Goal: Task Accomplishment & Management: Manage account settings

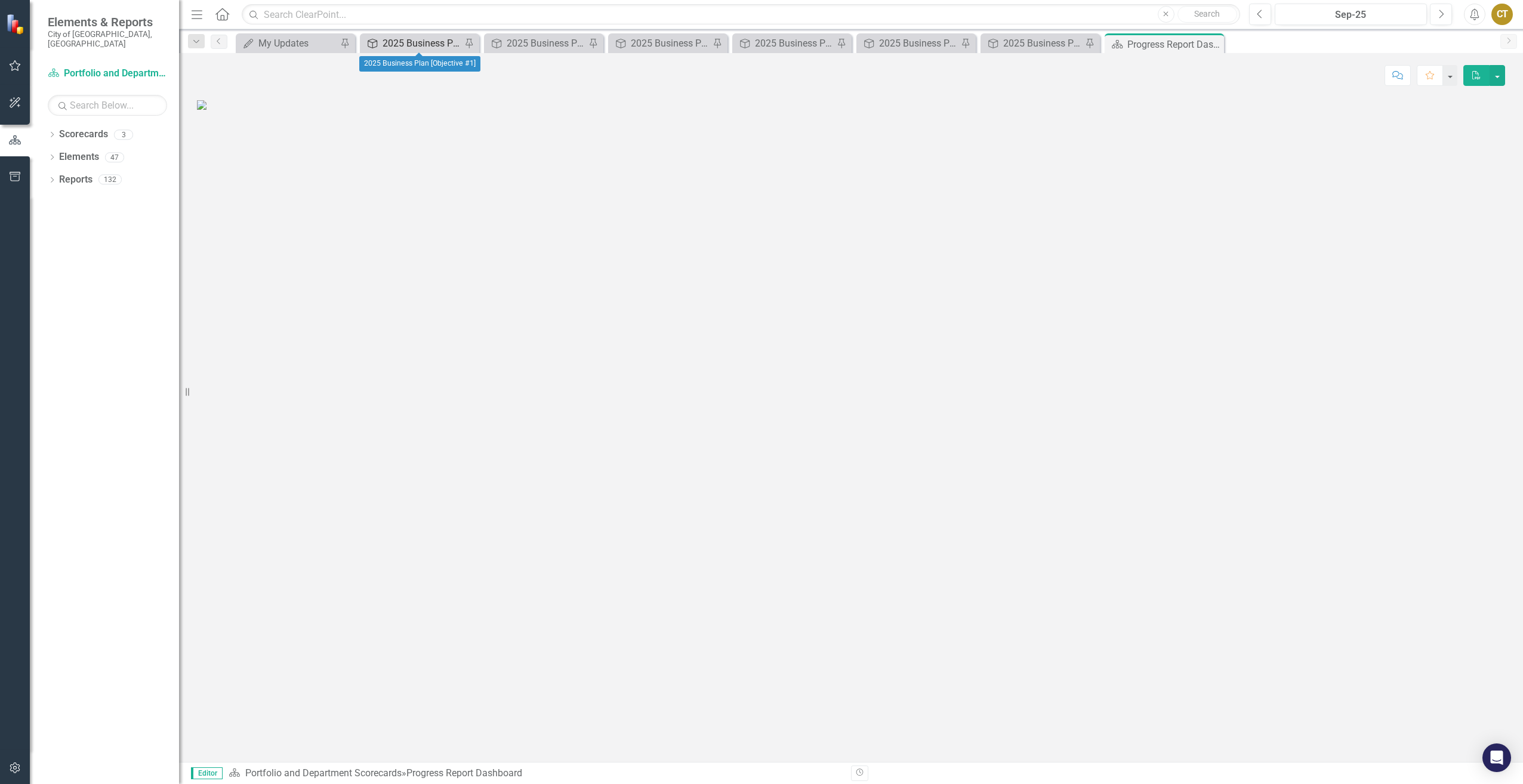
click at [439, 46] on div "2025 Business Plan [Objective #1]" at bounding box center [422, 43] width 79 height 15
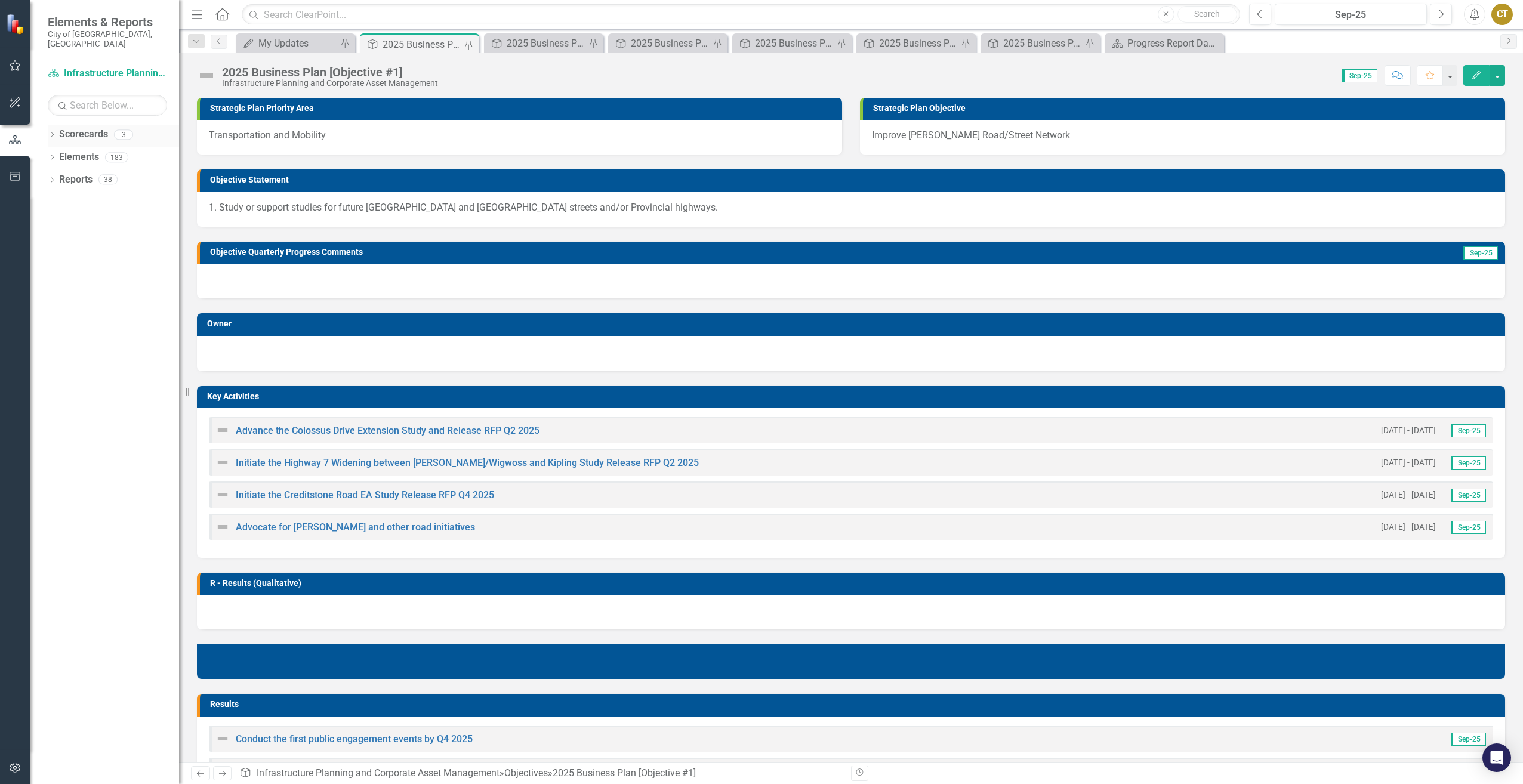
click at [51, 132] on icon "Dropdown" at bounding box center [52, 135] width 9 height 7
click at [58, 153] on icon "Dropdown" at bounding box center [58, 157] width 9 height 7
click at [91, 173] on link "Infrastructure Development Portfolio" at bounding box center [128, 179] width 101 height 14
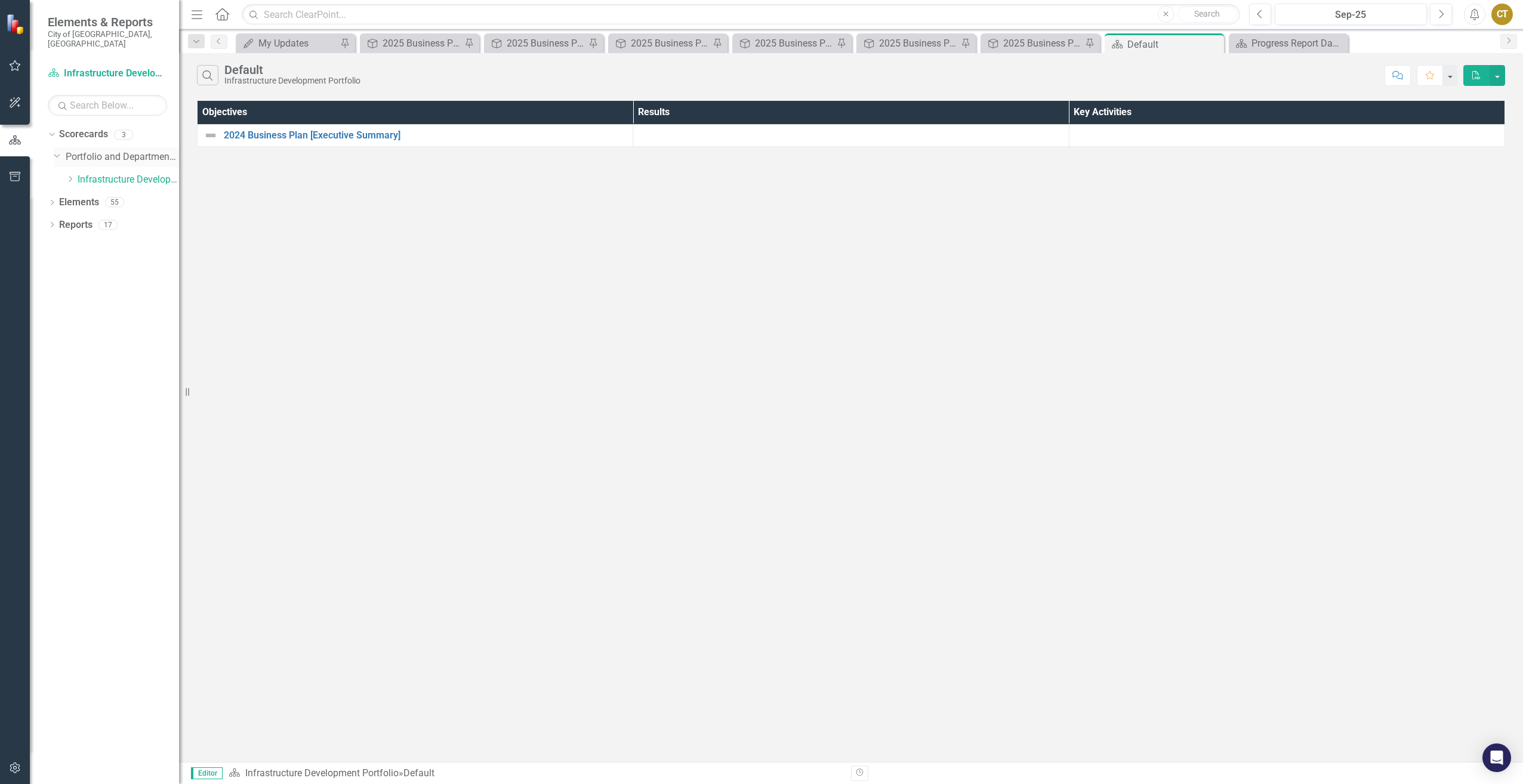
click at [116, 150] on link "Portfolio and Department Scorecards" at bounding box center [122, 157] width 114 height 14
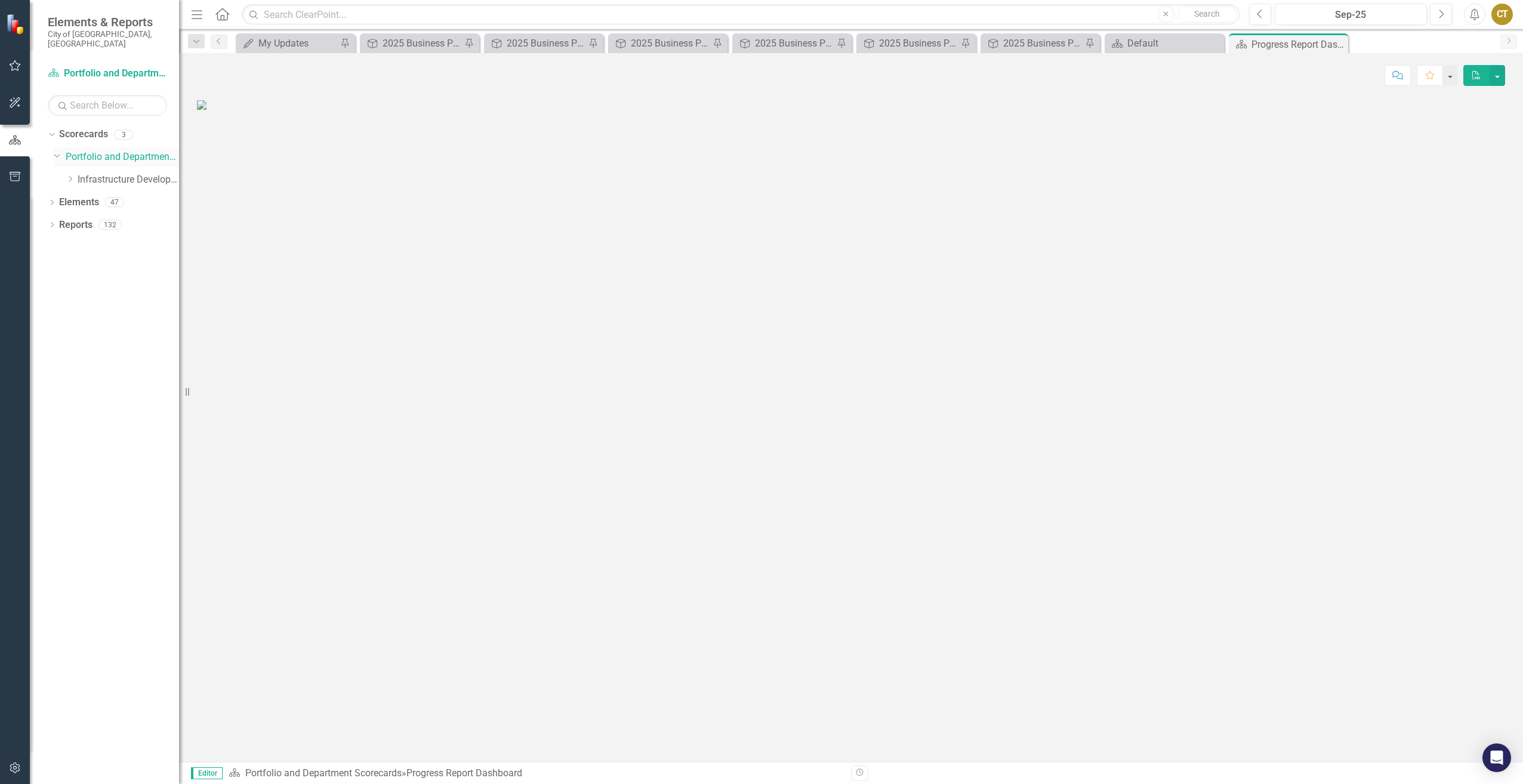
click at [58, 152] on div "Dropdown Portfolio and Department Scorecards" at bounding box center [116, 157] width 125 height 20
click at [56, 150] on icon "Dropdown" at bounding box center [57, 155] width 7 height 9
click at [50, 133] on icon at bounding box center [51, 135] width 5 height 3
click at [423, 43] on div "2025 Business Plan [Objective #1]" at bounding box center [422, 43] width 79 height 15
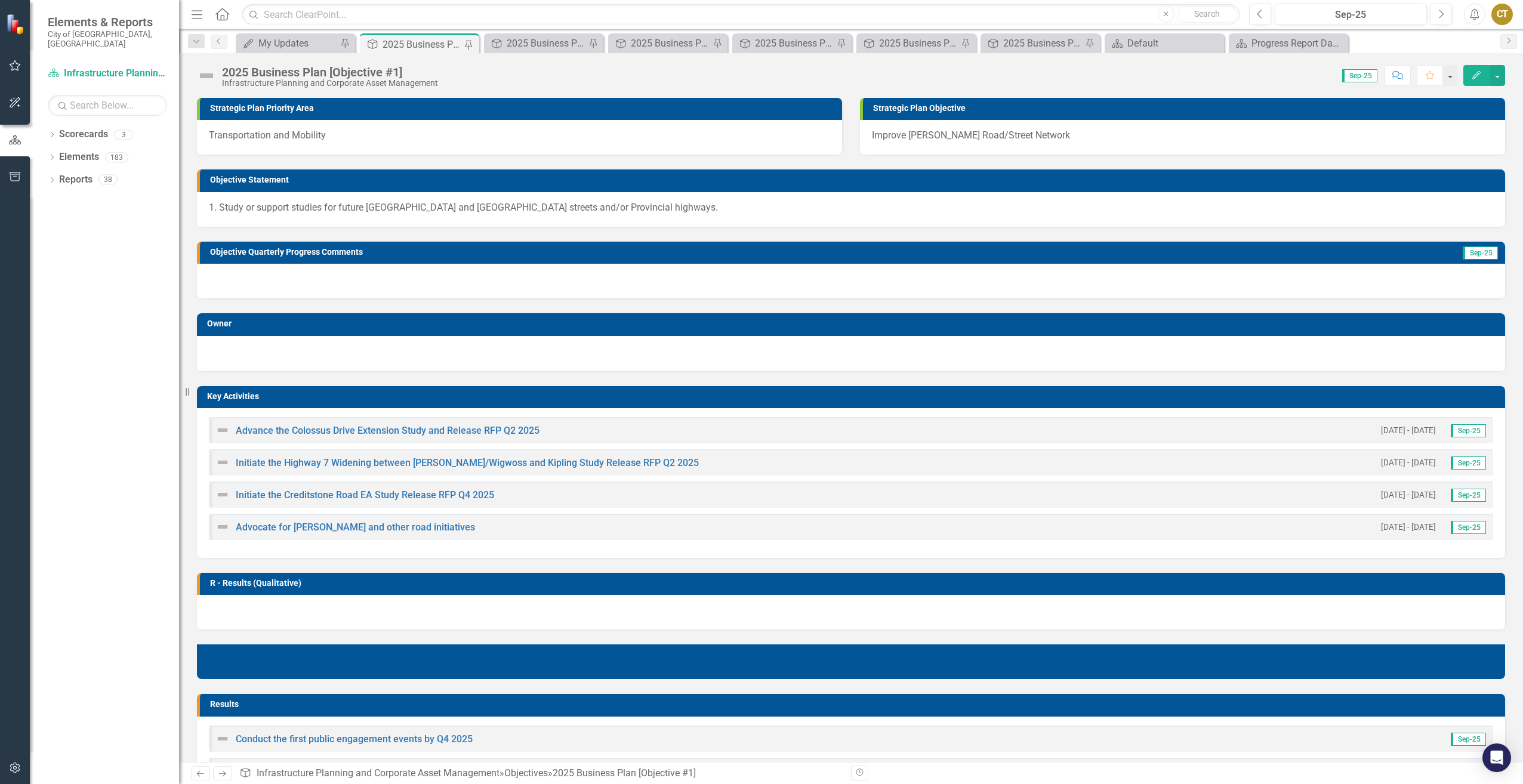
click at [288, 53] on div "My Updates My Updates Pin" at bounding box center [295, 43] width 119 height 20
click at [287, 44] on div "My Updates" at bounding box center [297, 43] width 79 height 15
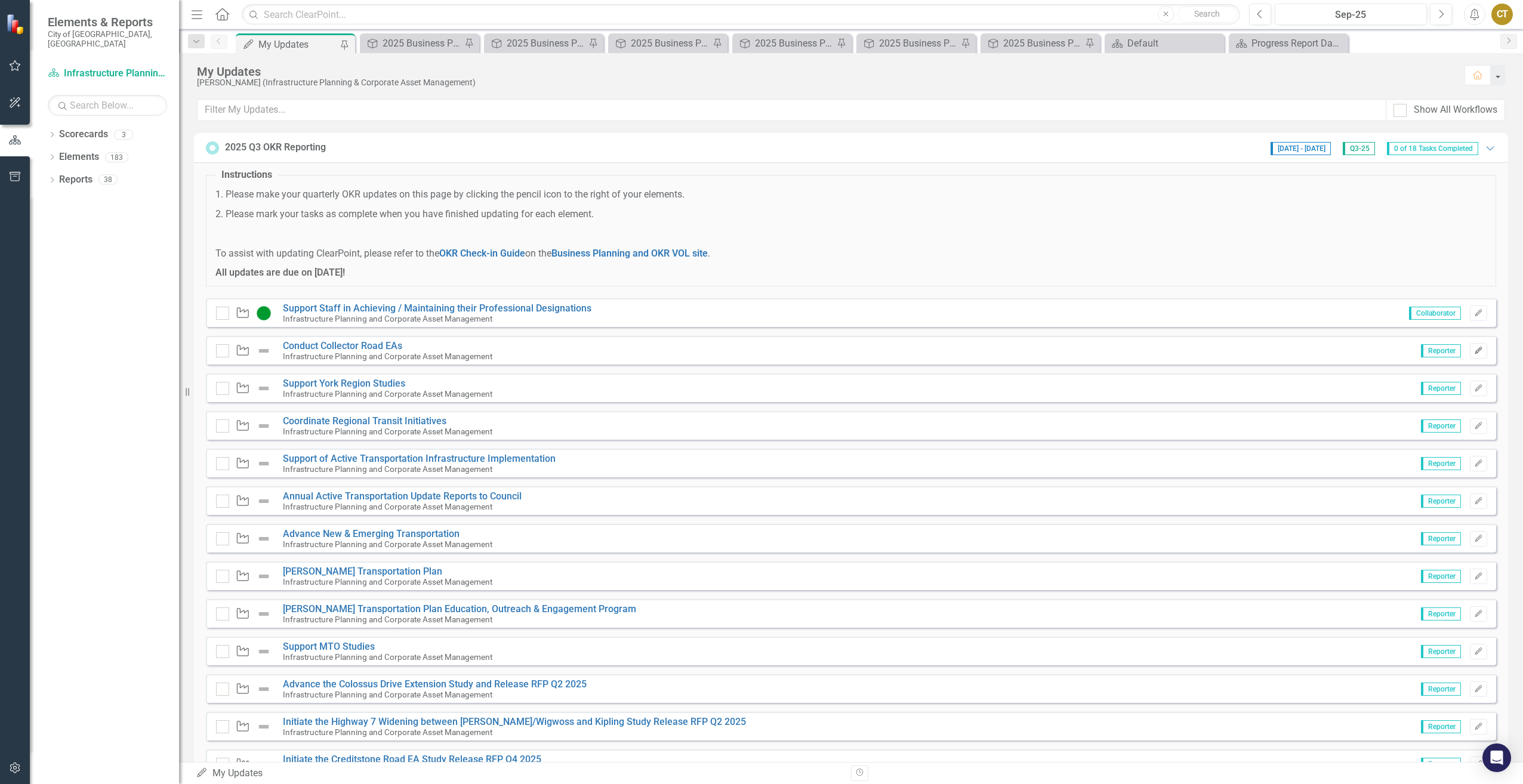
click at [1471, 354] on button "Edit" at bounding box center [1479, 350] width 17 height 15
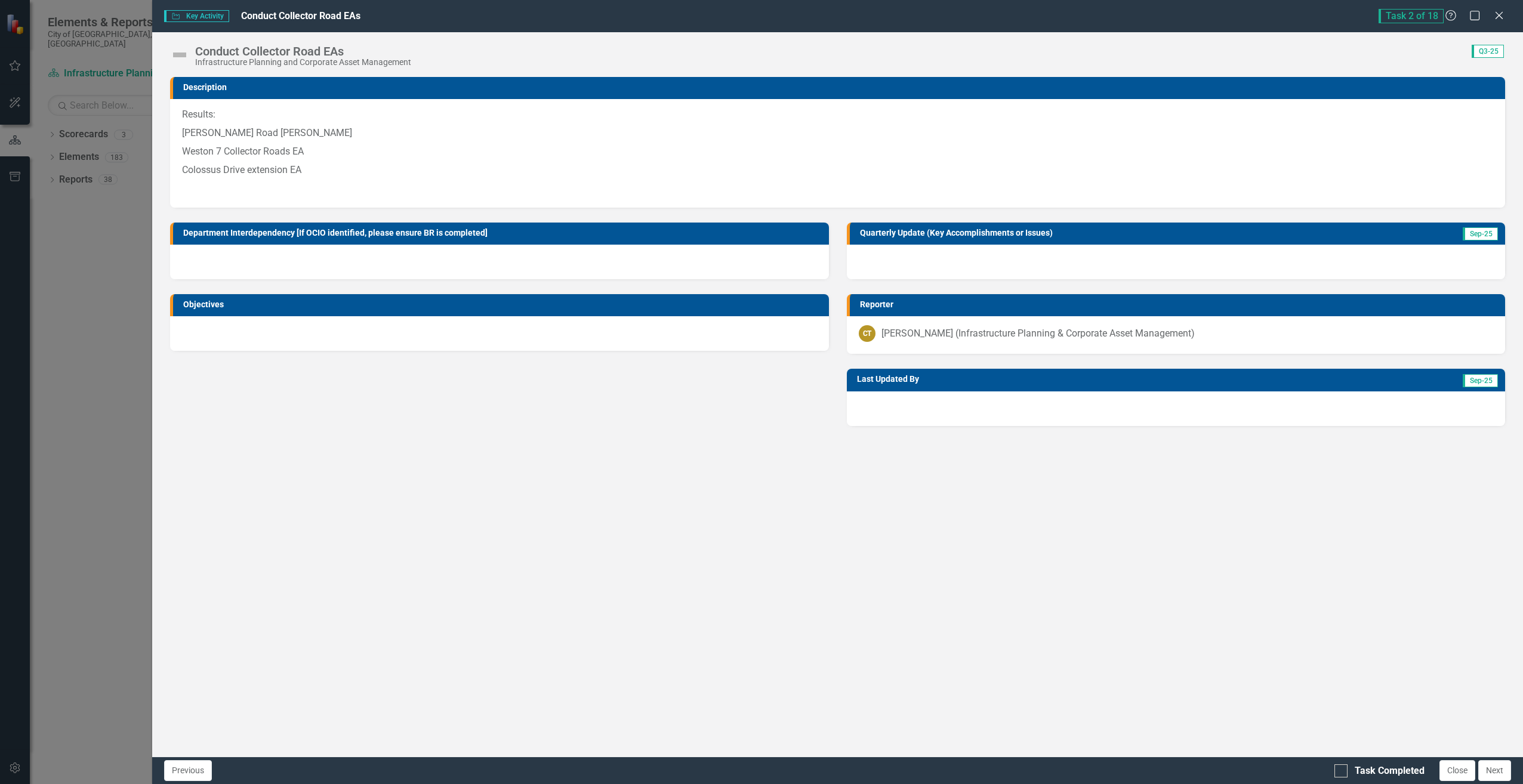
click at [1492, 53] on span "Q3-25" at bounding box center [1488, 51] width 33 height 13
click at [1420, 258] on div at bounding box center [1176, 262] width 658 height 35
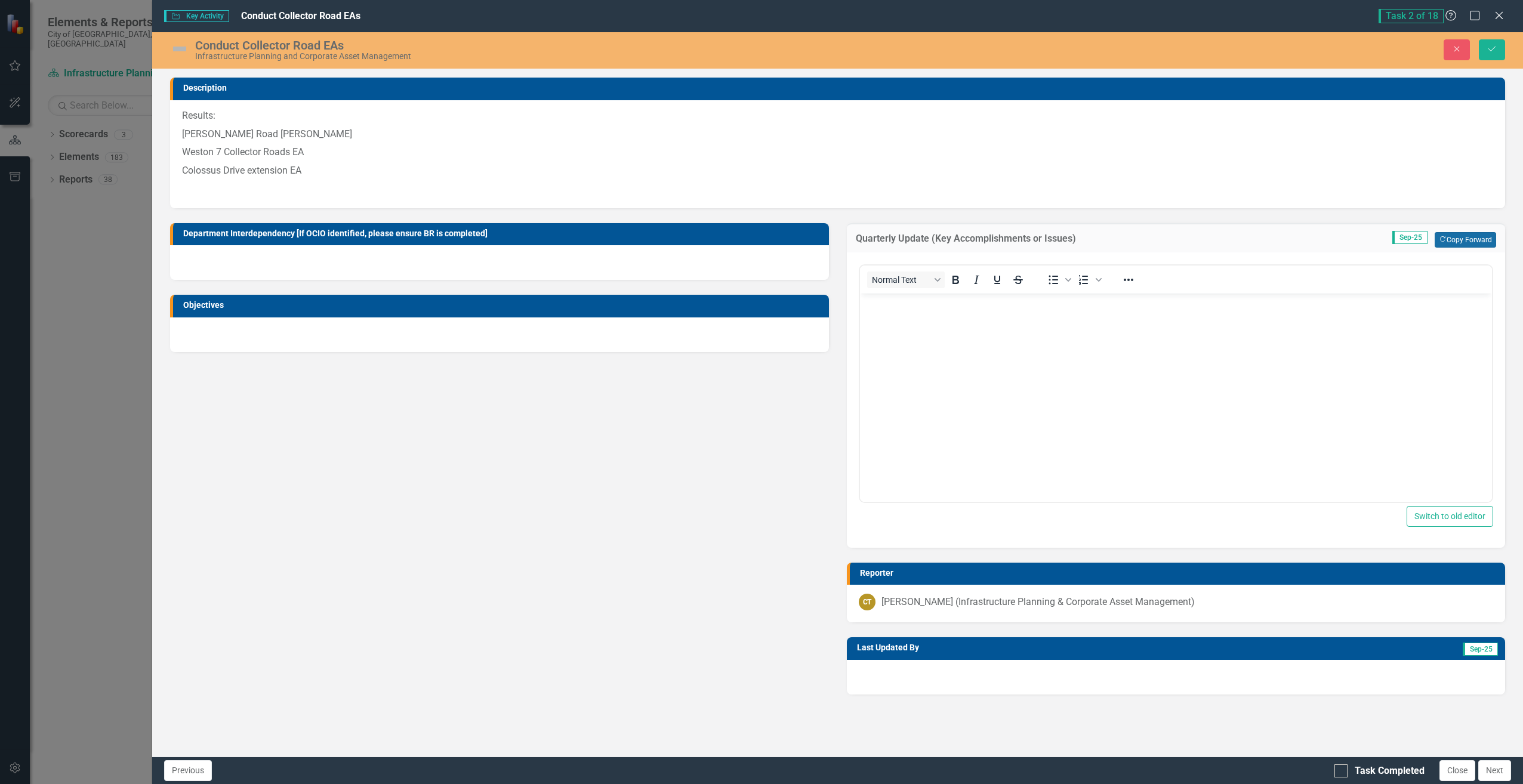
click at [1465, 239] on button "Copy Forward Copy Forward" at bounding box center [1465, 239] width 61 height 15
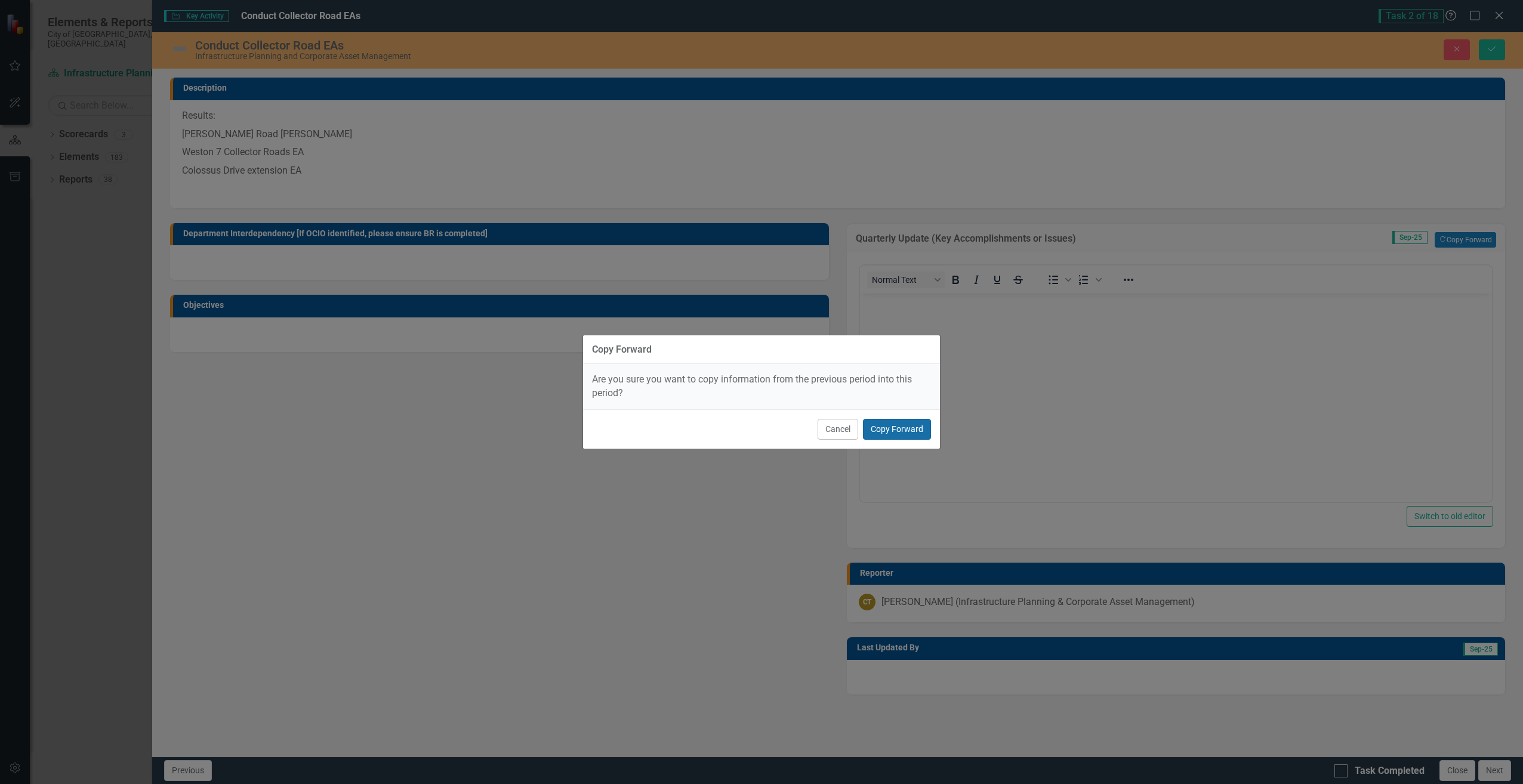
click at [899, 434] on button "Copy Forward" at bounding box center [897, 429] width 68 height 21
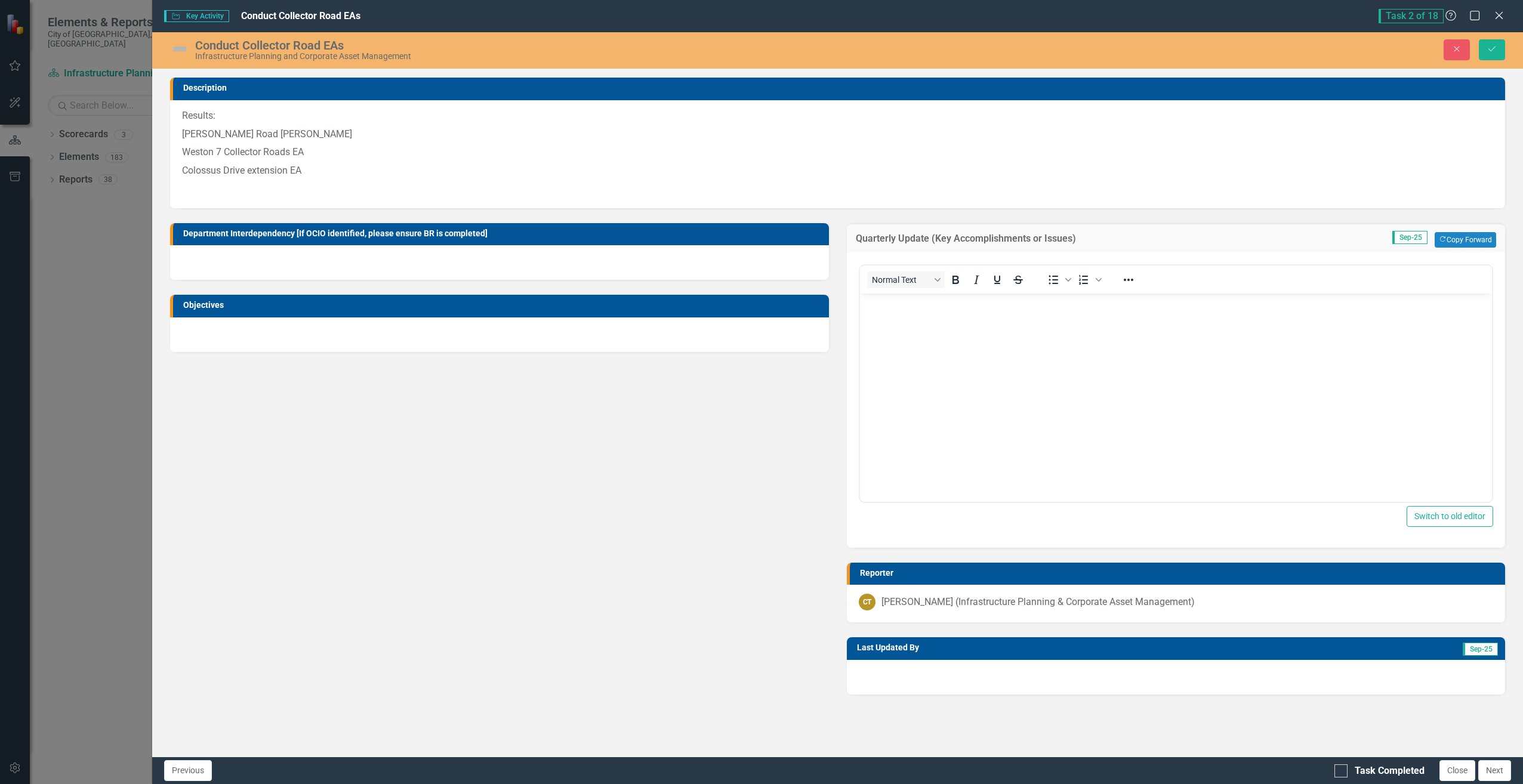
click at [978, 365] on body "Rich Text Area. Press ALT-0 for help." at bounding box center [1176, 383] width 632 height 179
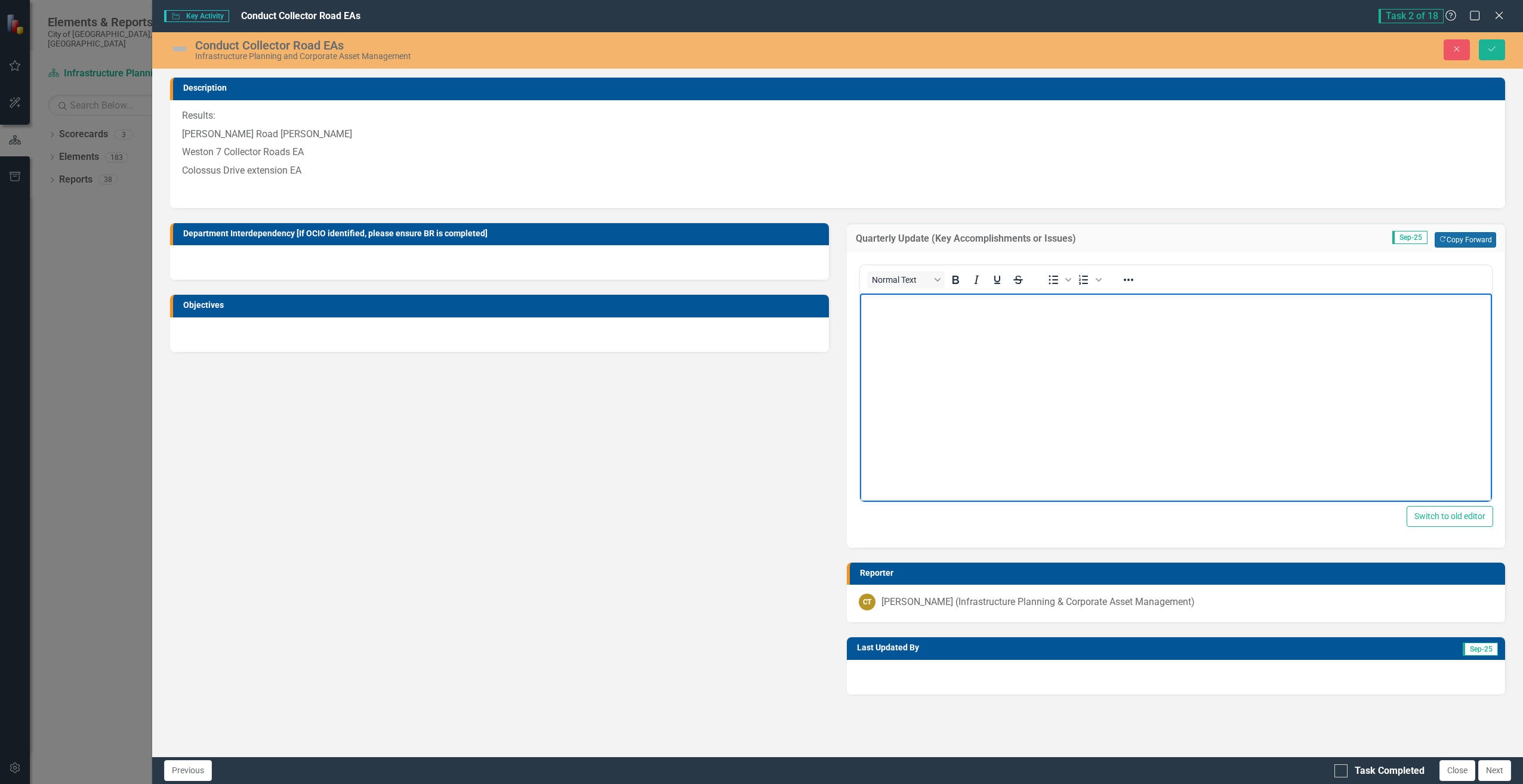
click at [1455, 239] on button "Copy Forward Copy Forward" at bounding box center [1465, 239] width 61 height 15
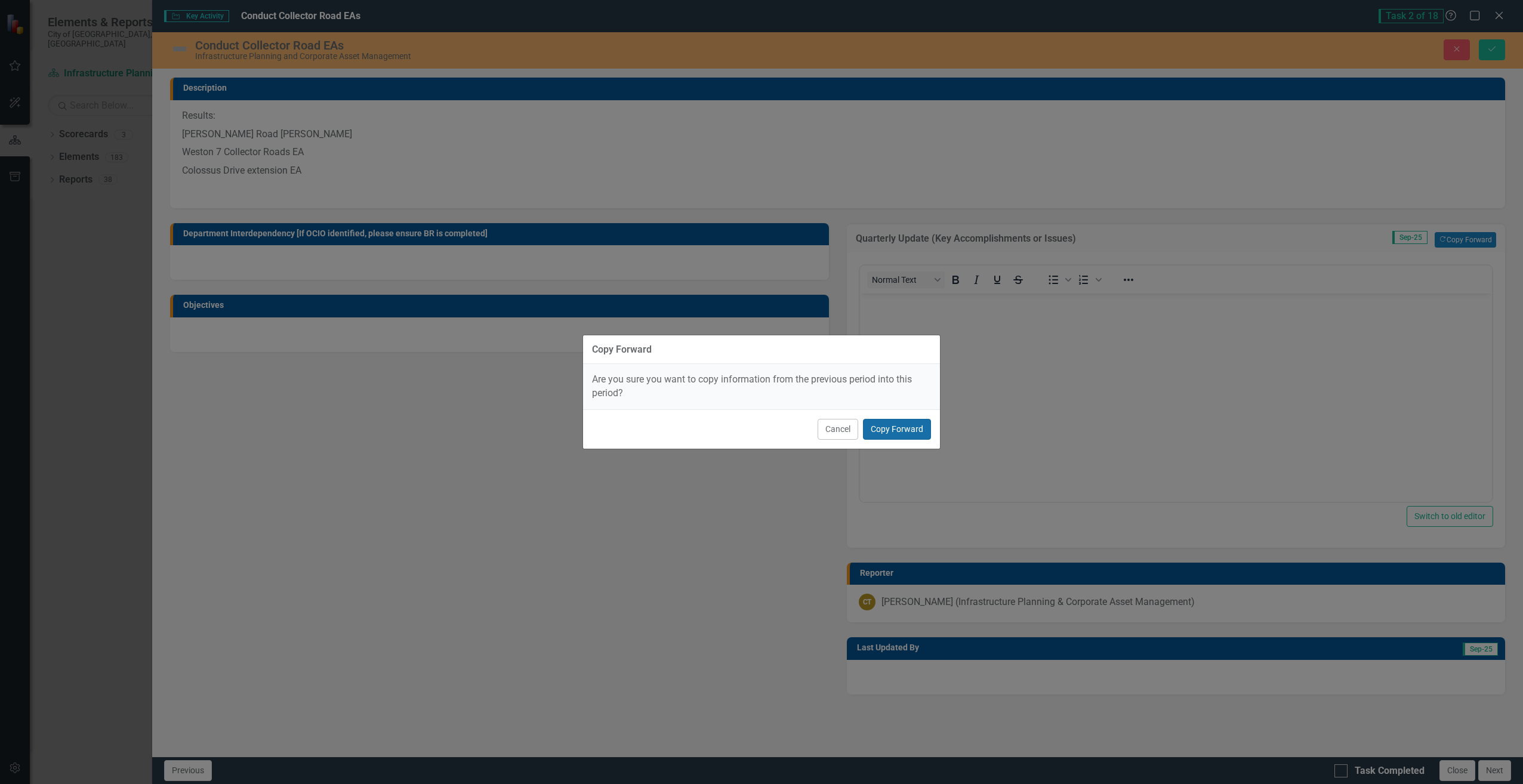
click at [916, 438] on button "Copy Forward" at bounding box center [897, 429] width 68 height 21
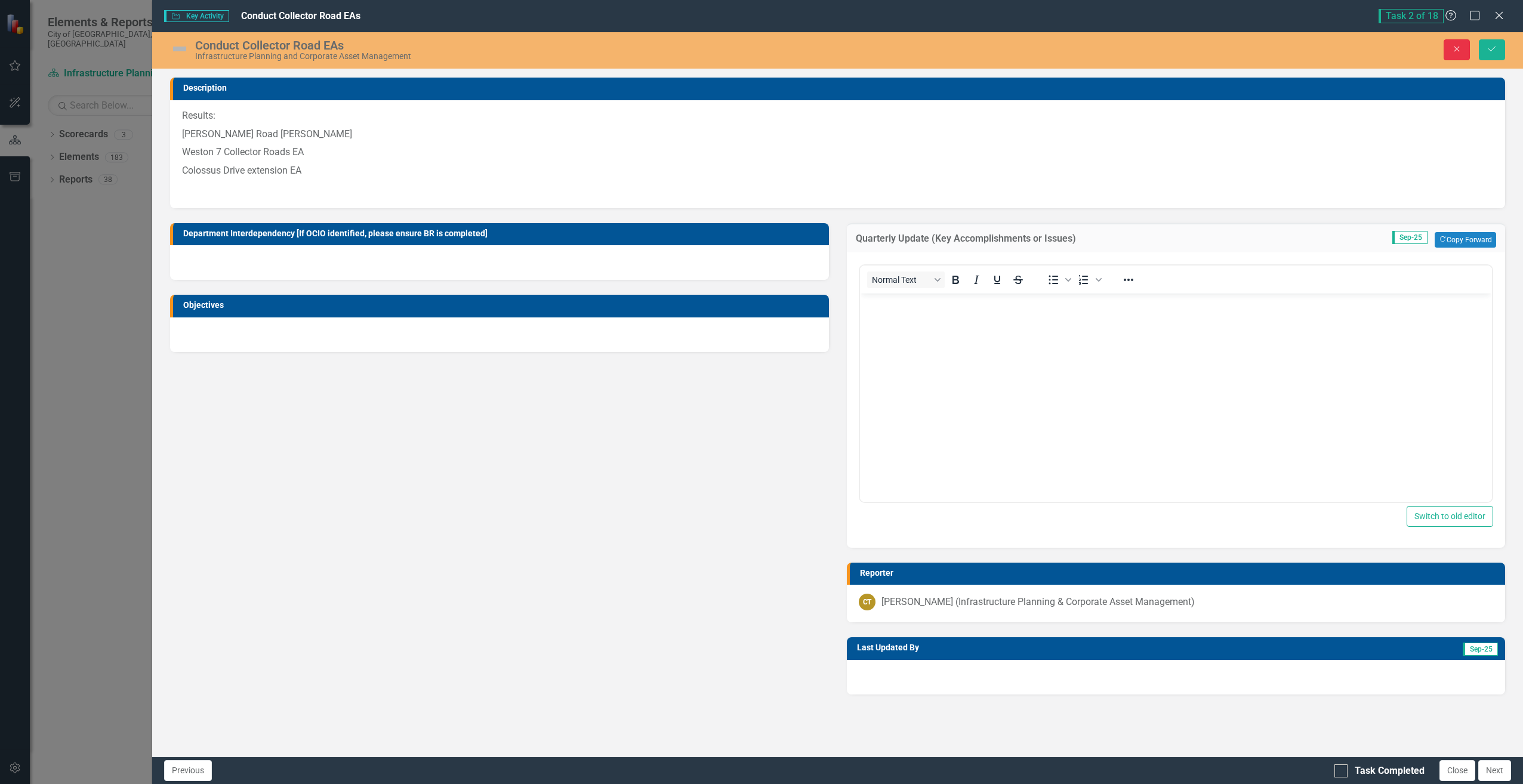
click at [1456, 56] on button "Close" at bounding box center [1457, 49] width 26 height 21
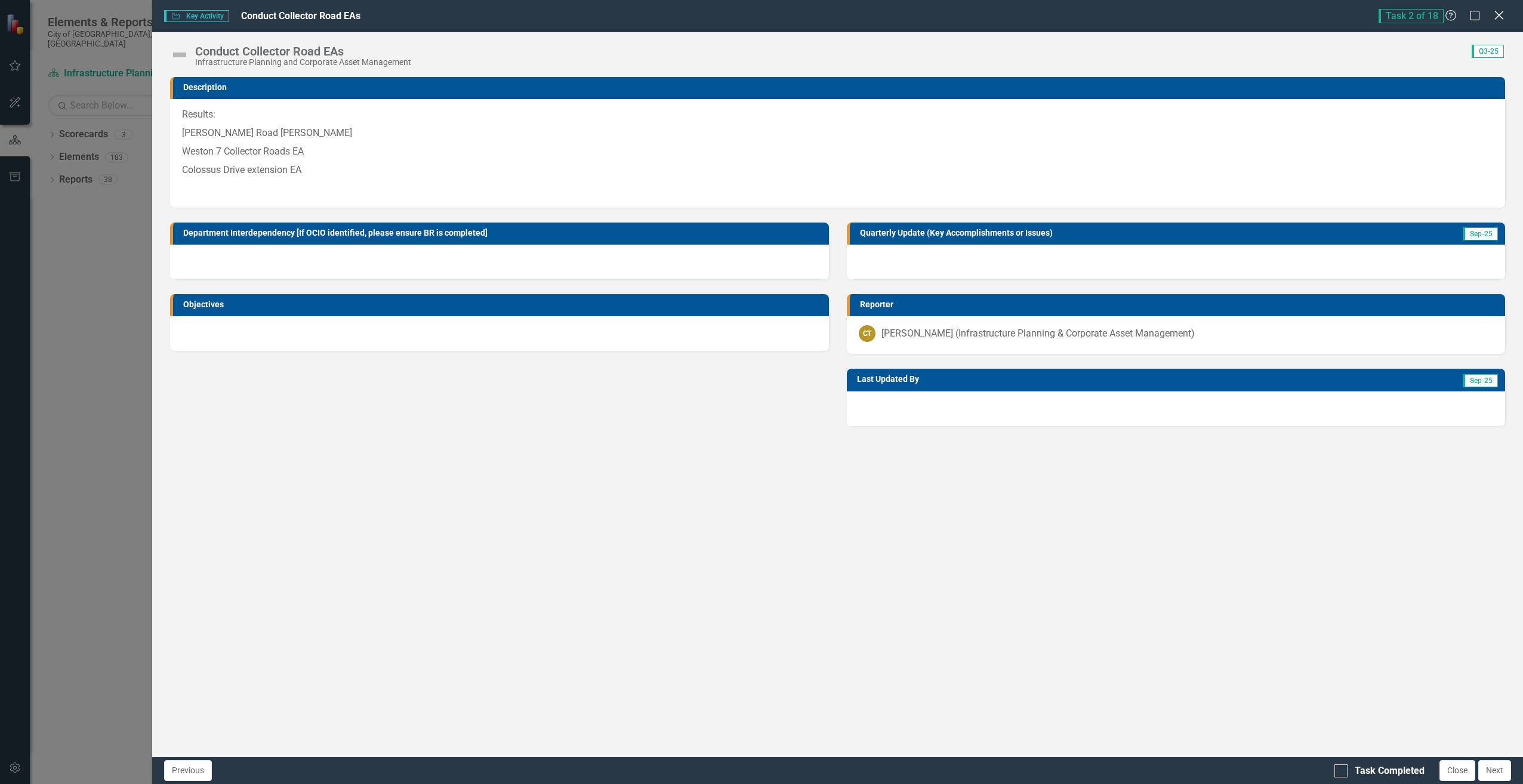
click at [1501, 22] on div "Close" at bounding box center [1499, 17] width 15 height 16
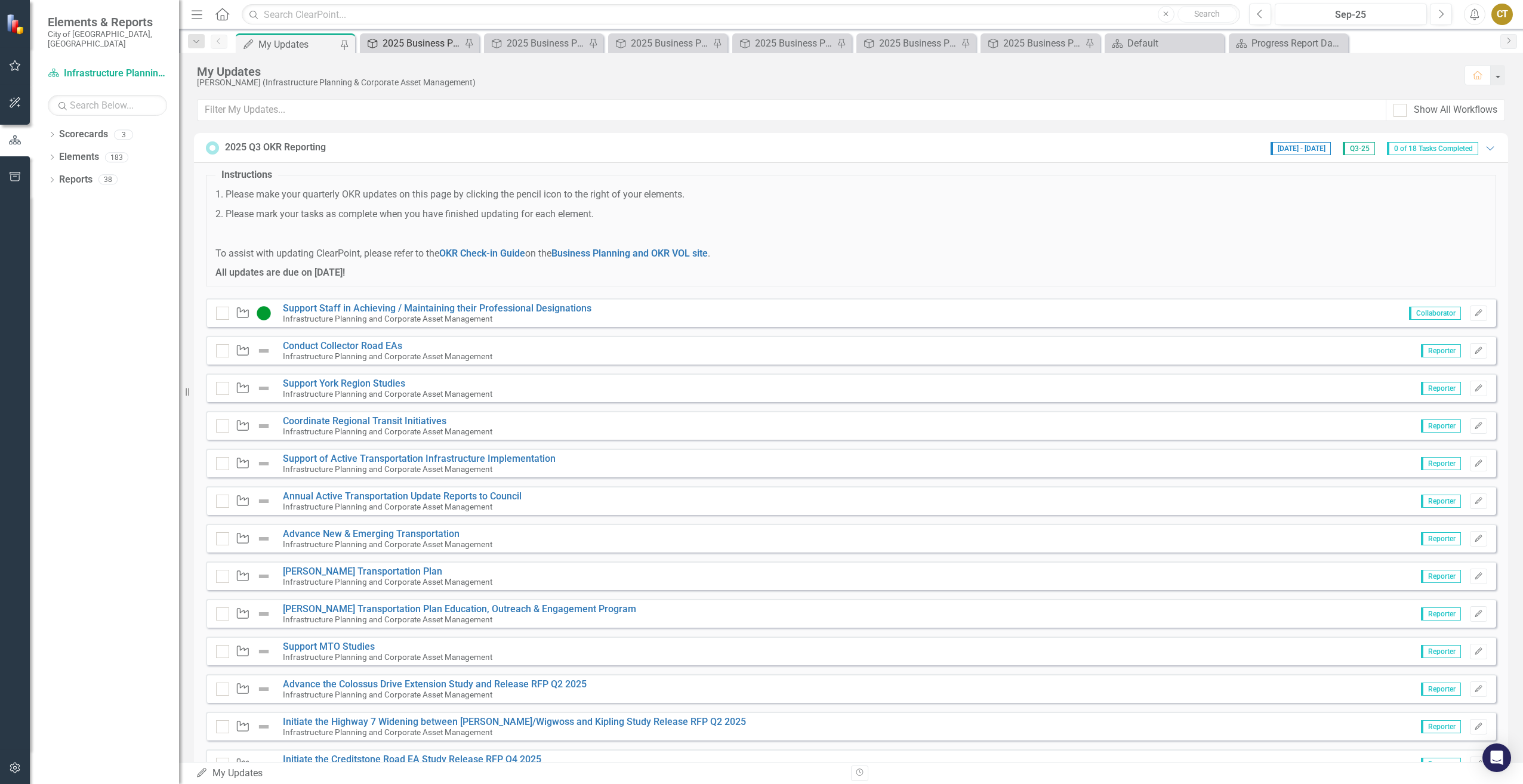
click at [430, 47] on div "2025 Business Plan [Objective #1]" at bounding box center [422, 43] width 79 height 15
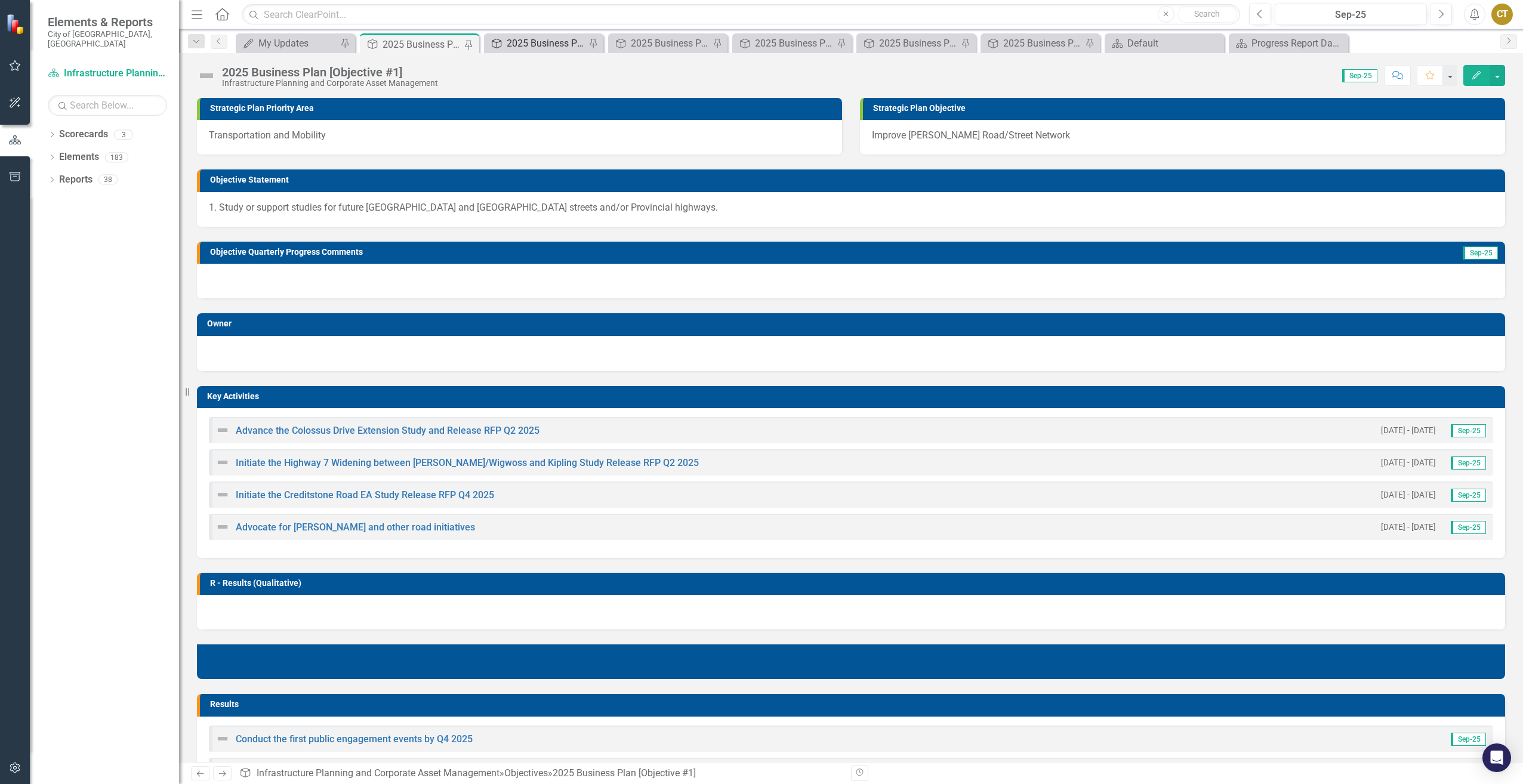
click at [540, 48] on div "2025 Business Plan [Objective #2]" at bounding box center [546, 43] width 79 height 15
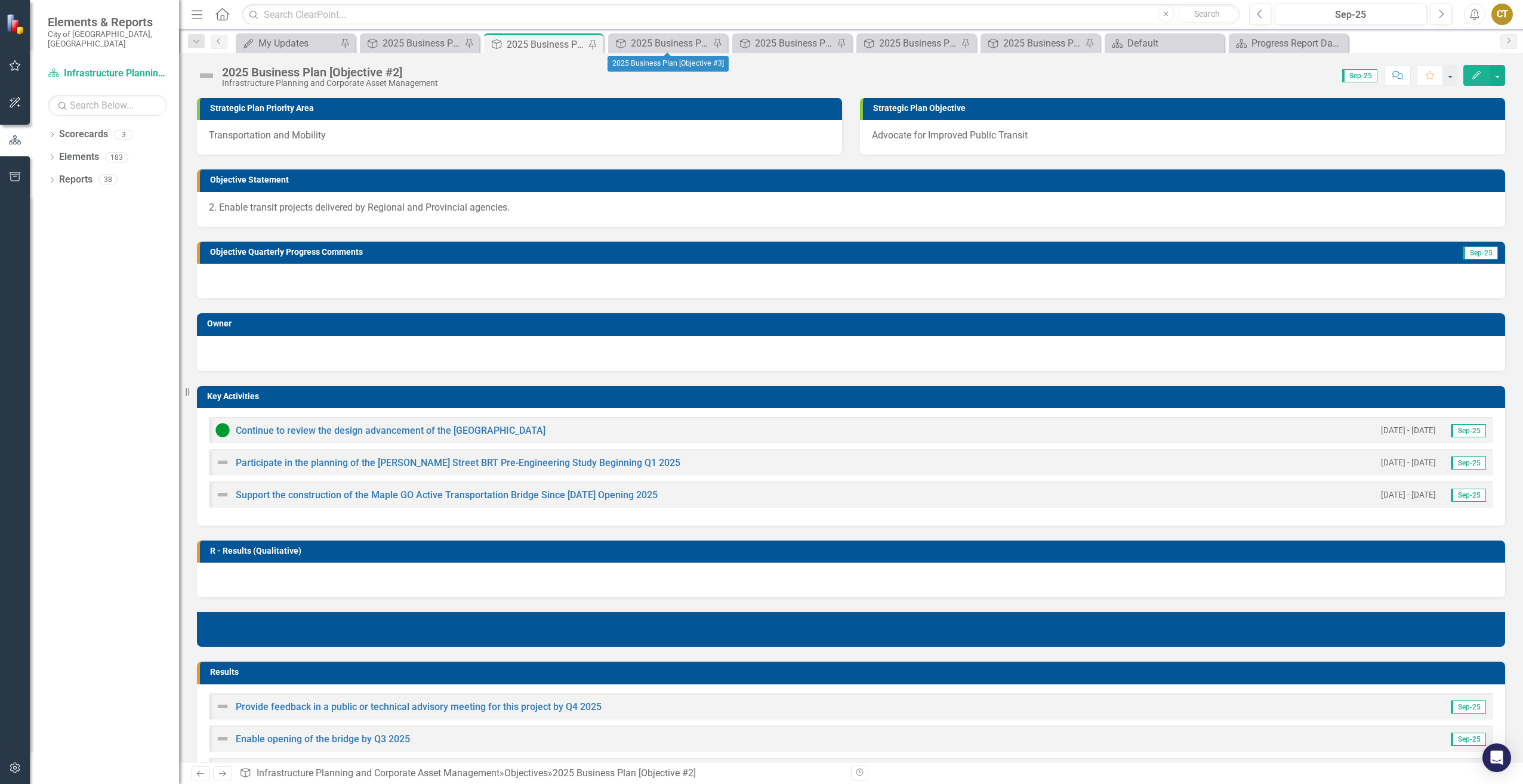
click at [669, 51] on div "Objective 2025 Business Plan [Objective #3] Pin" at bounding box center [668, 43] width 119 height 20
click at [674, 45] on div "2025 Business Plan [Objective #3]" at bounding box center [670, 43] width 79 height 15
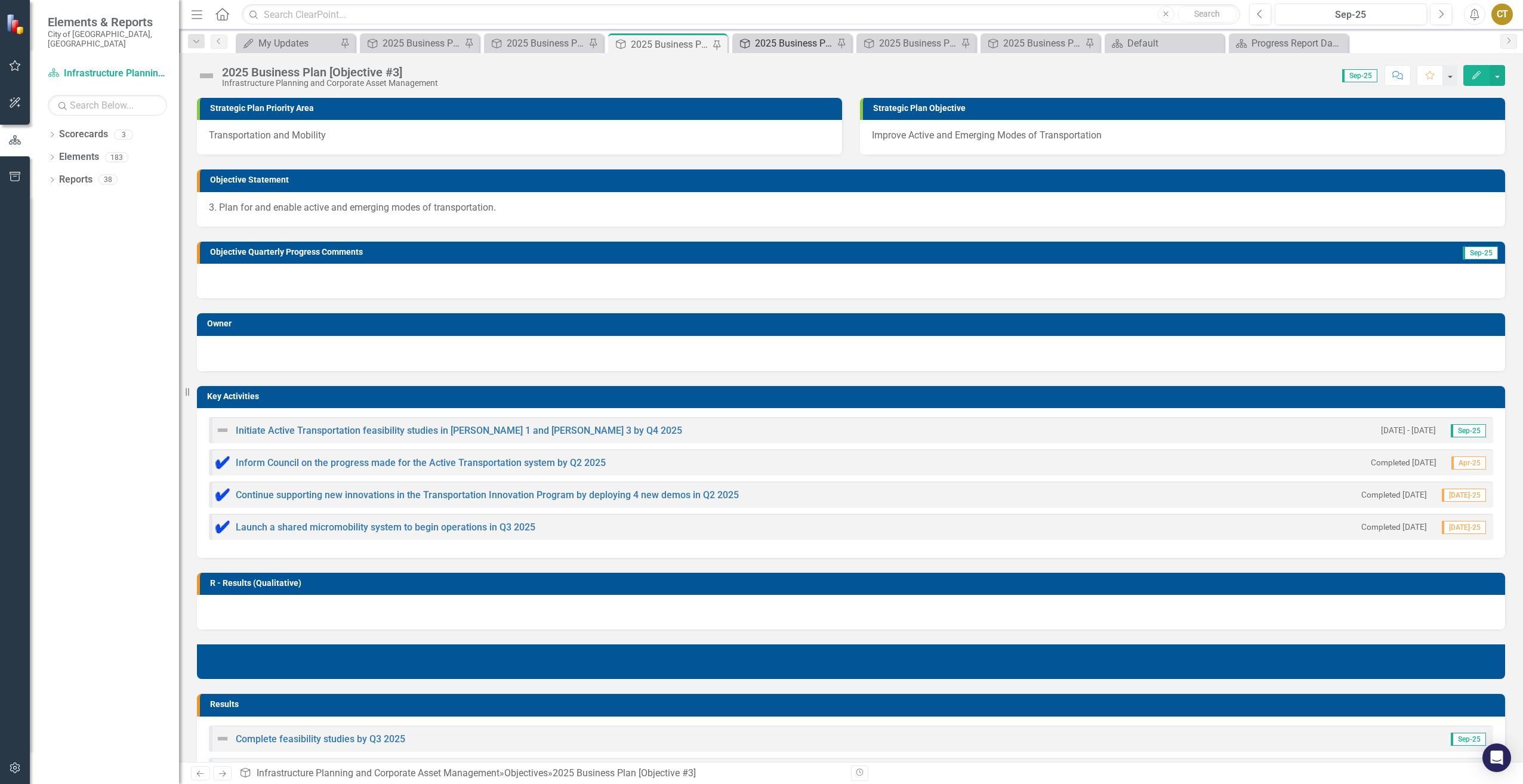
click at [802, 47] on div "2025 Business Plan [Objective #4]" at bounding box center [794, 43] width 79 height 15
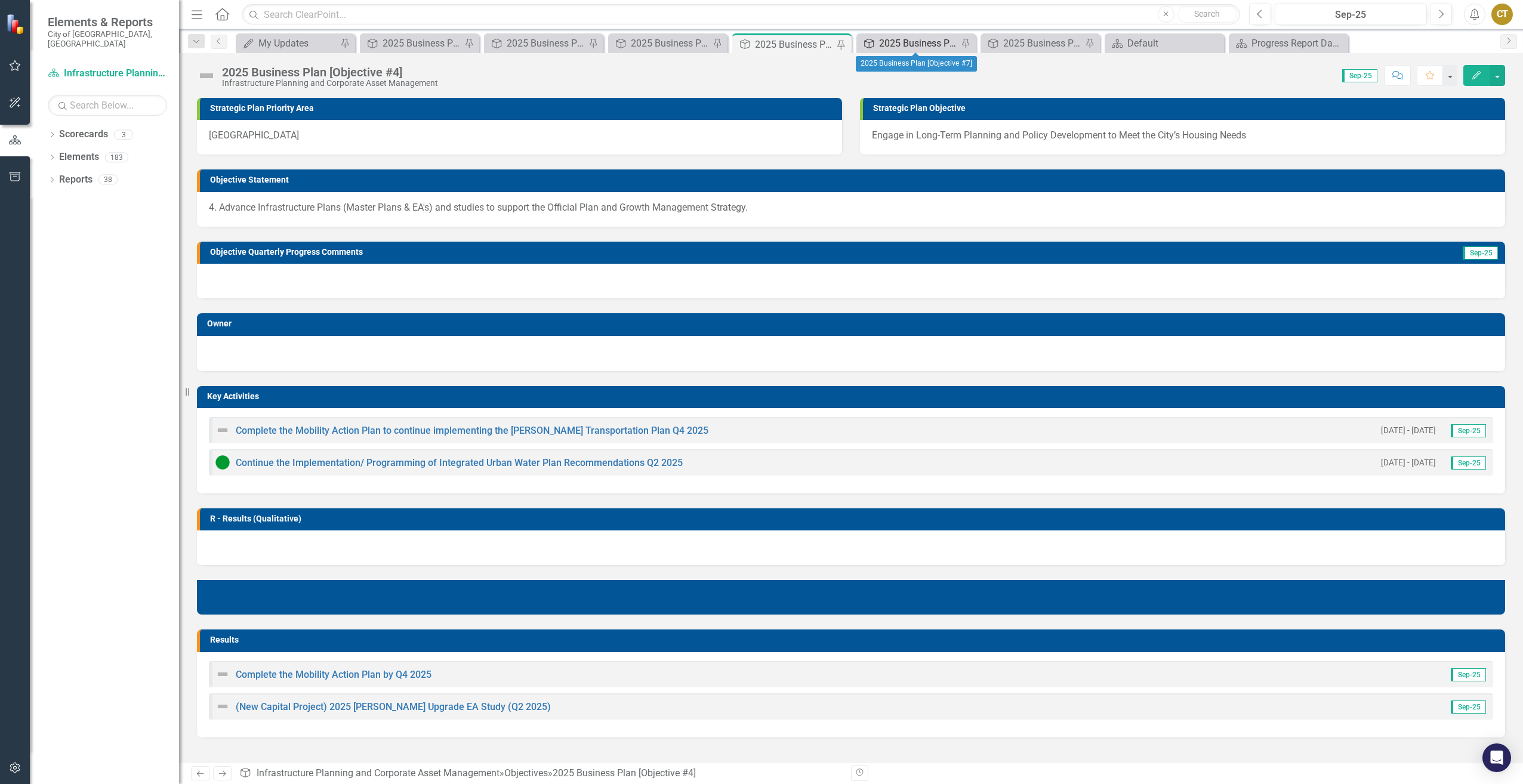
click at [902, 46] on div "2025 Business Plan [Objective #7]" at bounding box center [918, 43] width 79 height 15
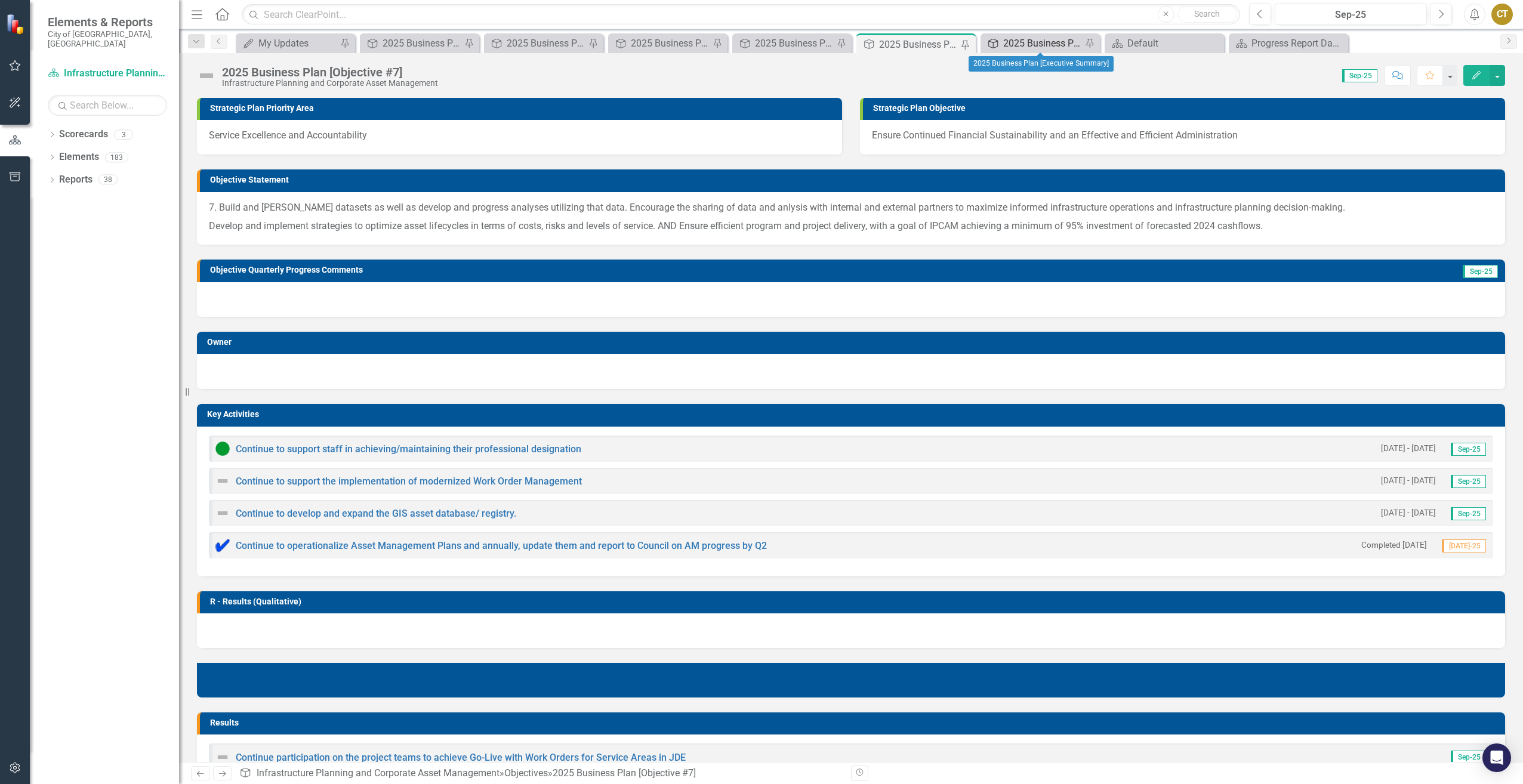
click at [1022, 40] on div "2025 Business Plan [Executive Summary]" at bounding box center [1043, 43] width 79 height 15
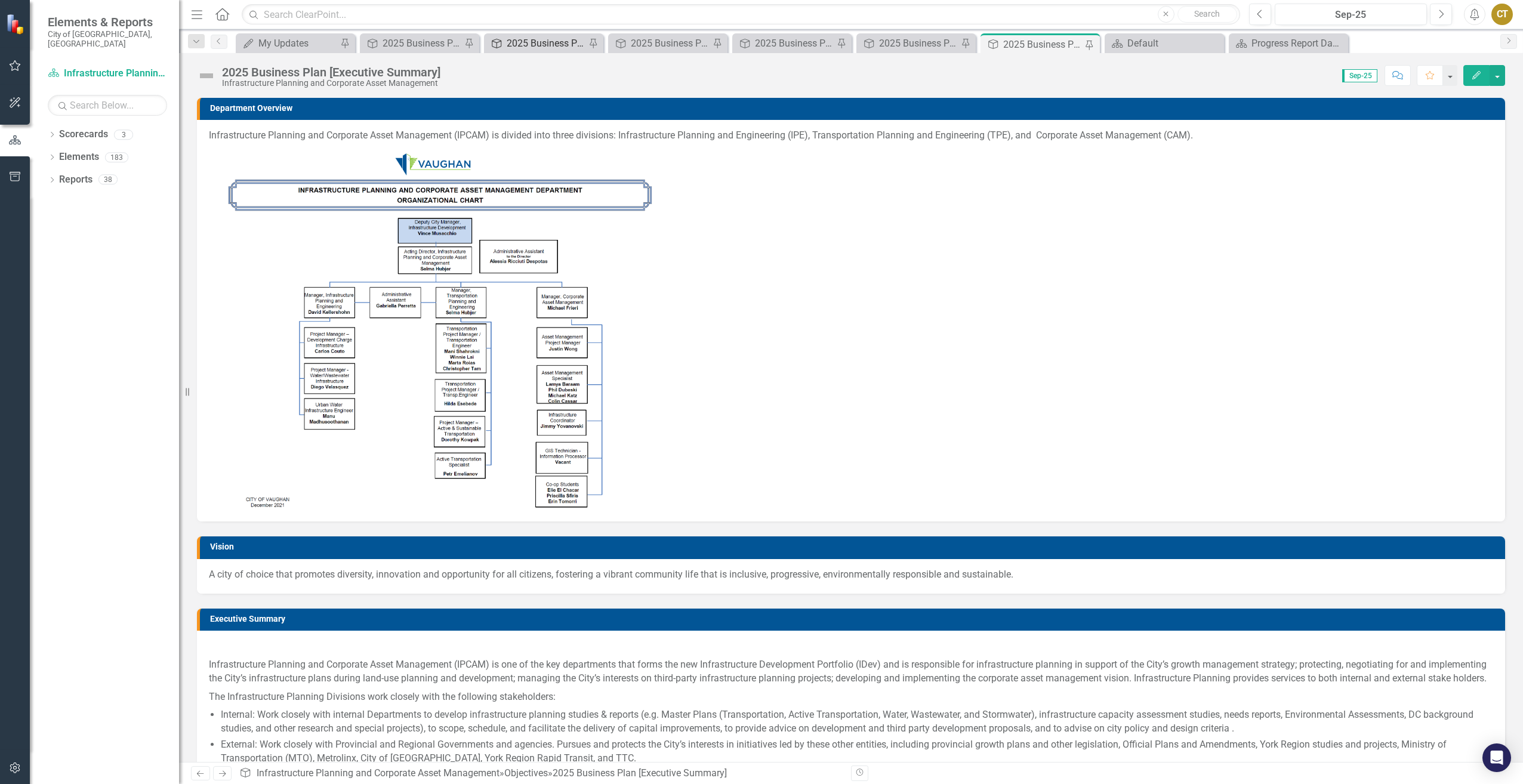
click at [519, 43] on div "2025 Business Plan [Objective #2]" at bounding box center [546, 43] width 79 height 15
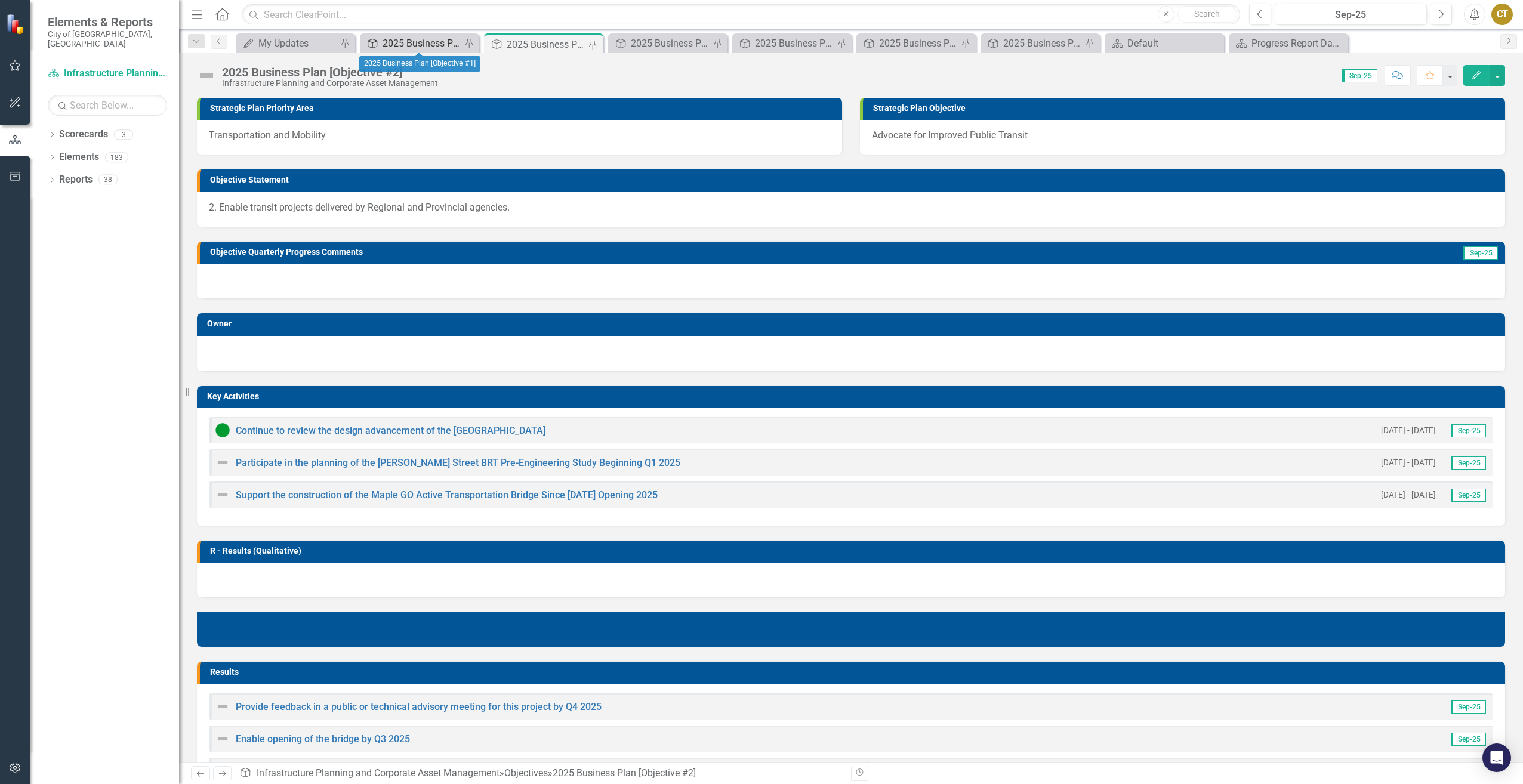
click at [402, 41] on div "2025 Business Plan [Objective #1]" at bounding box center [422, 43] width 79 height 15
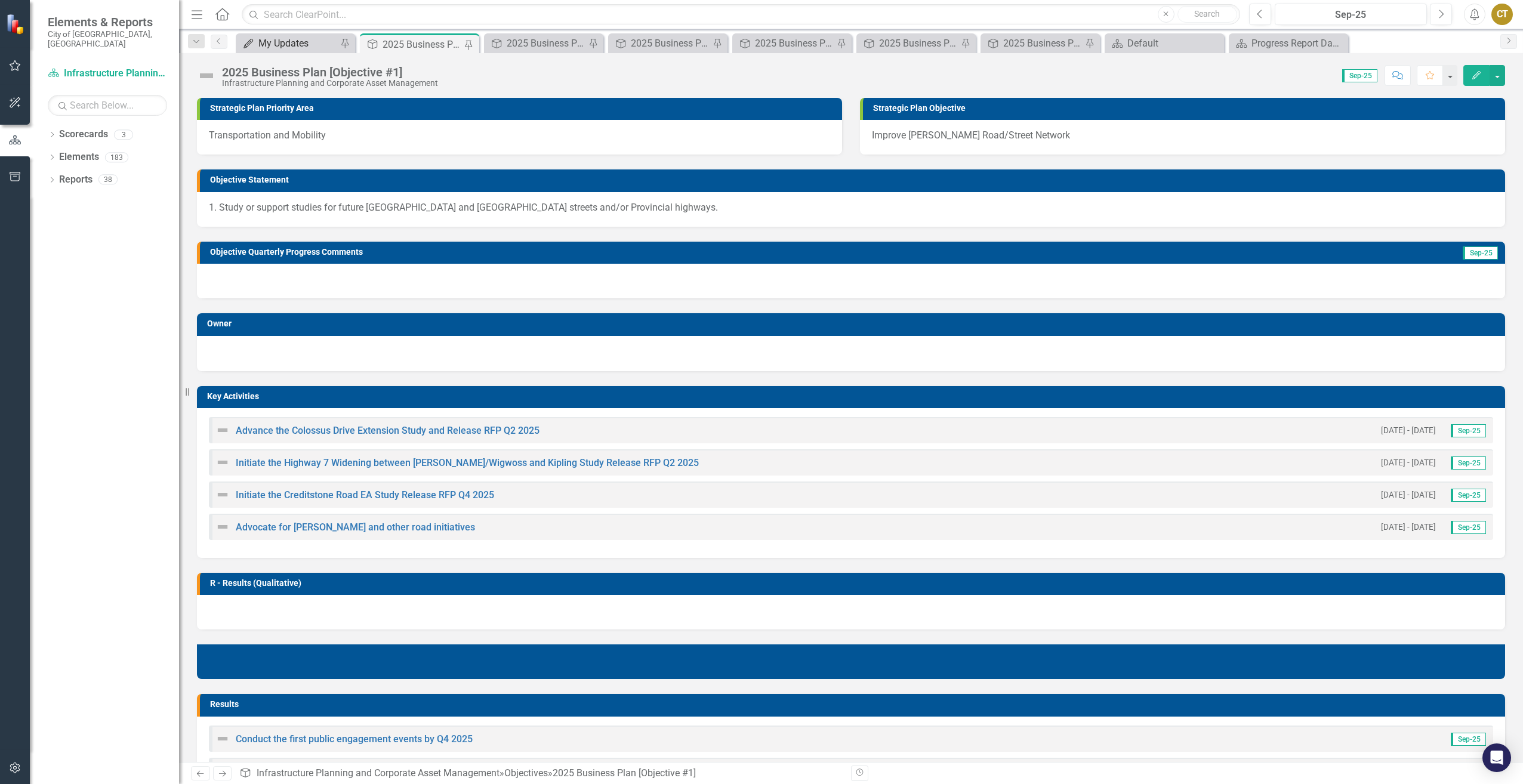
click at [279, 44] on div "My Updates" at bounding box center [297, 43] width 79 height 15
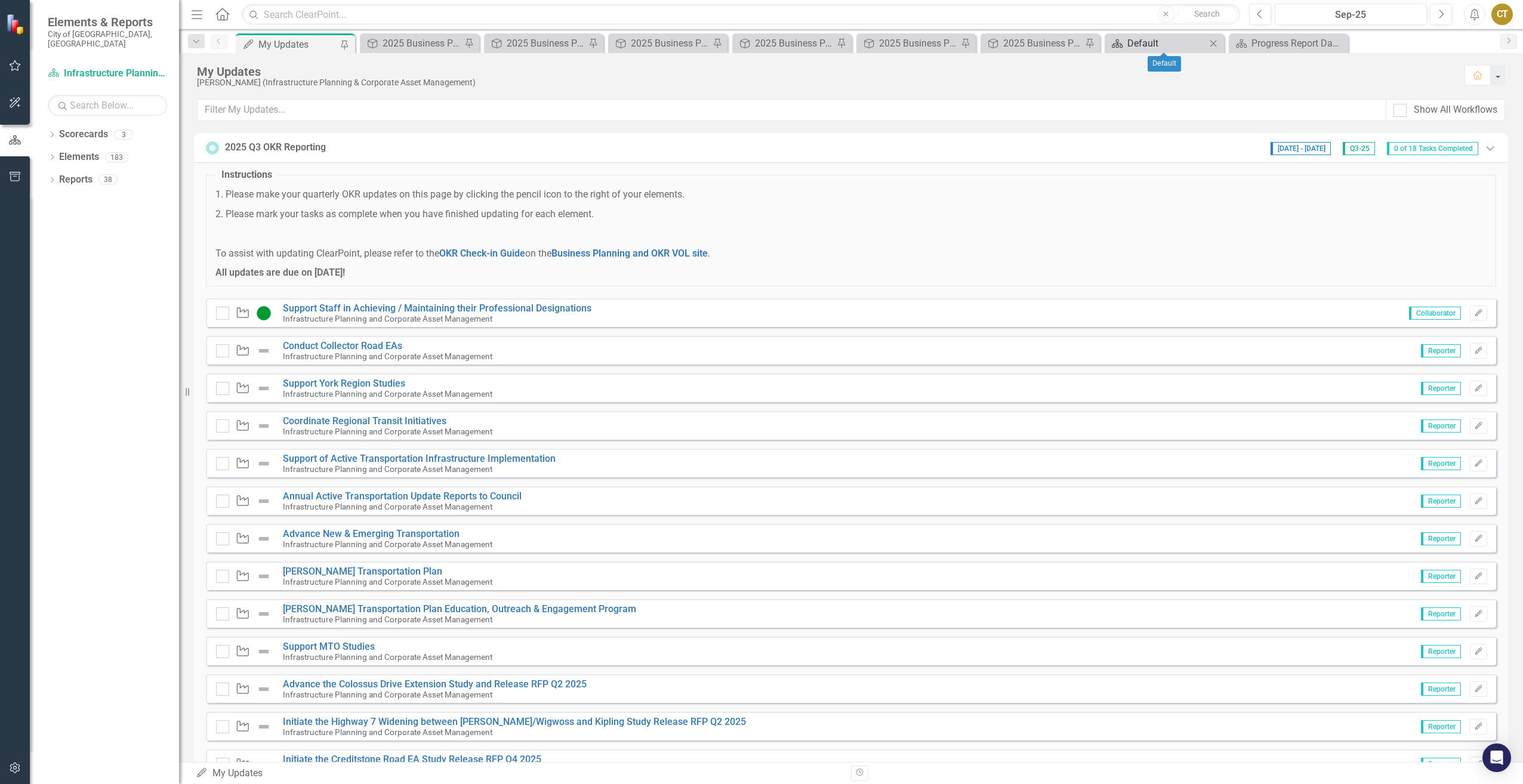
click at [1141, 42] on div "Default" at bounding box center [1166, 43] width 79 height 15
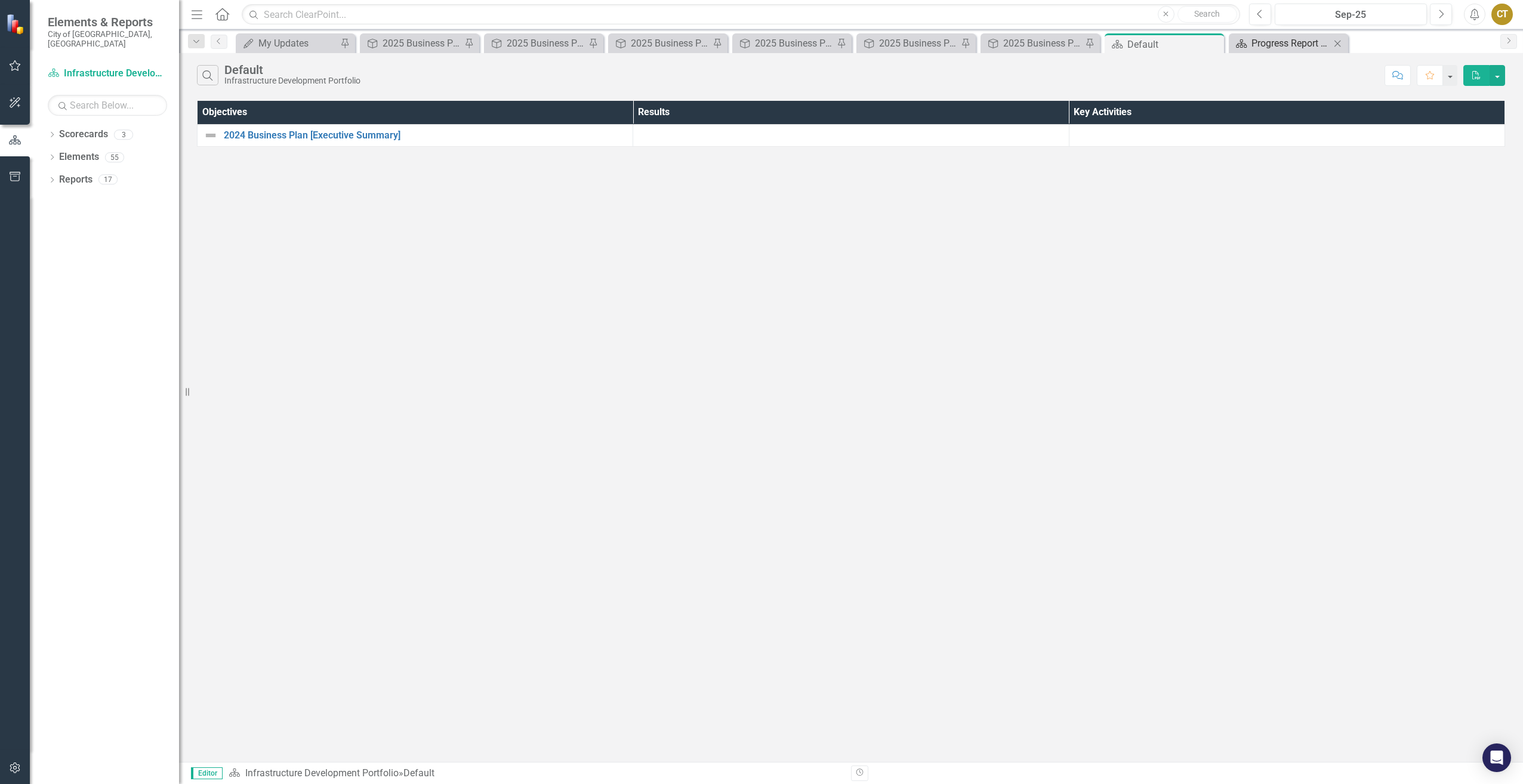
click at [1253, 45] on div "Progress Report Dashboard" at bounding box center [1291, 43] width 79 height 15
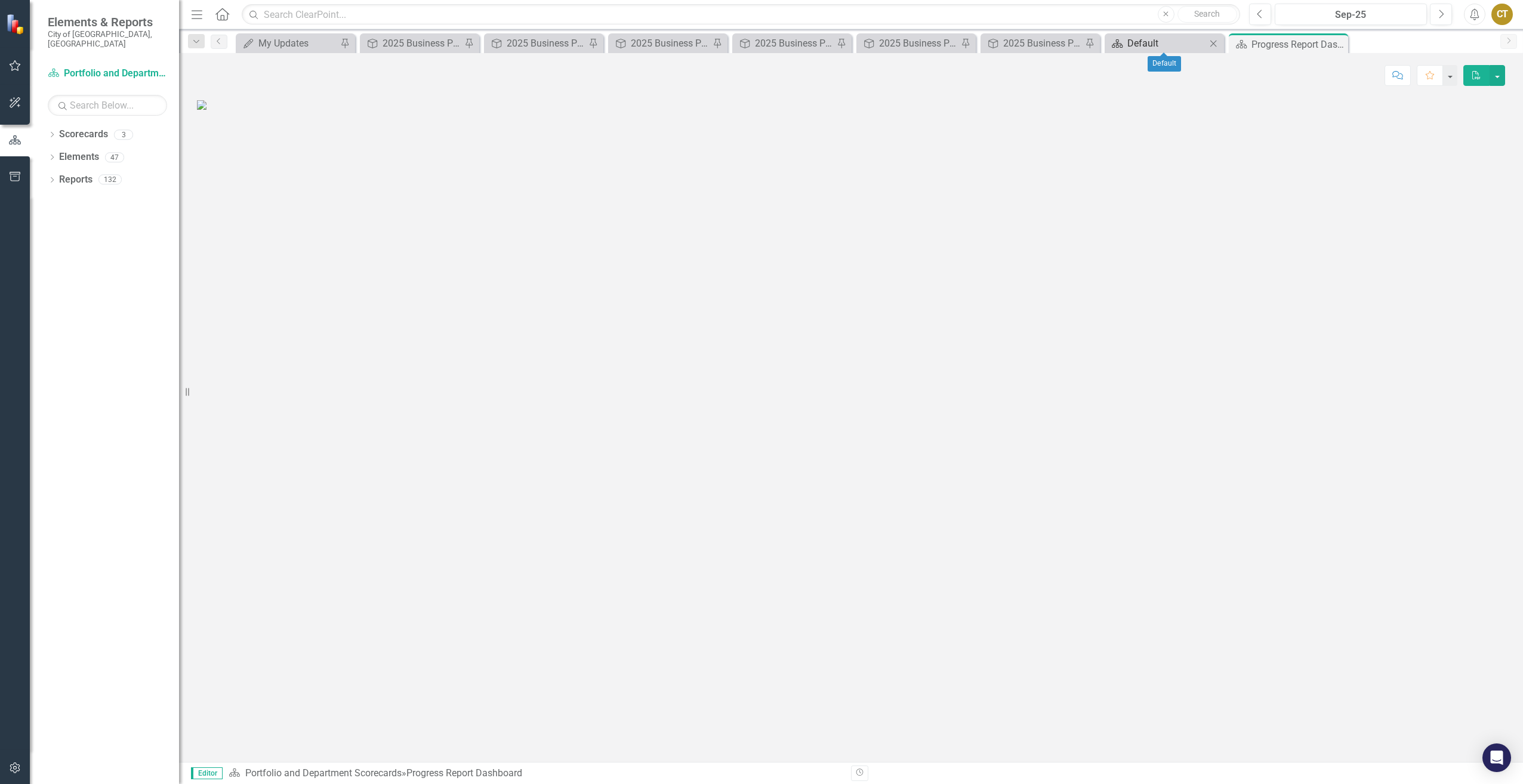
click at [1202, 47] on div "Default" at bounding box center [1166, 43] width 79 height 15
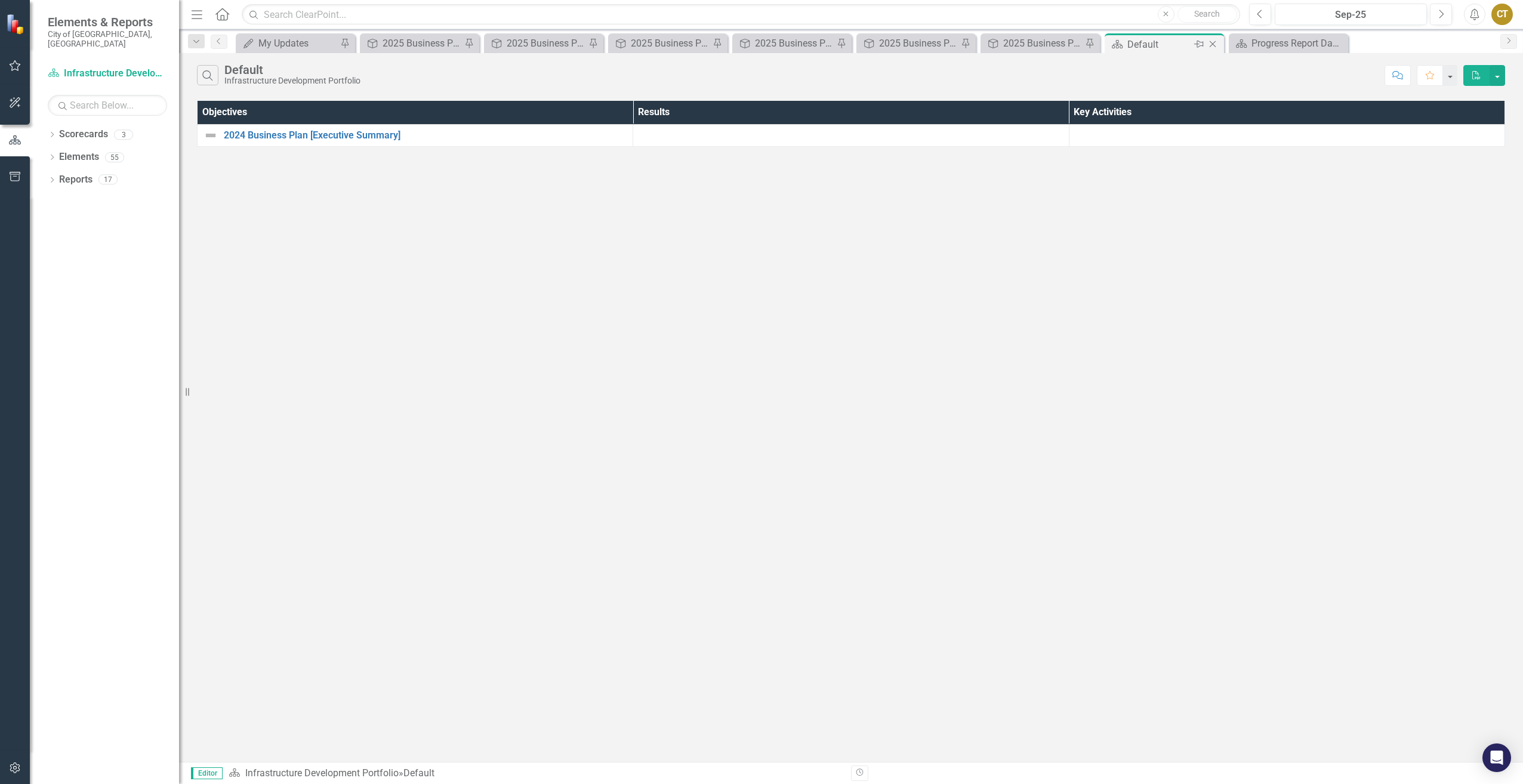
click at [1213, 39] on icon "Close" at bounding box center [1213, 43] width 12 height 9
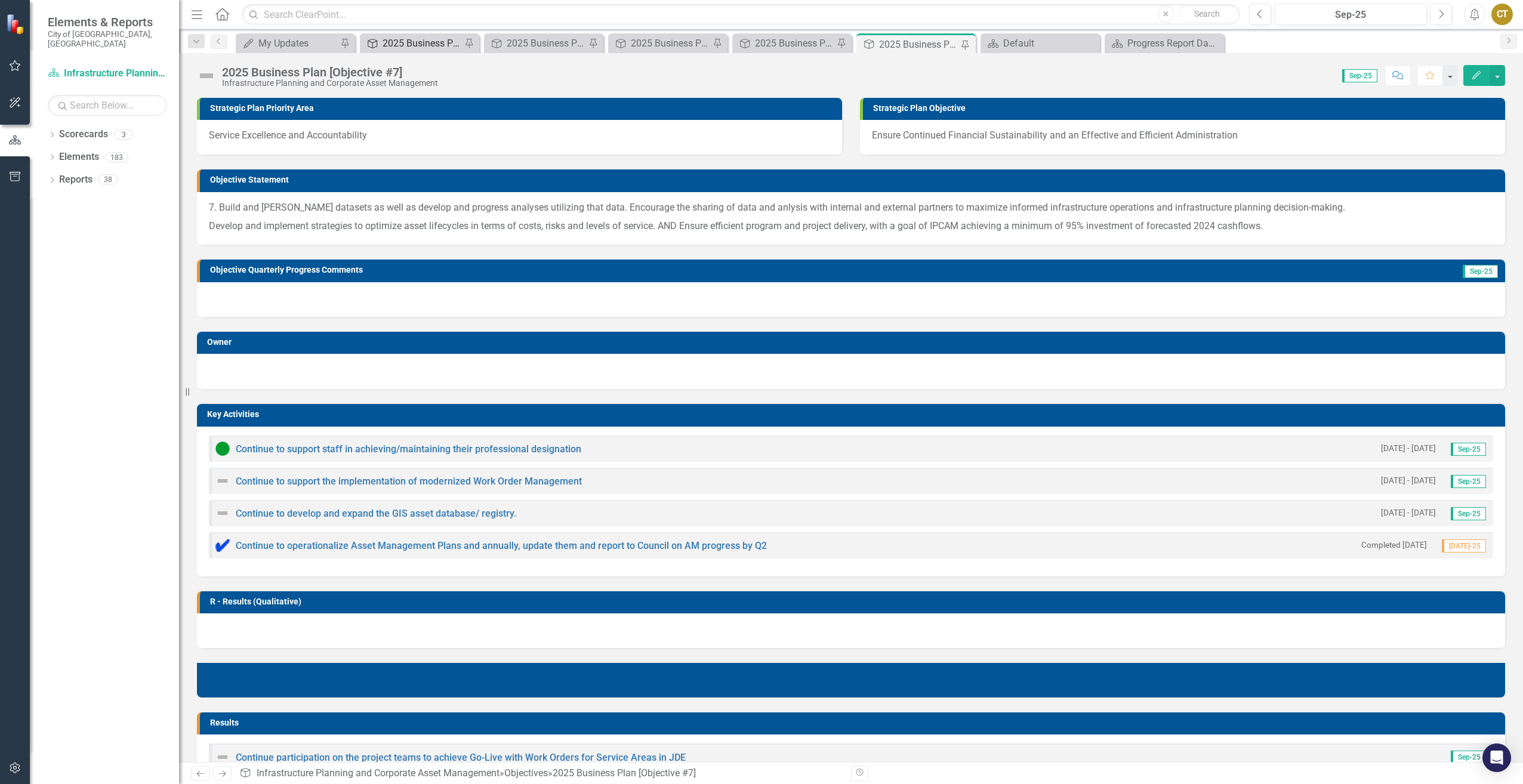
click at [433, 46] on div "2025 Business Plan [Objective #1]" at bounding box center [422, 43] width 79 height 15
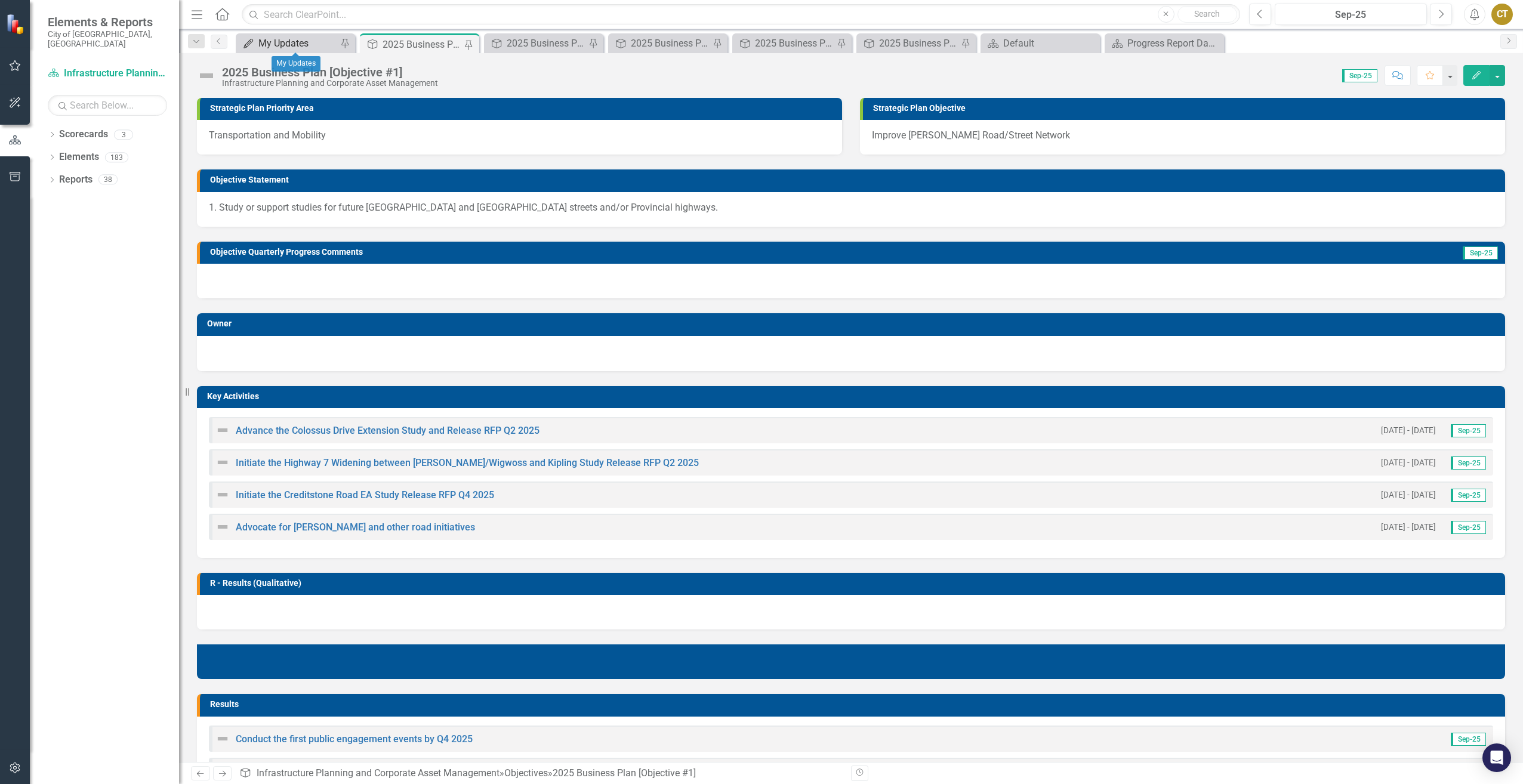
click at [286, 48] on div "My Updates" at bounding box center [297, 43] width 79 height 15
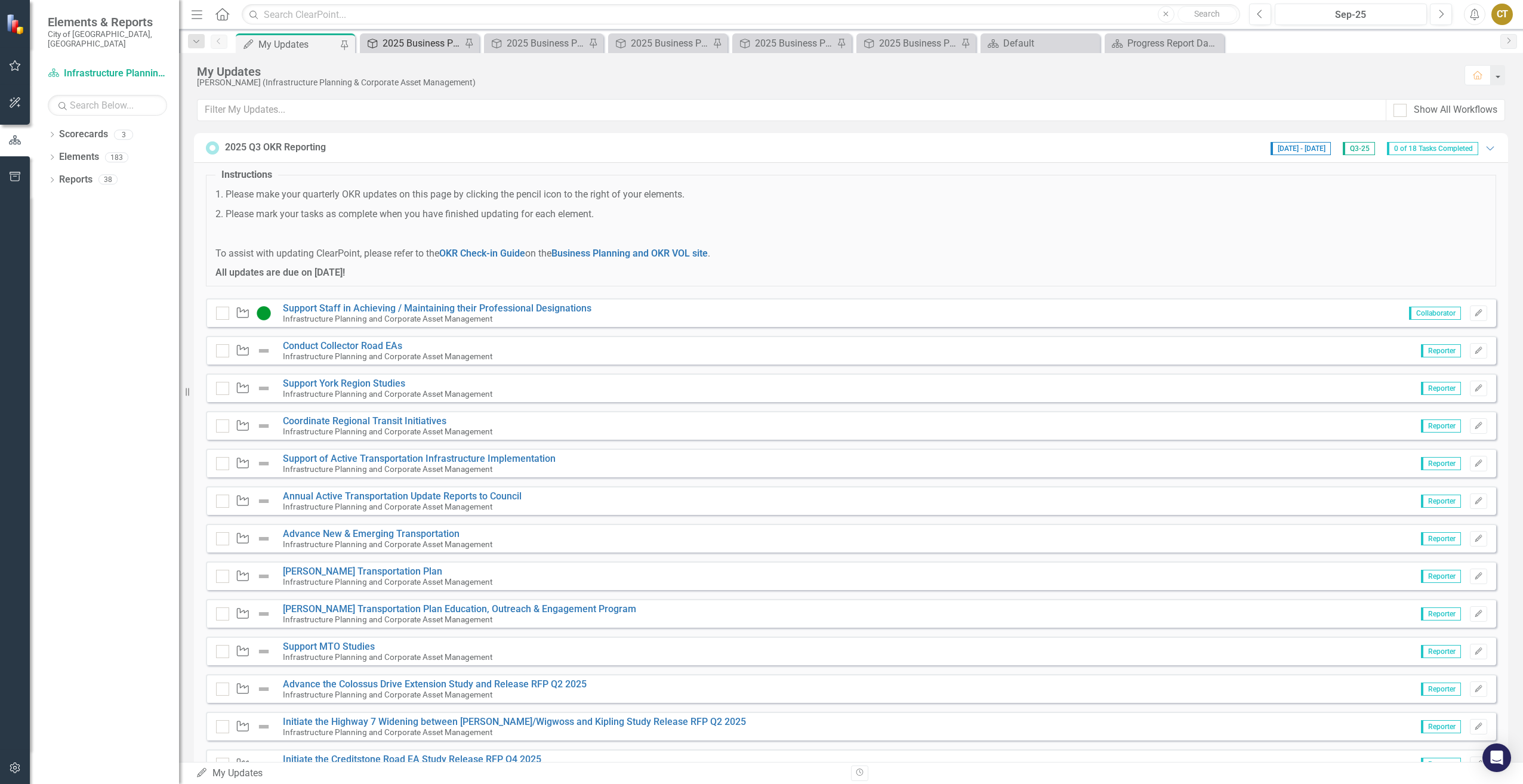
click at [389, 43] on div "2025 Business Plan [Objective #1]" at bounding box center [422, 43] width 79 height 15
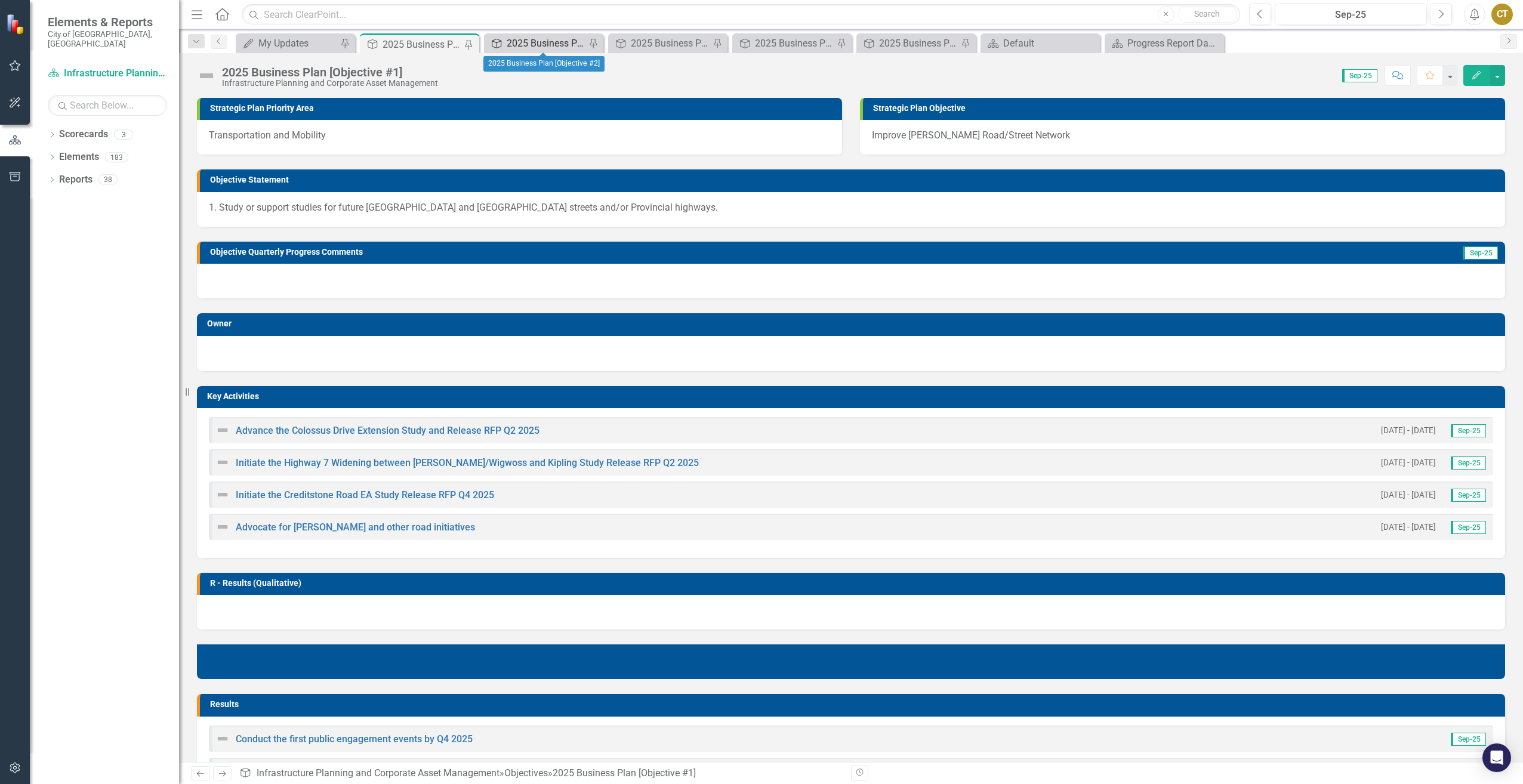
click at [522, 42] on div "2025 Business Plan [Objective #2]" at bounding box center [546, 43] width 79 height 15
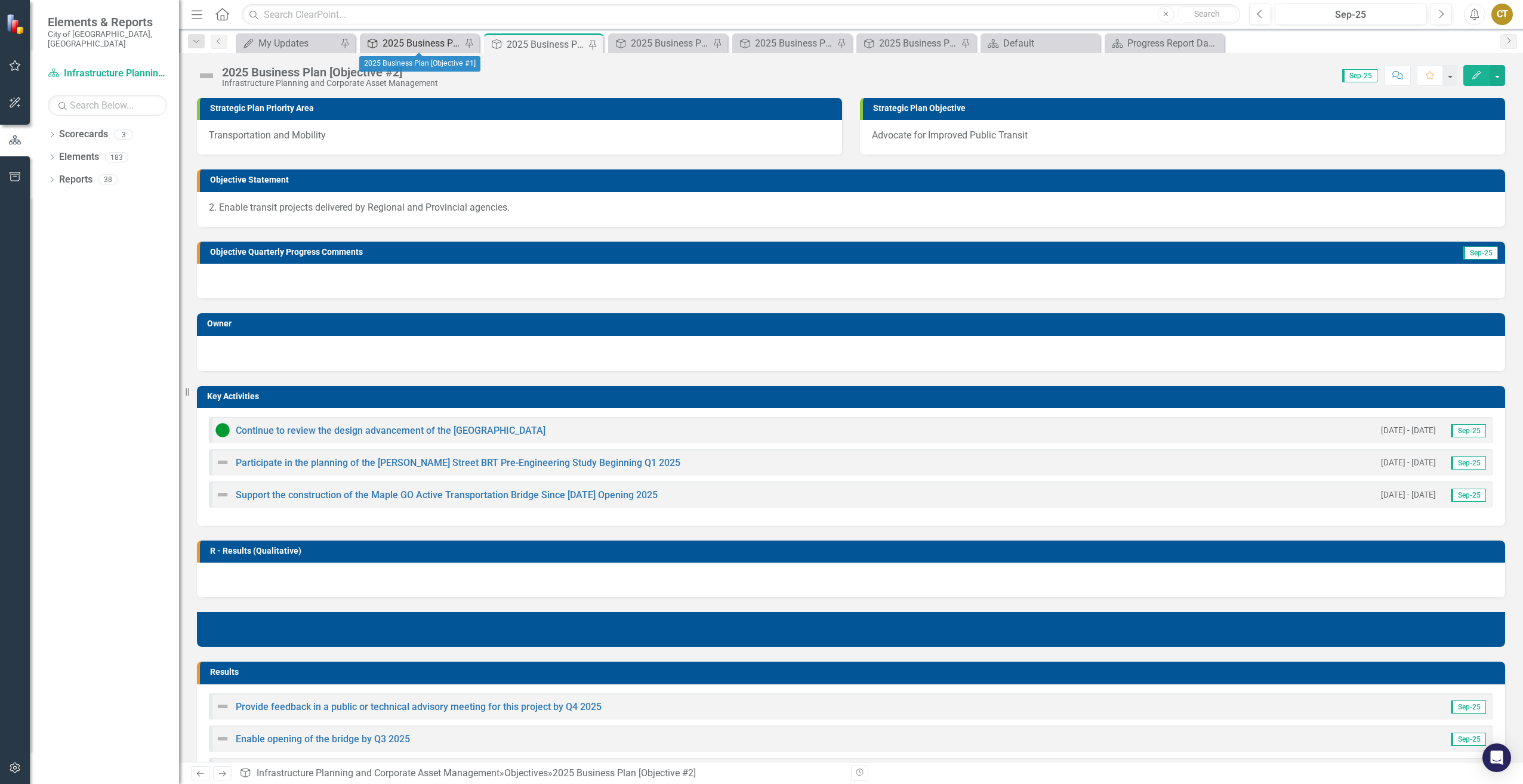
click at [430, 41] on div "2025 Business Plan [Objective #1]" at bounding box center [422, 43] width 79 height 15
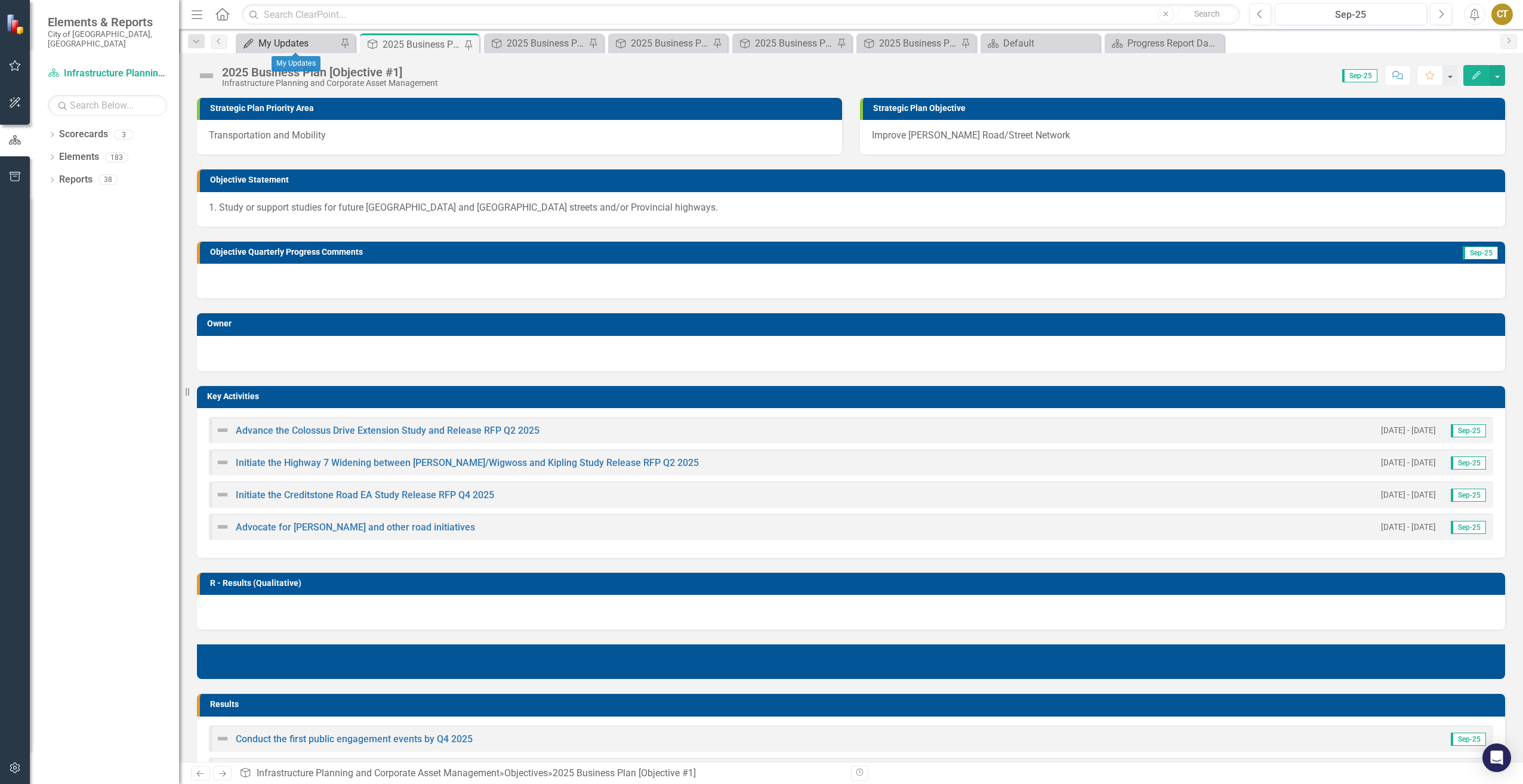
click at [281, 43] on div "My Updates" at bounding box center [297, 43] width 79 height 15
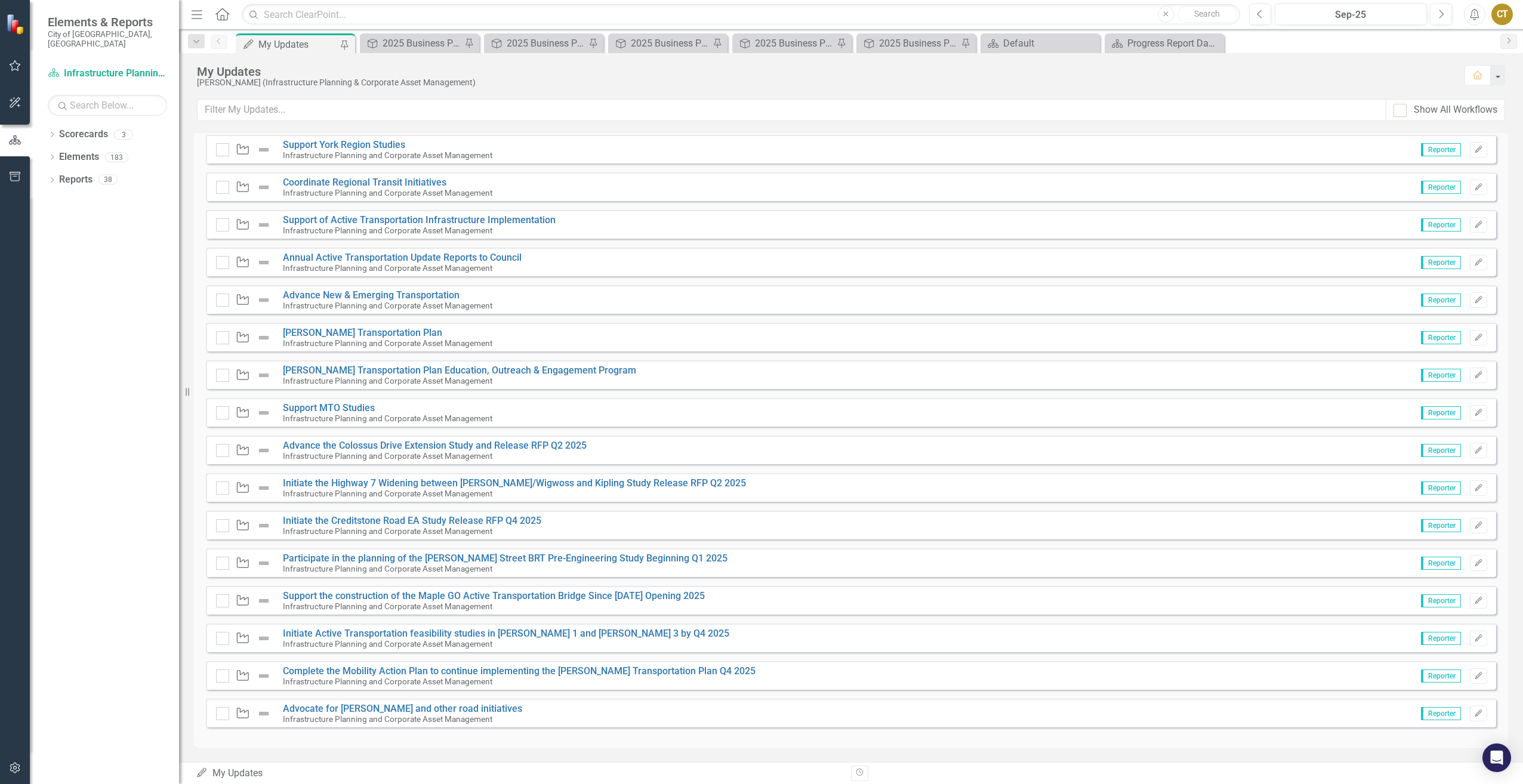
scroll to position [59, 0]
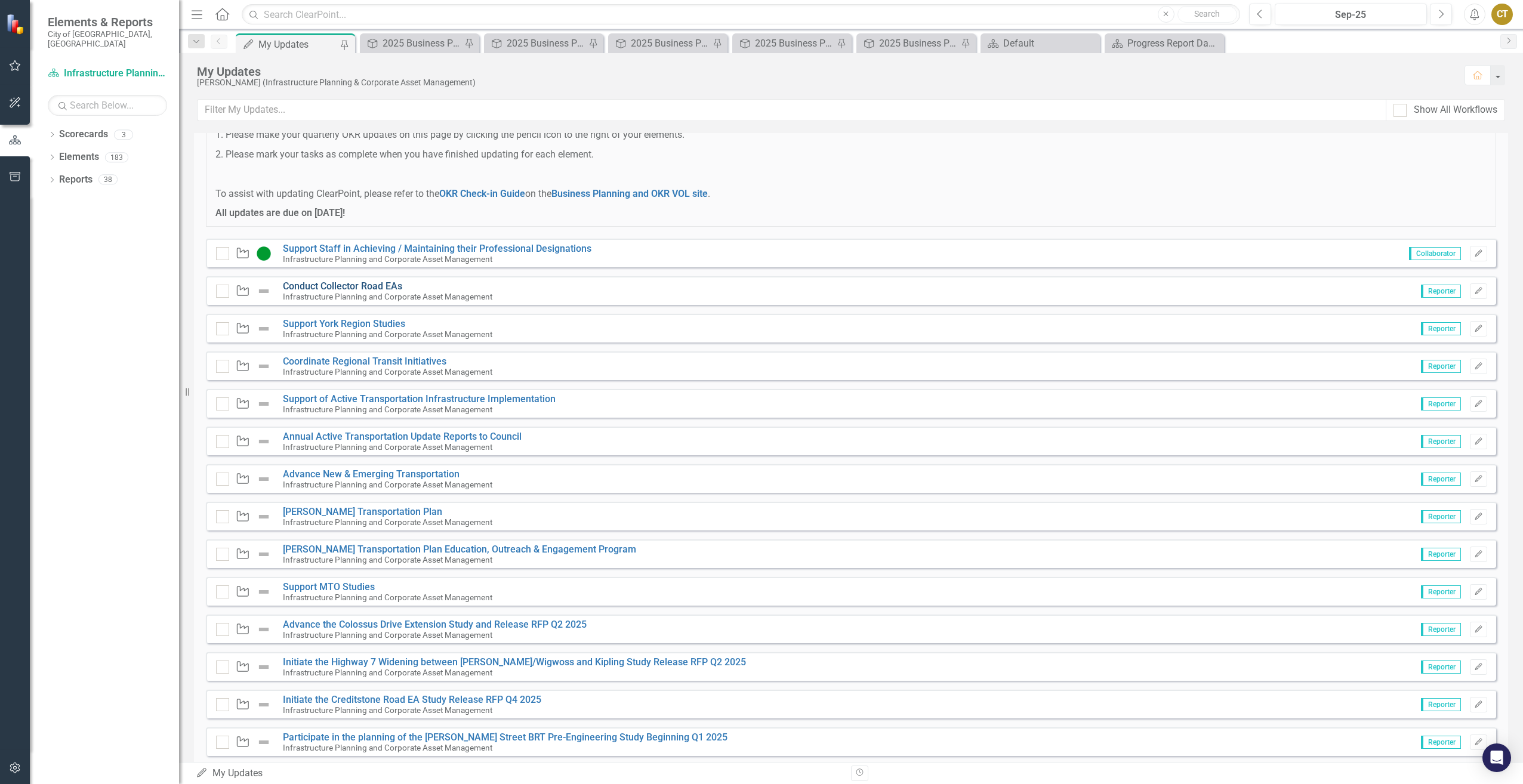
click at [391, 282] on link "Conduct Collector Road EAs" at bounding box center [342, 286] width 119 height 12
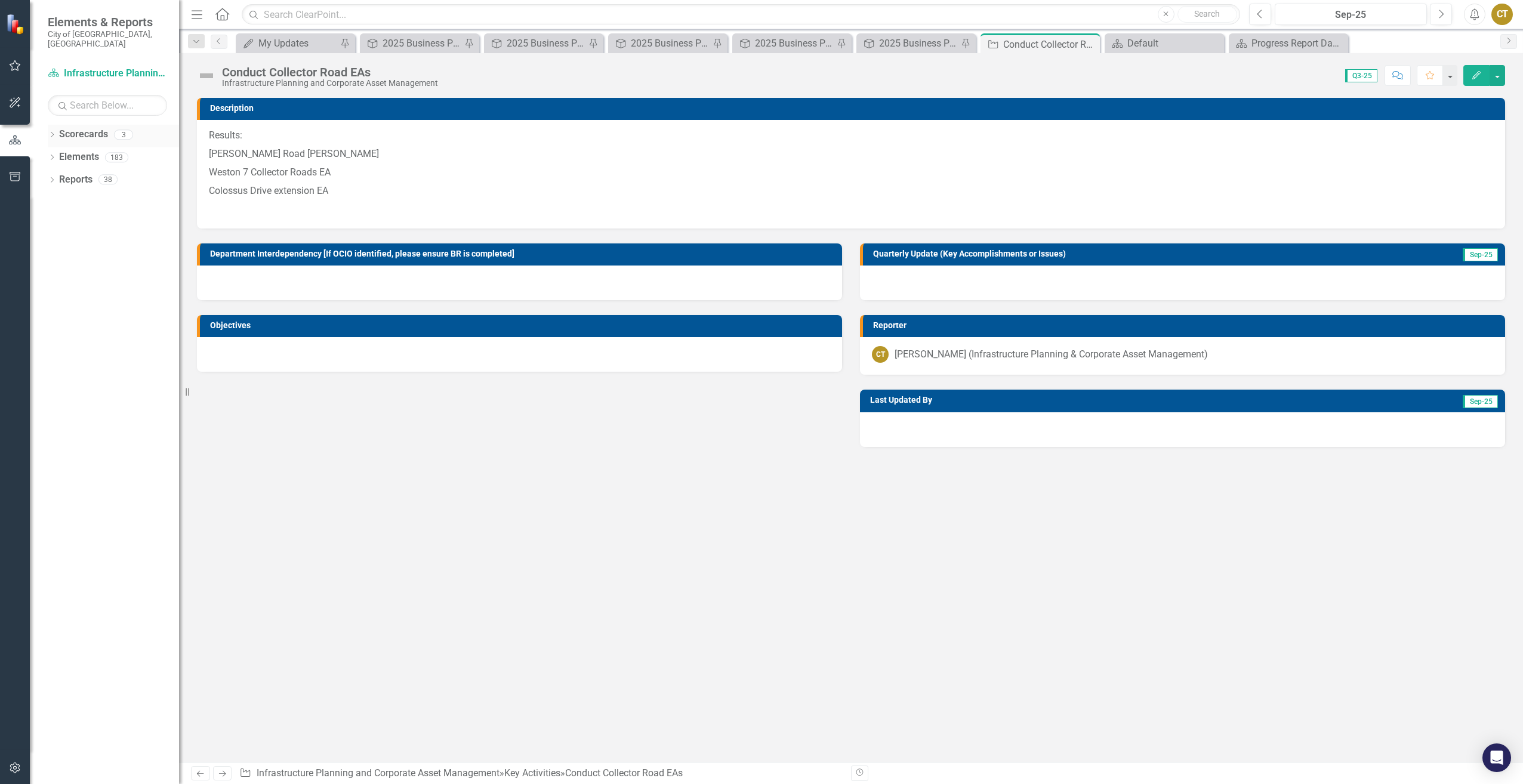
click at [56, 132] on icon "Dropdown" at bounding box center [52, 135] width 9 height 7
click at [56, 133] on div "Dropdown" at bounding box center [52, 136] width 9 height 6
click at [78, 67] on link "Scorecard Infrastructure Planning and Corporate Asset Management" at bounding box center [107, 73] width 119 height 14
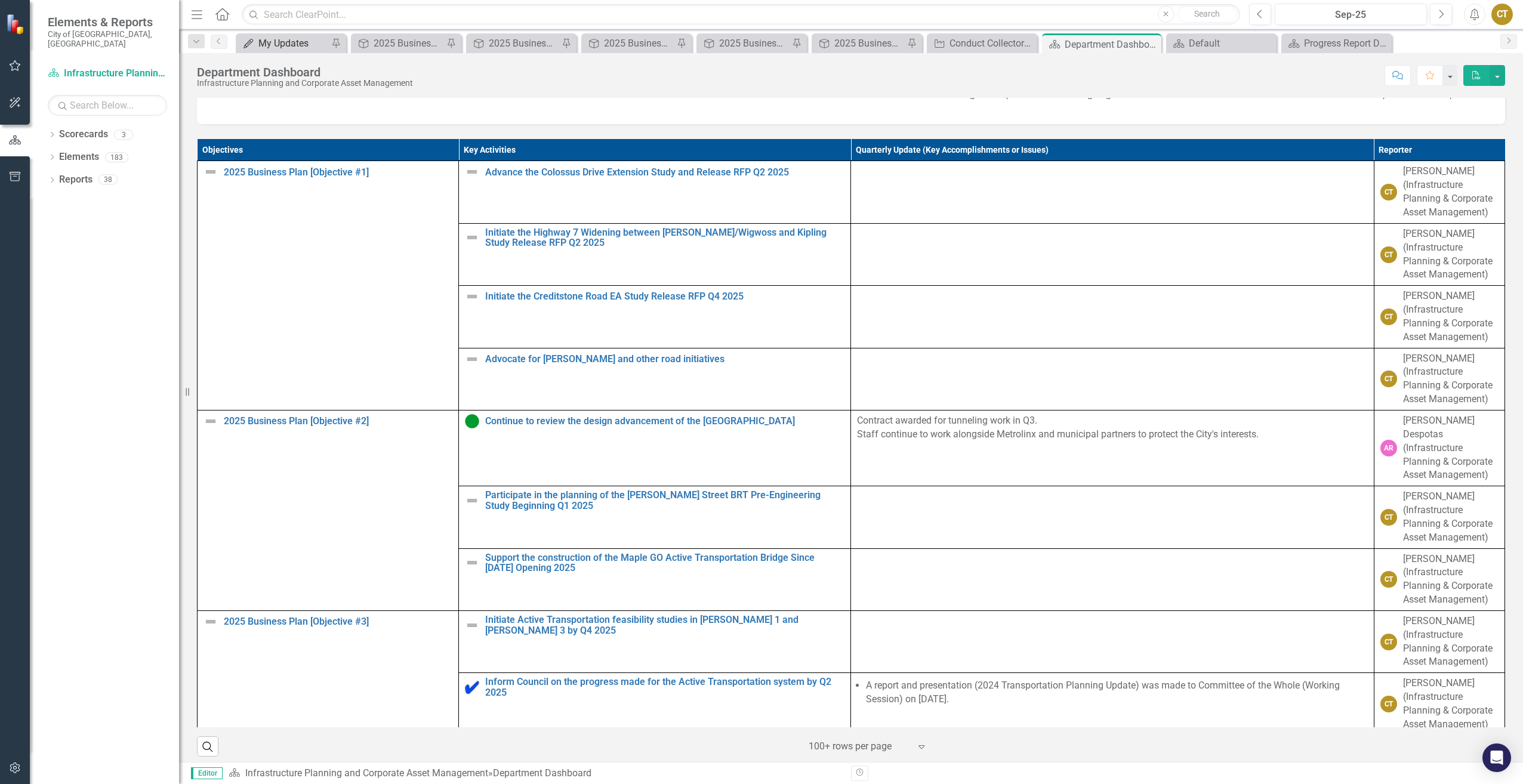
click at [282, 48] on div "My Updates" at bounding box center [293, 43] width 70 height 15
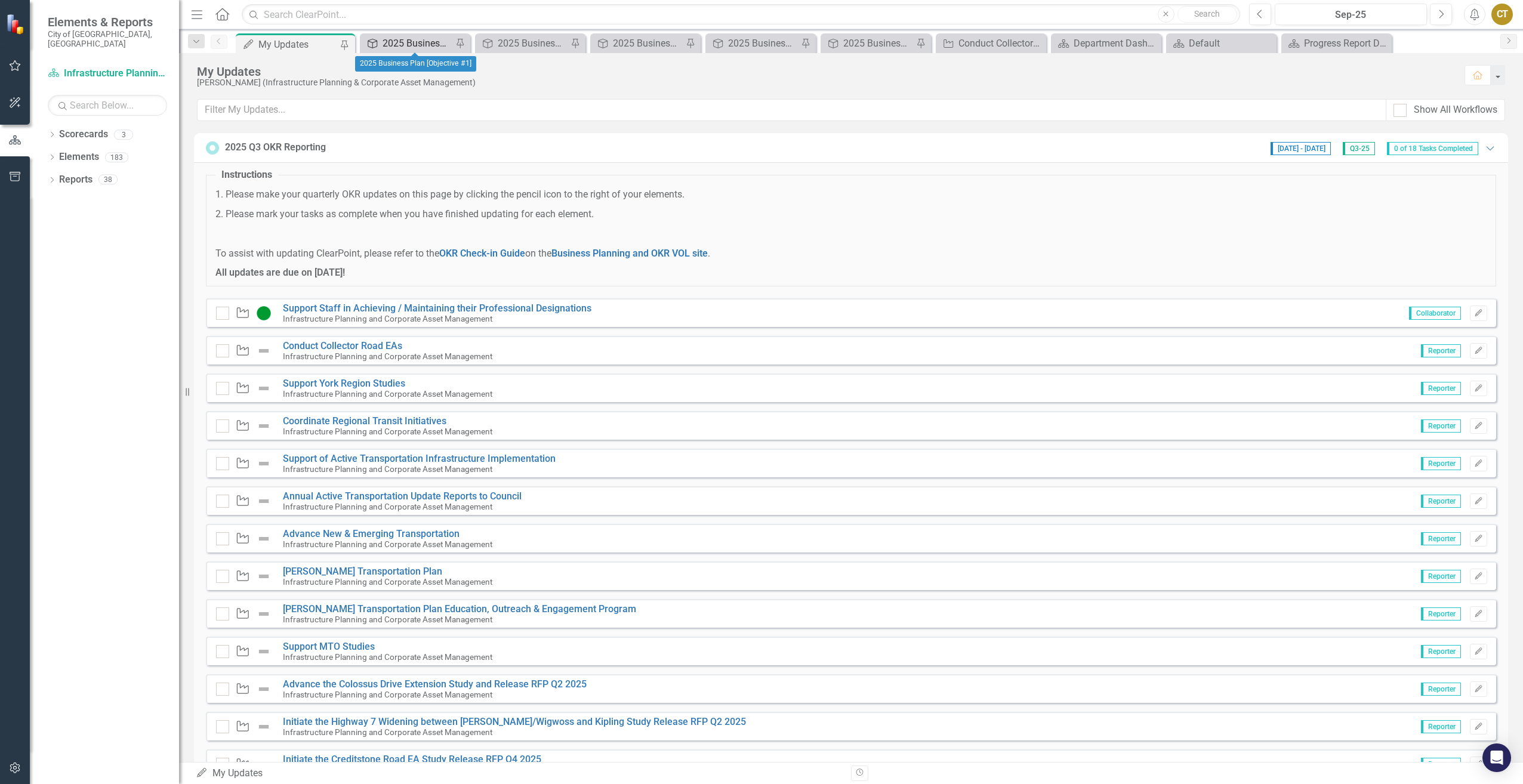
click at [423, 42] on div "2025 Business Plan [Objective #1]" at bounding box center [417, 43] width 70 height 15
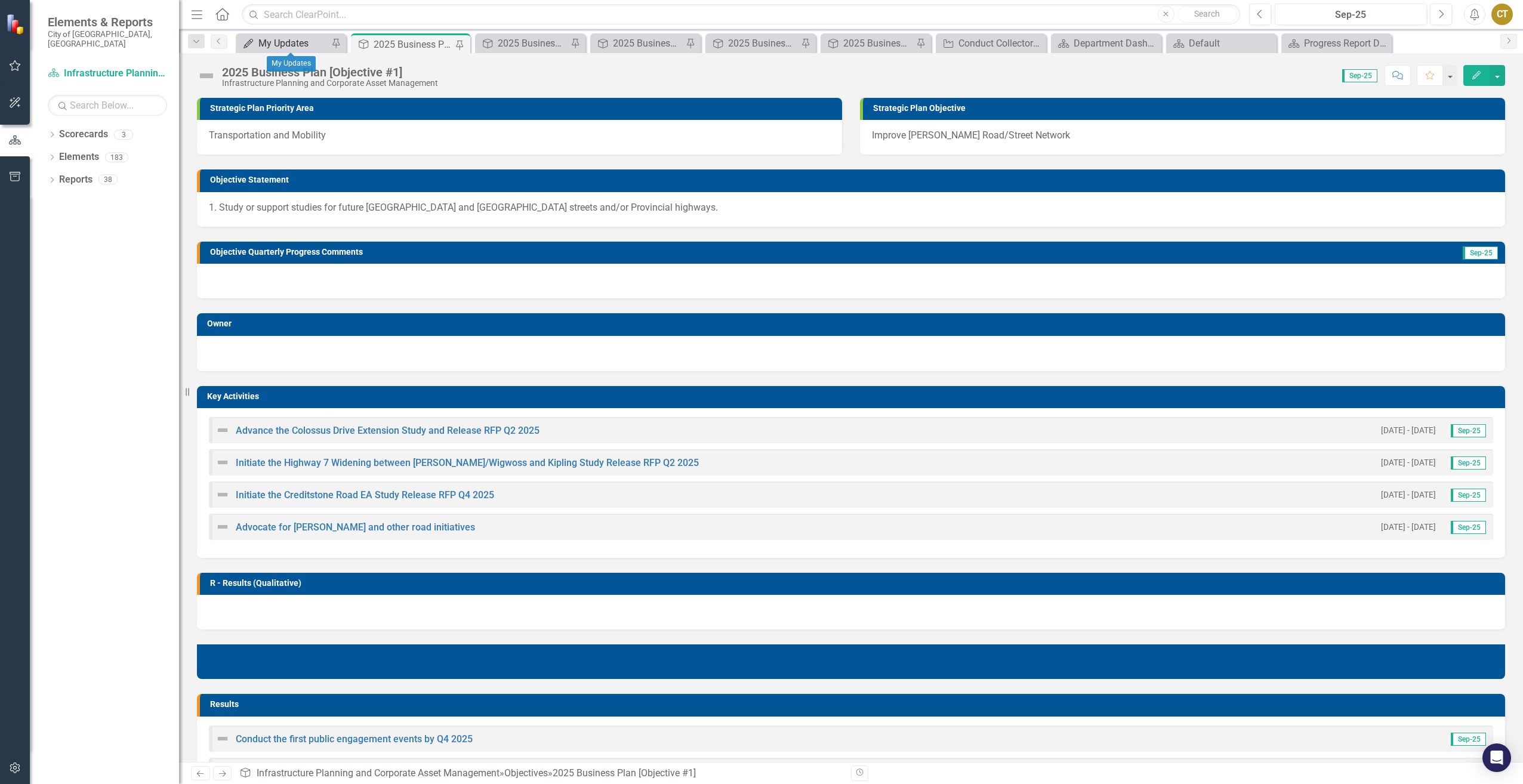
click at [278, 42] on div "My Updates" at bounding box center [293, 43] width 70 height 15
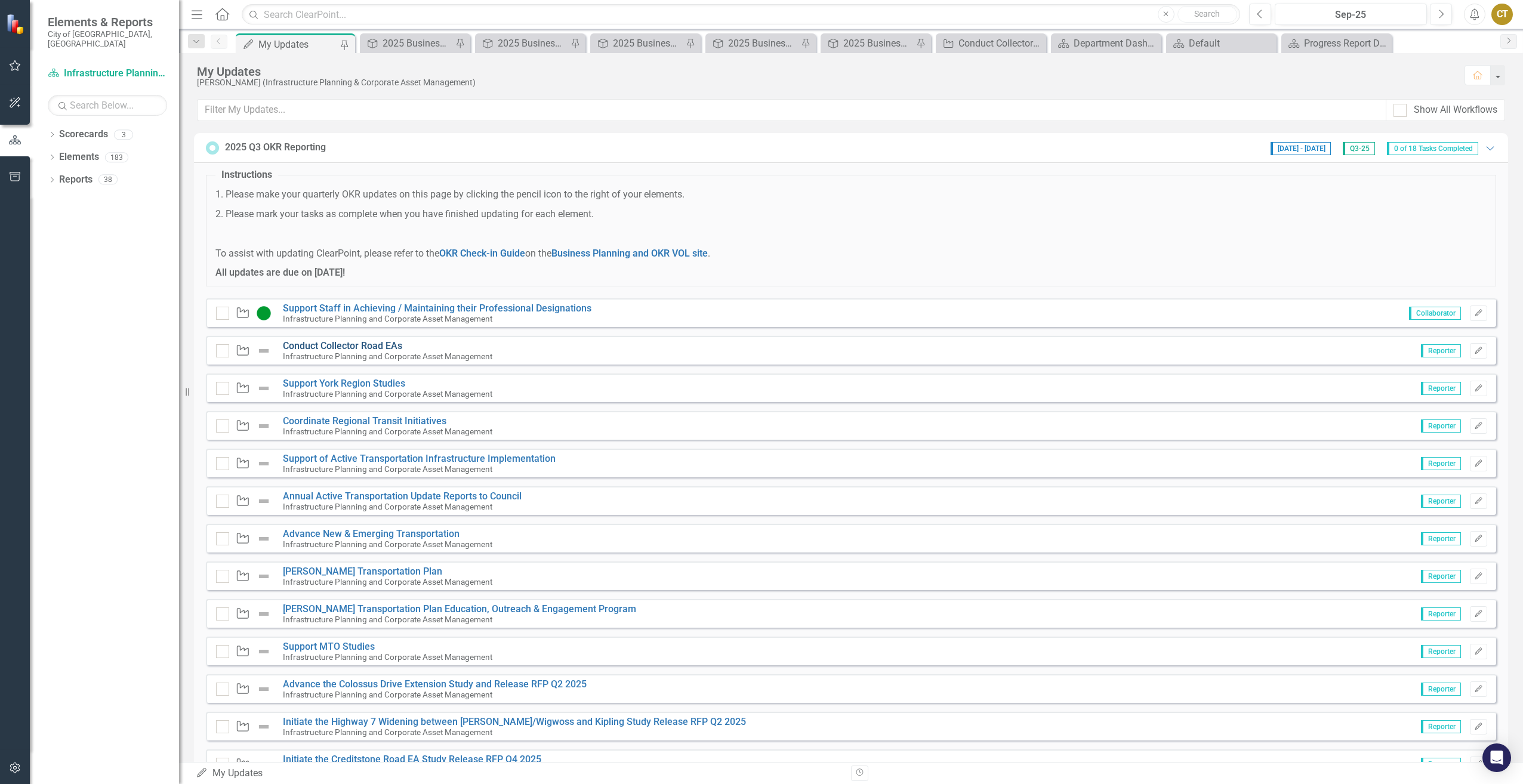
click at [343, 346] on link "Conduct Collector Road EAs" at bounding box center [342, 346] width 119 height 12
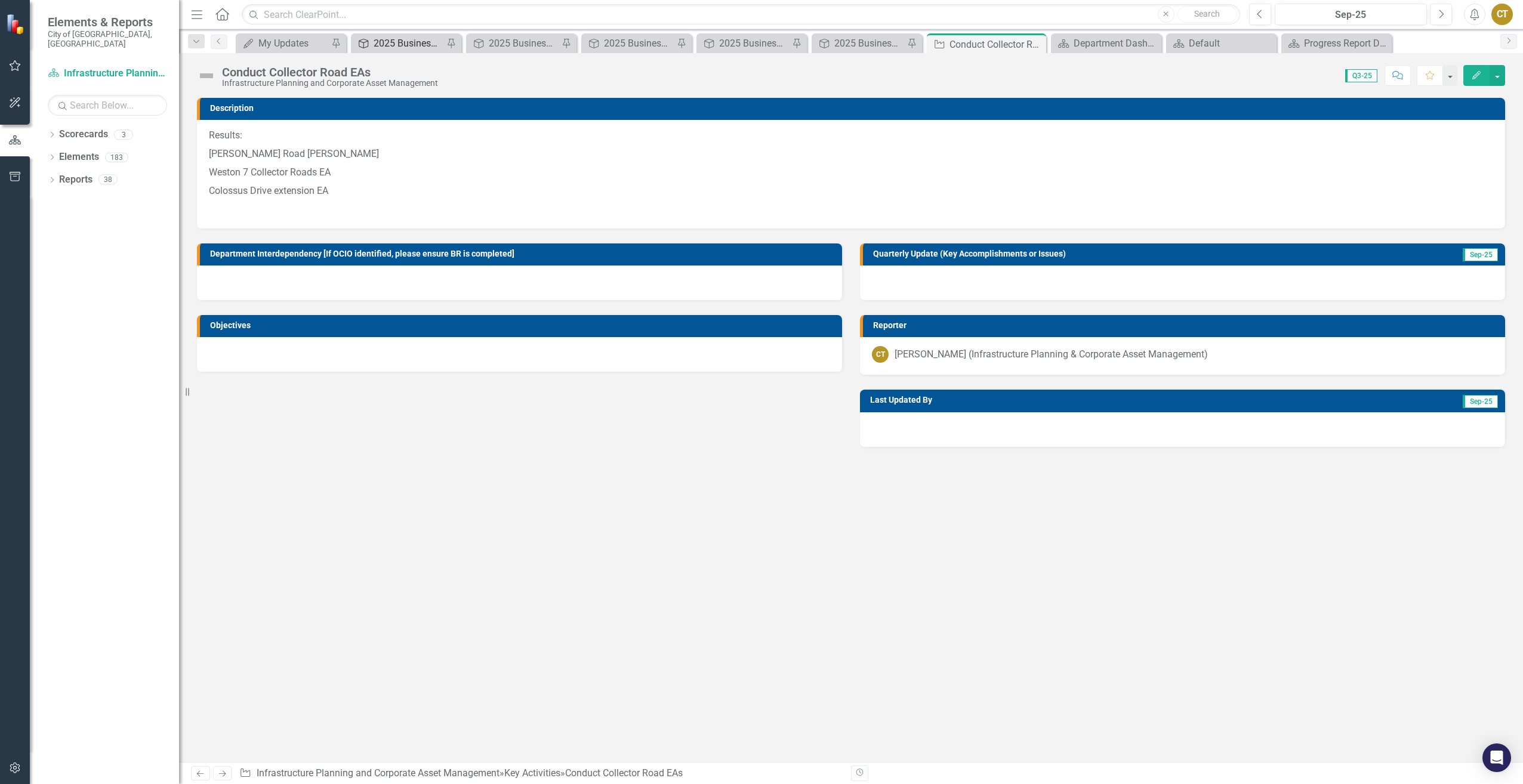
click at [410, 41] on div "2025 Business Plan [Objective #1]" at bounding box center [408, 43] width 70 height 15
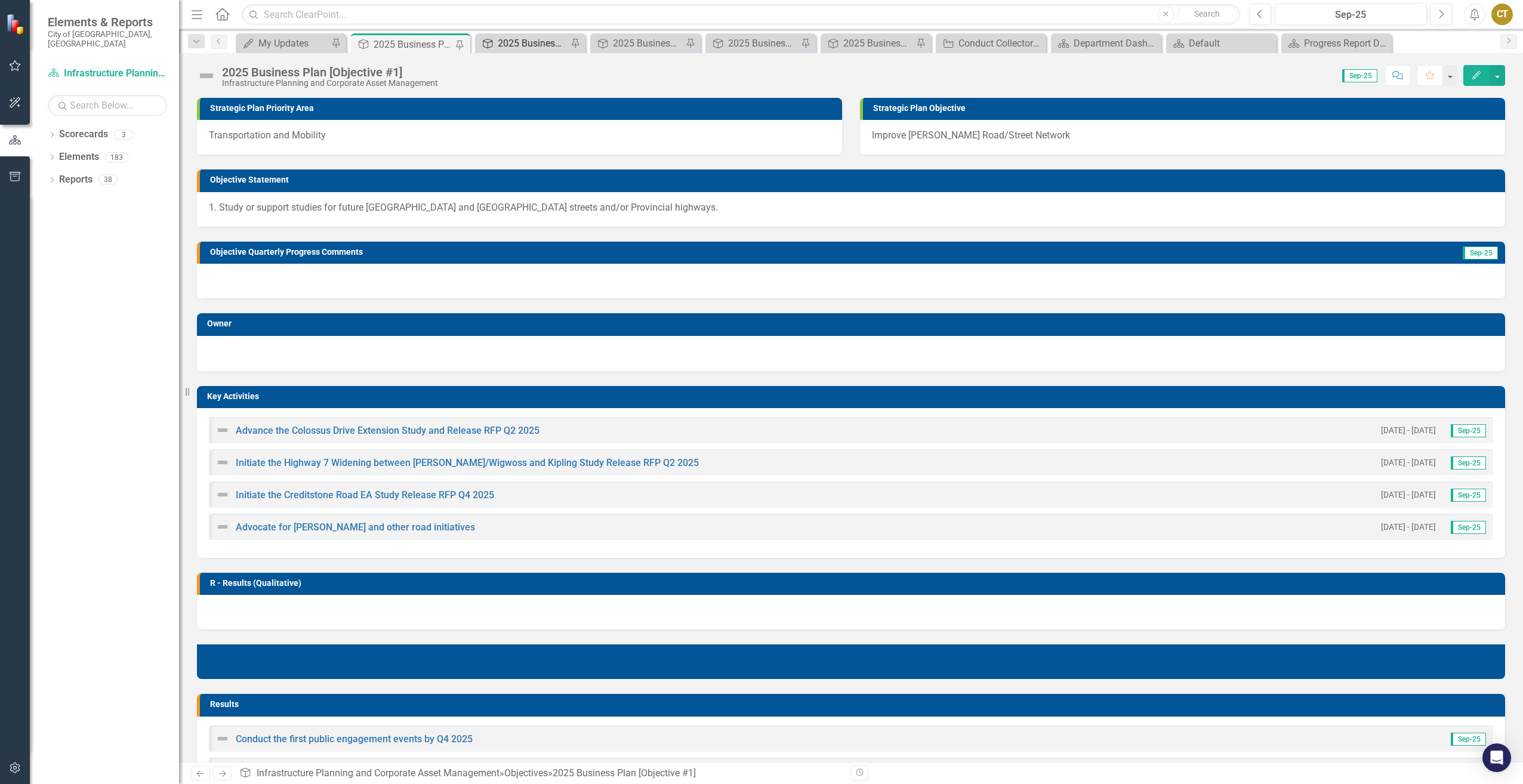
click at [521, 40] on div "2025 Business Plan [Objective #2]" at bounding box center [533, 43] width 70 height 15
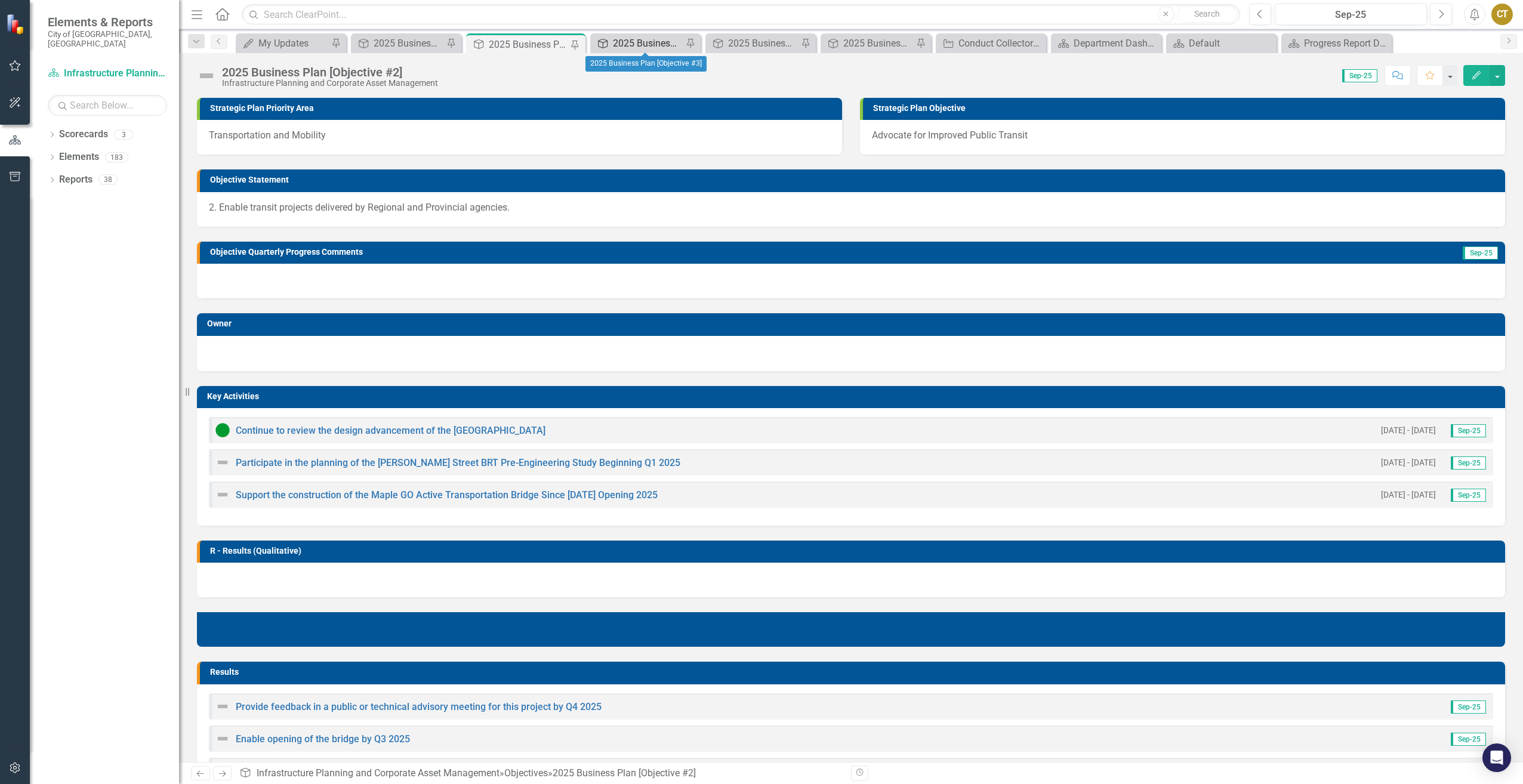
click at [641, 40] on div "2025 Business Plan [Objective #3]" at bounding box center [648, 43] width 70 height 15
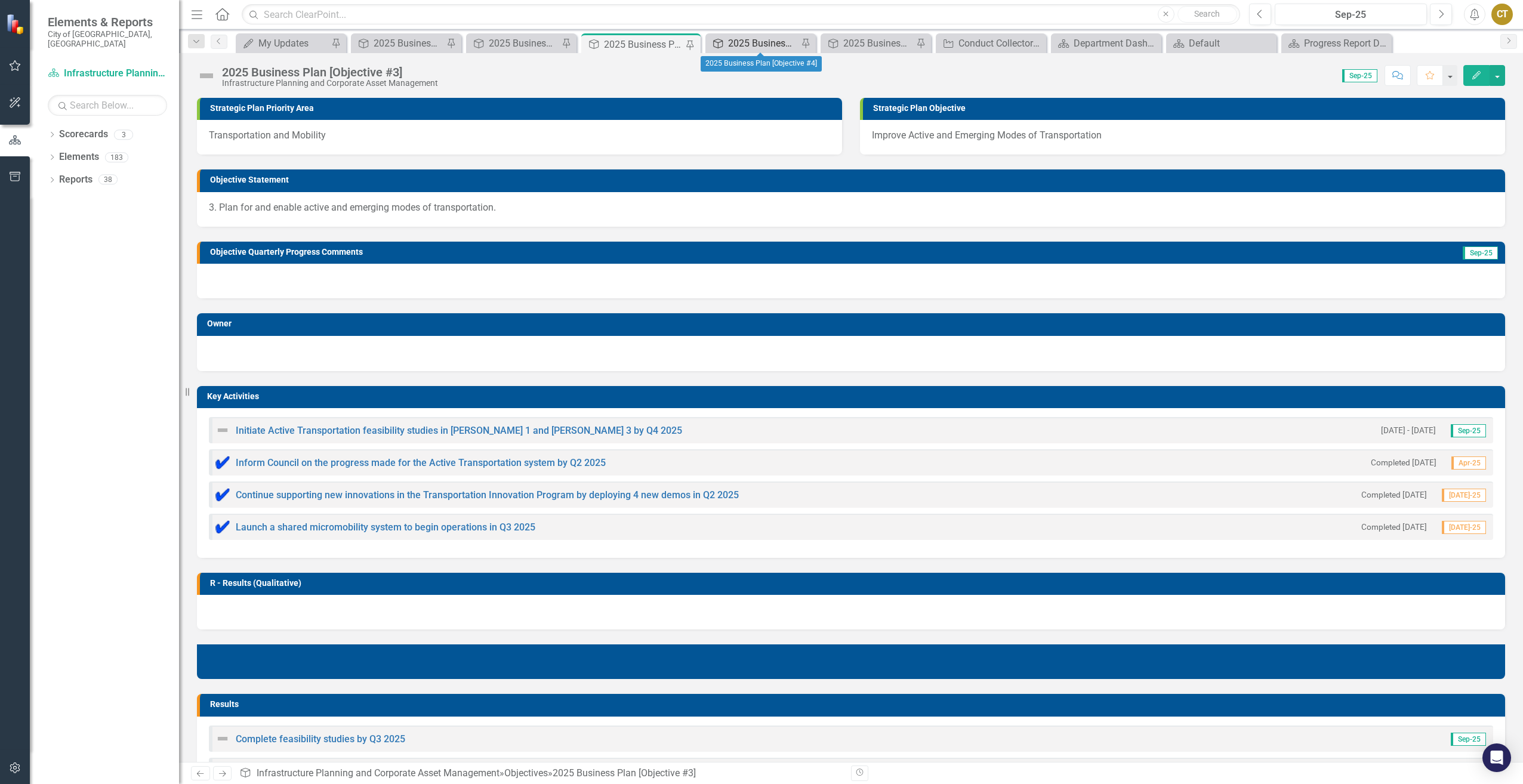
click at [744, 38] on div "2025 Business Plan [Objective #4]" at bounding box center [763, 43] width 70 height 15
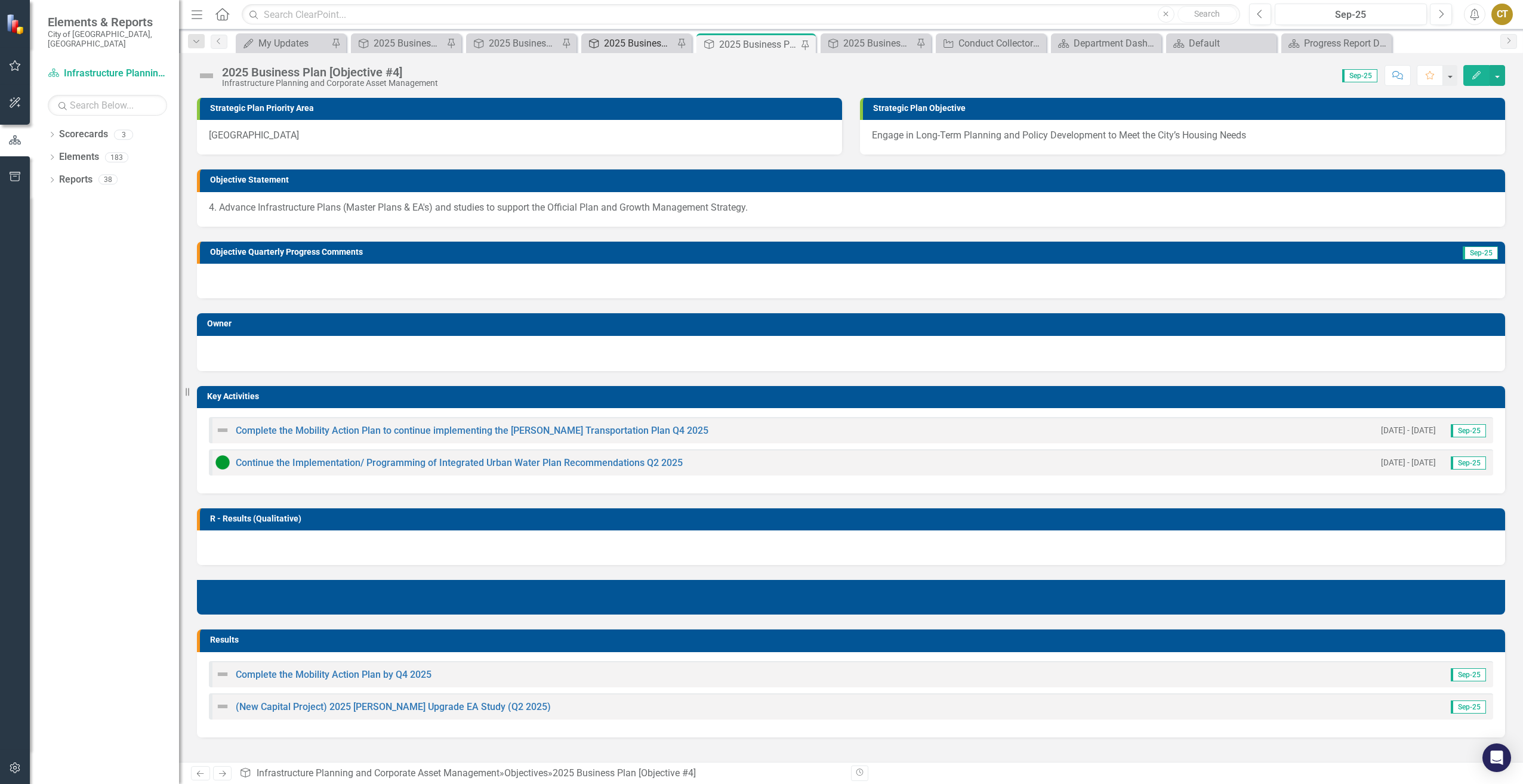
click at [640, 43] on div "2025 Business Plan [Objective #3]" at bounding box center [639, 43] width 70 height 15
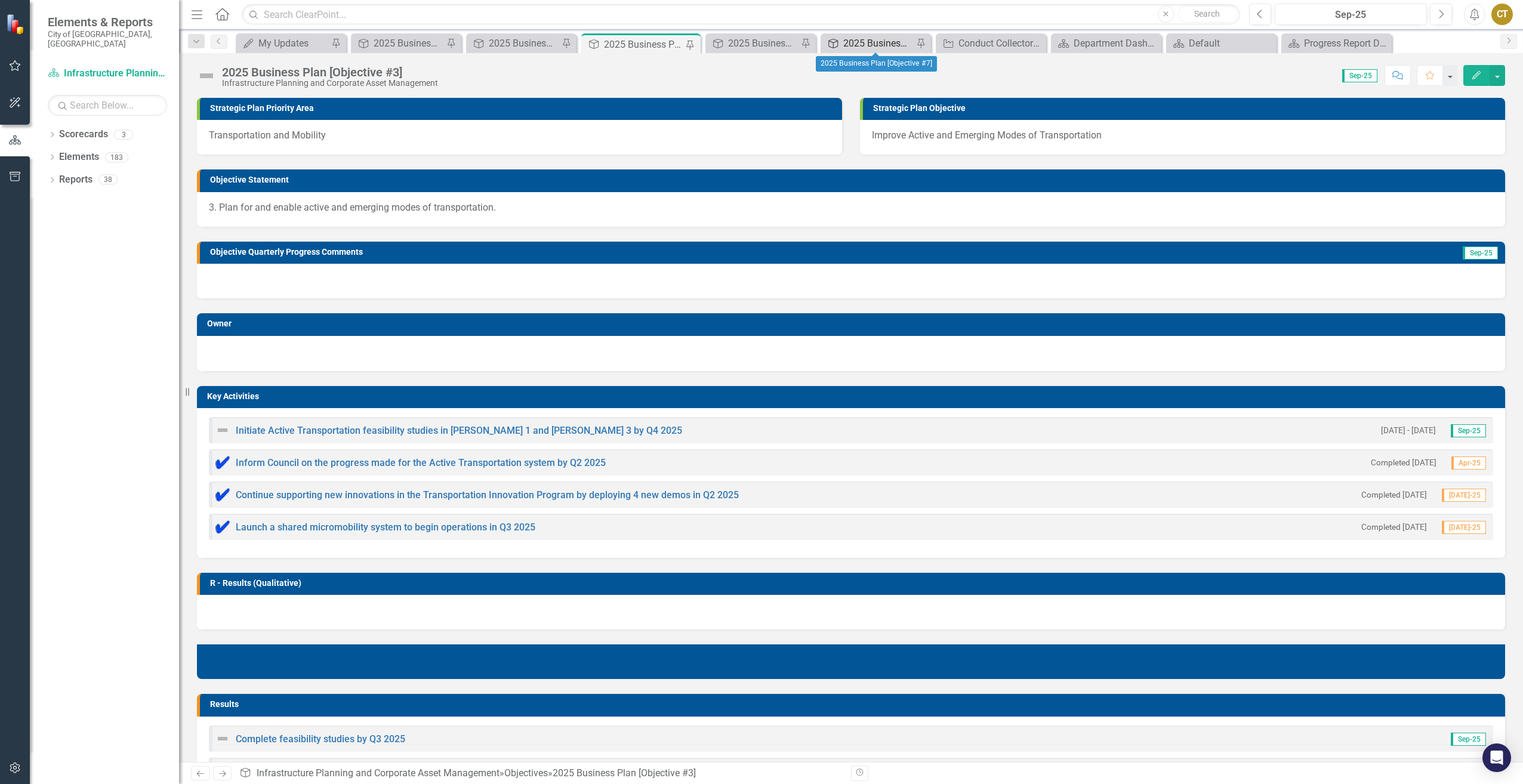
click at [846, 40] on div "2025 Business Plan [Objective #7]" at bounding box center [878, 43] width 70 height 15
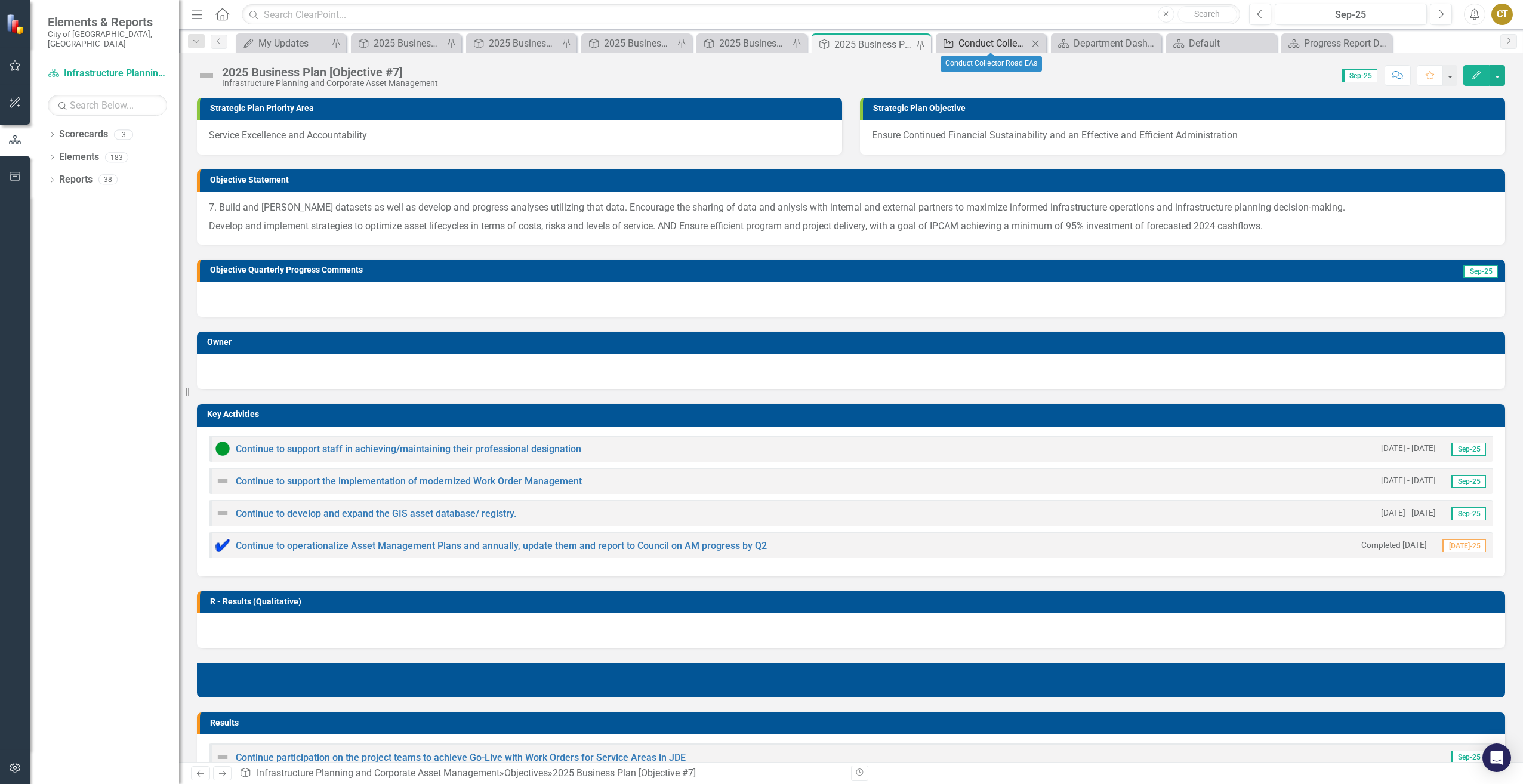
click at [1001, 43] on div "Conduct Collector Road EAs" at bounding box center [993, 43] width 70 height 15
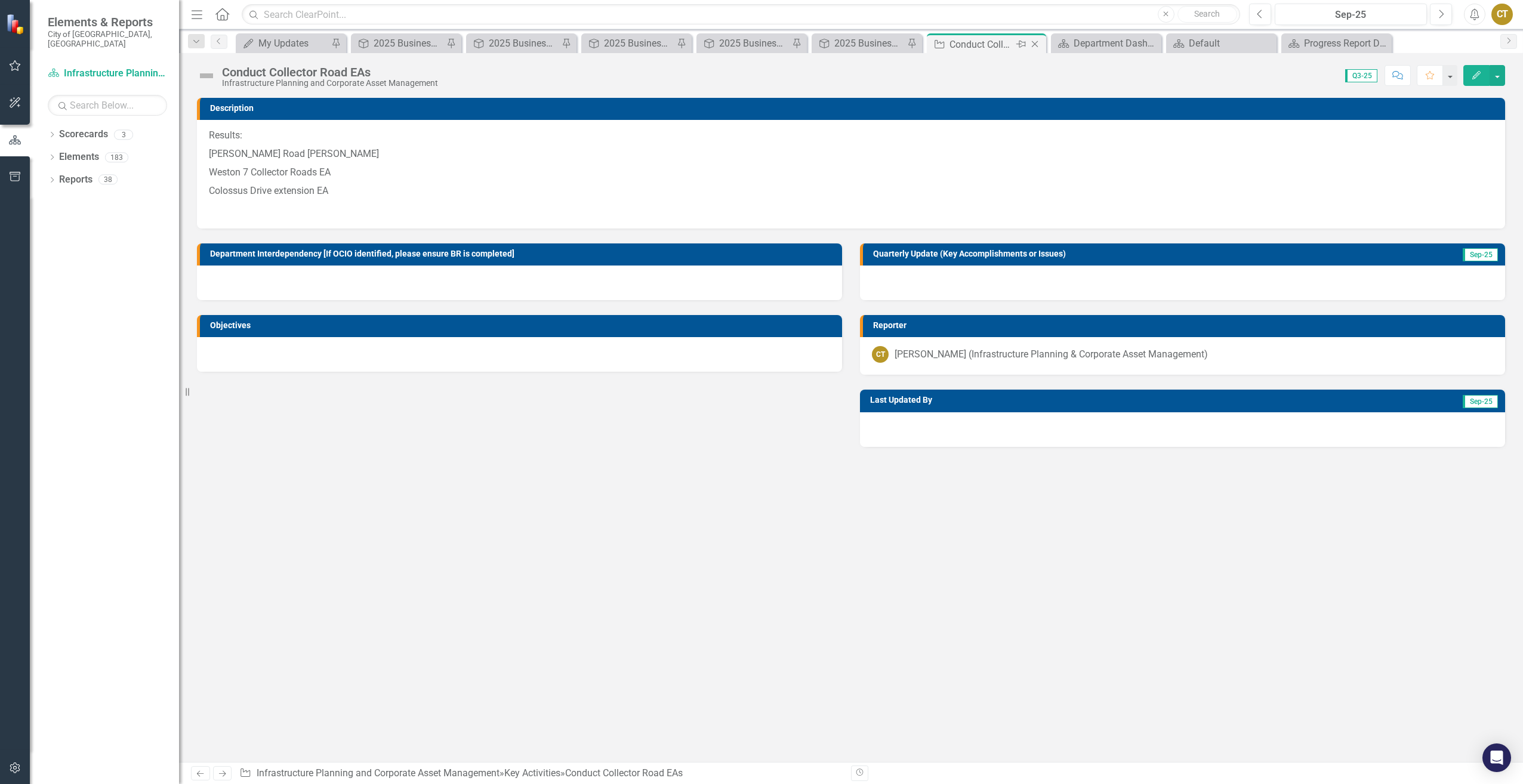
click at [1040, 47] on icon "Close" at bounding box center [1035, 43] width 12 height 9
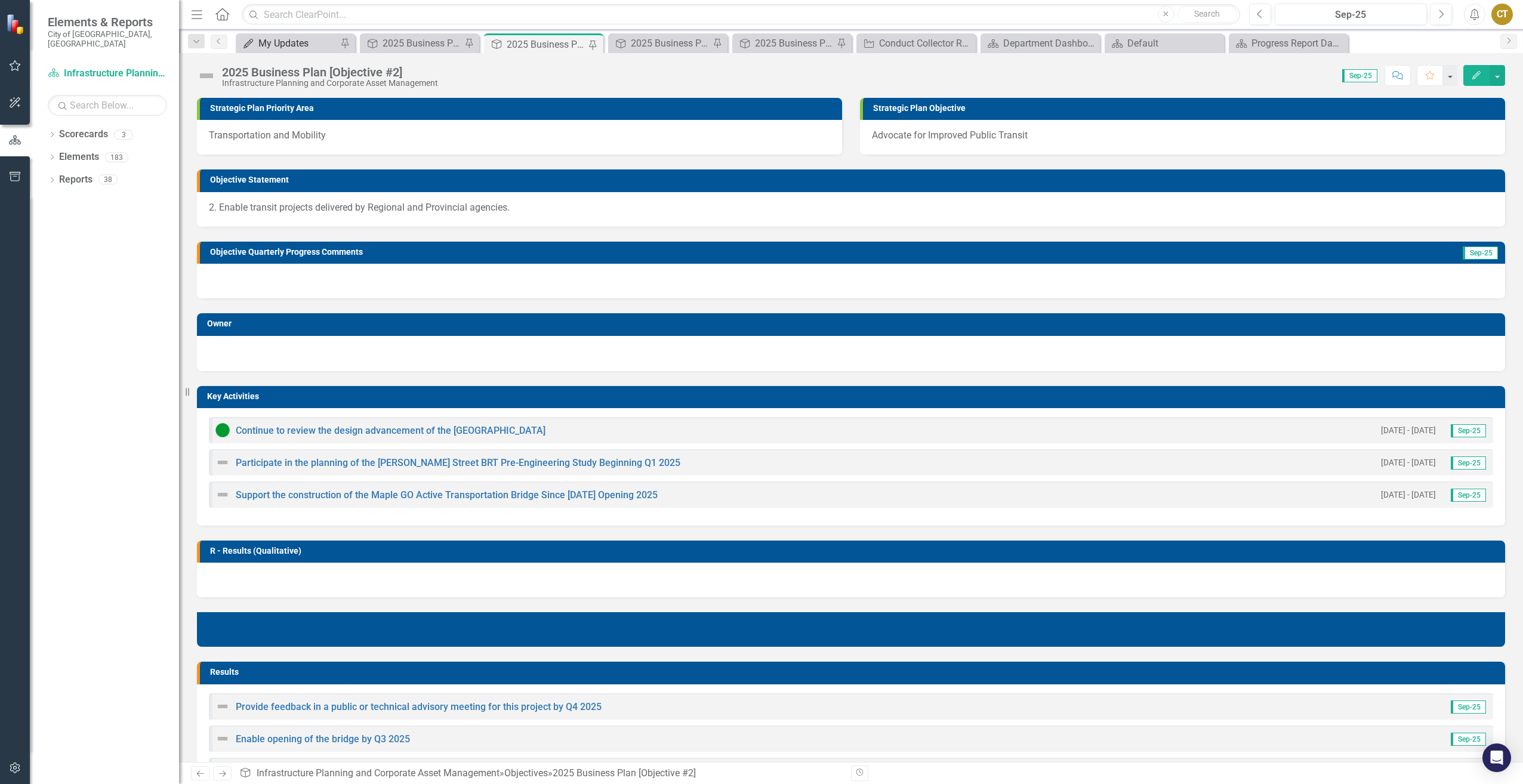
click at [266, 40] on div "My Updates" at bounding box center [297, 43] width 79 height 15
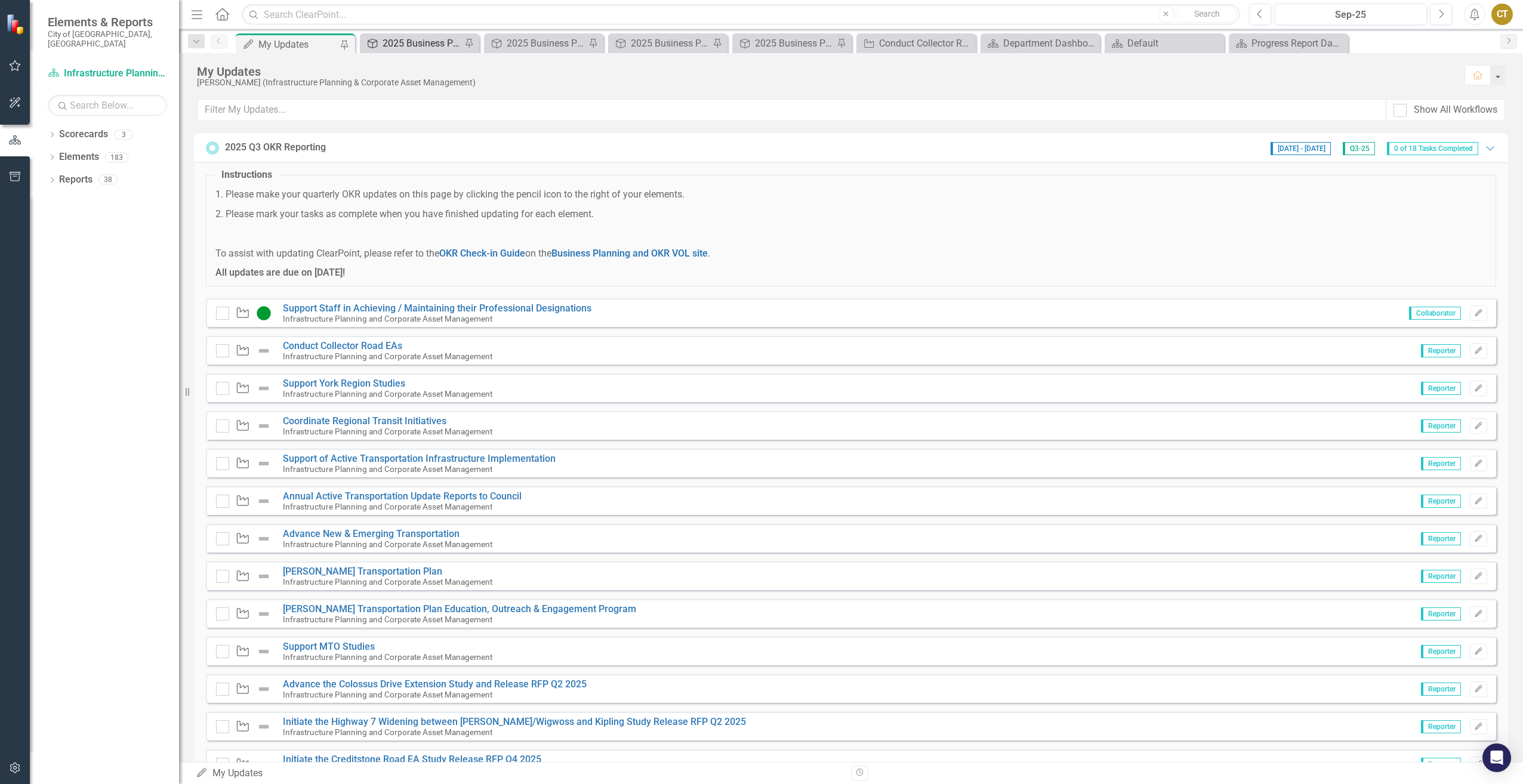
click at [421, 38] on div "2025 Business Plan [Objective #1]" at bounding box center [422, 43] width 79 height 15
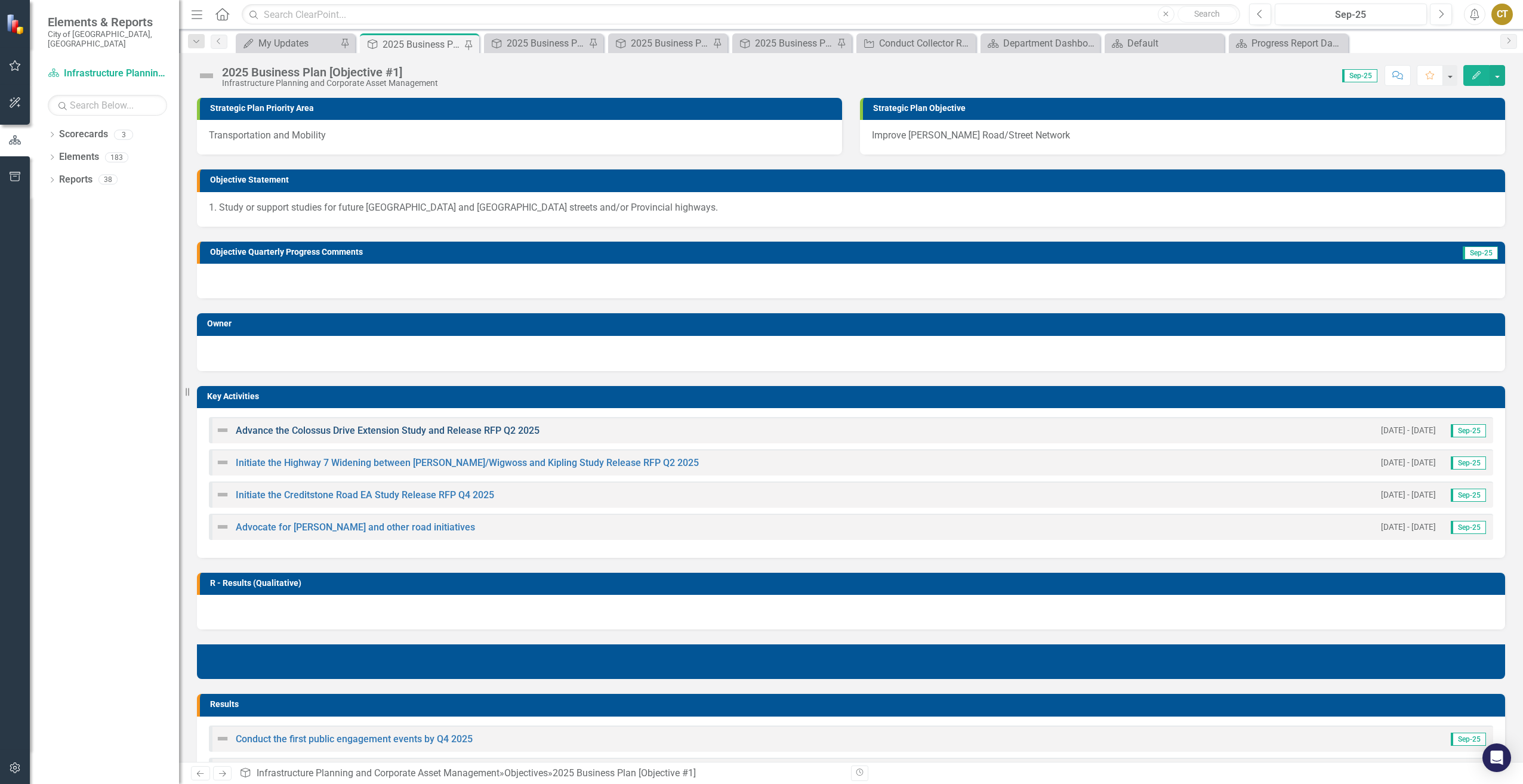
click at [436, 432] on link "Advance the Colossus Drive Extension Study and Release RFP Q2 2025" at bounding box center [388, 430] width 304 height 12
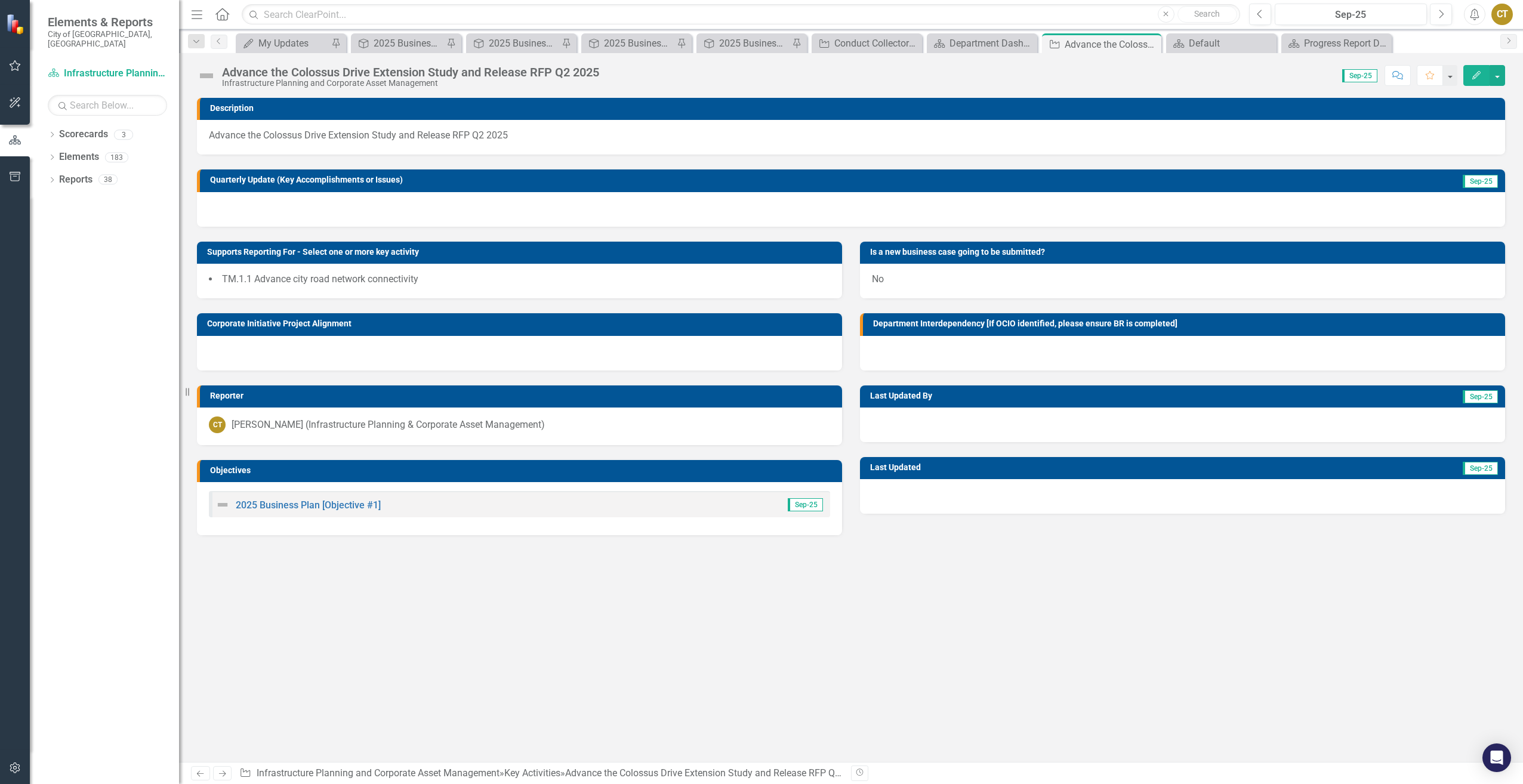
click at [728, 210] on div at bounding box center [851, 210] width 1308 height 35
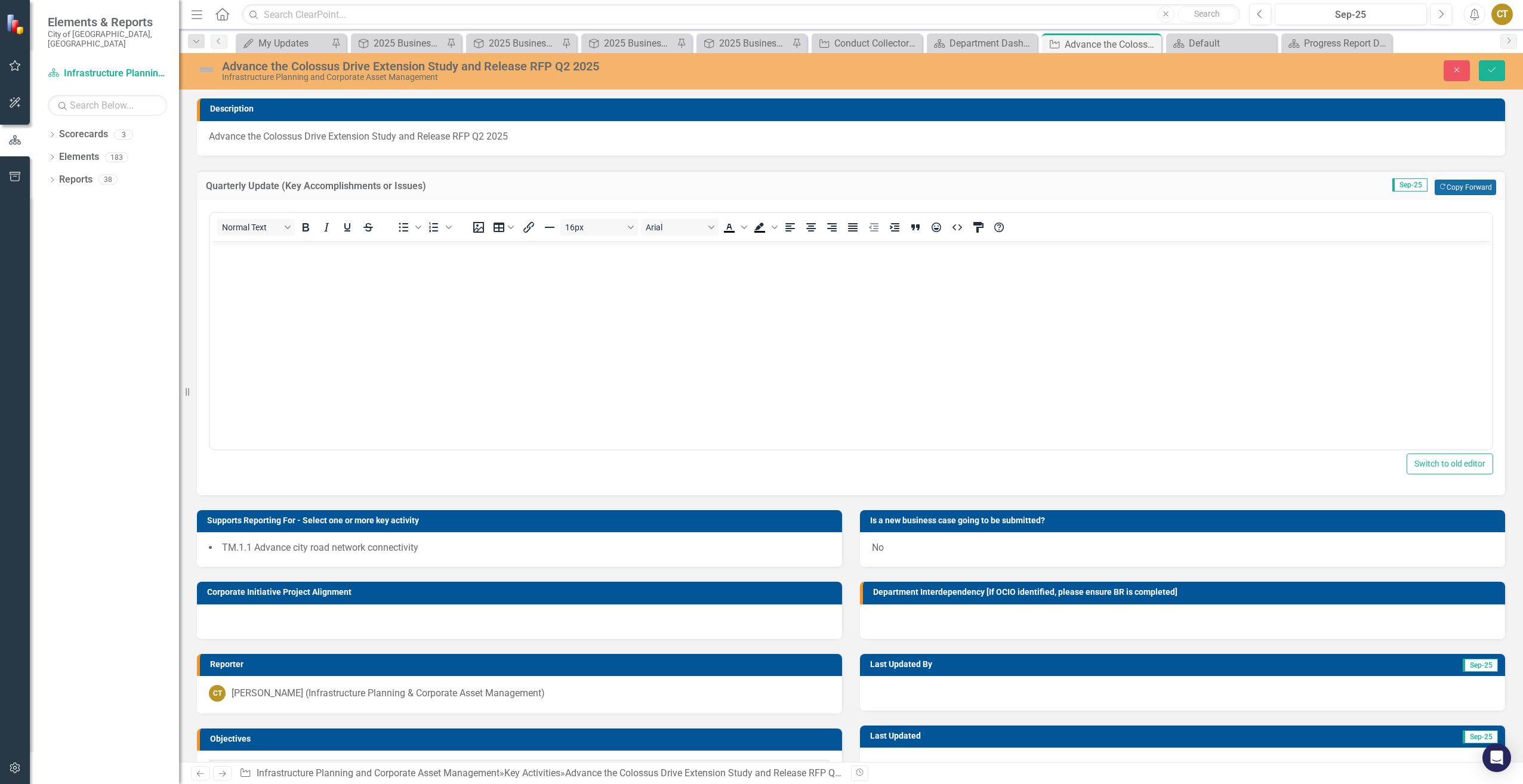
click at [1448, 193] on button "Copy Forward Copy Forward" at bounding box center [1465, 187] width 61 height 15
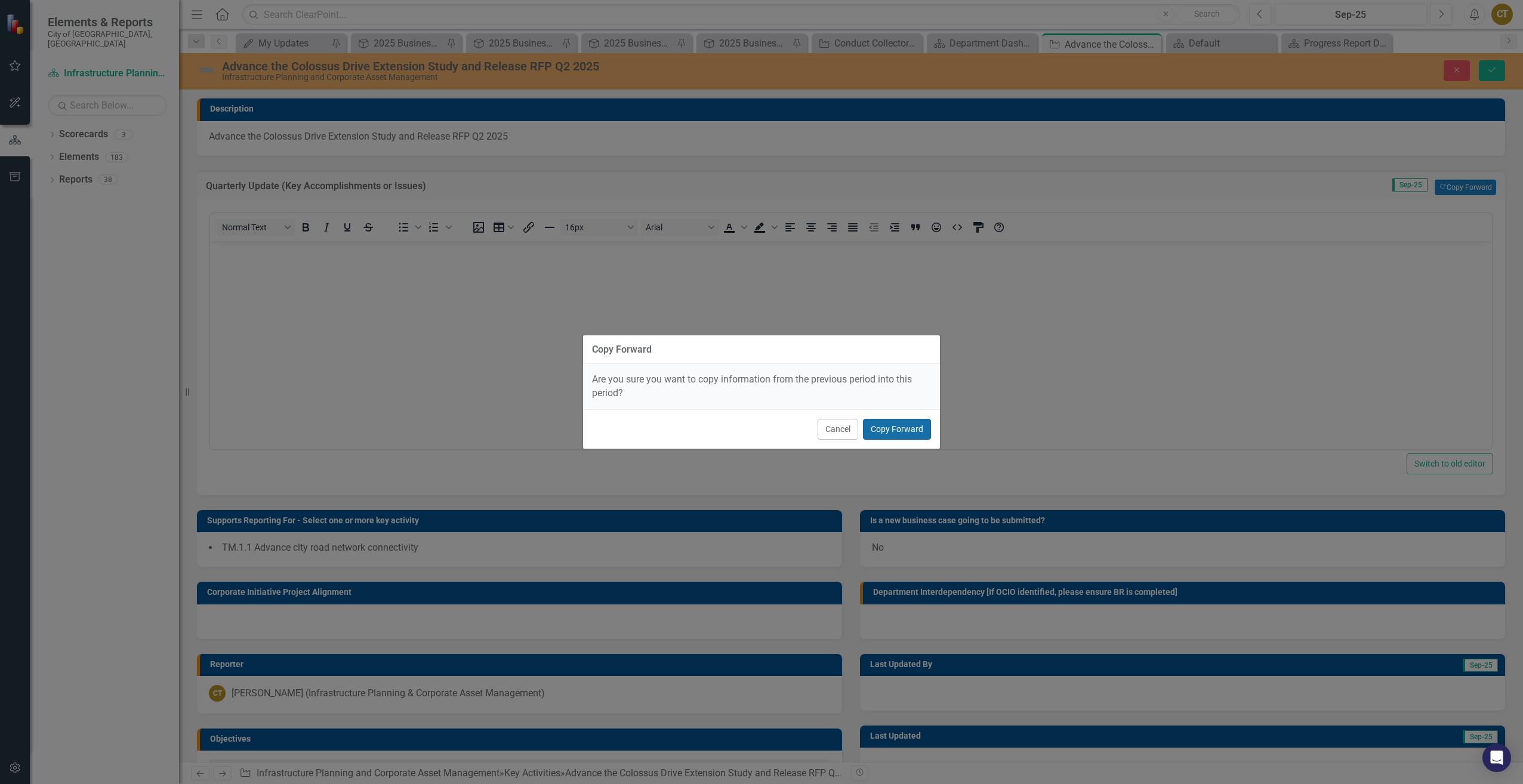
click at [886, 427] on button "Copy Forward" at bounding box center [897, 429] width 68 height 21
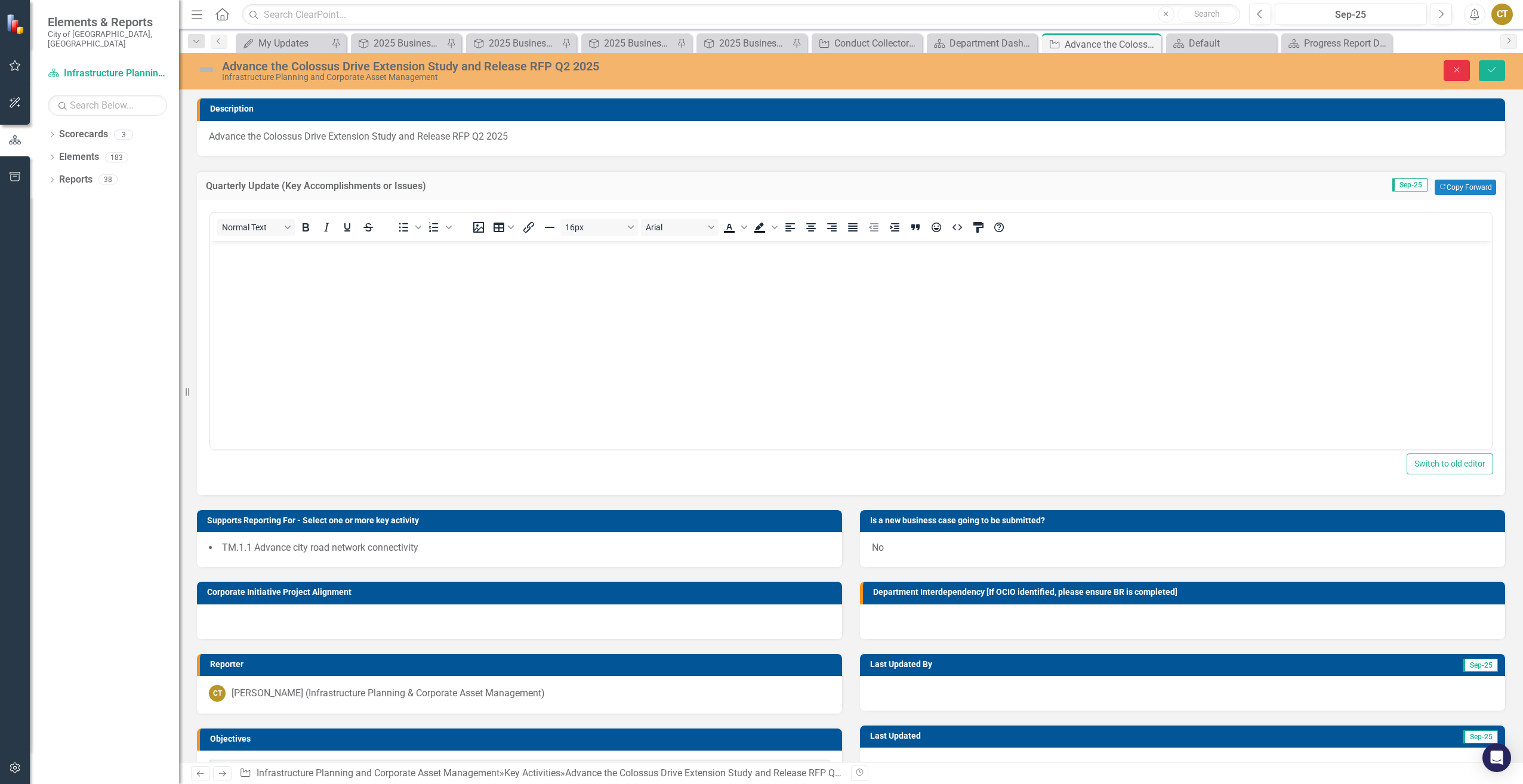
click at [1455, 74] on button "Close" at bounding box center [1457, 70] width 26 height 21
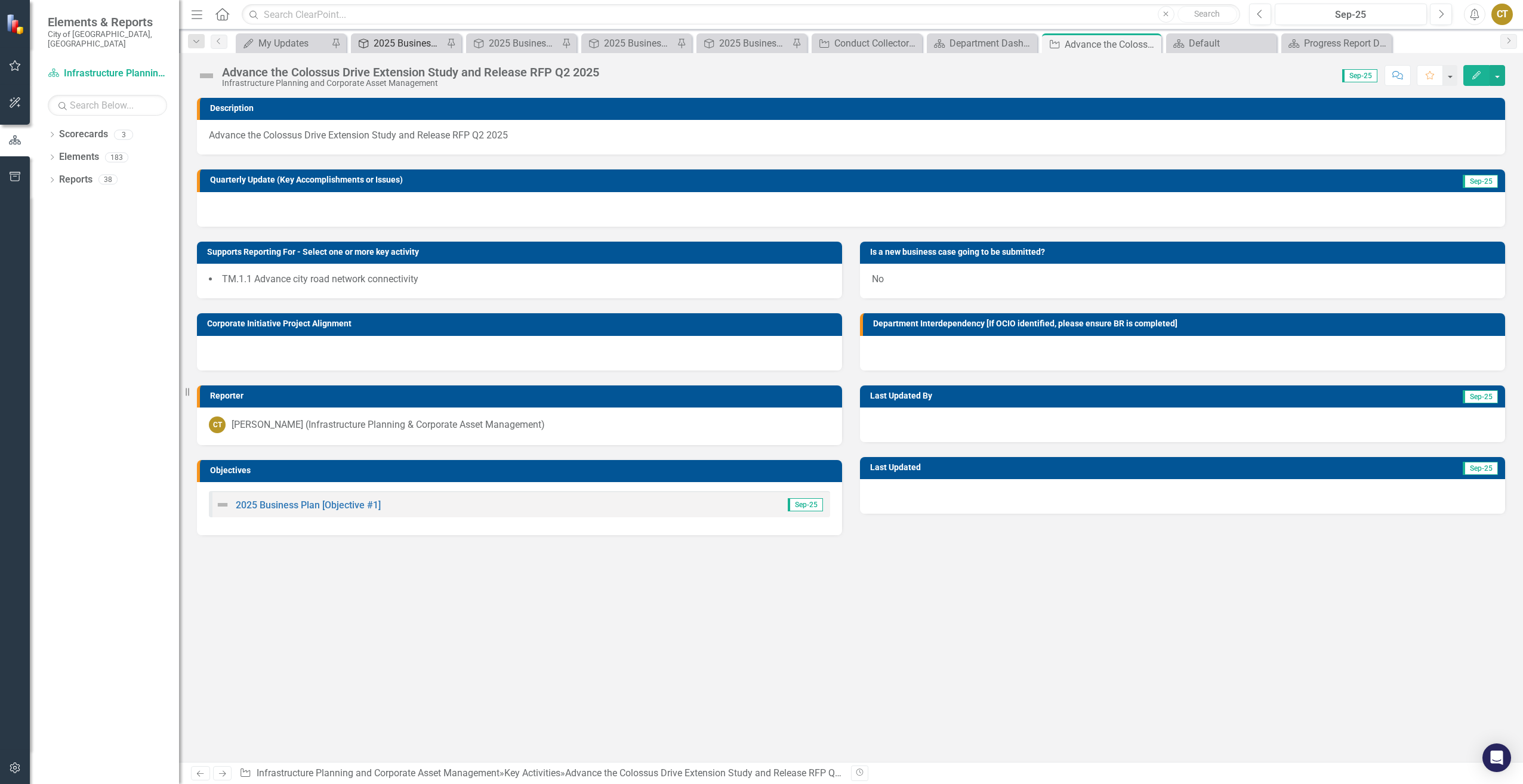
click at [405, 43] on div "2025 Business Plan [Objective #1]" at bounding box center [408, 43] width 70 height 15
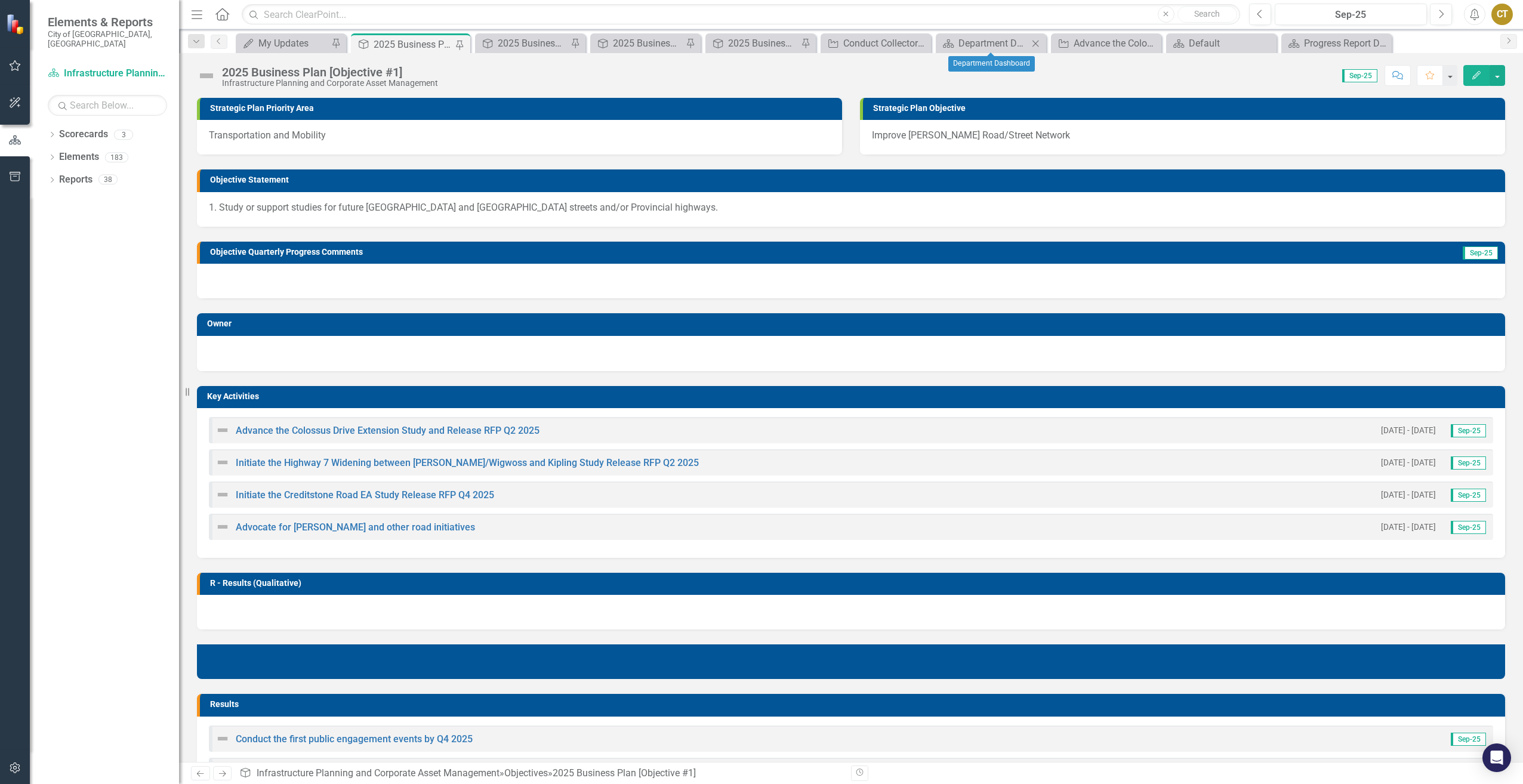
click at [996, 34] on div "Scorecard Department Dashboard Close" at bounding box center [991, 43] width 111 height 20
click at [996, 39] on div "Department Dashboard" at bounding box center [993, 43] width 70 height 15
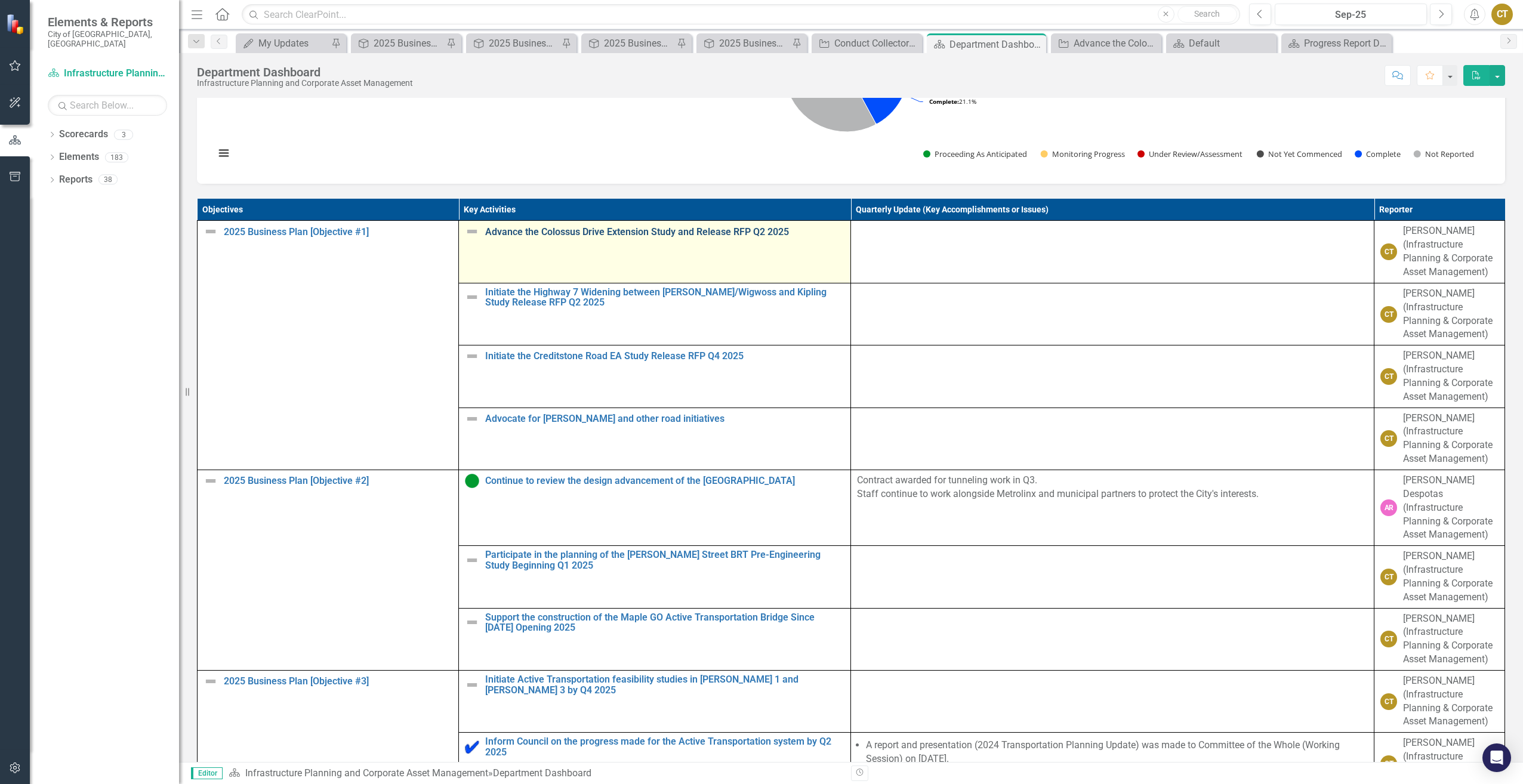
click at [656, 237] on link "Advance the Colossus Drive Extension Study and Release RFP Q2 2025" at bounding box center [665, 231] width 360 height 11
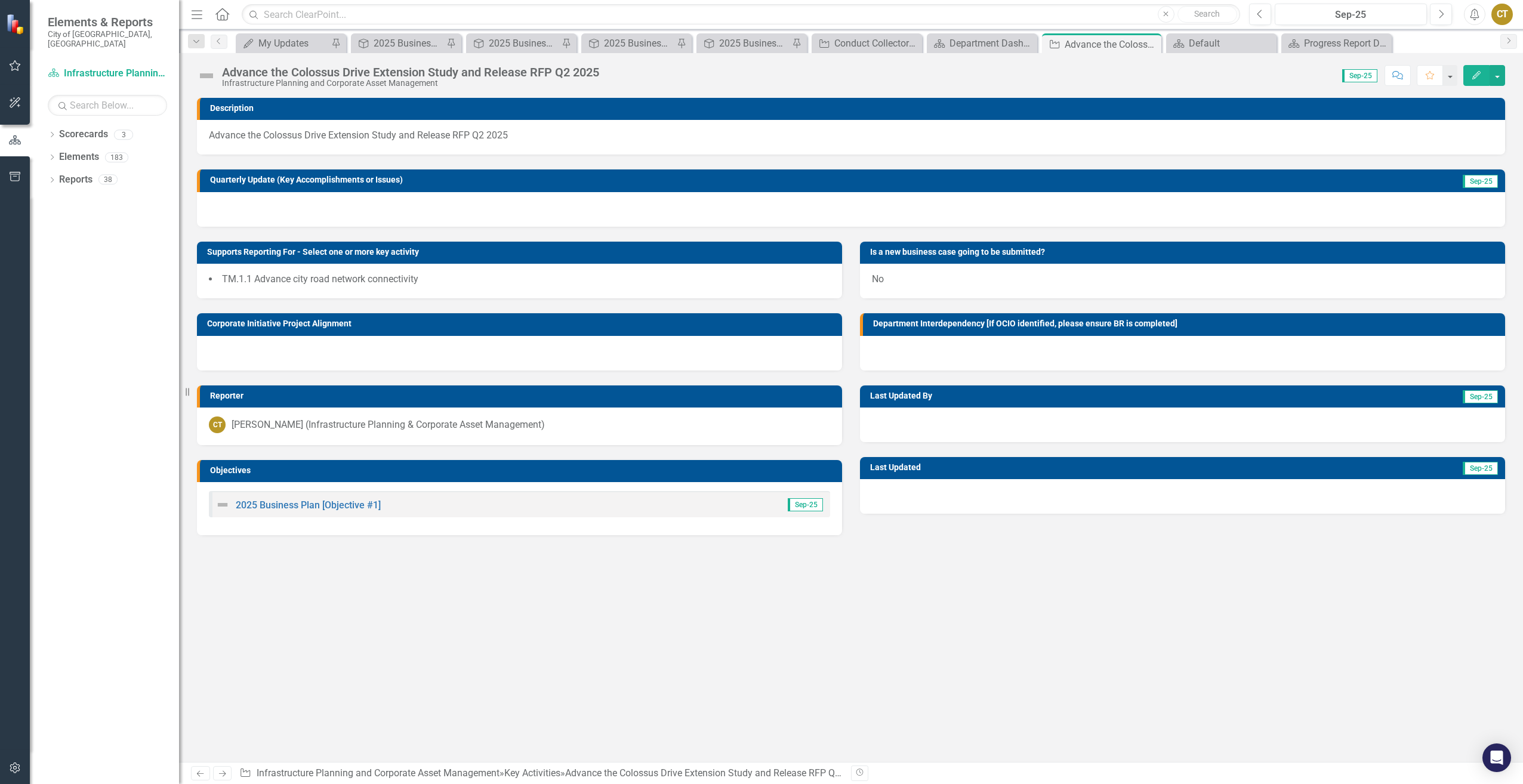
click at [1418, 198] on div at bounding box center [851, 210] width 1308 height 35
click at [1418, 199] on div at bounding box center [851, 210] width 1308 height 35
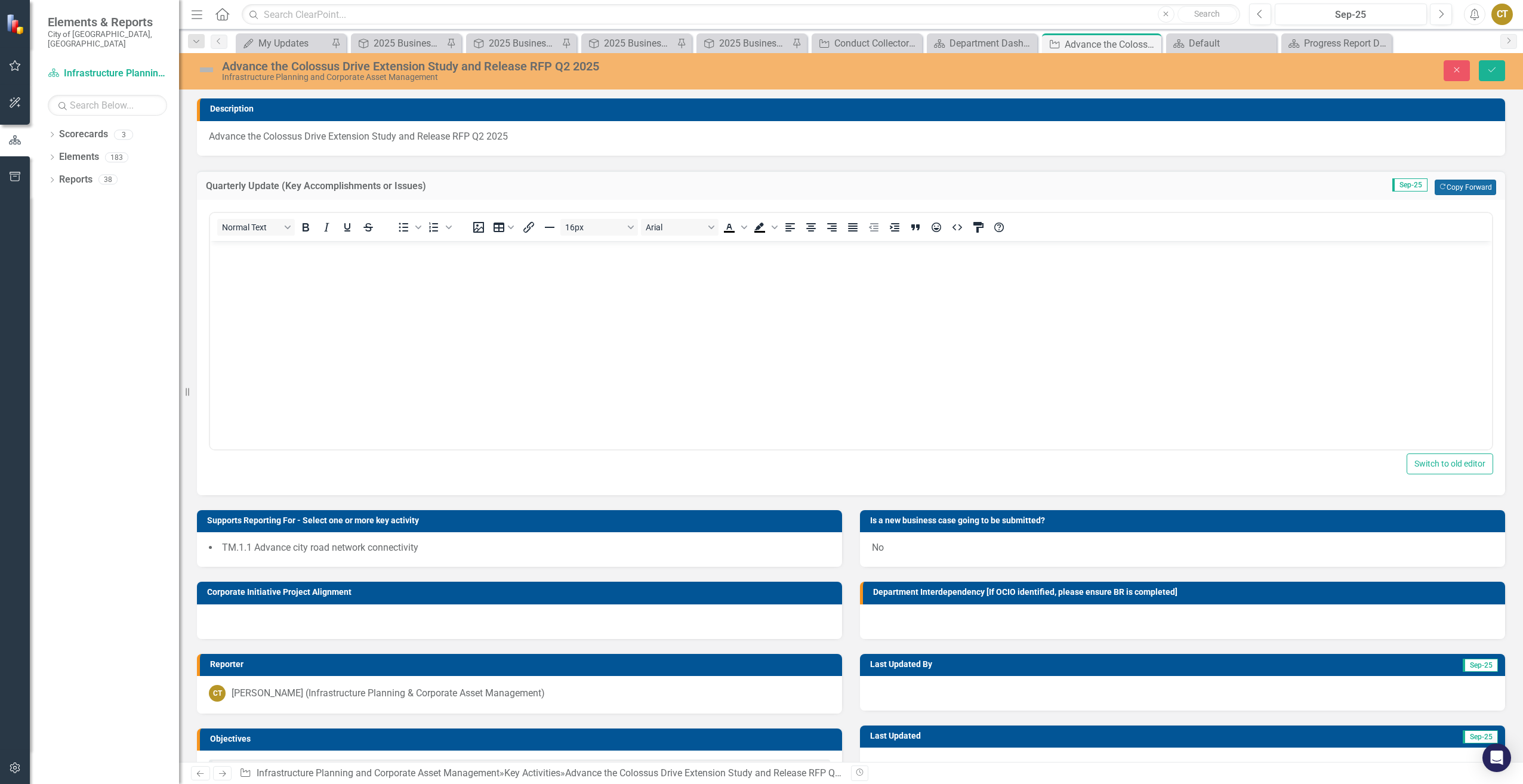
click at [1441, 185] on button "Copy Forward Copy Forward" at bounding box center [1465, 187] width 61 height 15
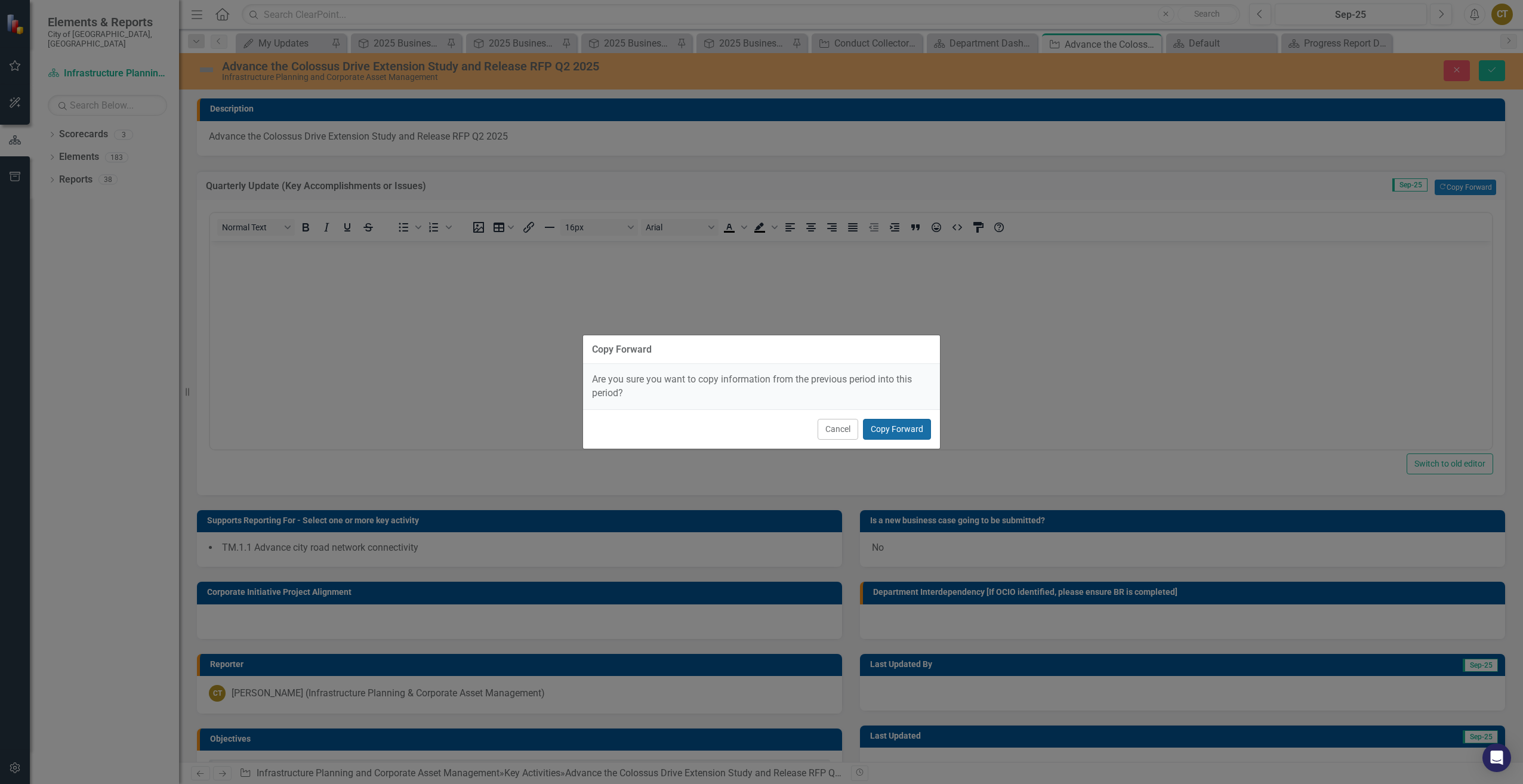
click at [911, 419] on button "Copy Forward" at bounding box center [897, 429] width 68 height 21
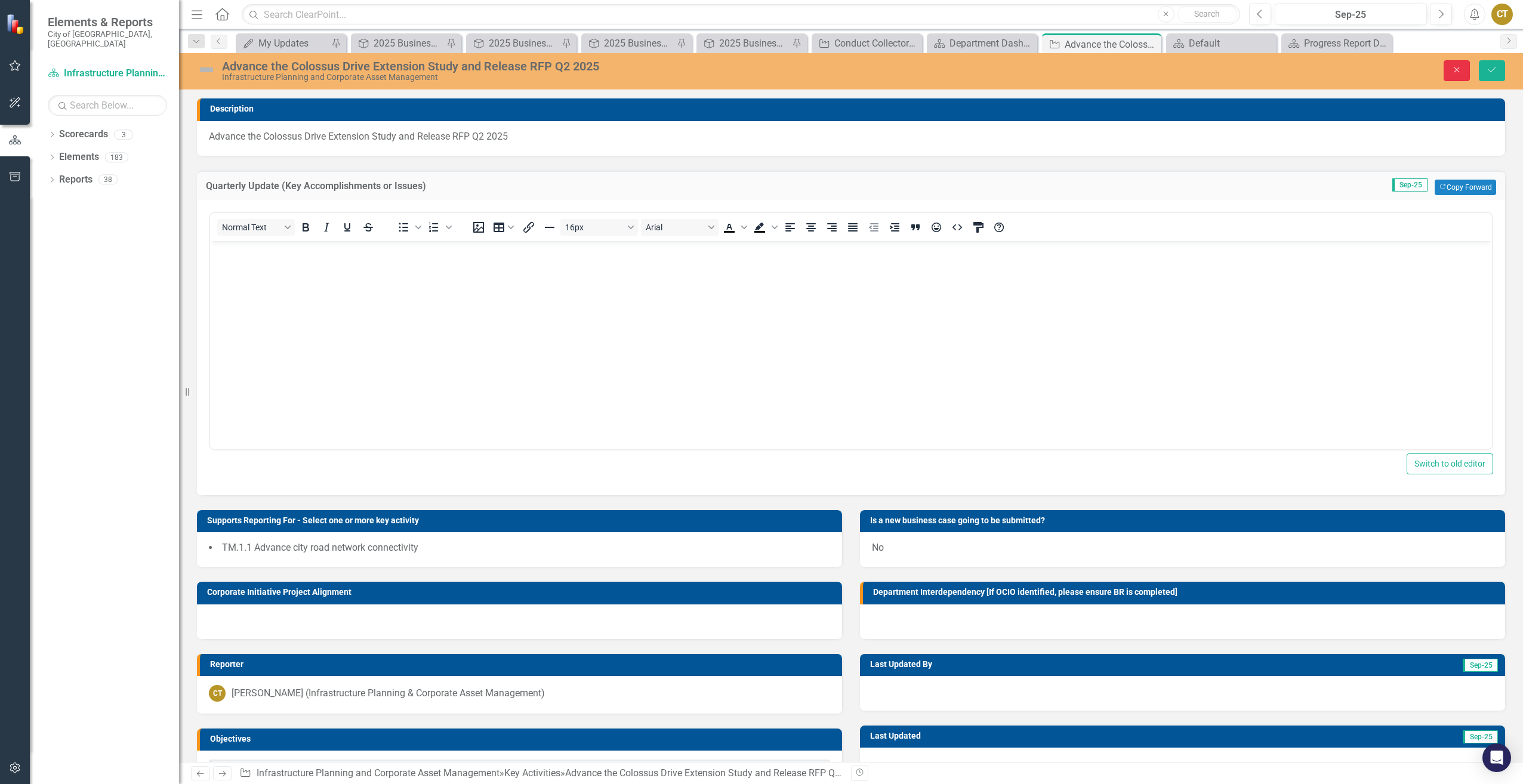
click at [1457, 73] on icon "Close" at bounding box center [1456, 70] width 11 height 9
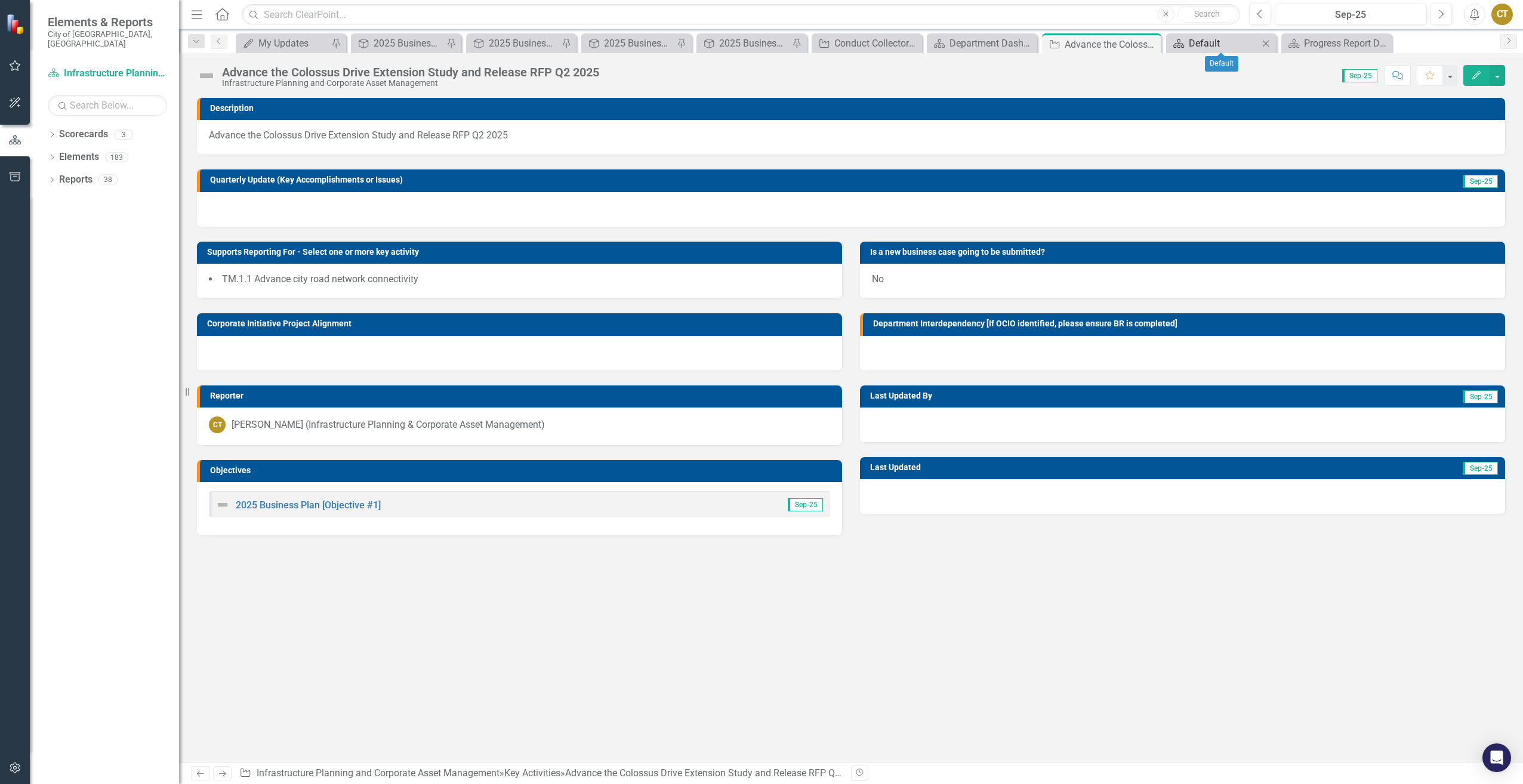
click at [1248, 43] on div "Default" at bounding box center [1223, 43] width 70 height 15
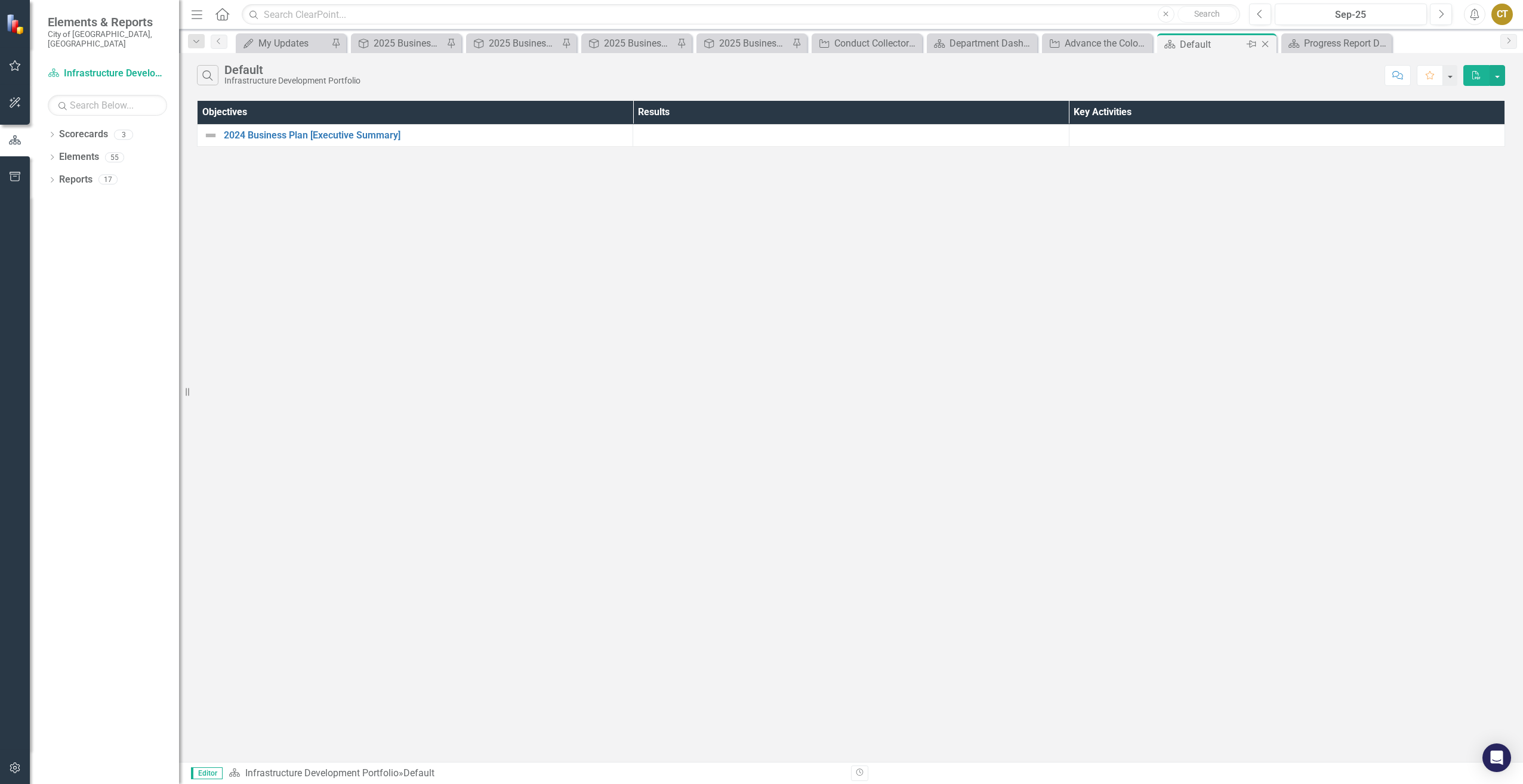
click at [1270, 44] on icon "Close" at bounding box center [1265, 43] width 12 height 9
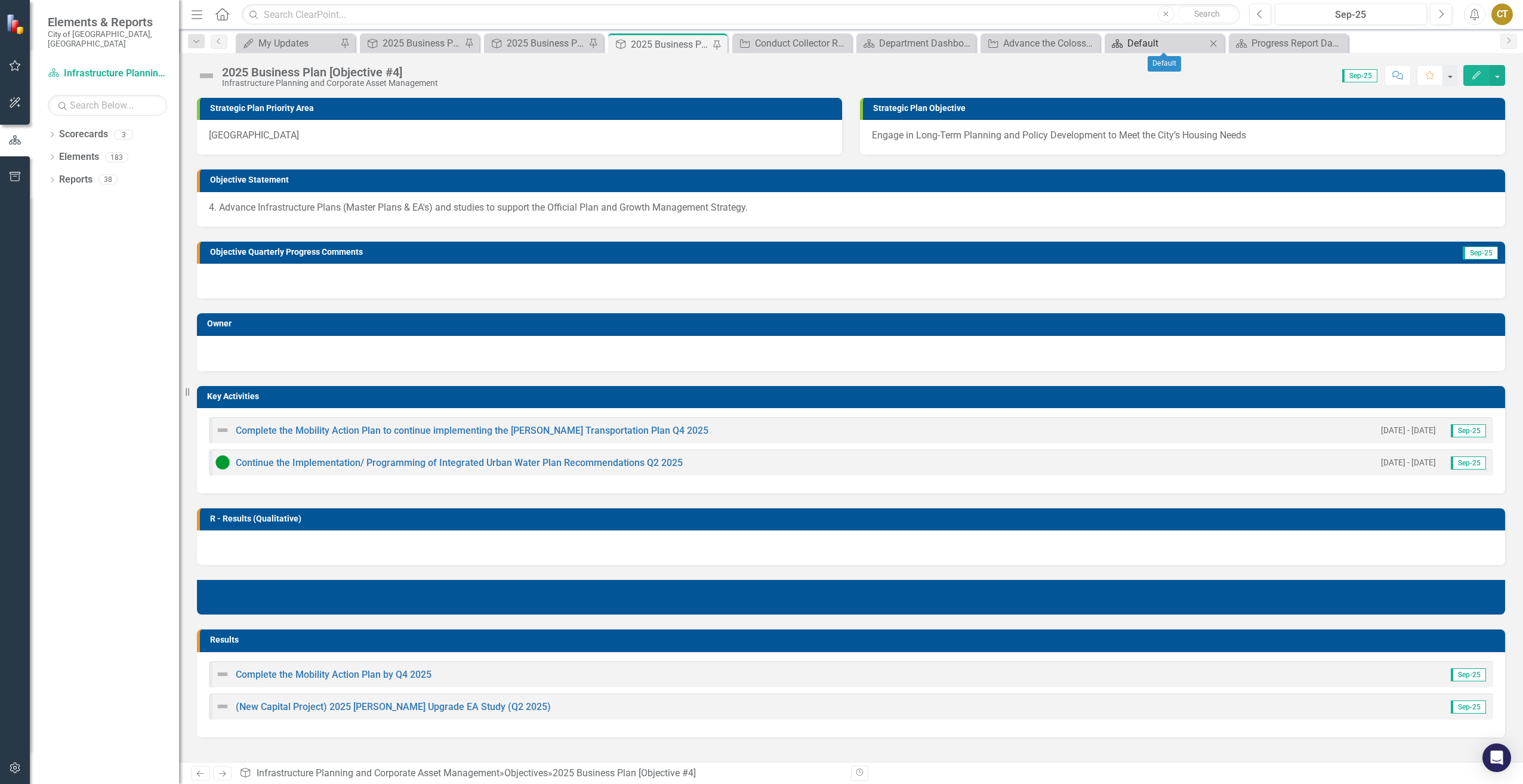
click at [1165, 46] on div "Default" at bounding box center [1166, 43] width 79 height 15
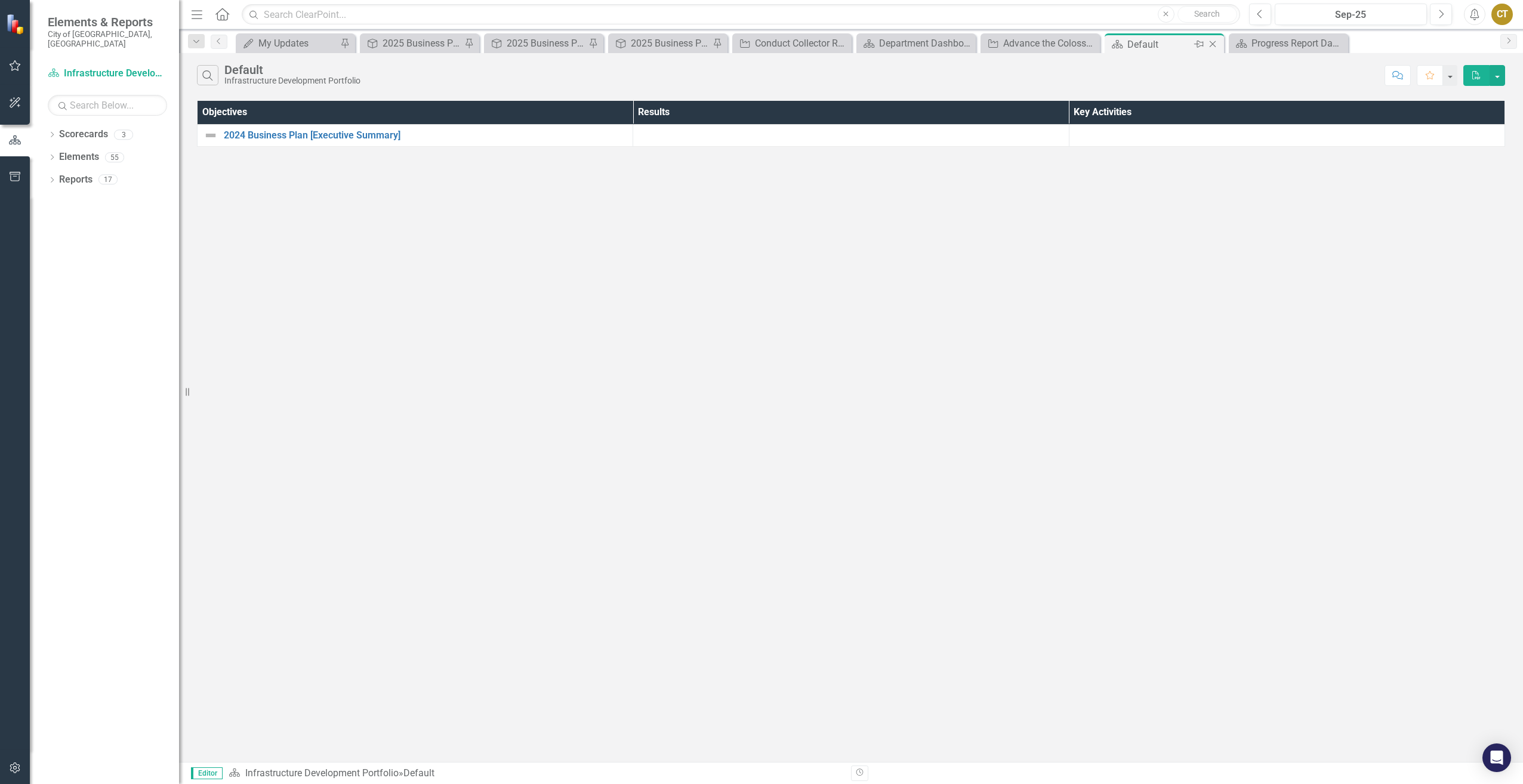
click at [1214, 45] on icon "Close" at bounding box center [1213, 43] width 12 height 9
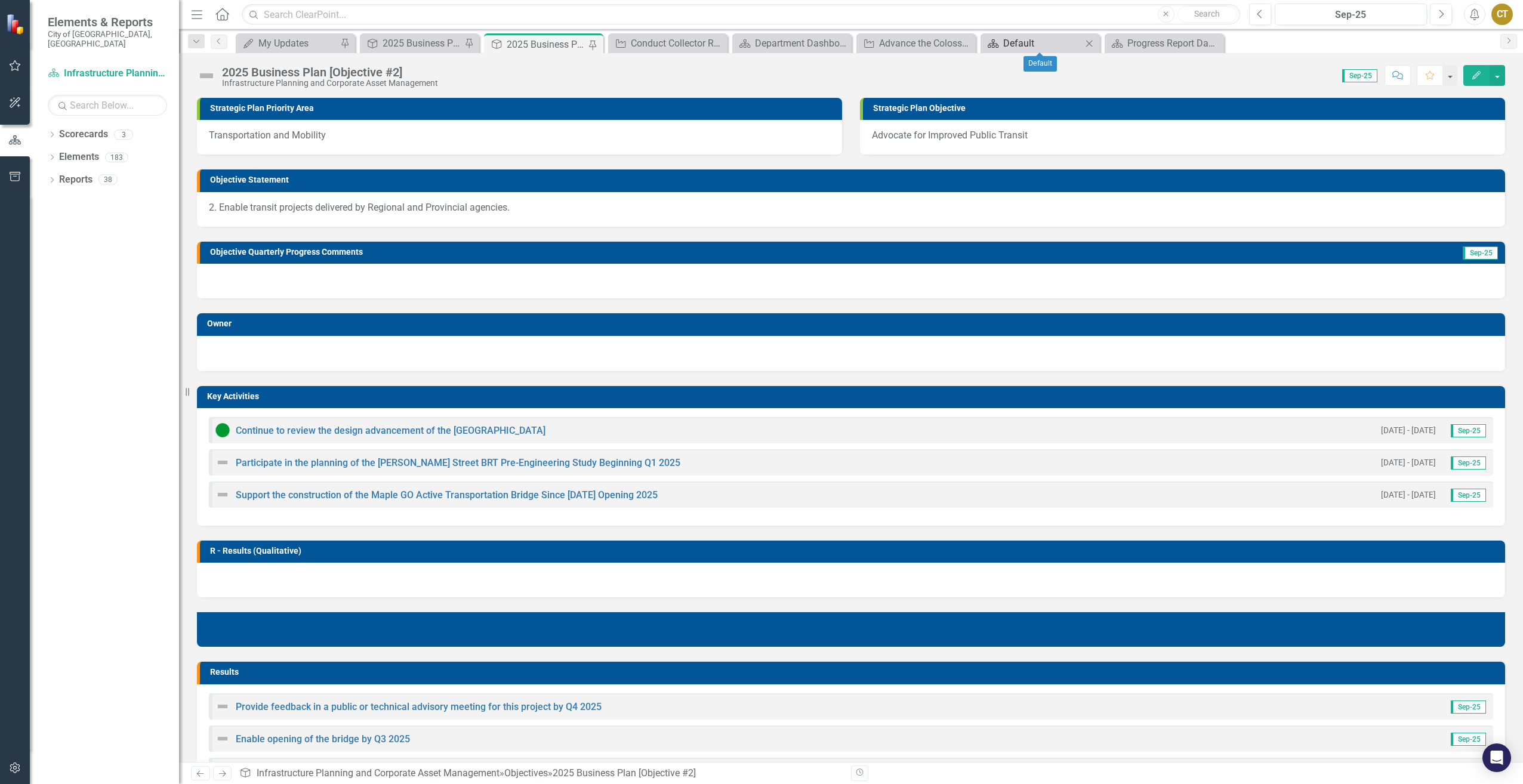
click at [1040, 37] on div "Default" at bounding box center [1043, 43] width 79 height 15
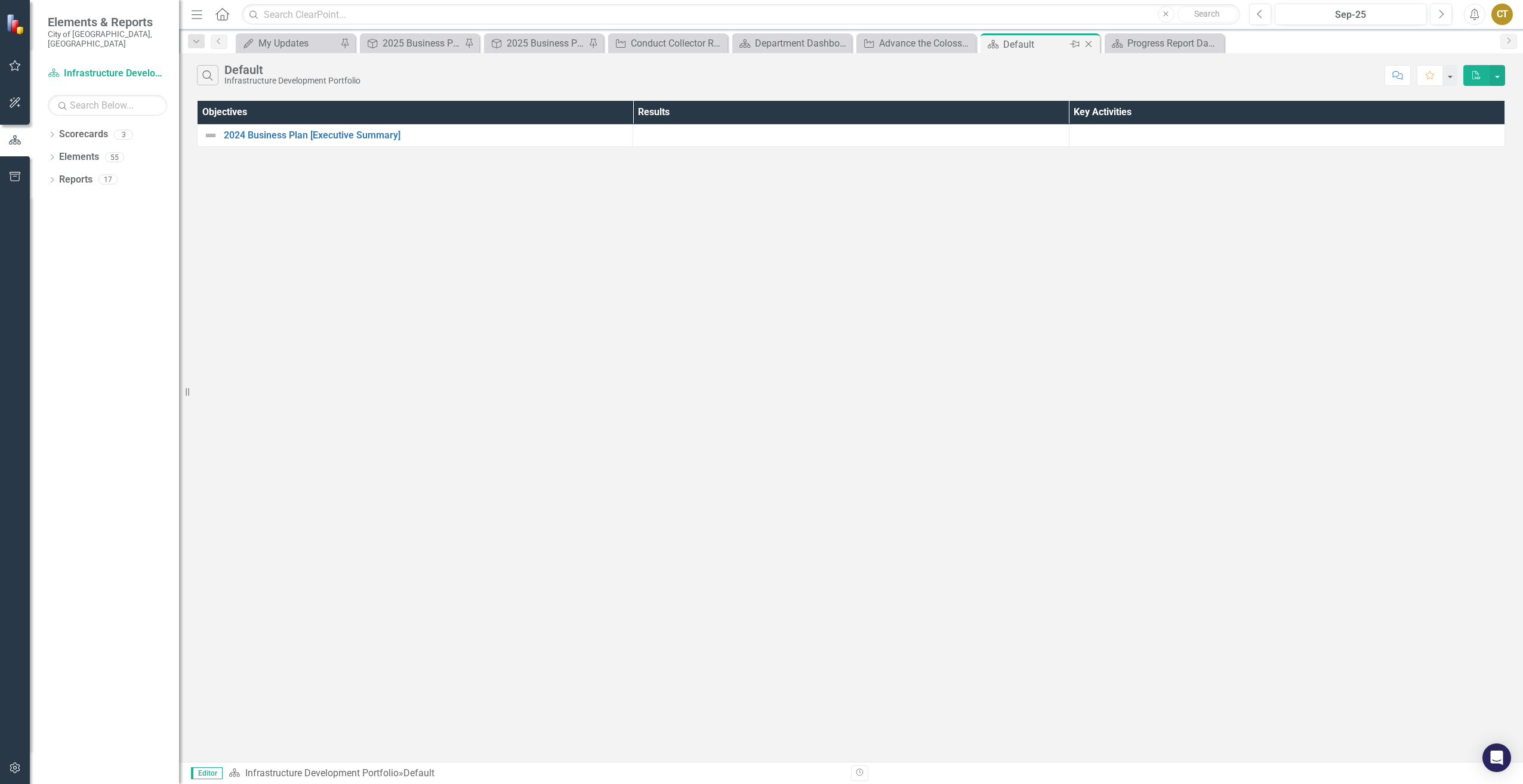
click at [1093, 46] on icon "Close" at bounding box center [1089, 43] width 12 height 9
click at [785, 41] on div "Advance the Colossus Drive Extension Study and Release RFP Q2 2025" at bounding box center [794, 43] width 79 height 15
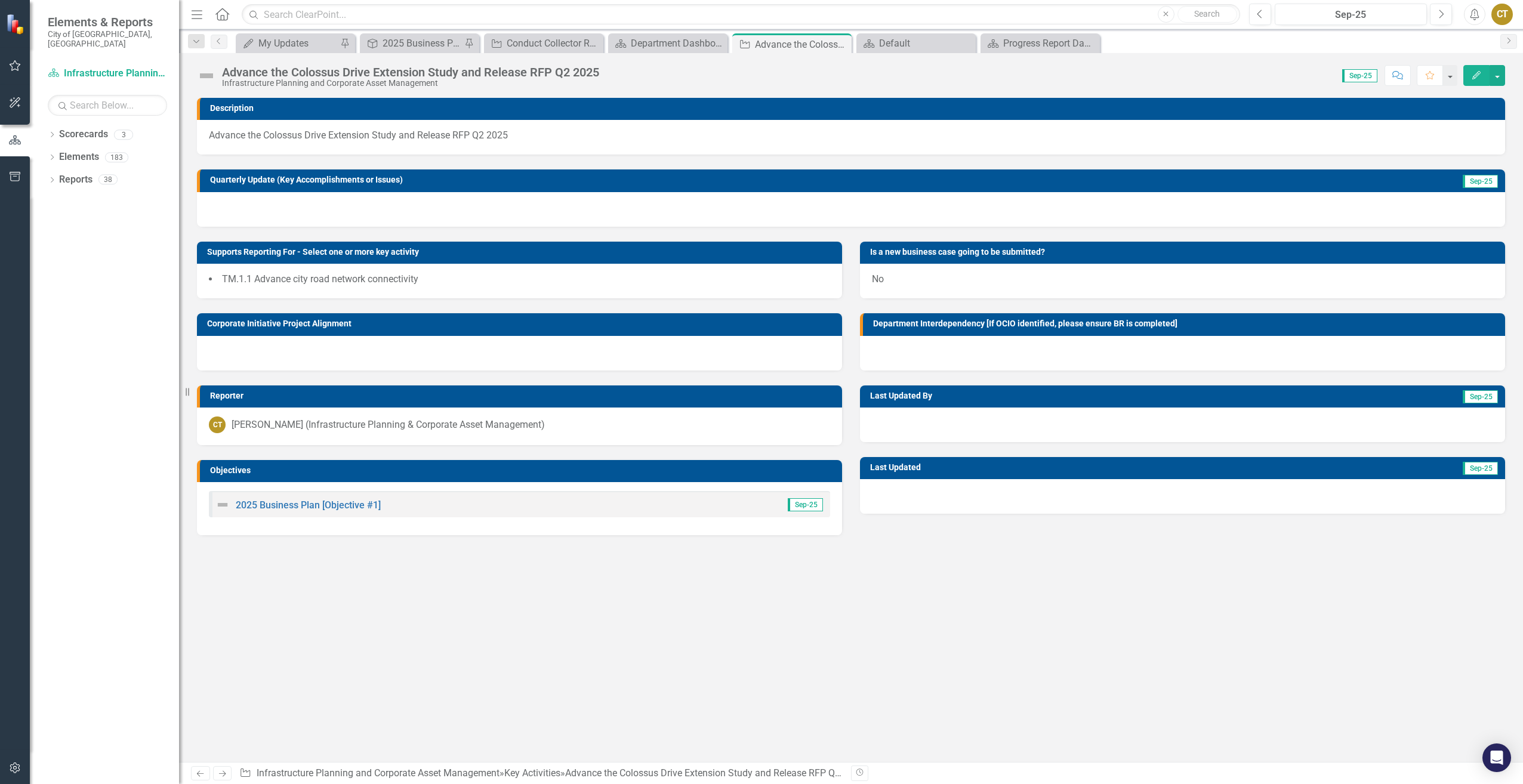
drag, startPoint x: 20, startPoint y: 230, endPoint x: 1375, endPoint y: 159, distance: 1356.9
click at [1375, 159] on div "Quarterly Update (Key Accomplishments or Issues) Sep-25" at bounding box center [851, 190] width 1326 height 72
click at [1260, 213] on div at bounding box center [851, 210] width 1308 height 35
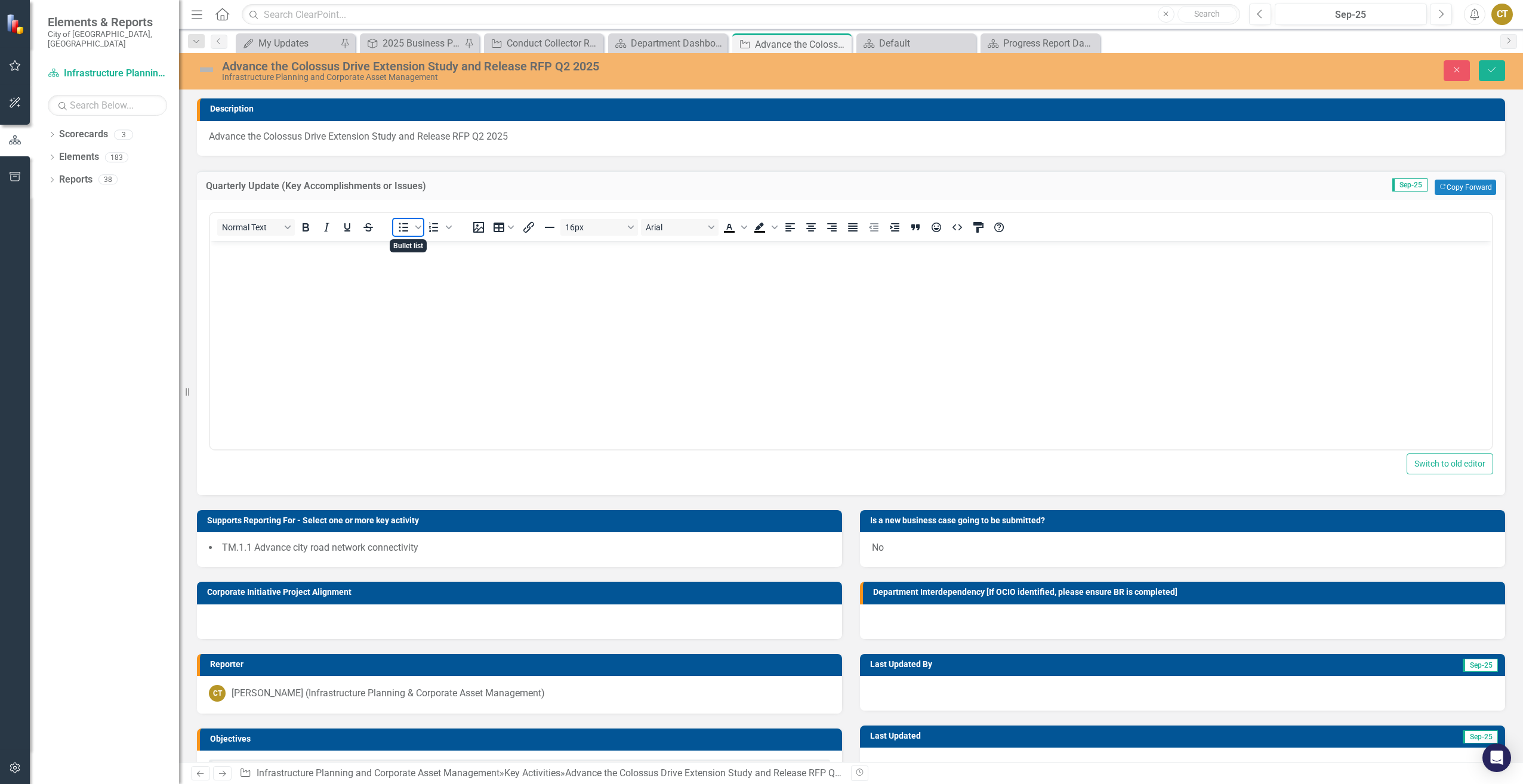
click at [404, 235] on span "Bullet list" at bounding box center [404, 227] width 20 height 17
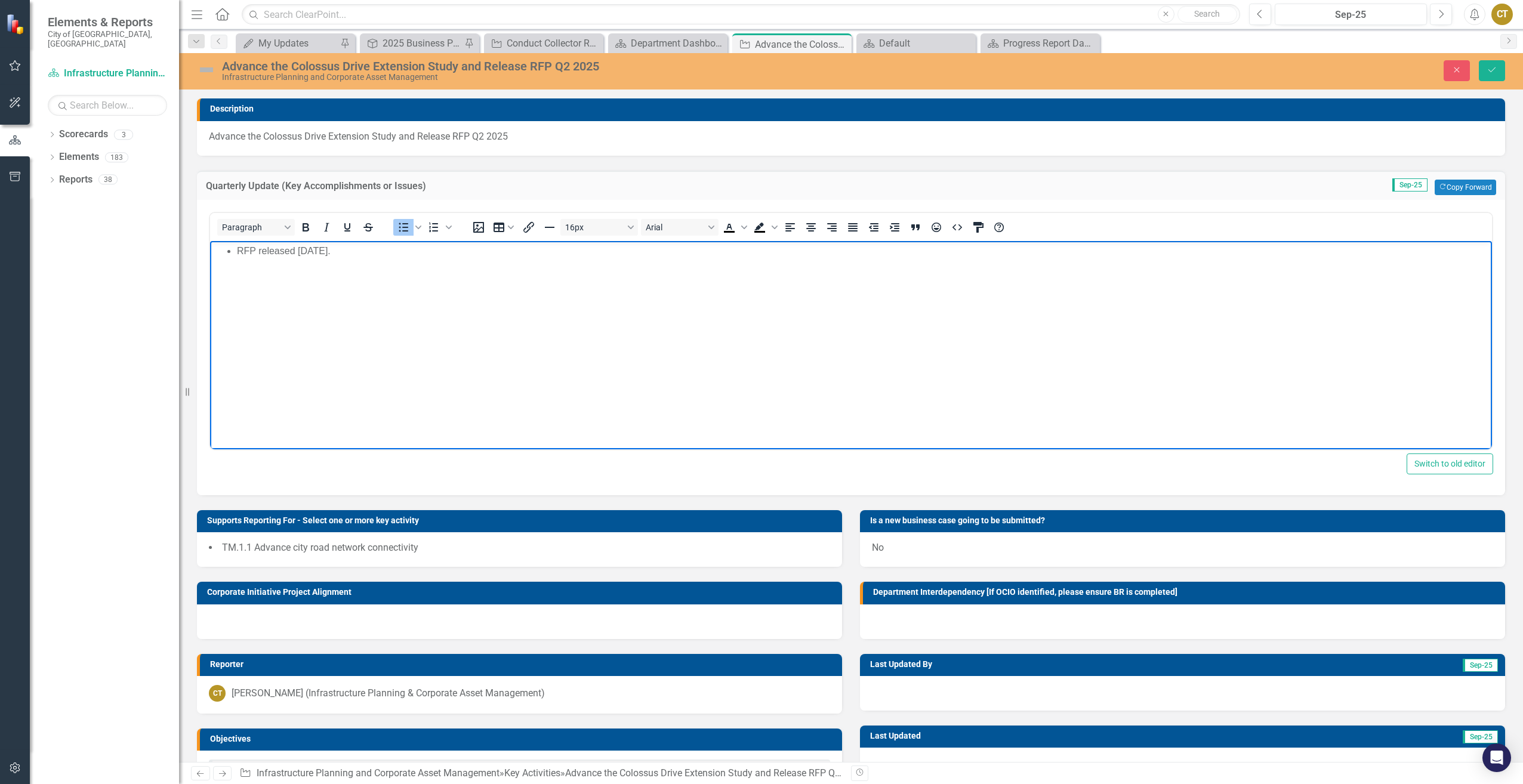
click at [206, 70] on img at bounding box center [206, 69] width 19 height 19
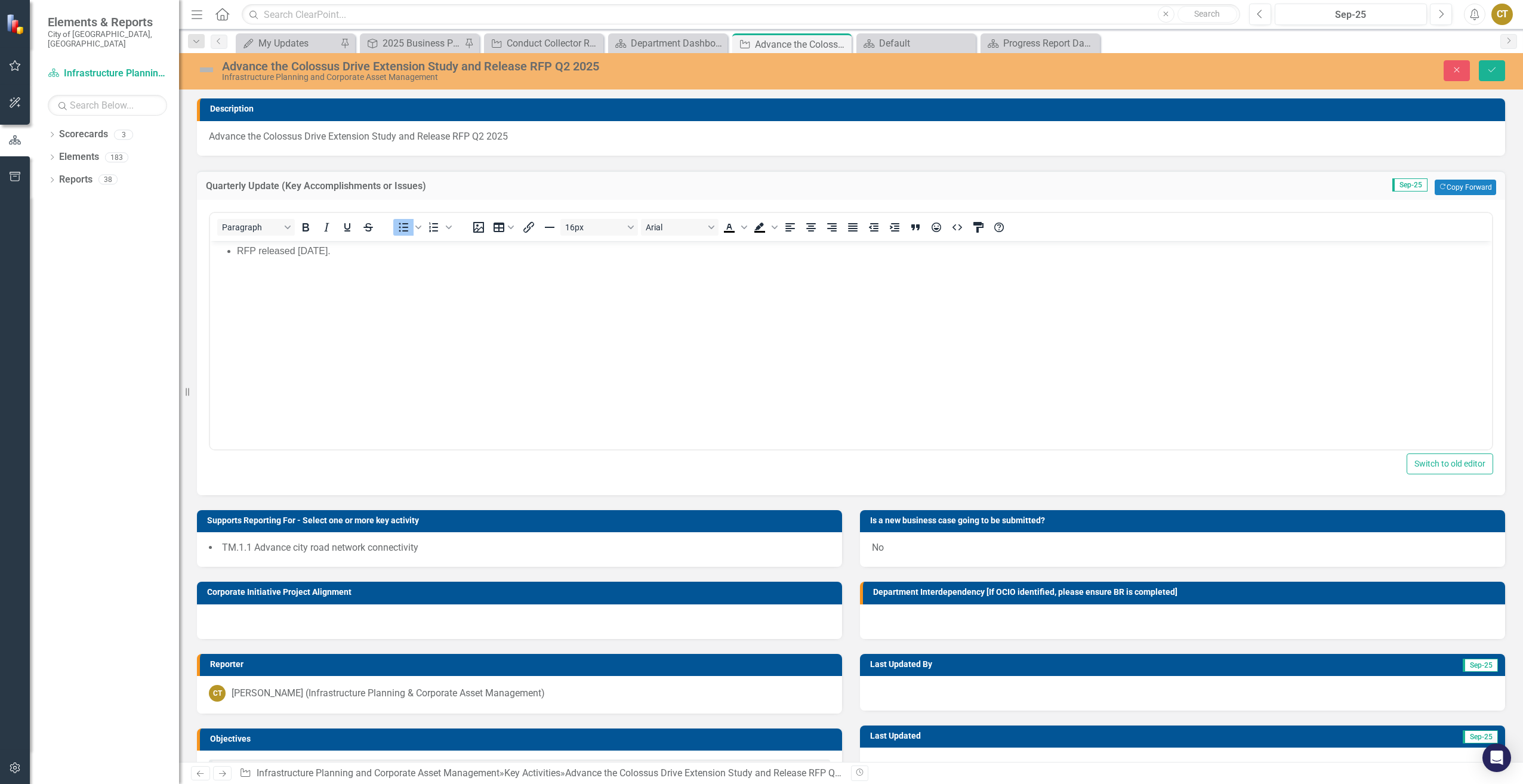
click at [206, 70] on img at bounding box center [206, 69] width 19 height 19
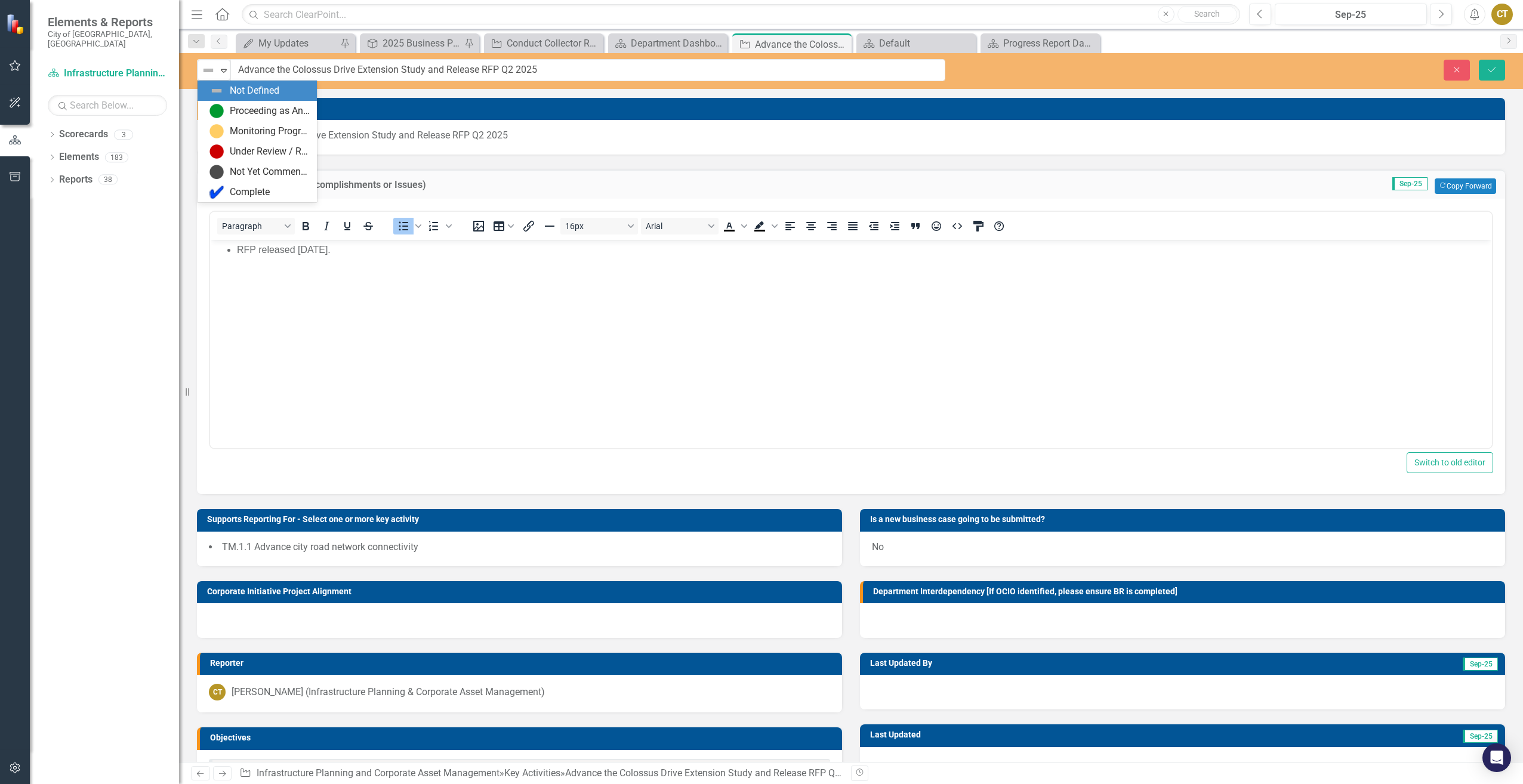
click at [206, 70] on img at bounding box center [208, 70] width 14 height 14
click at [270, 187] on div "Complete" at bounding box center [250, 192] width 40 height 14
click at [1503, 81] on div "option Complete, selected. Complete Expand Advance the Colossus Drive Extension…" at bounding box center [851, 70] width 1344 height 35
click at [1498, 76] on button "Save" at bounding box center [1492, 69] width 26 height 21
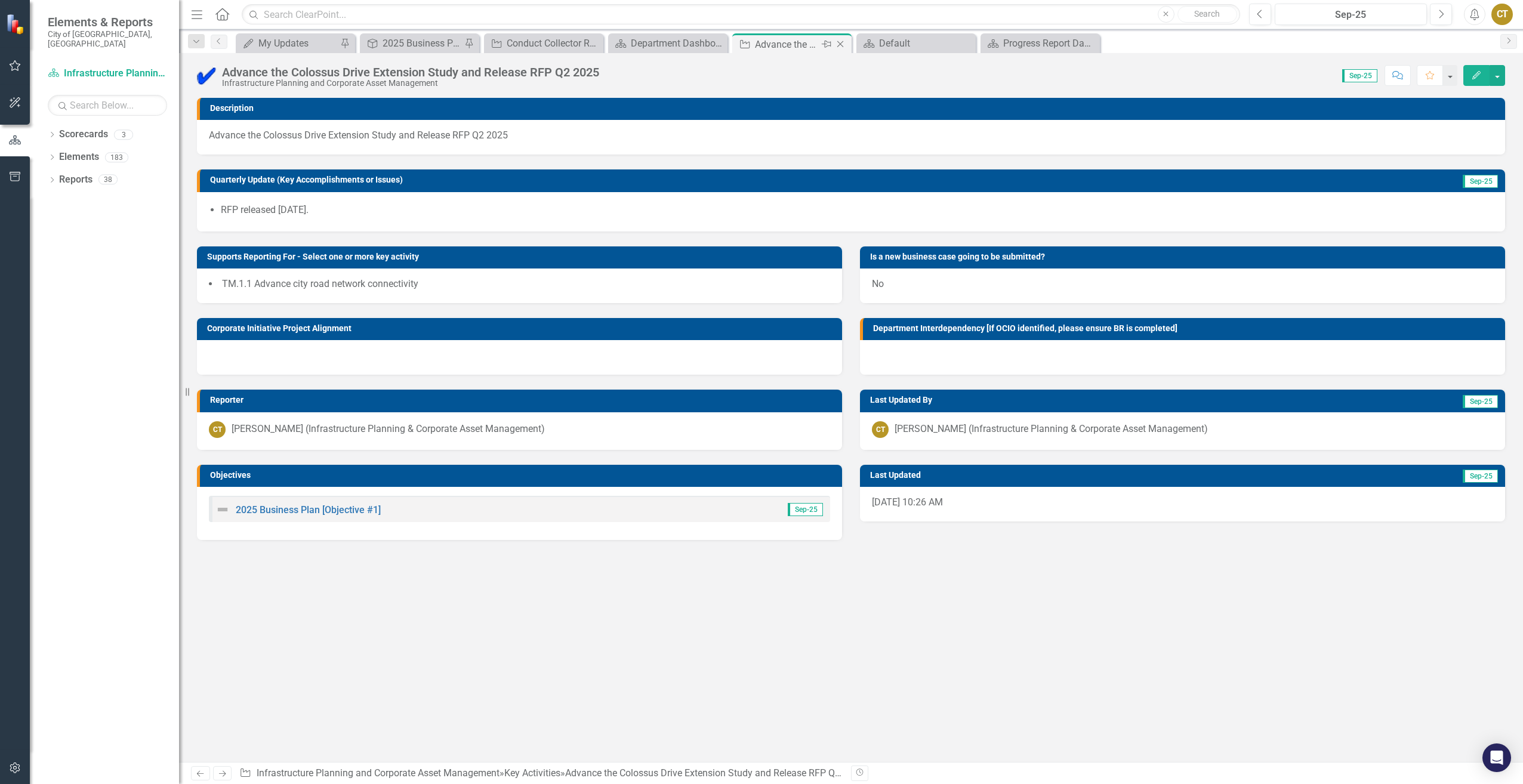
click at [835, 46] on icon "Close" at bounding box center [840, 43] width 12 height 9
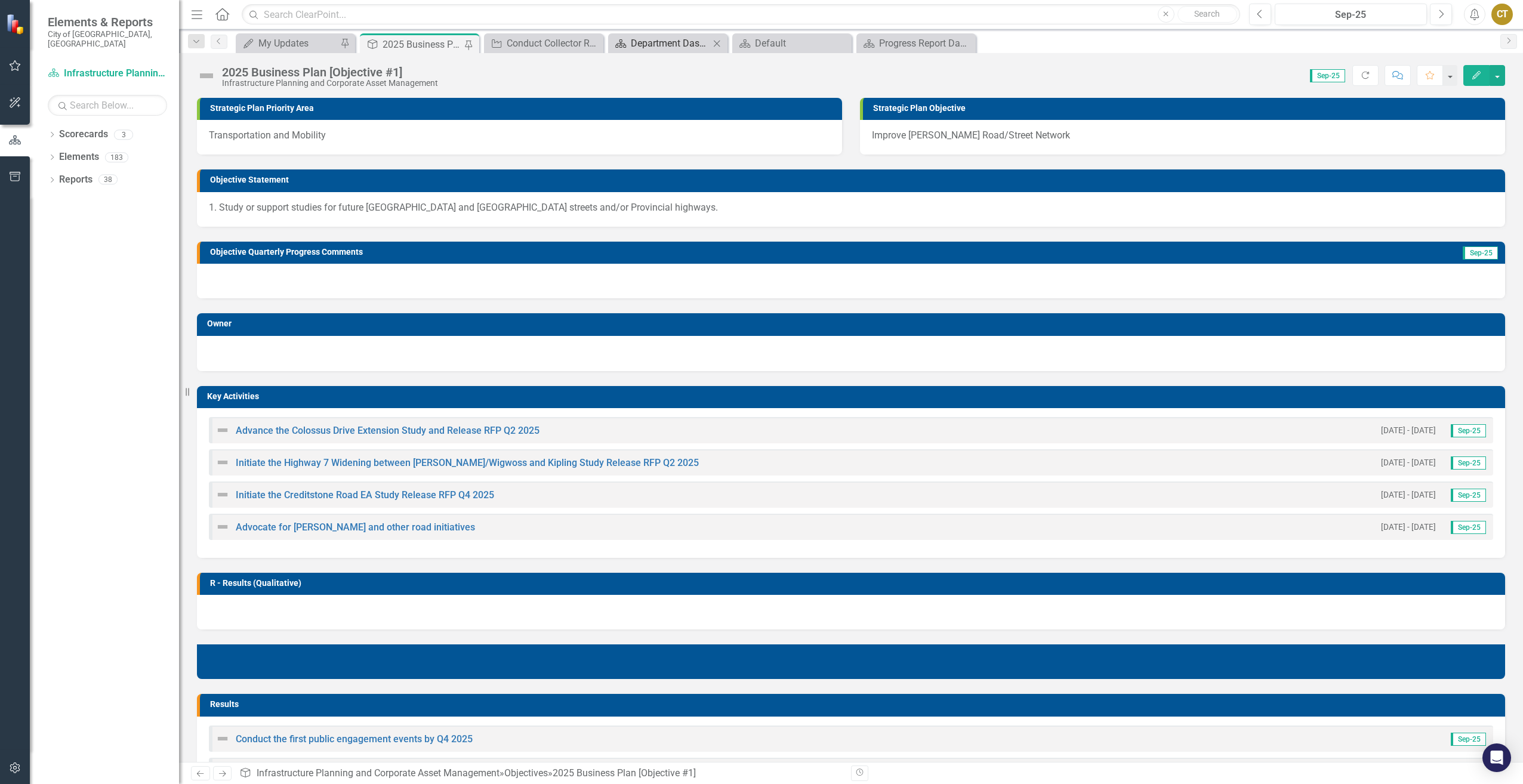
click at [645, 41] on div "Department Dashboard" at bounding box center [670, 43] width 79 height 15
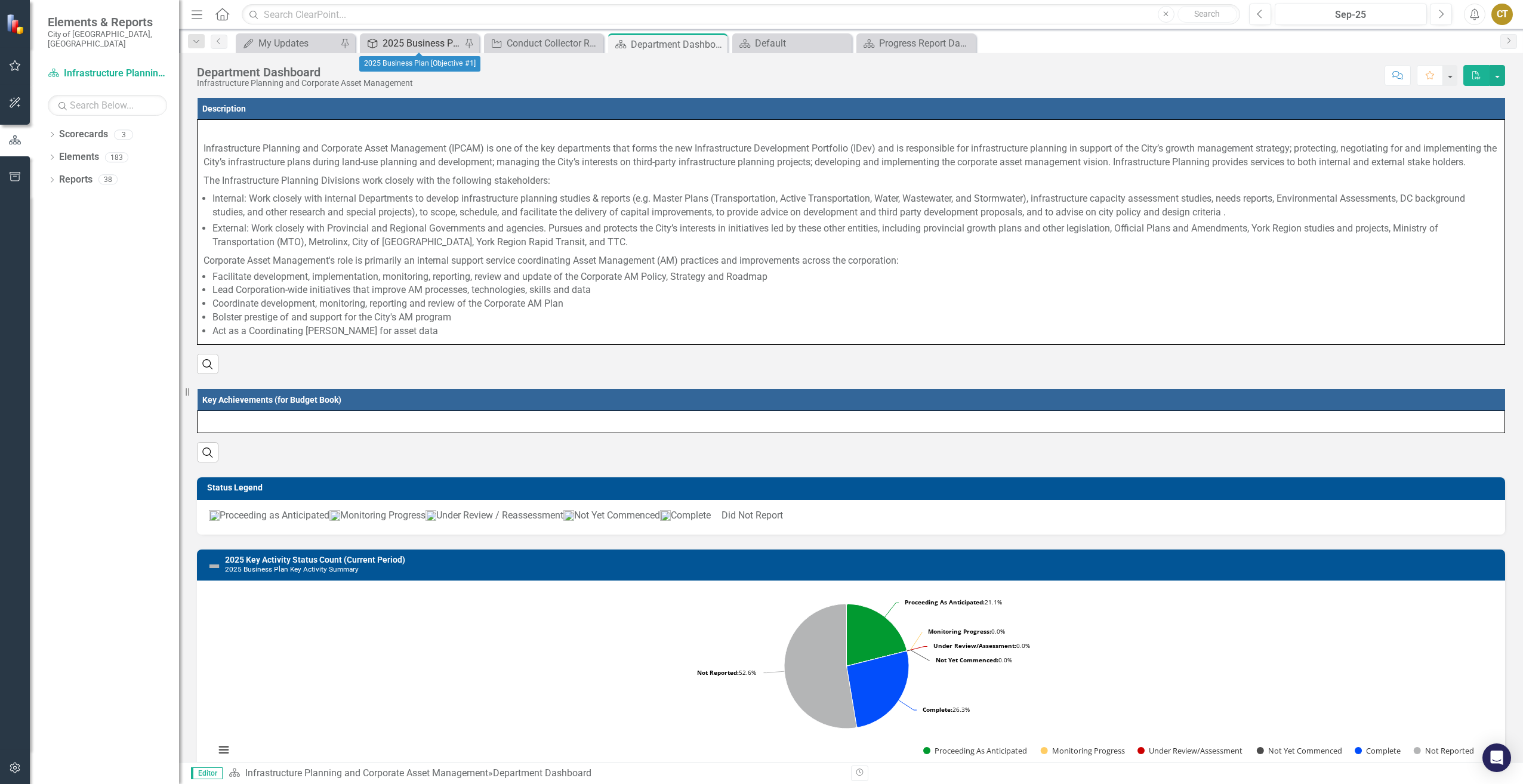
click at [444, 44] on div "2025 Business Plan [Objective #1]" at bounding box center [422, 43] width 79 height 15
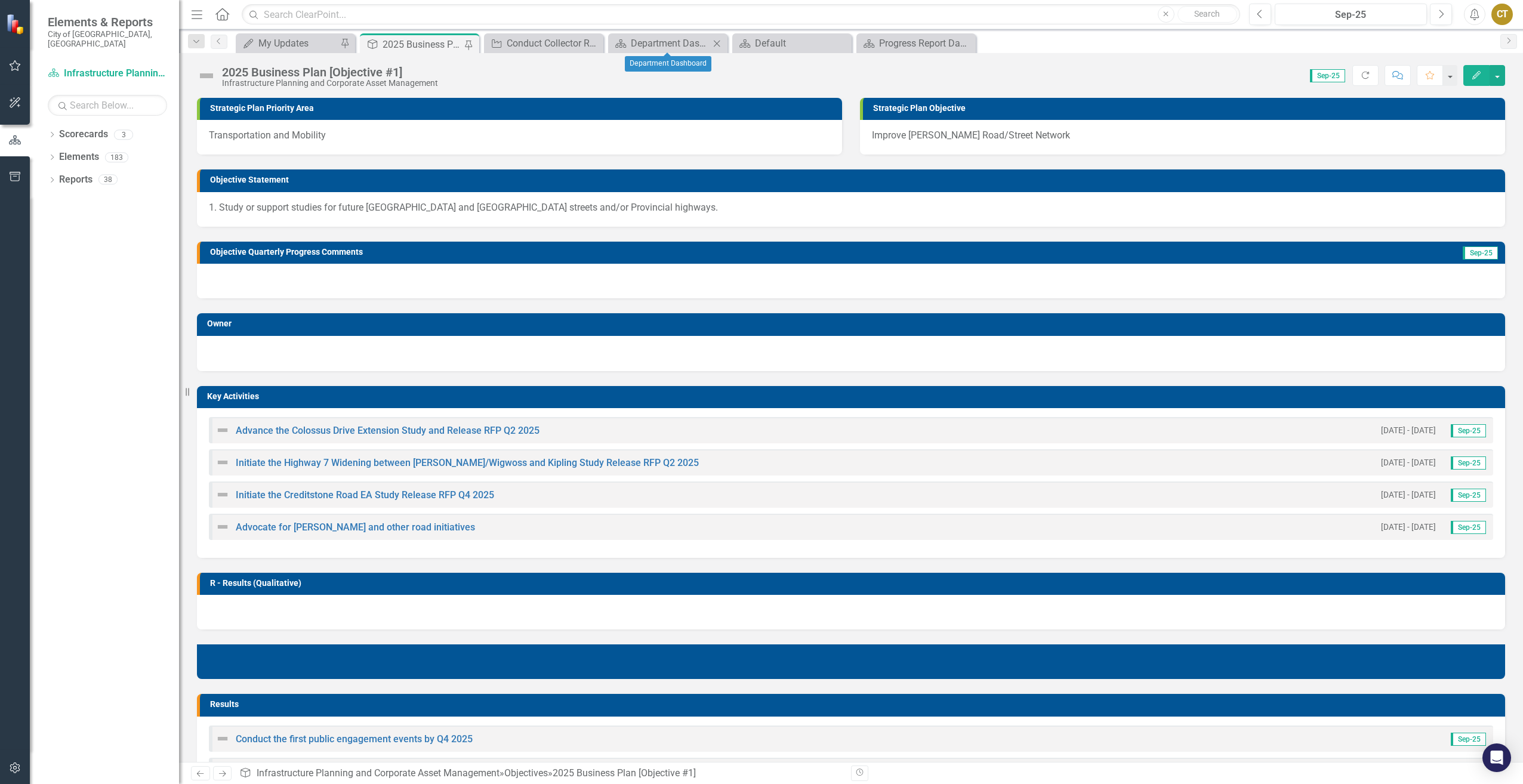
click at [653, 52] on div "Scorecard Department Dashboard Close" at bounding box center [668, 43] width 119 height 20
click at [663, 46] on div "Department Dashboard" at bounding box center [670, 43] width 79 height 15
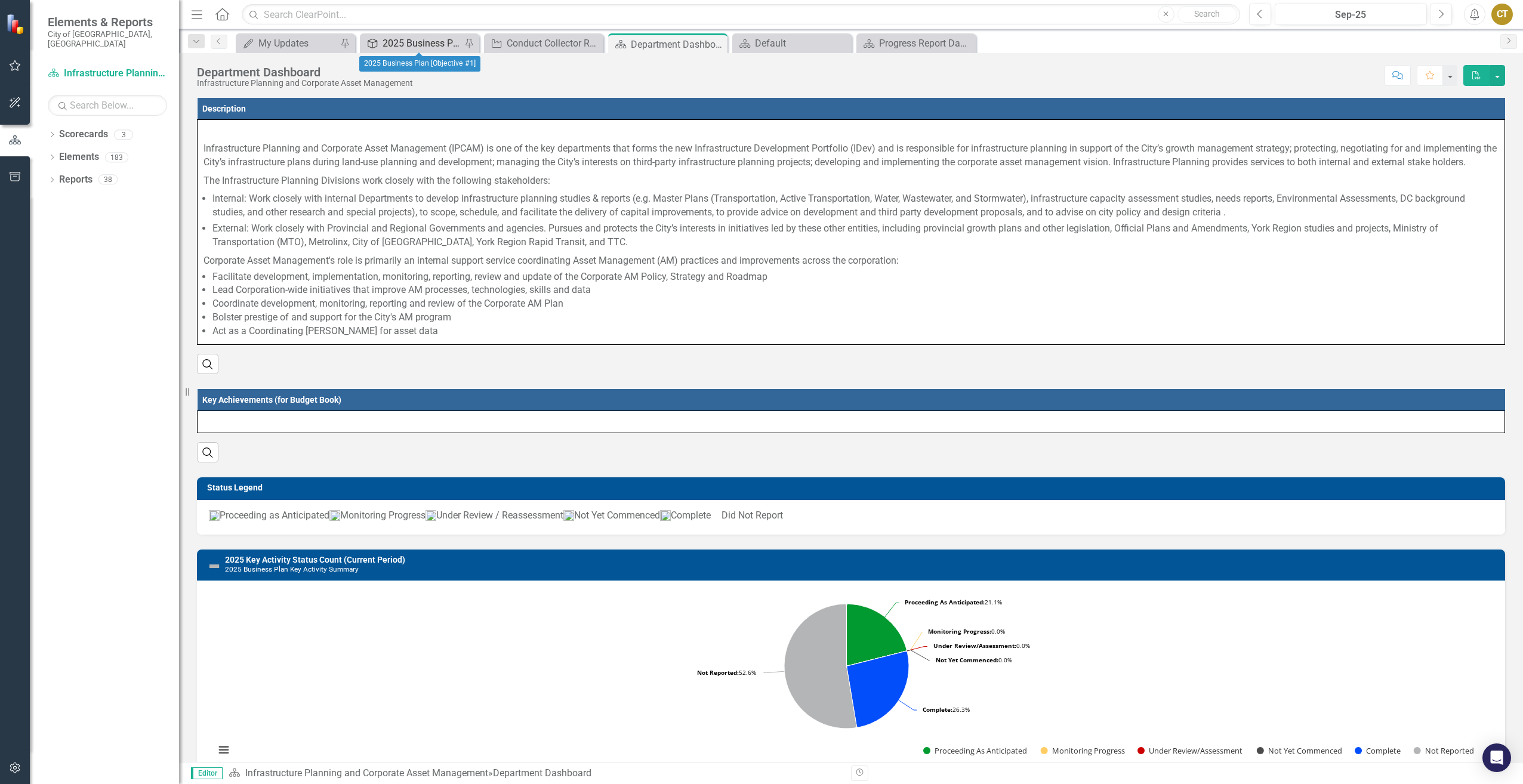
click at [411, 41] on div "2025 Business Plan [Objective #1]" at bounding box center [422, 43] width 79 height 15
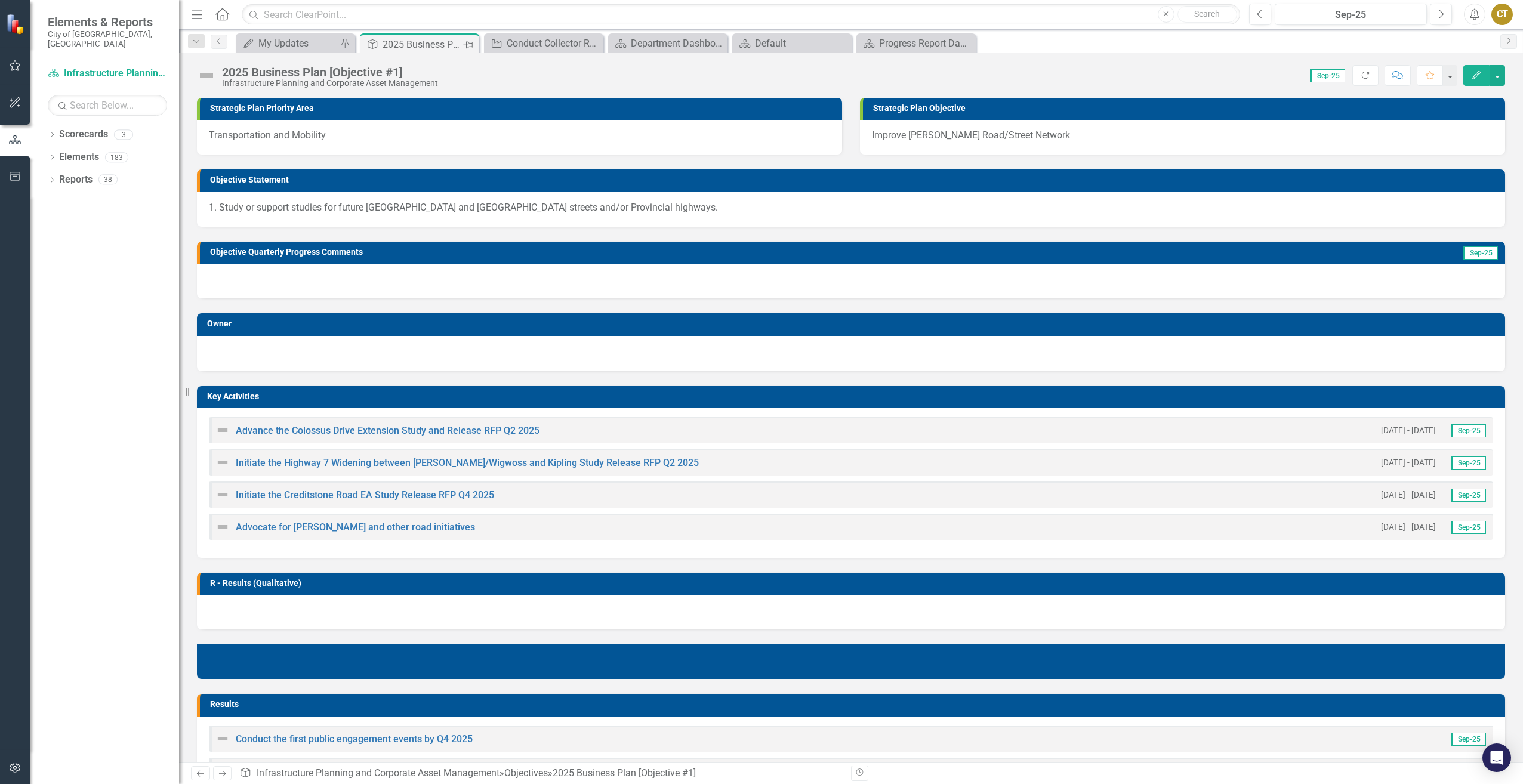
click at [470, 47] on icon at bounding box center [467, 45] width 9 height 7
click at [717, 46] on icon "Close" at bounding box center [716, 43] width 12 height 9
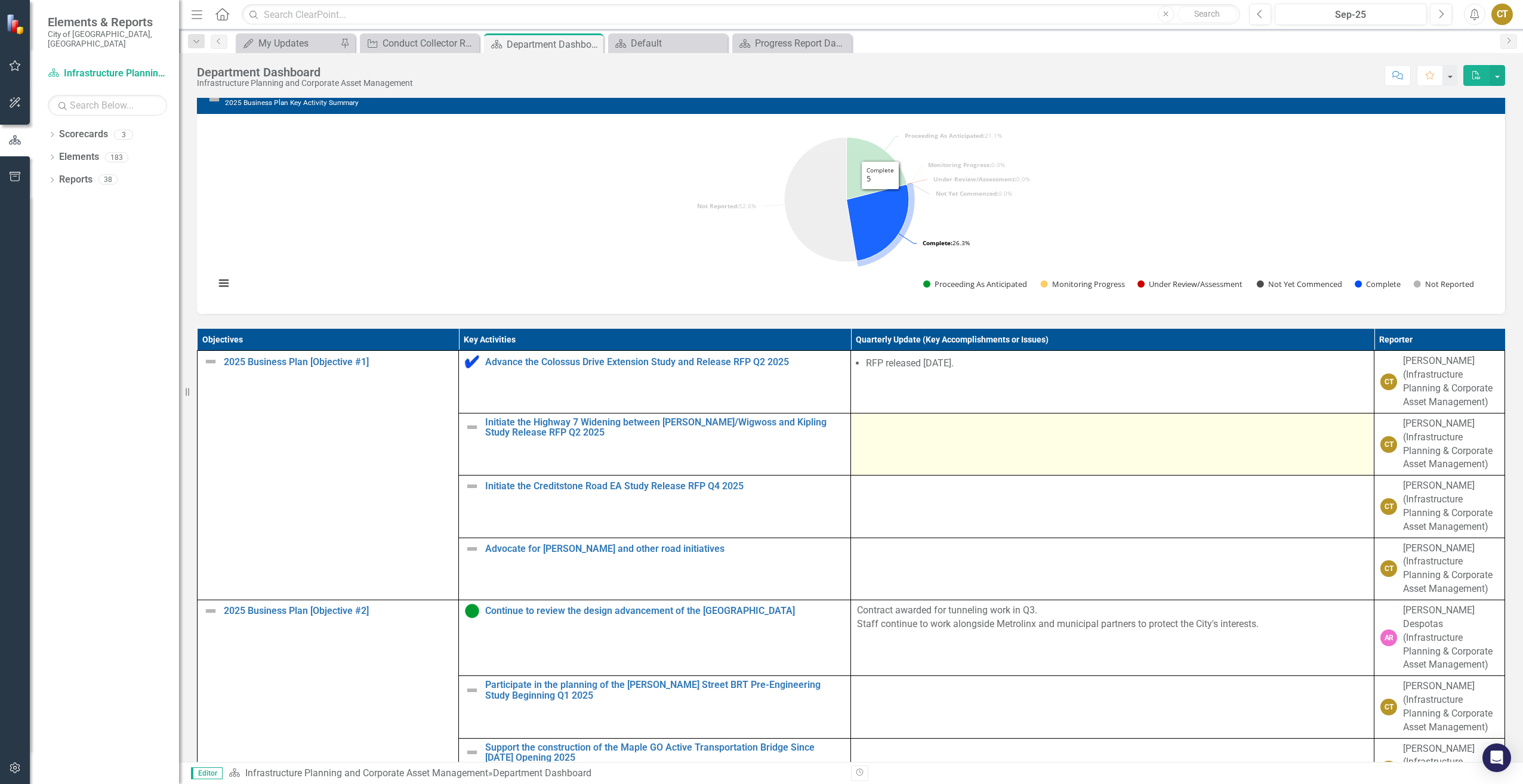
scroll to position [597, 0]
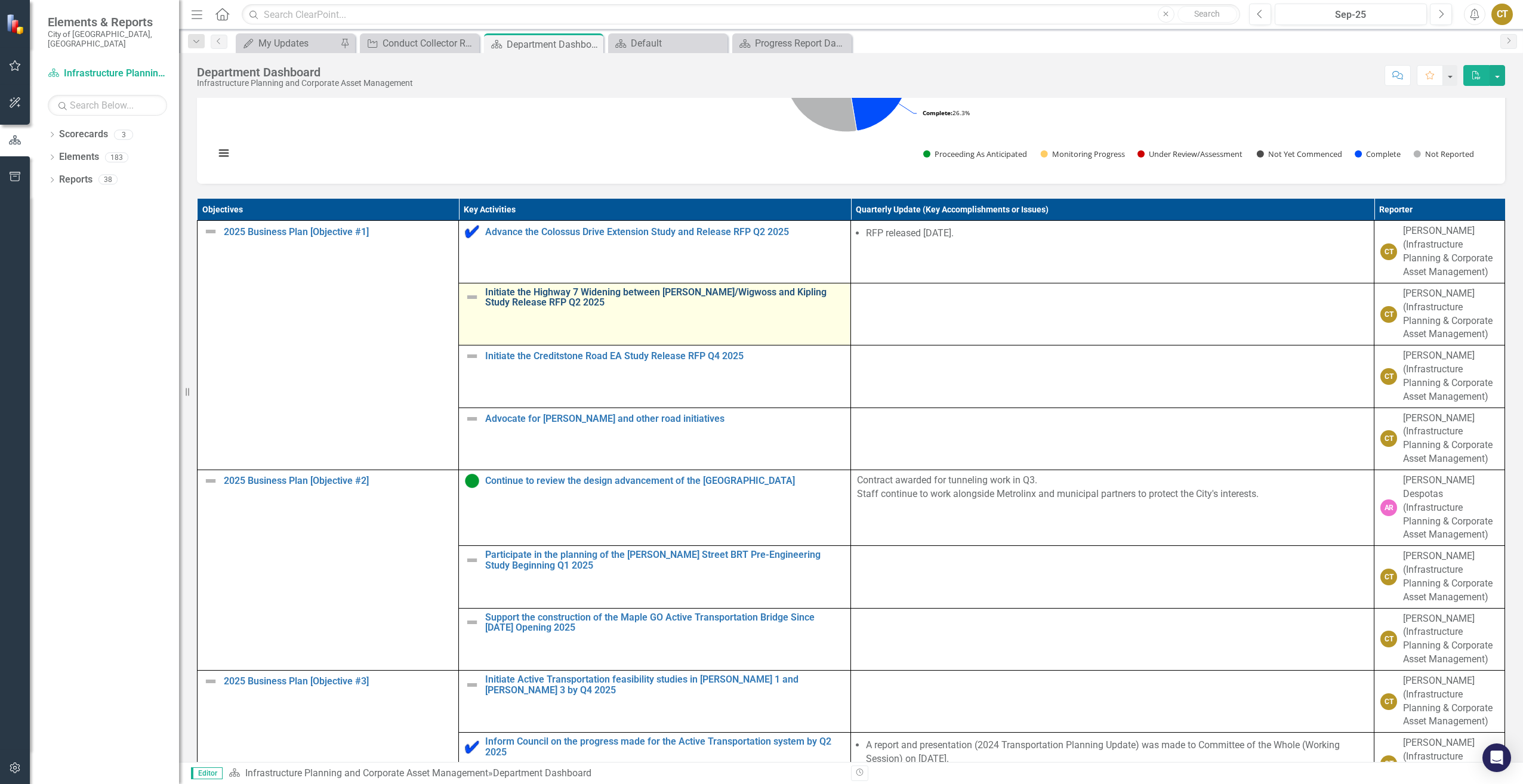
click at [756, 308] on link "Initiate the Highway 7 Widening between [PERSON_NAME]/Wigwoss and Kipling Study…" at bounding box center [665, 297] width 360 height 21
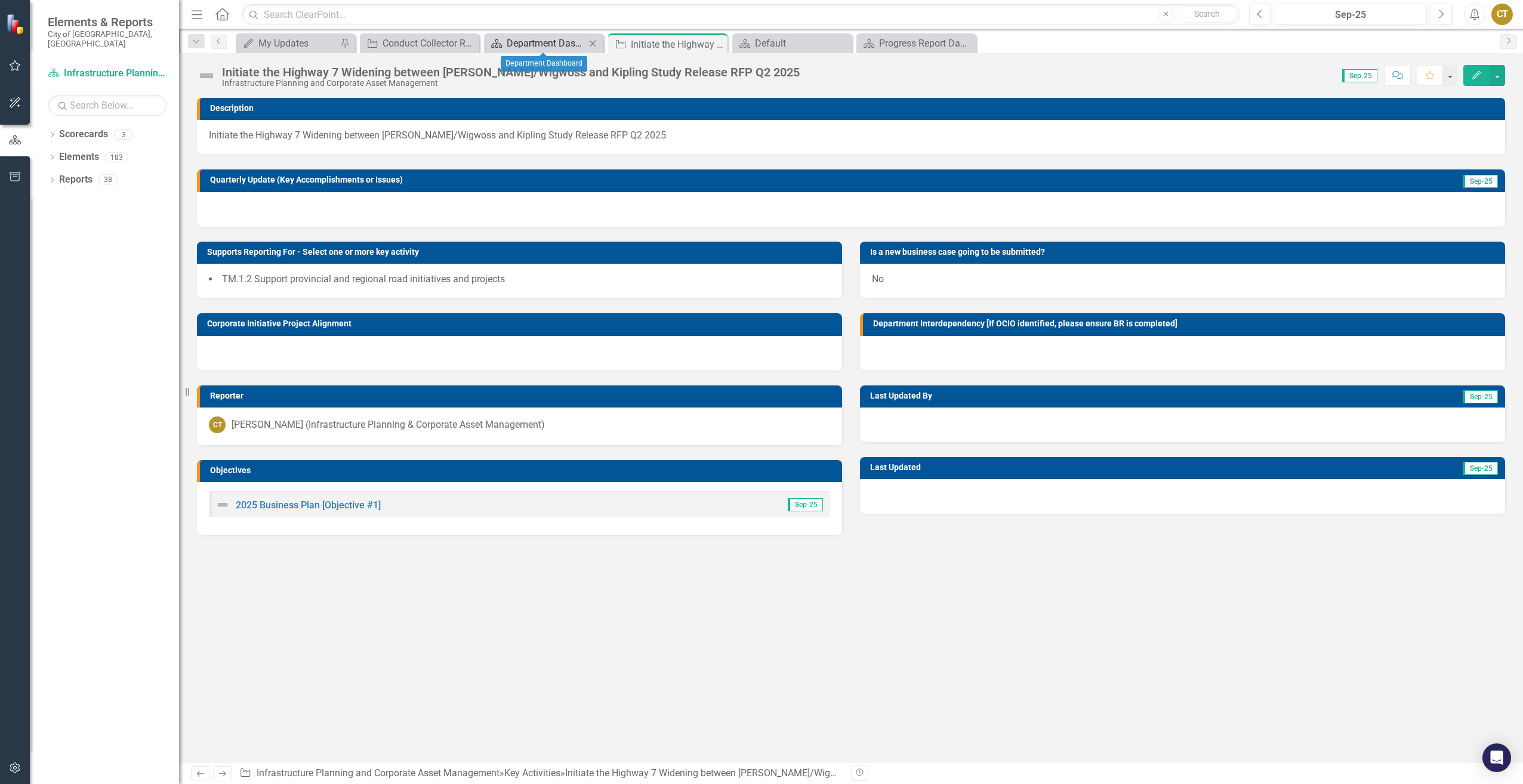
click at [565, 43] on div "Department Dashboard" at bounding box center [546, 43] width 79 height 15
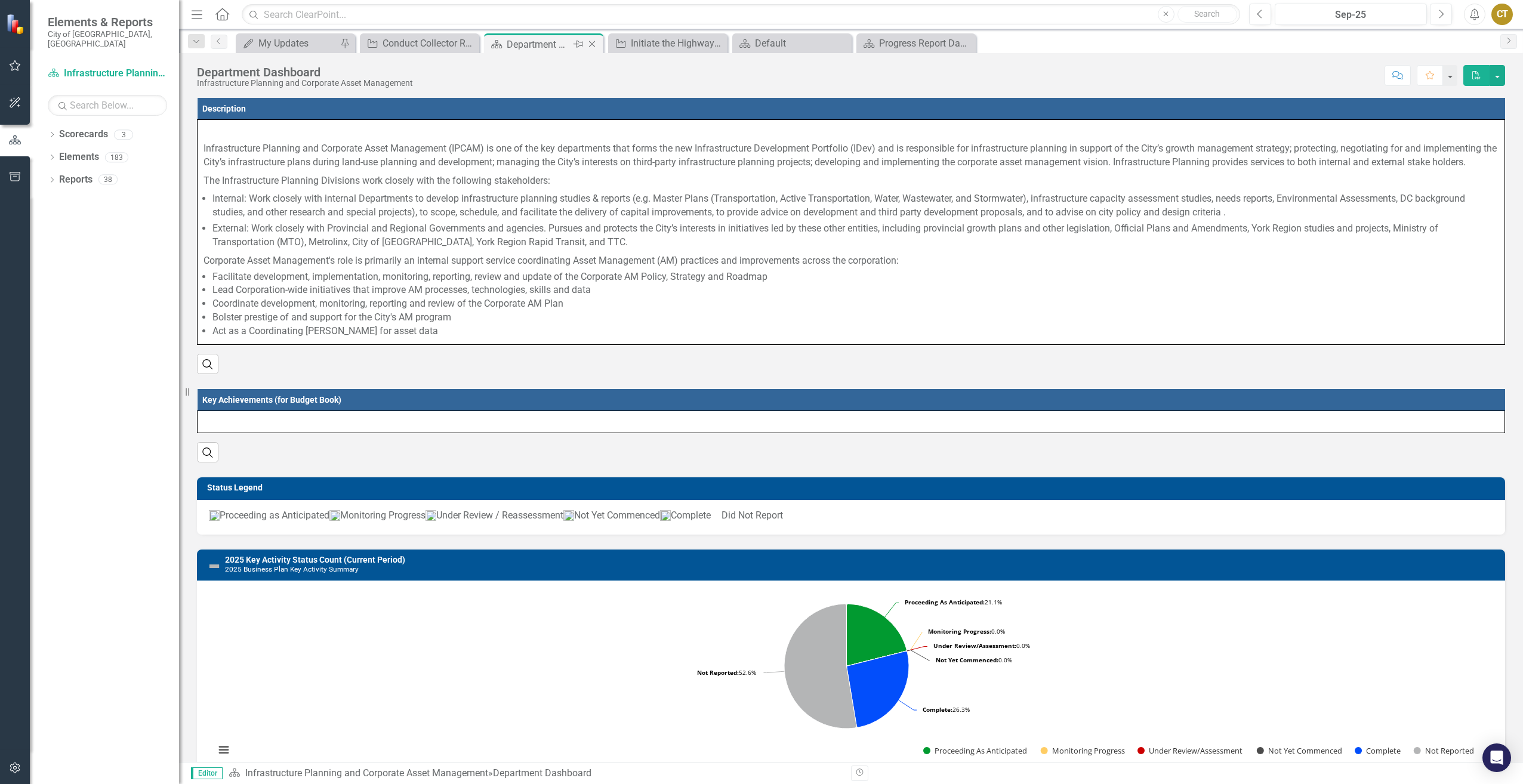
click at [578, 45] on icon "Pin" at bounding box center [578, 44] width 9 height 12
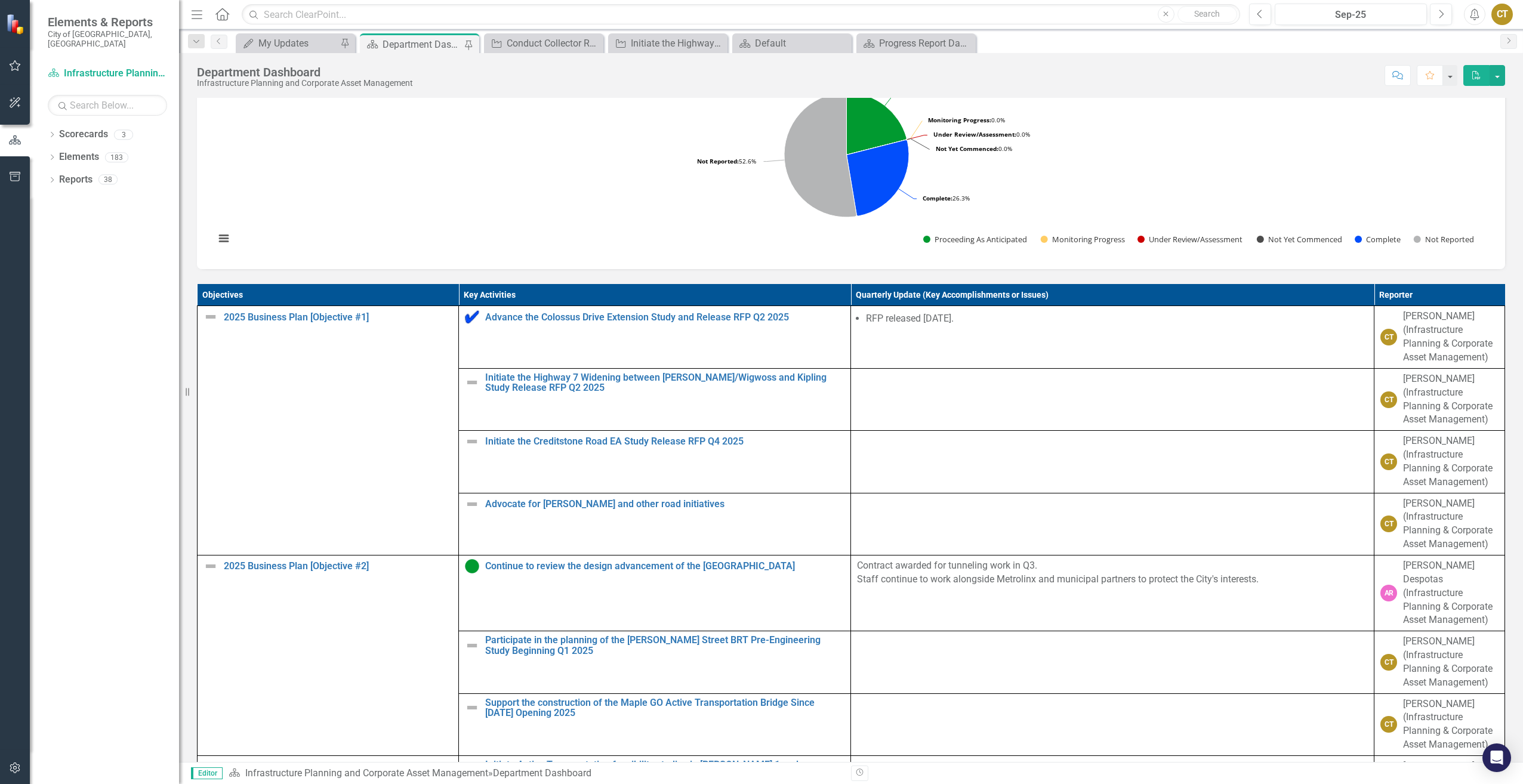
scroll to position [597, 0]
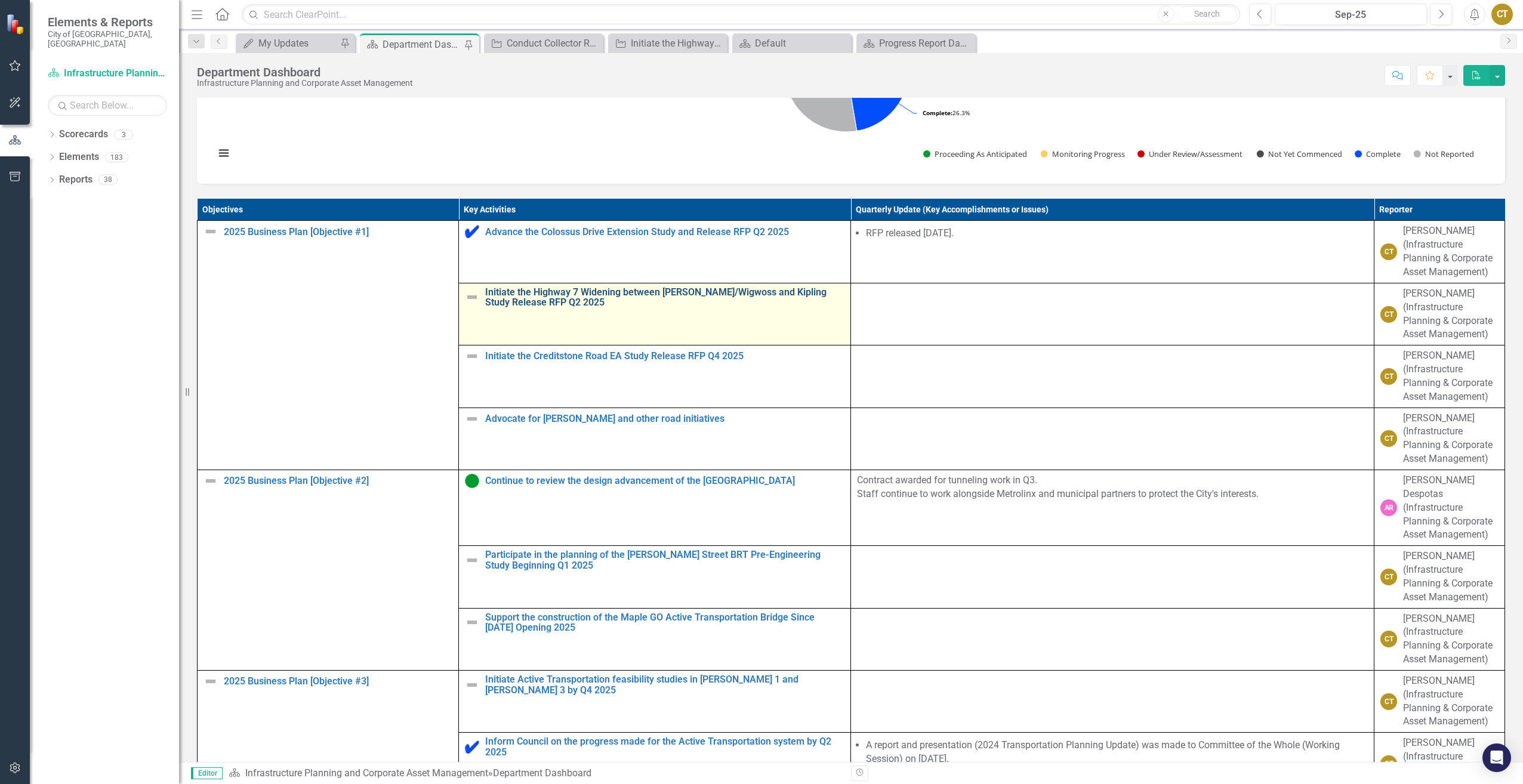
click at [710, 308] on link "Initiate the Highway 7 Widening between [PERSON_NAME]/Wigwoss and Kipling Study…" at bounding box center [665, 297] width 360 height 21
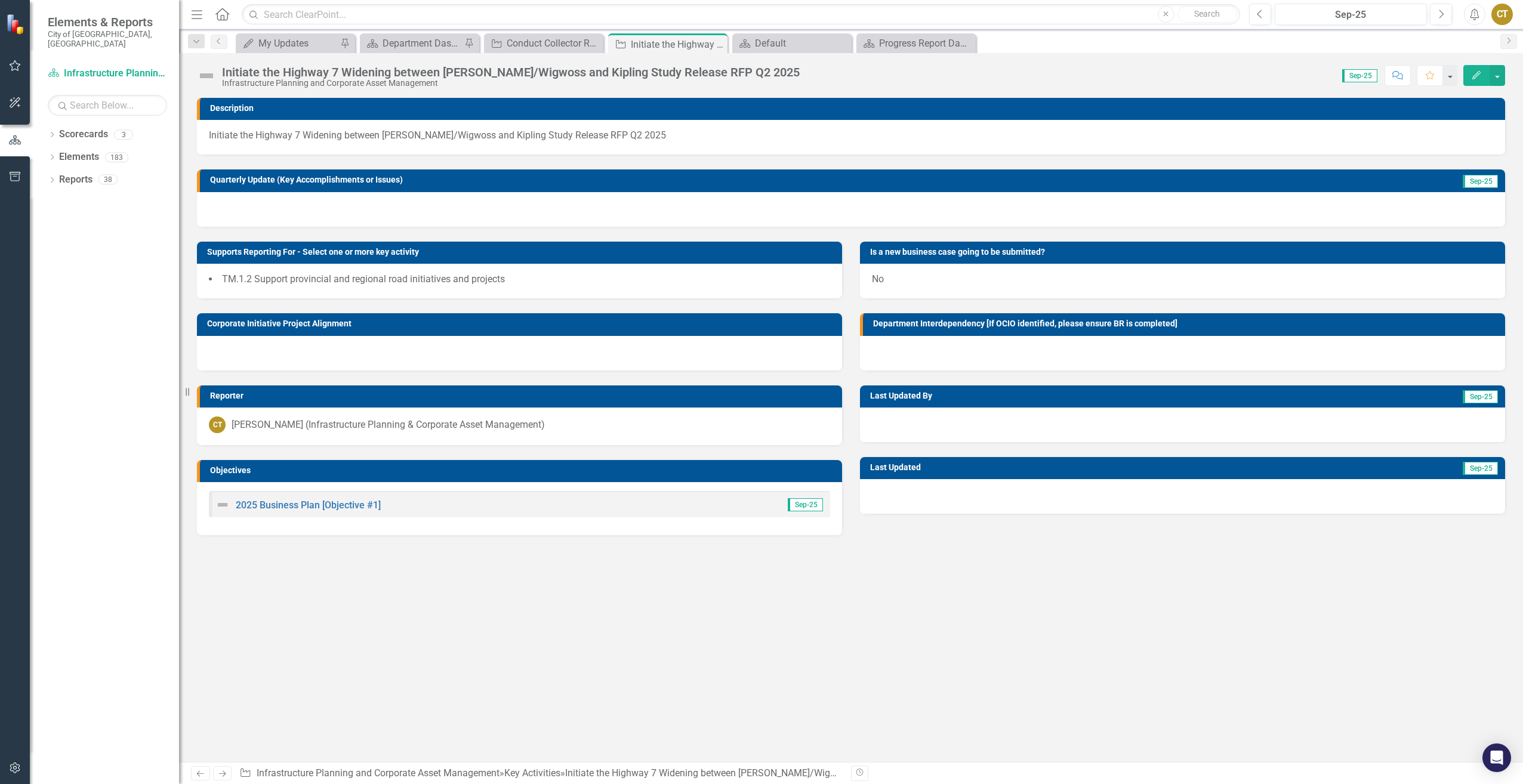
click at [1390, 205] on div at bounding box center [851, 210] width 1308 height 35
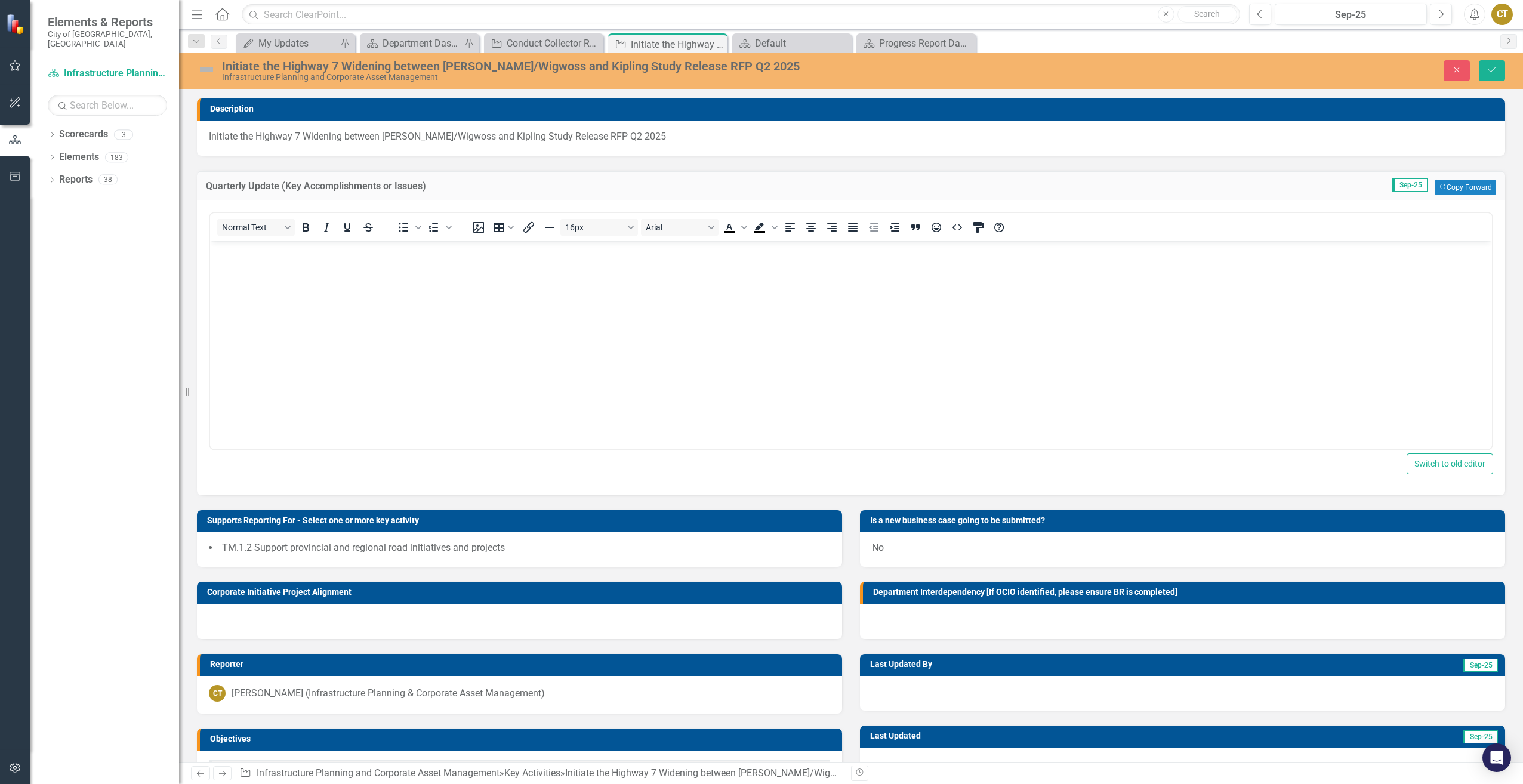
click at [551, 293] on body "Rich Text Area. Press ALT-0 for help." at bounding box center [851, 329] width 1282 height 179
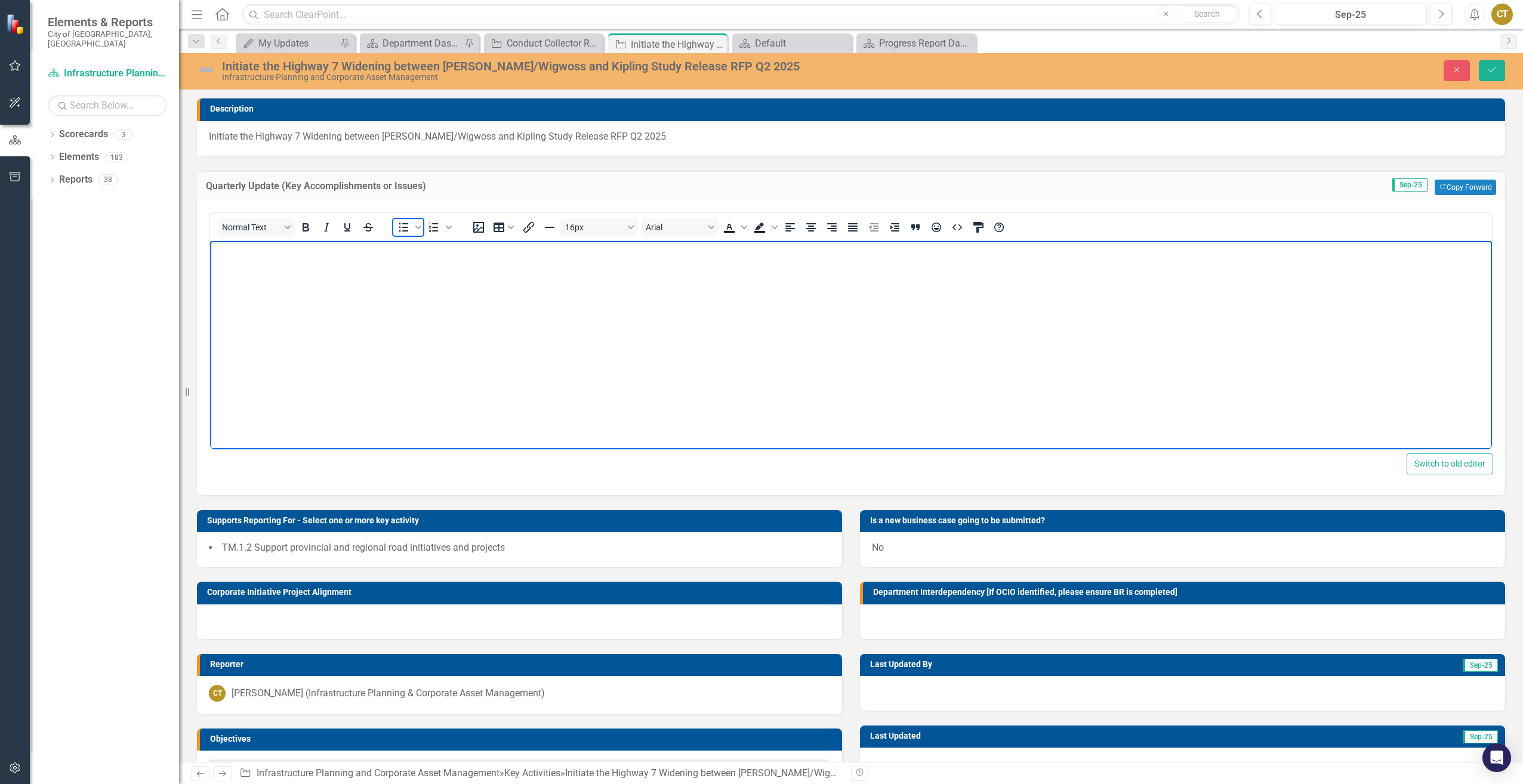
click at [397, 230] on icon "Bullet list" at bounding box center [404, 227] width 14 height 14
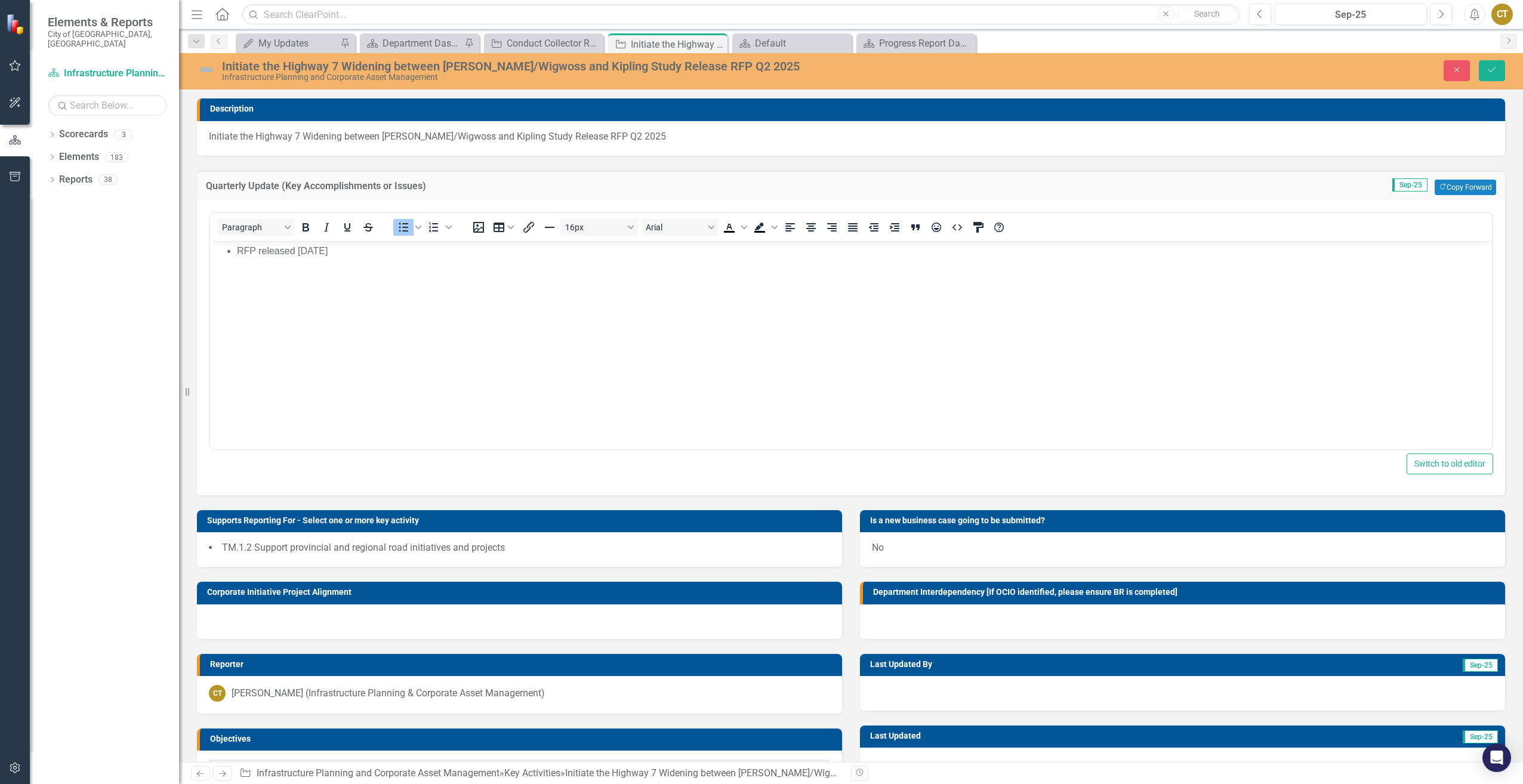
click at [208, 67] on img at bounding box center [206, 69] width 19 height 19
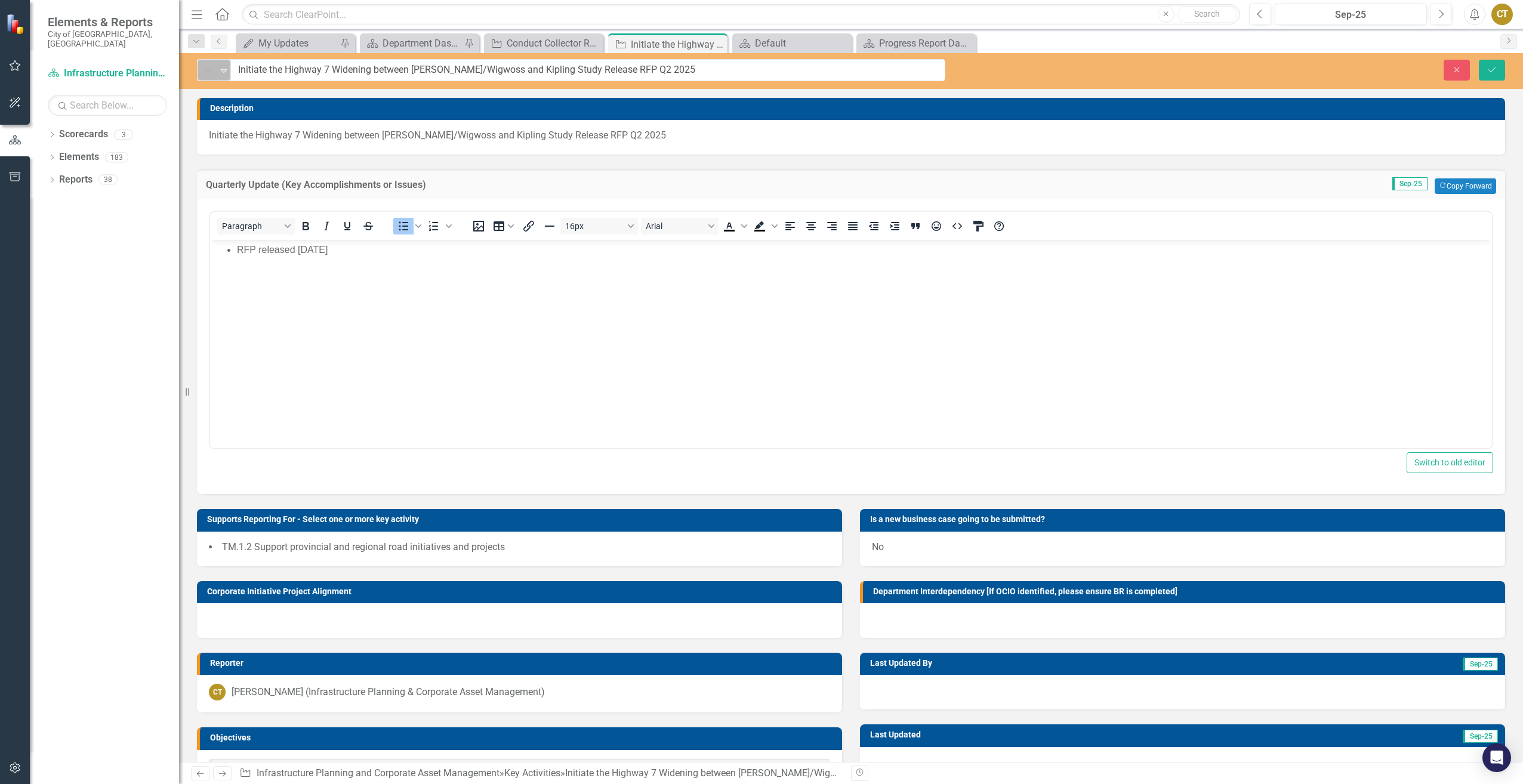
click at [209, 71] on img at bounding box center [208, 70] width 14 height 14
click at [274, 187] on div "Complete" at bounding box center [260, 192] width 101 height 14
click at [1494, 69] on icon "Save" at bounding box center [1492, 70] width 11 height 9
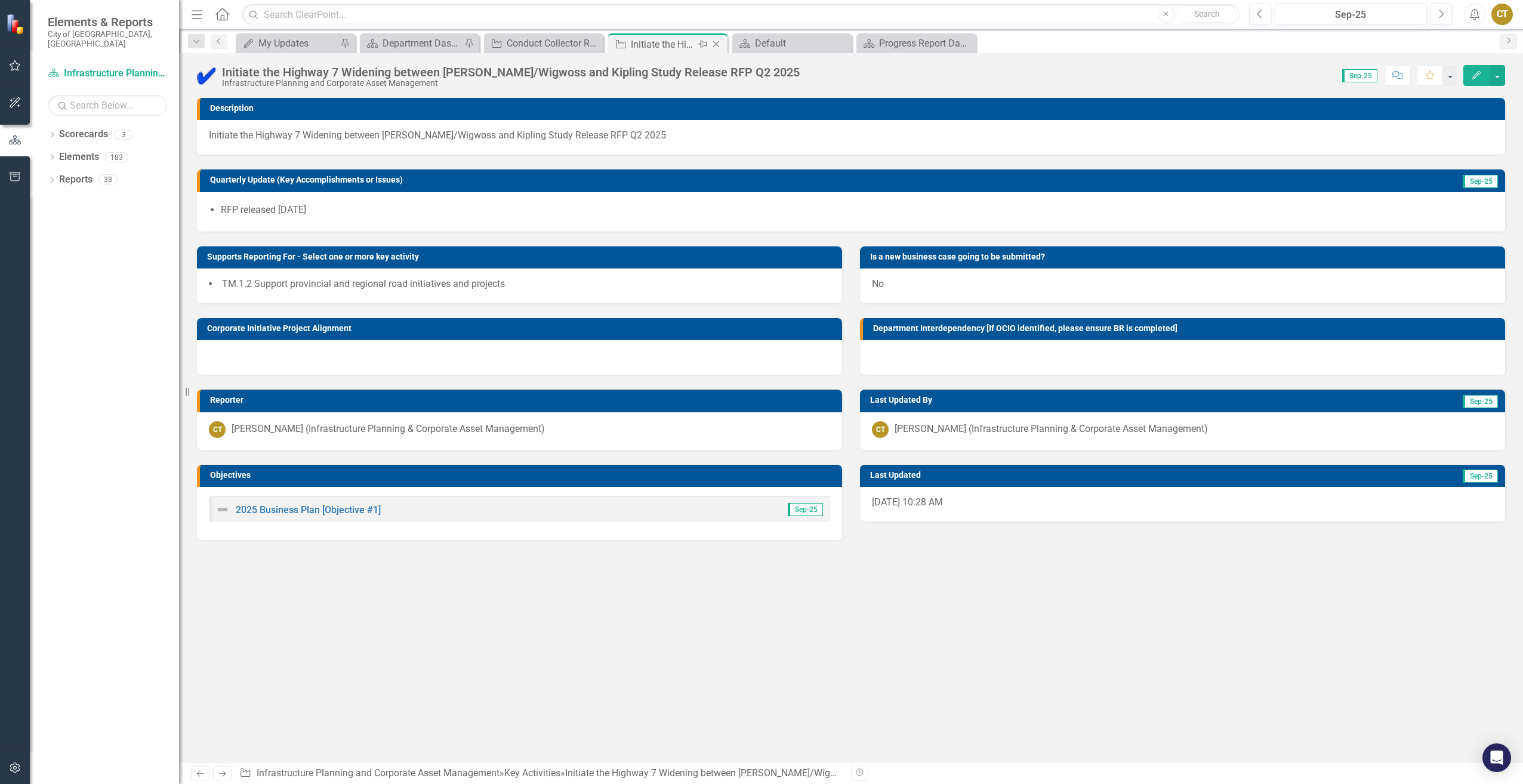
click at [716, 43] on icon "Close" at bounding box center [716, 43] width 12 height 9
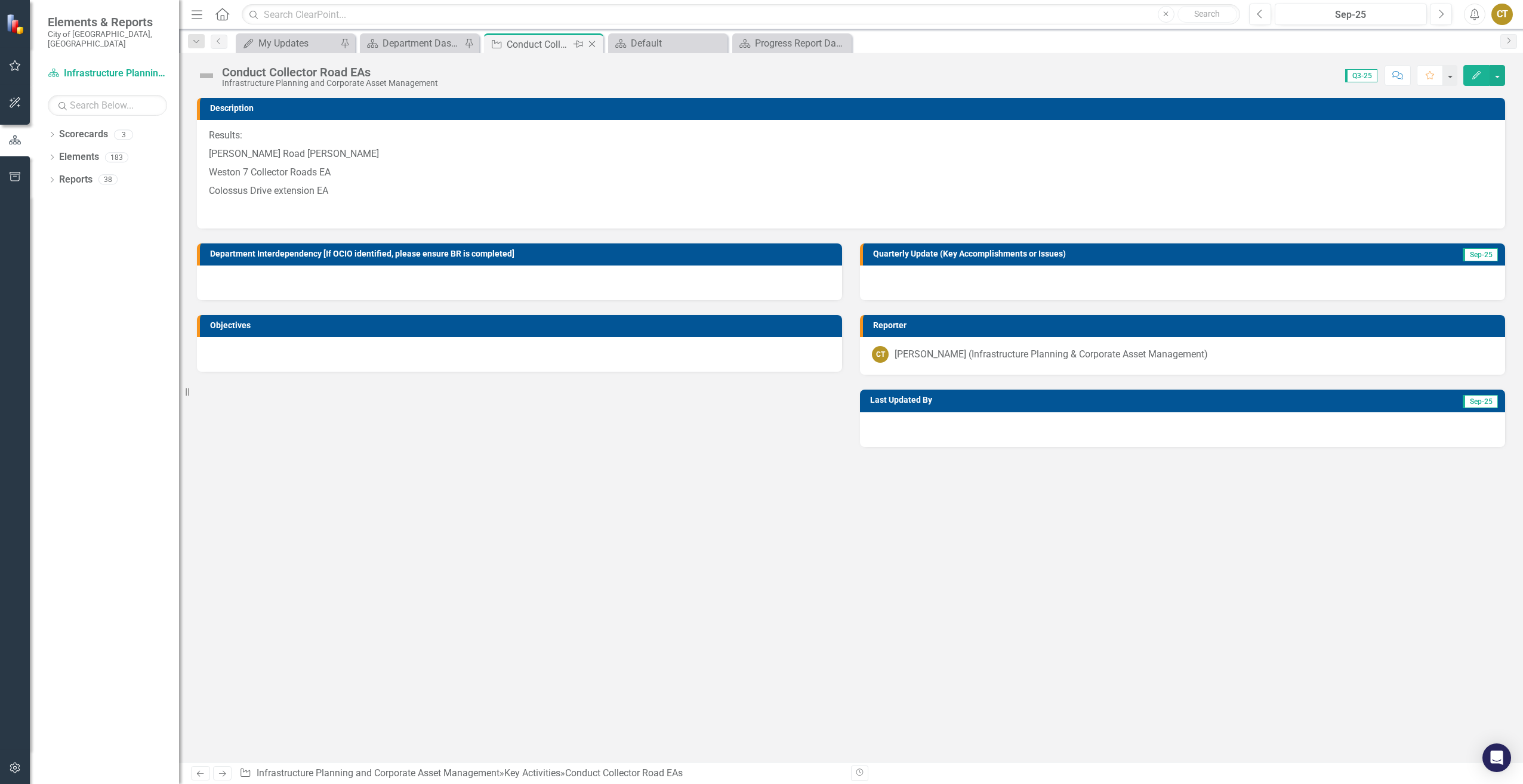
click at [592, 42] on icon "Close" at bounding box center [592, 43] width 12 height 9
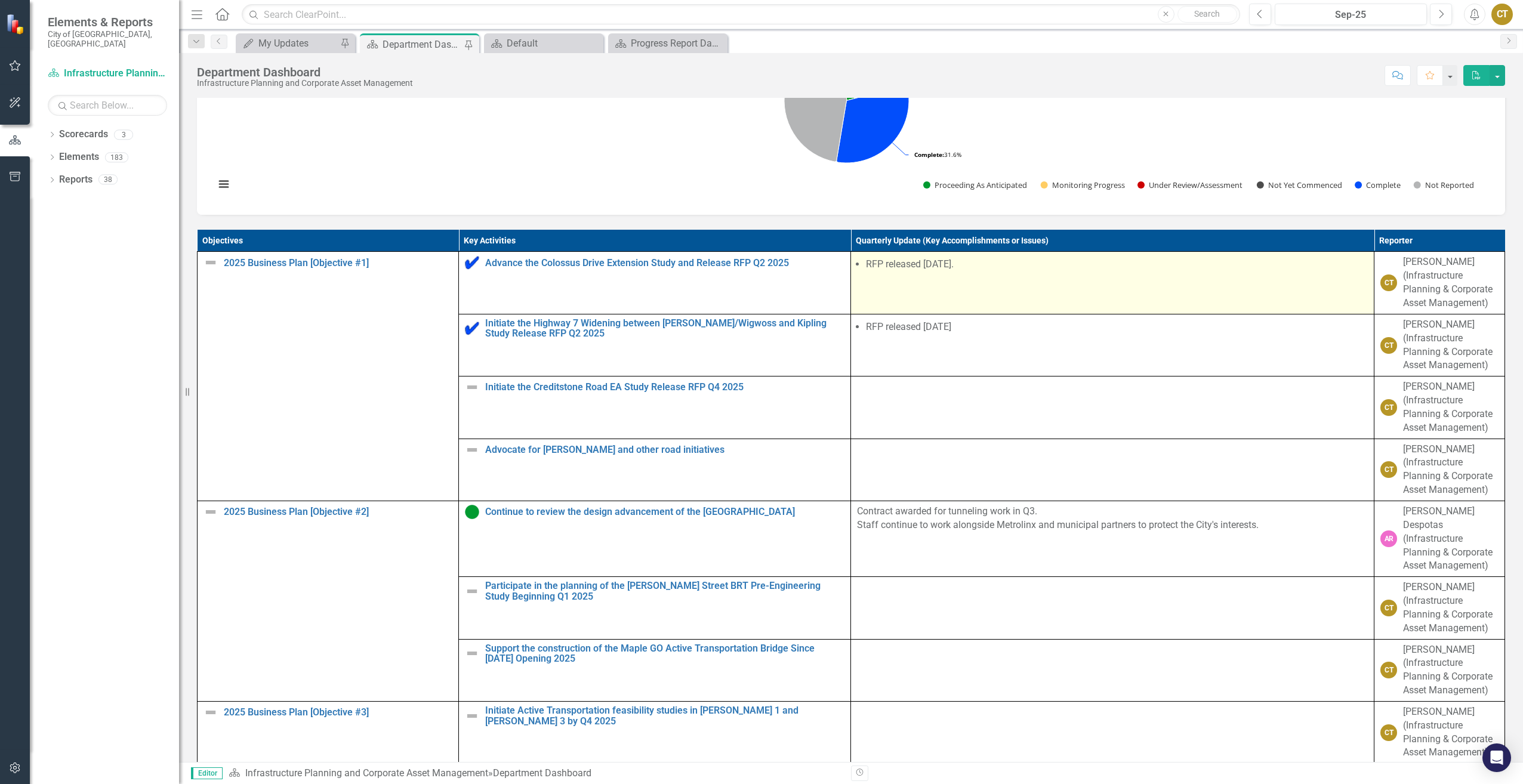
scroll to position [597, 0]
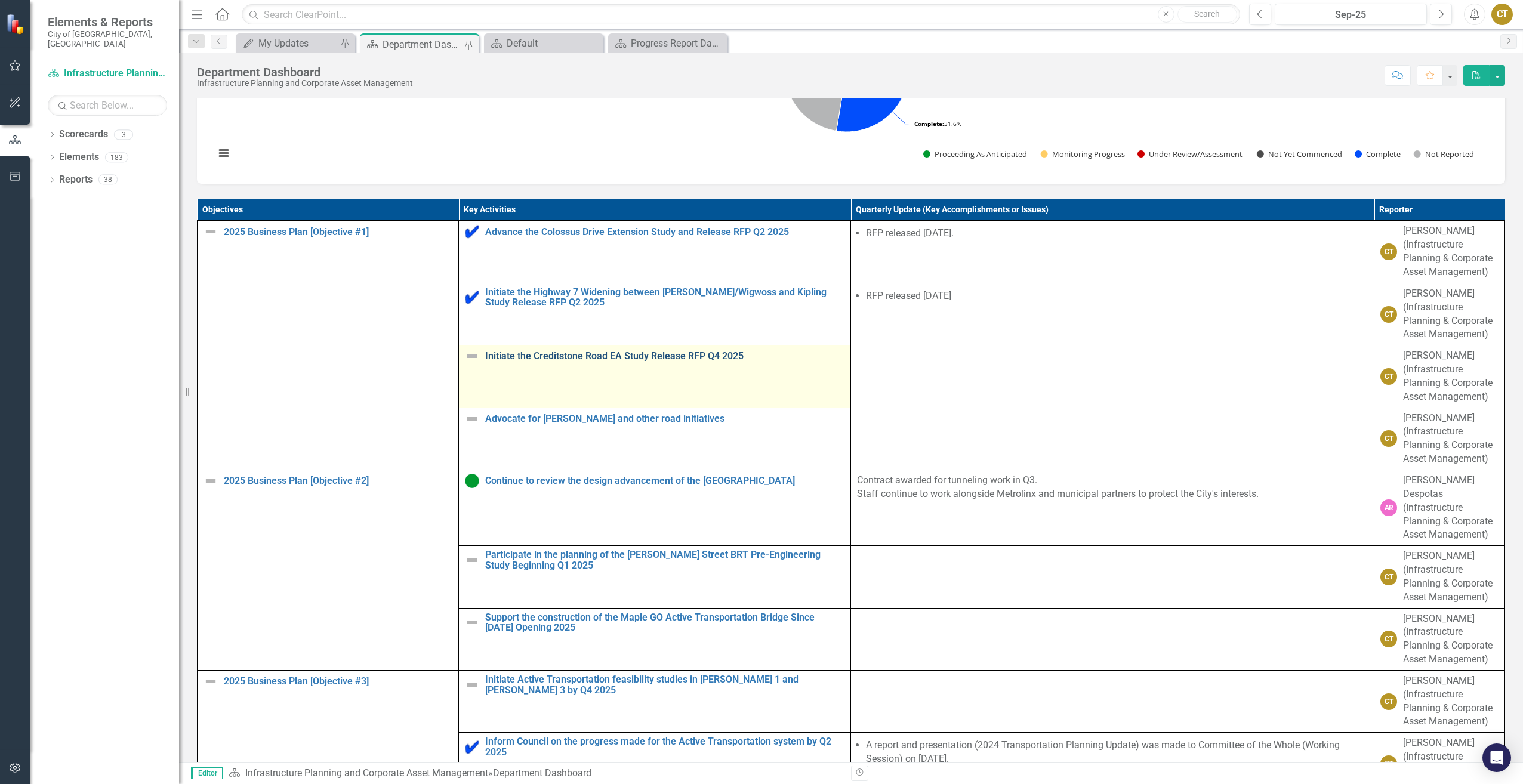
click at [721, 362] on link "Initiate the Creditstone Road EA Study Release RFP Q4 2025" at bounding box center [665, 356] width 360 height 11
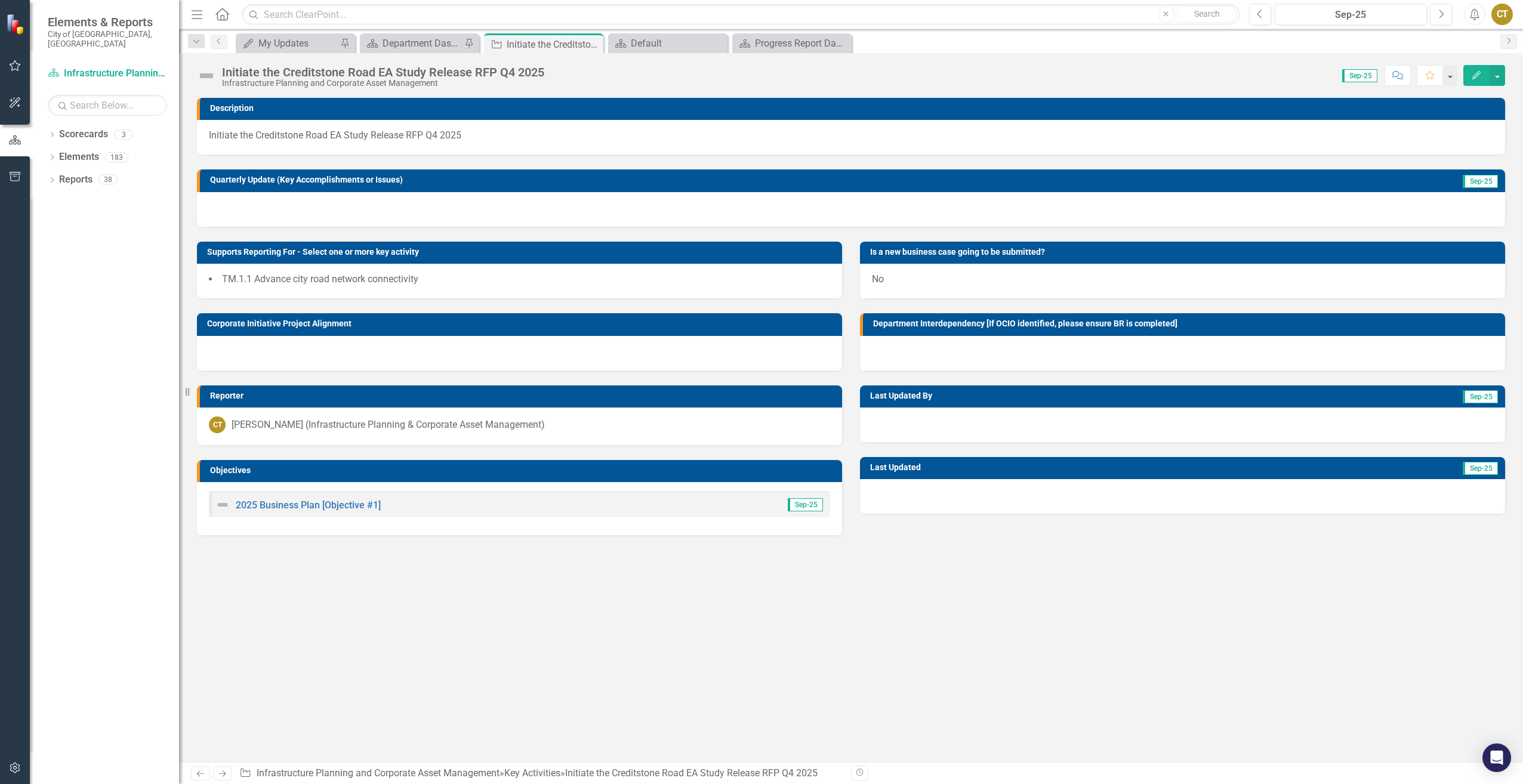
click at [394, 196] on div at bounding box center [851, 210] width 1308 height 35
click at [391, 205] on div at bounding box center [851, 210] width 1308 height 35
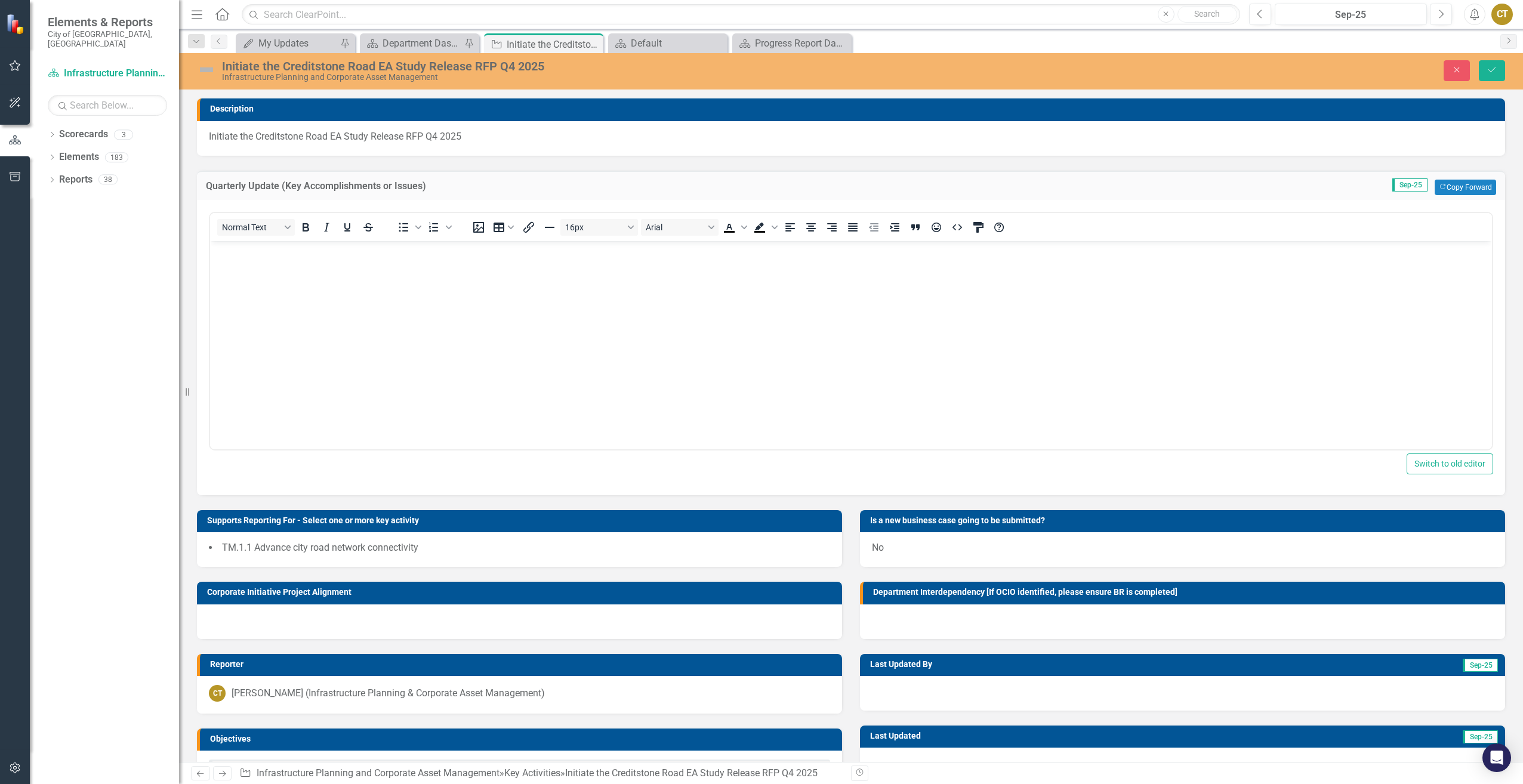
click at [406, 295] on body "Rich Text Area. Press ALT-0 for help." at bounding box center [851, 329] width 1282 height 179
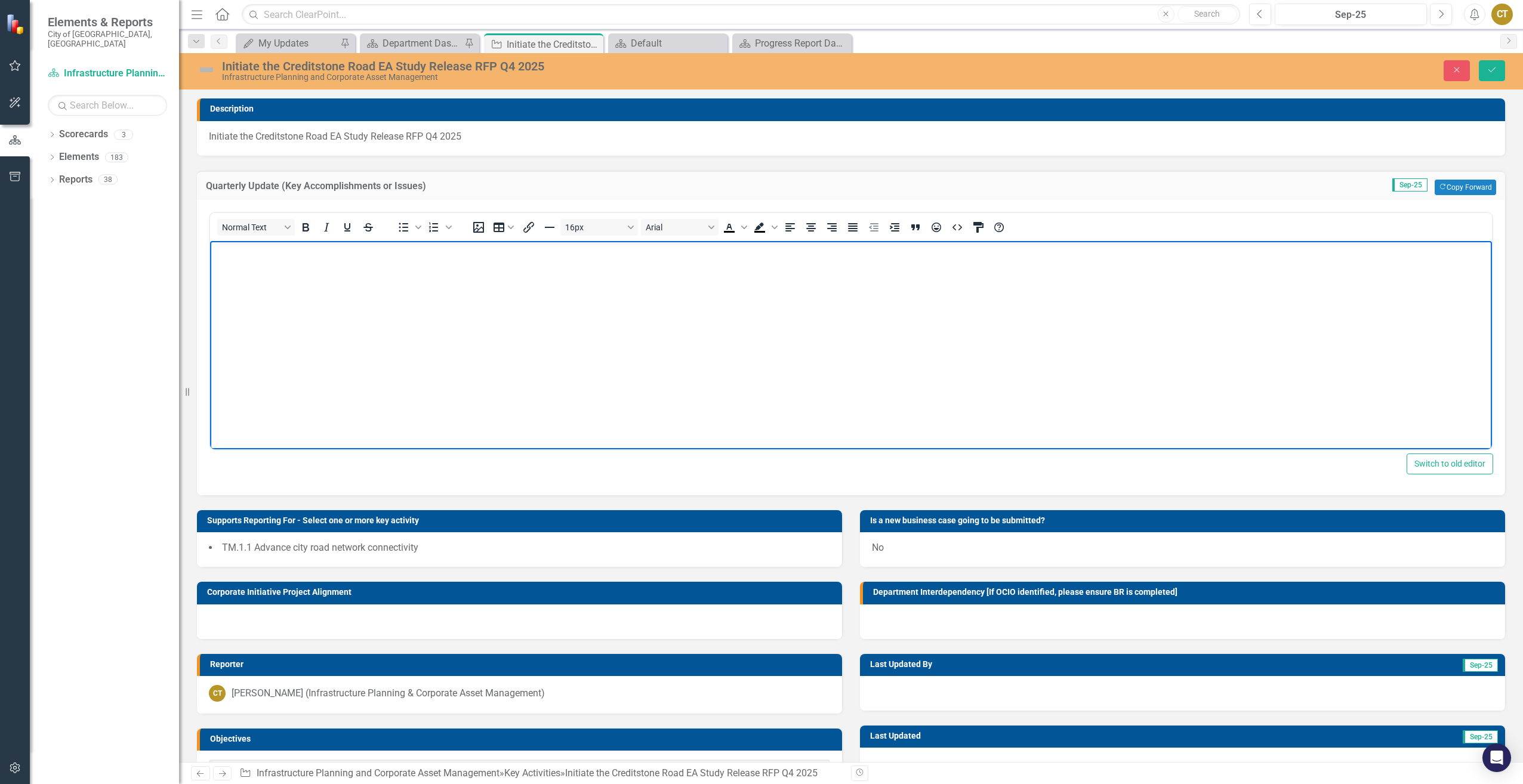
click at [417, 330] on body "Rich Text Area. Press ALT-0 for help." at bounding box center [851, 329] width 1282 height 179
click at [404, 232] on icon "Bullet list" at bounding box center [404, 227] width 14 height 14
click at [531, 250] on li "RFP release may be delayed due to internal resource constraints and coordinatio…" at bounding box center [863, 251] width 1252 height 14
drag, startPoint x: 326, startPoint y: 252, endPoint x: 309, endPoint y: 247, distance: 17.7
click at [295, 247] on li "RFP release may be delayed due to internal resource constraints and coordinatio…" at bounding box center [863, 251] width 1252 height 14
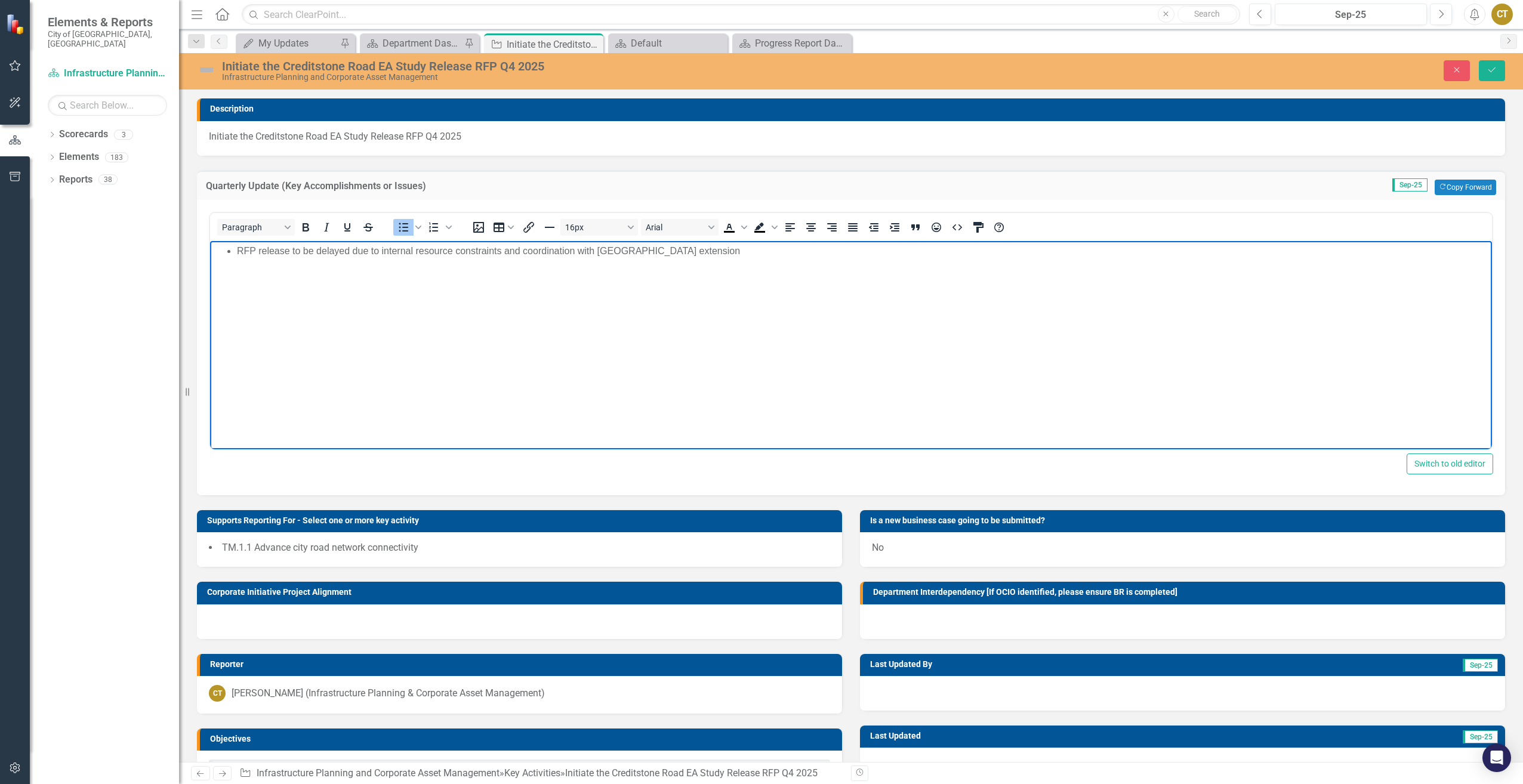
click at [347, 254] on li "RFP release to be delayed due to internal resource constraints and coordination…" at bounding box center [863, 251] width 1252 height 14
click at [783, 252] on li "RFP release to be delayed to Q1 2026 due to internal resource constraints and c…" at bounding box center [863, 251] width 1252 height 14
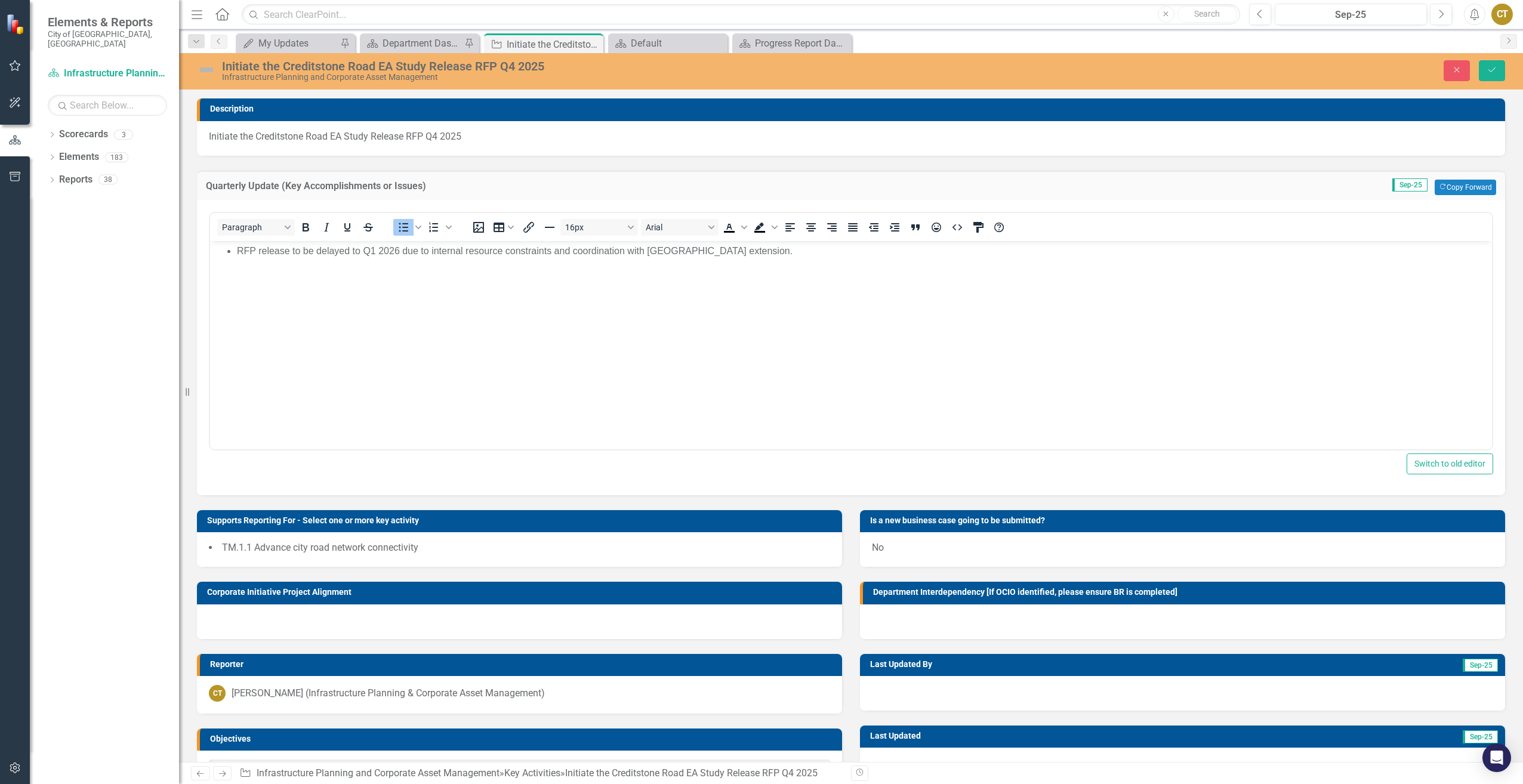
click at [204, 67] on img at bounding box center [206, 69] width 19 height 19
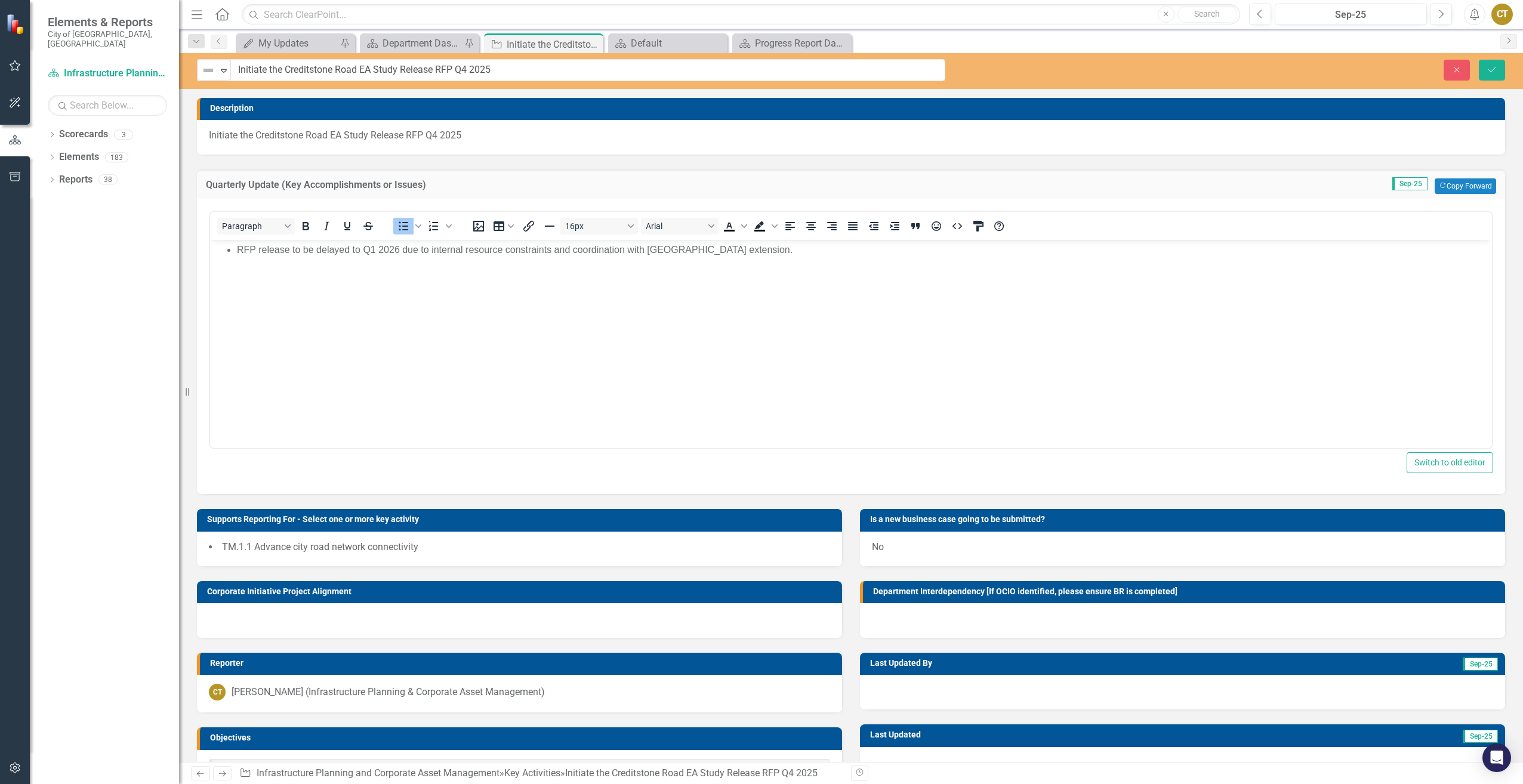
click at [204, 67] on img at bounding box center [208, 70] width 14 height 14
click at [264, 146] on div "Under Review / Reassessment" at bounding box center [270, 151] width 80 height 14
click at [1489, 70] on icon "Save" at bounding box center [1492, 70] width 11 height 9
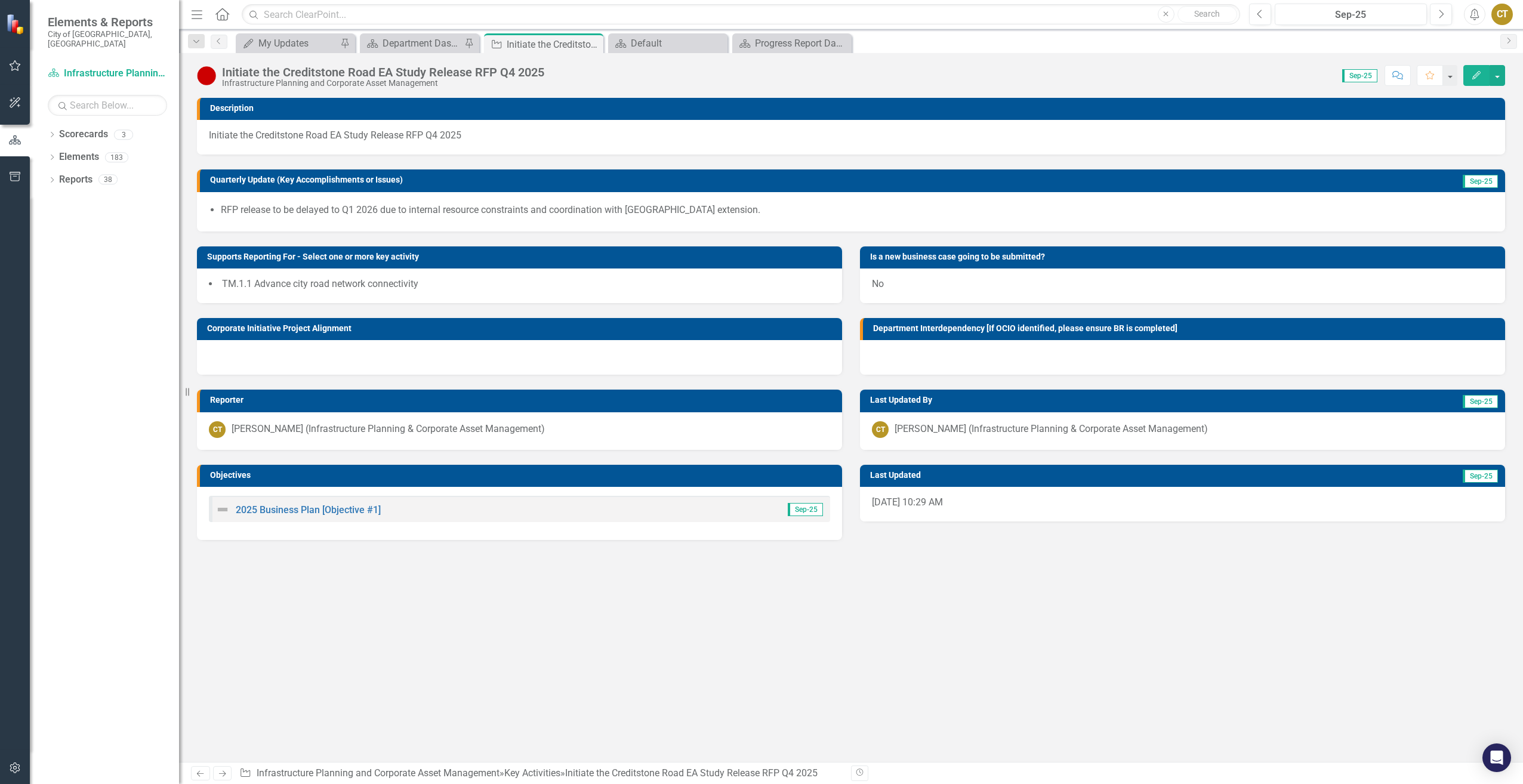
click at [506, 216] on li "RFP release to be delayed to Q1 2026 due to internal resource constraints and c…" at bounding box center [857, 210] width 1273 height 14
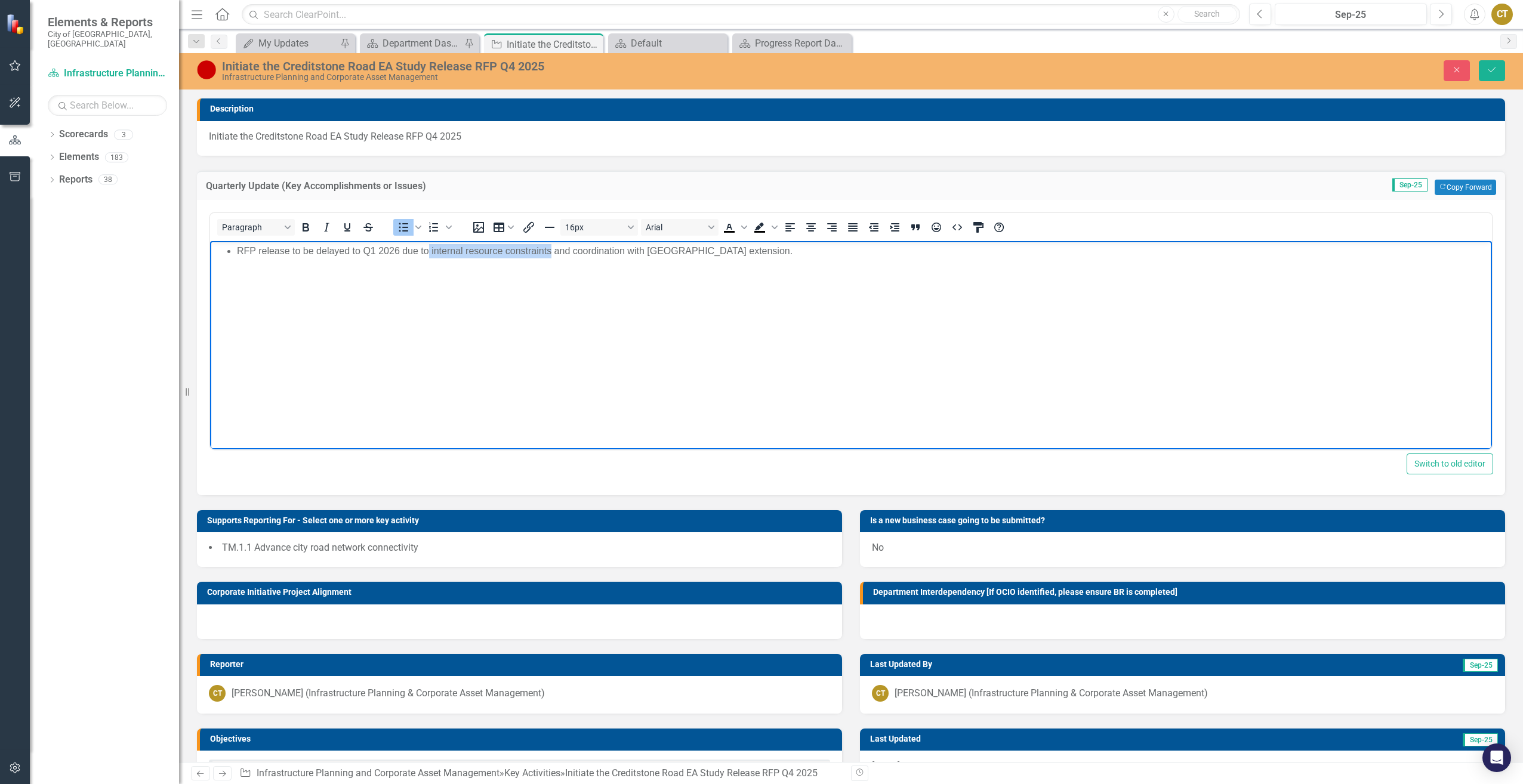
drag, startPoint x: 430, startPoint y: 249, endPoint x: 552, endPoint y: 245, distance: 122.1
click at [552, 245] on li "RFP release to be delayed to Q1 2026 due to internal resource constraints and c…" at bounding box center [863, 251] width 1252 height 14
click at [1487, 61] on button "Save" at bounding box center [1492, 70] width 26 height 21
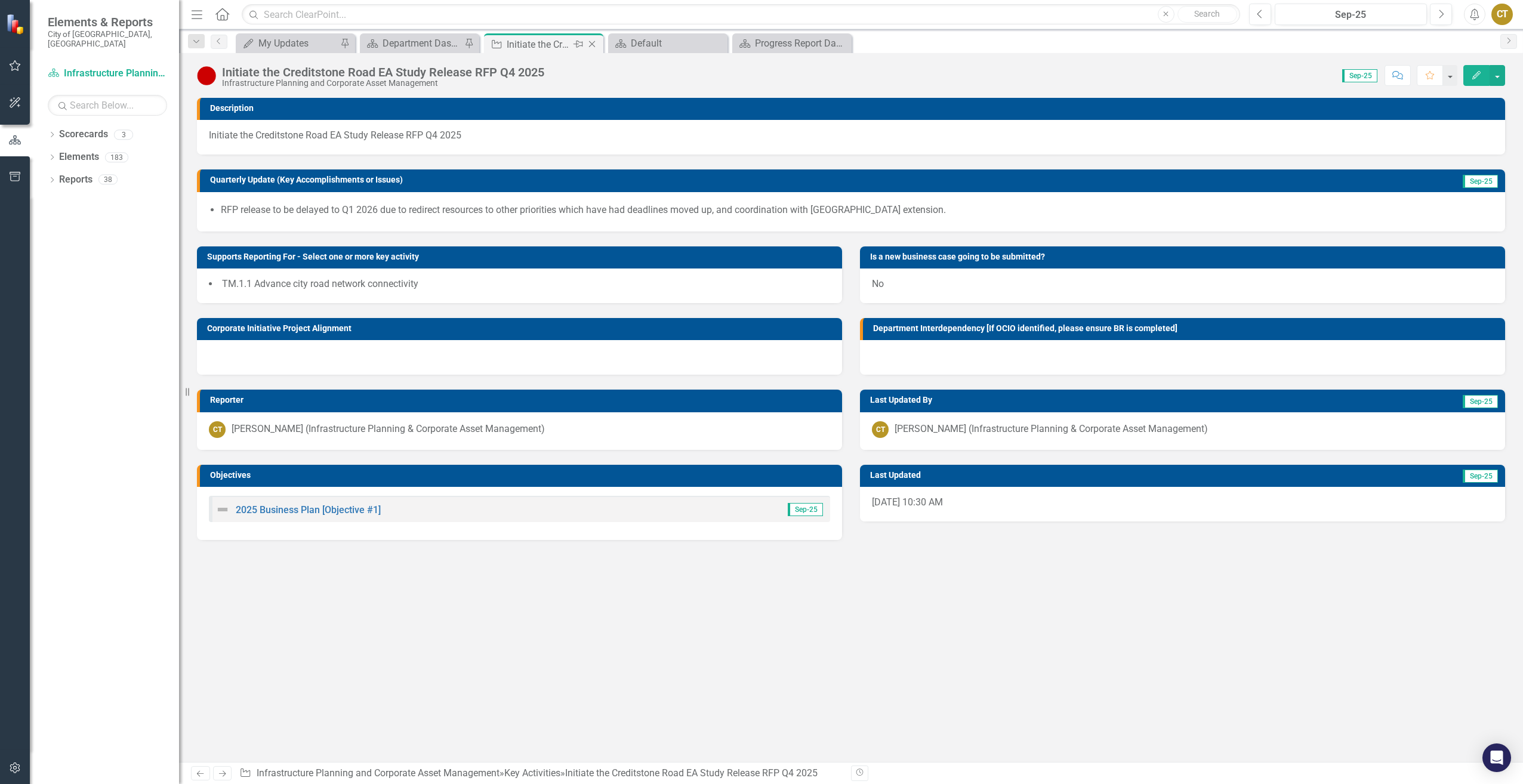
click at [592, 46] on icon "Close" at bounding box center [592, 43] width 12 height 9
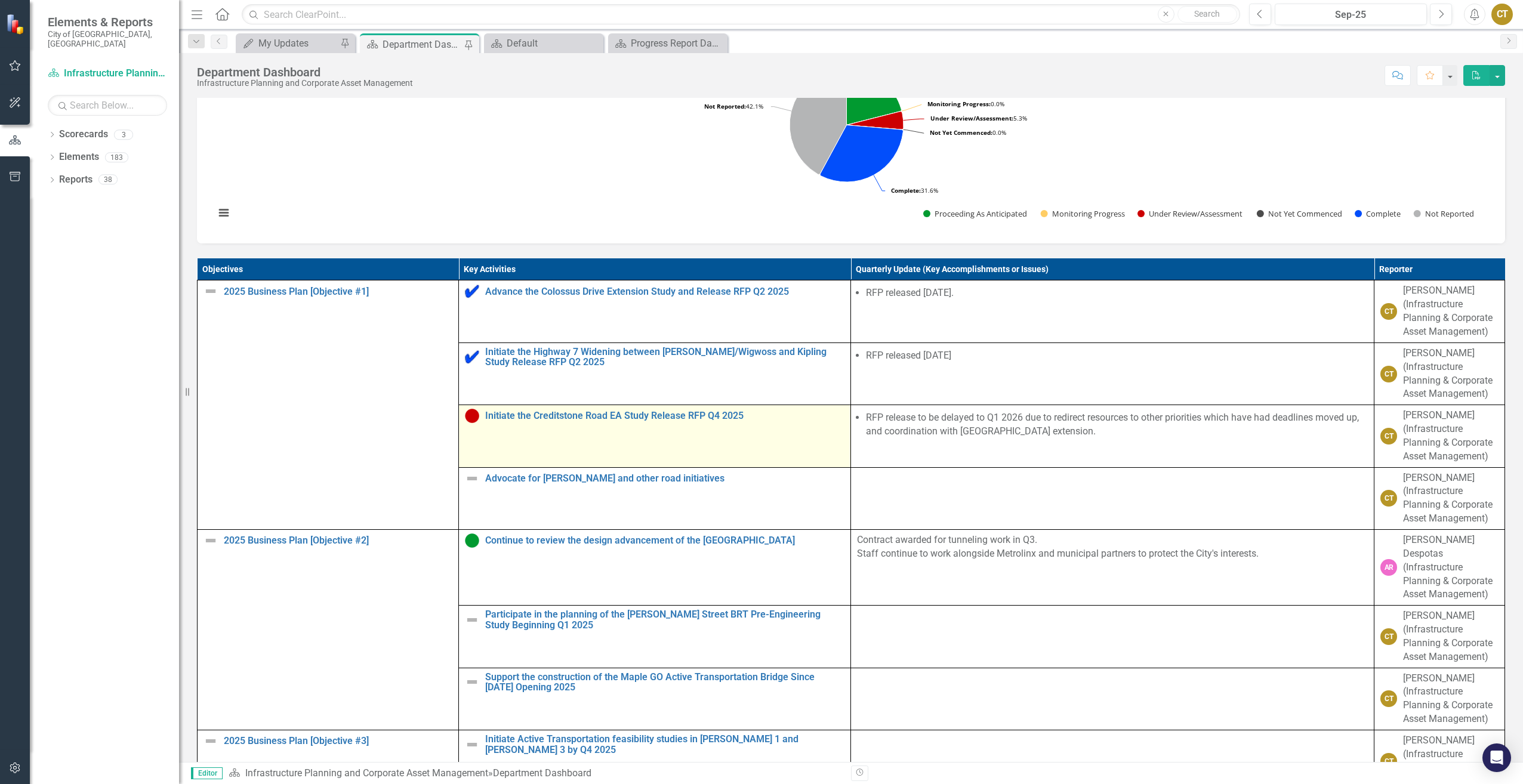
scroll to position [119, 0]
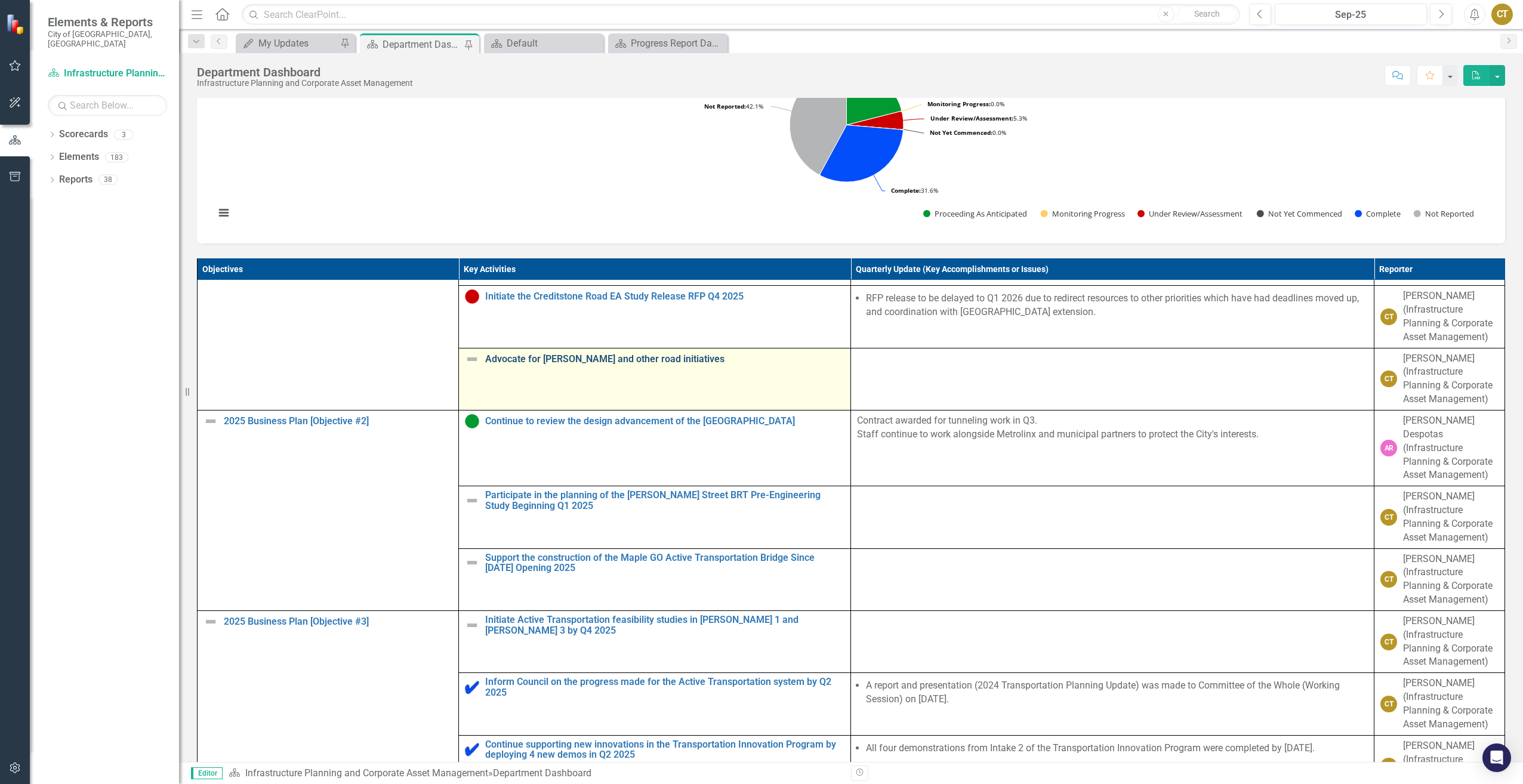
click at [656, 365] on link "Advocate for [PERSON_NAME] and other road initiatives" at bounding box center [665, 359] width 360 height 11
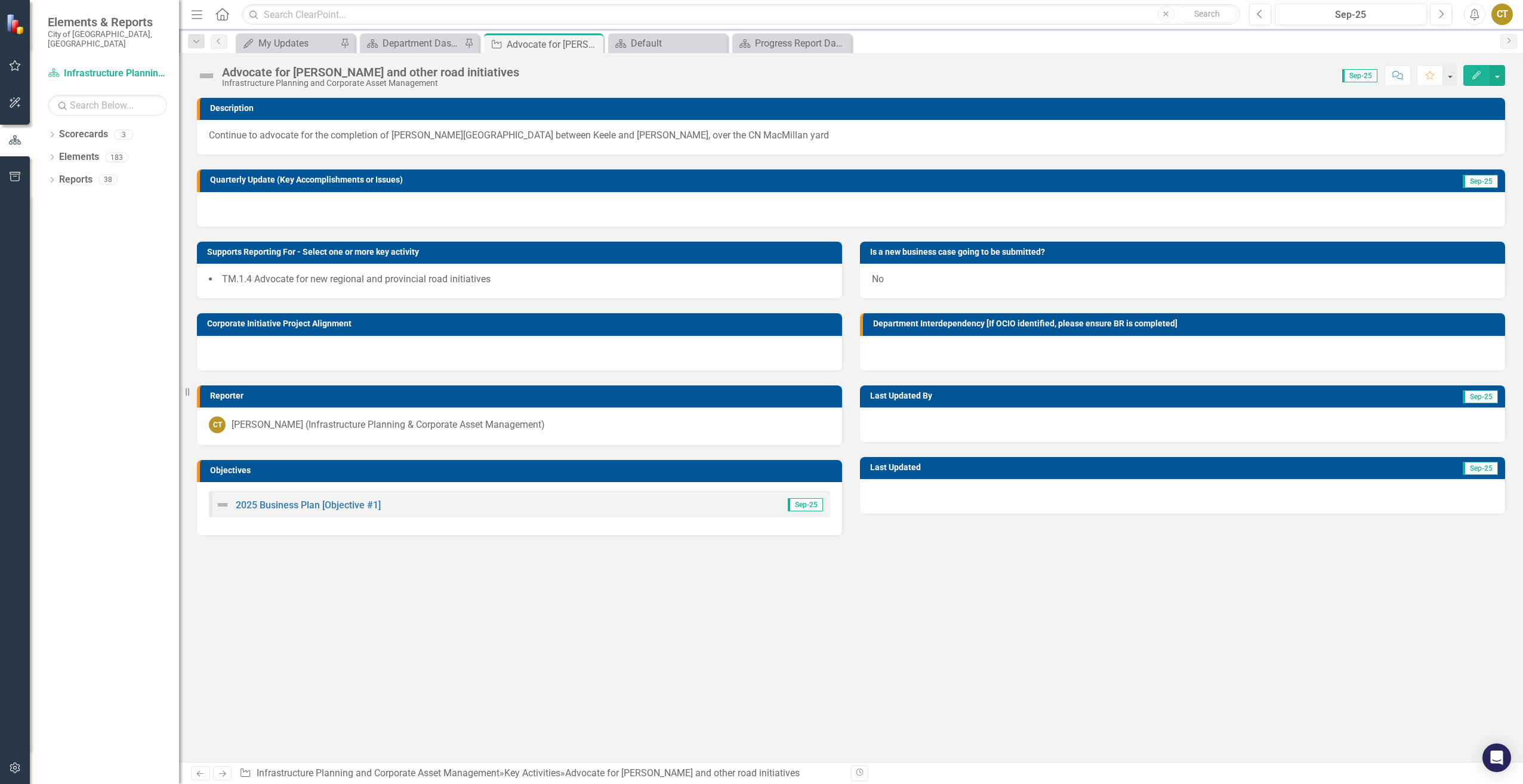
click at [598, 213] on div at bounding box center [851, 210] width 1308 height 35
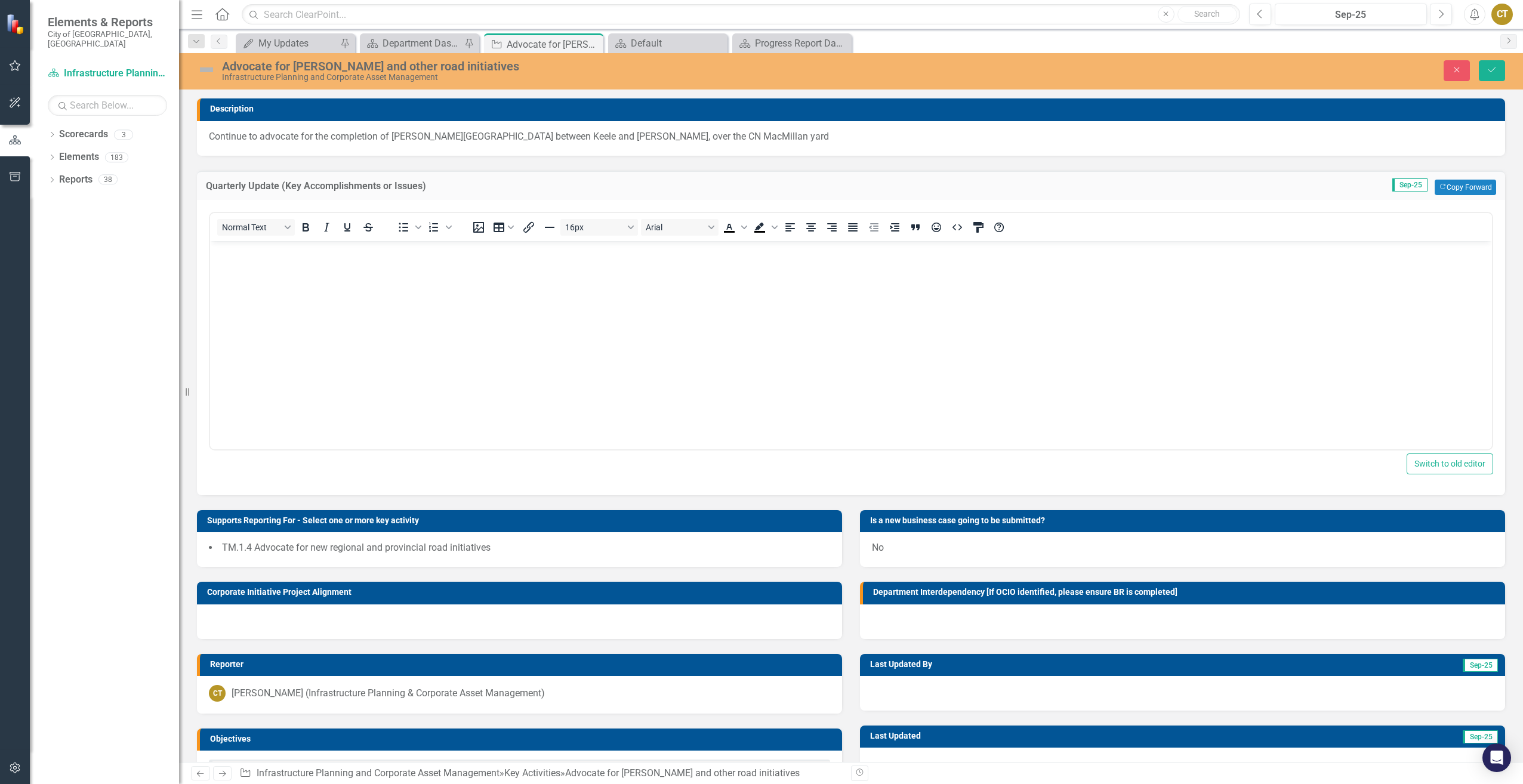
click at [467, 298] on body "Rich Text Area. Press ALT-0 for help." at bounding box center [851, 329] width 1282 height 179
click at [402, 229] on icon "Bullet list" at bounding box center [404, 227] width 14 height 14
click at [209, 74] on img at bounding box center [206, 69] width 19 height 19
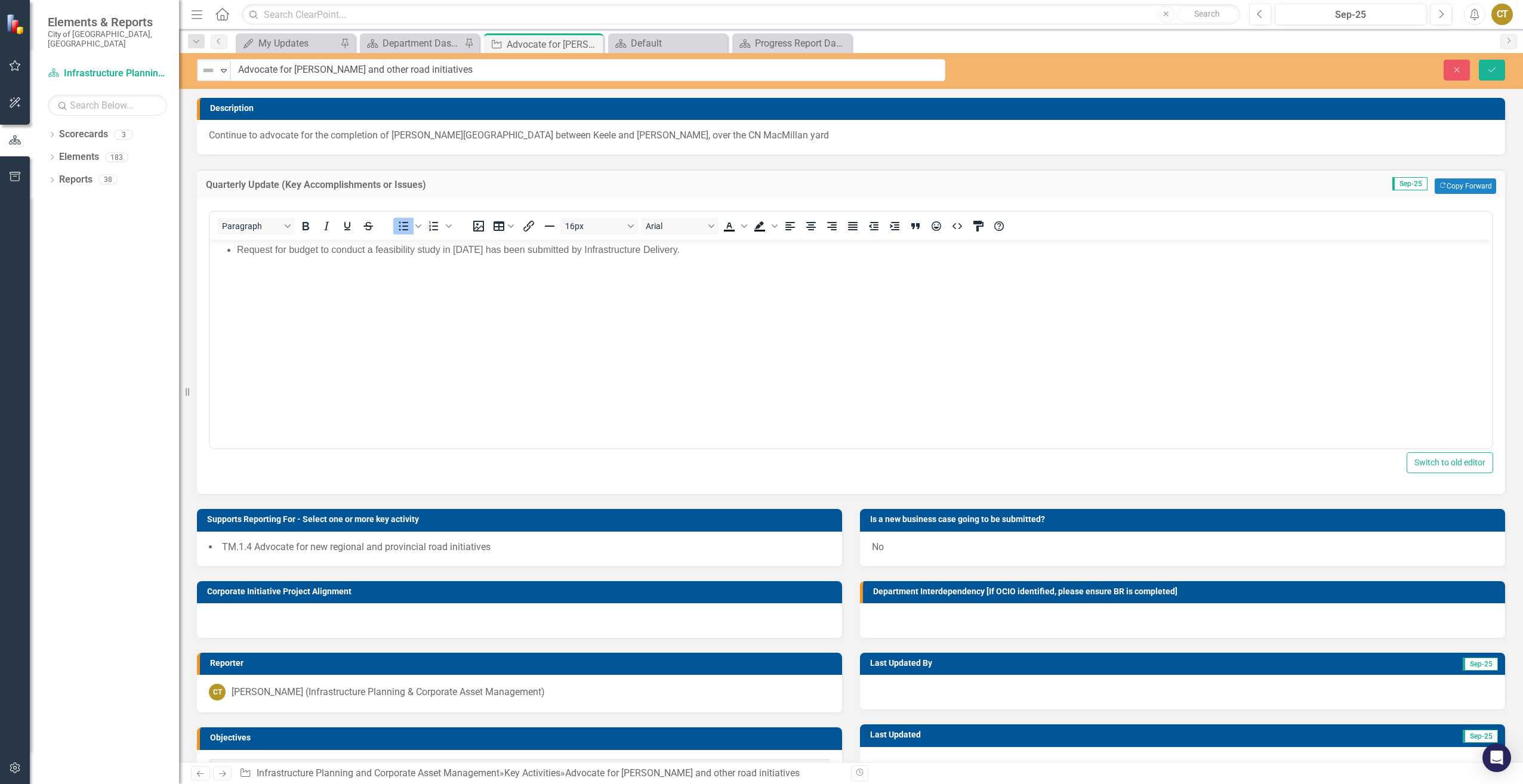
click at [209, 74] on img at bounding box center [208, 70] width 14 height 14
click at [230, 106] on div "Proceeding as Anticipated" at bounding box center [270, 111] width 80 height 14
click at [1489, 71] on icon "Save" at bounding box center [1492, 70] width 11 height 9
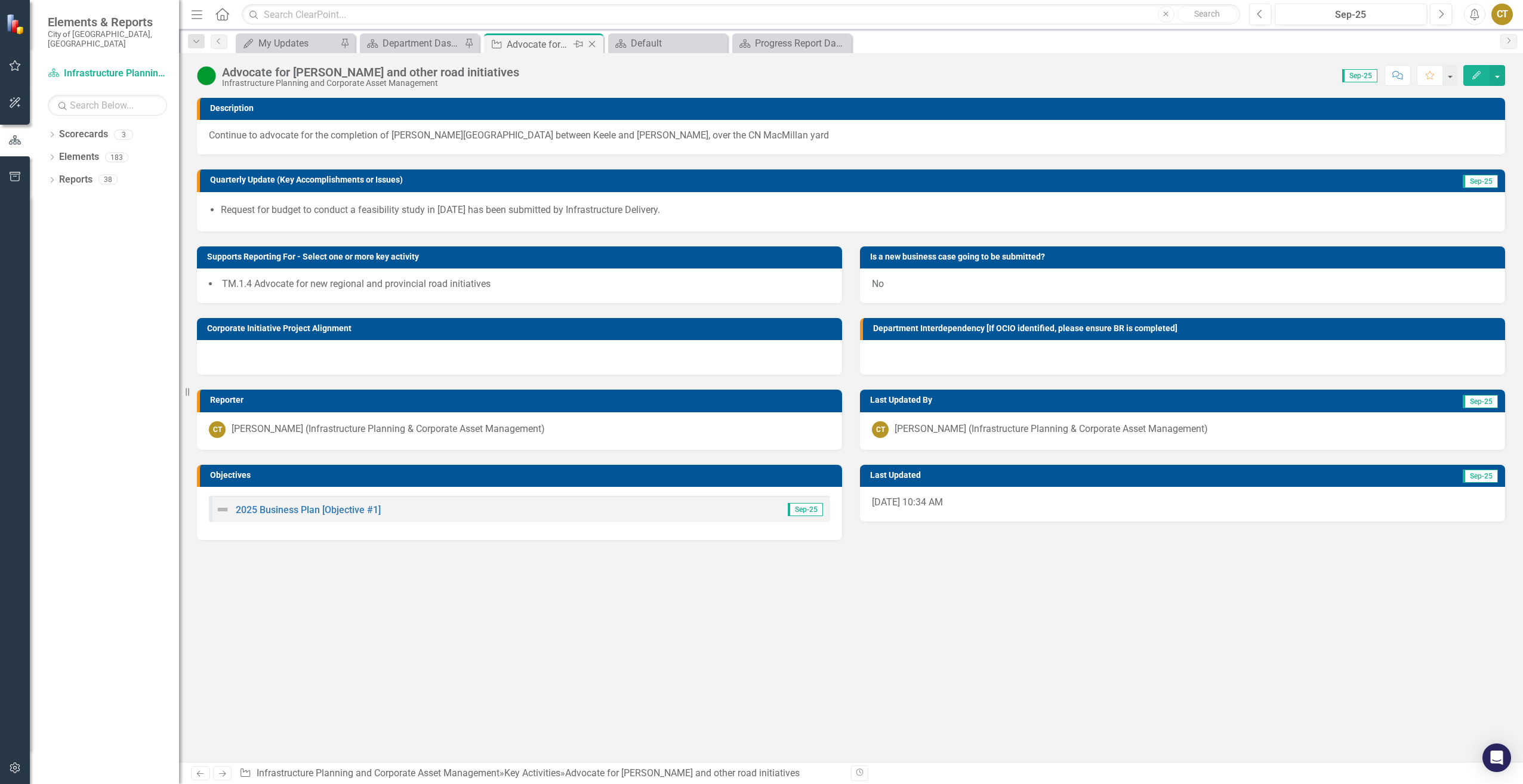
click at [594, 45] on icon "Close" at bounding box center [592, 43] width 12 height 9
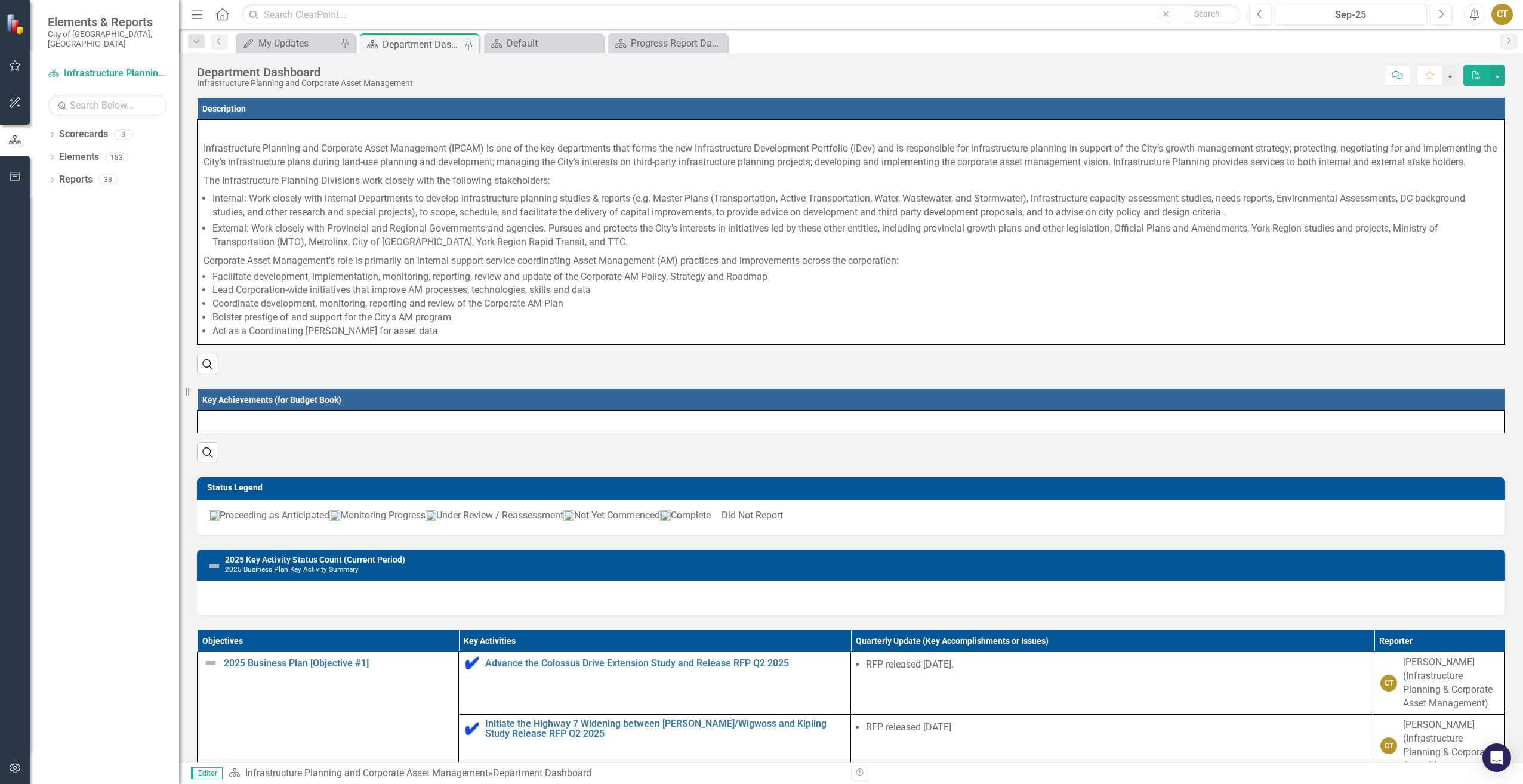
click at [421, 46] on div "Department Dashboard" at bounding box center [422, 44] width 79 height 15
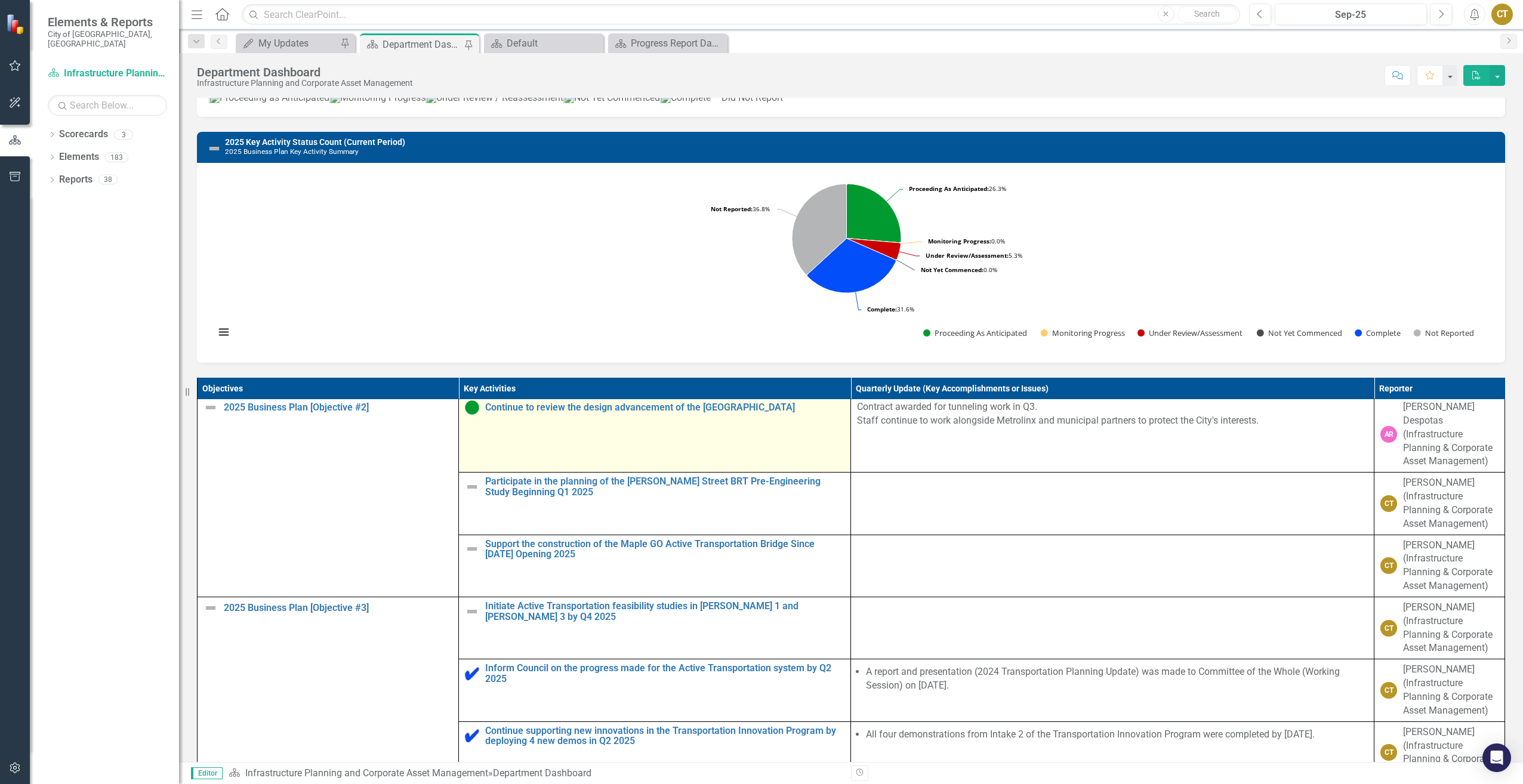
scroll to position [239, 0]
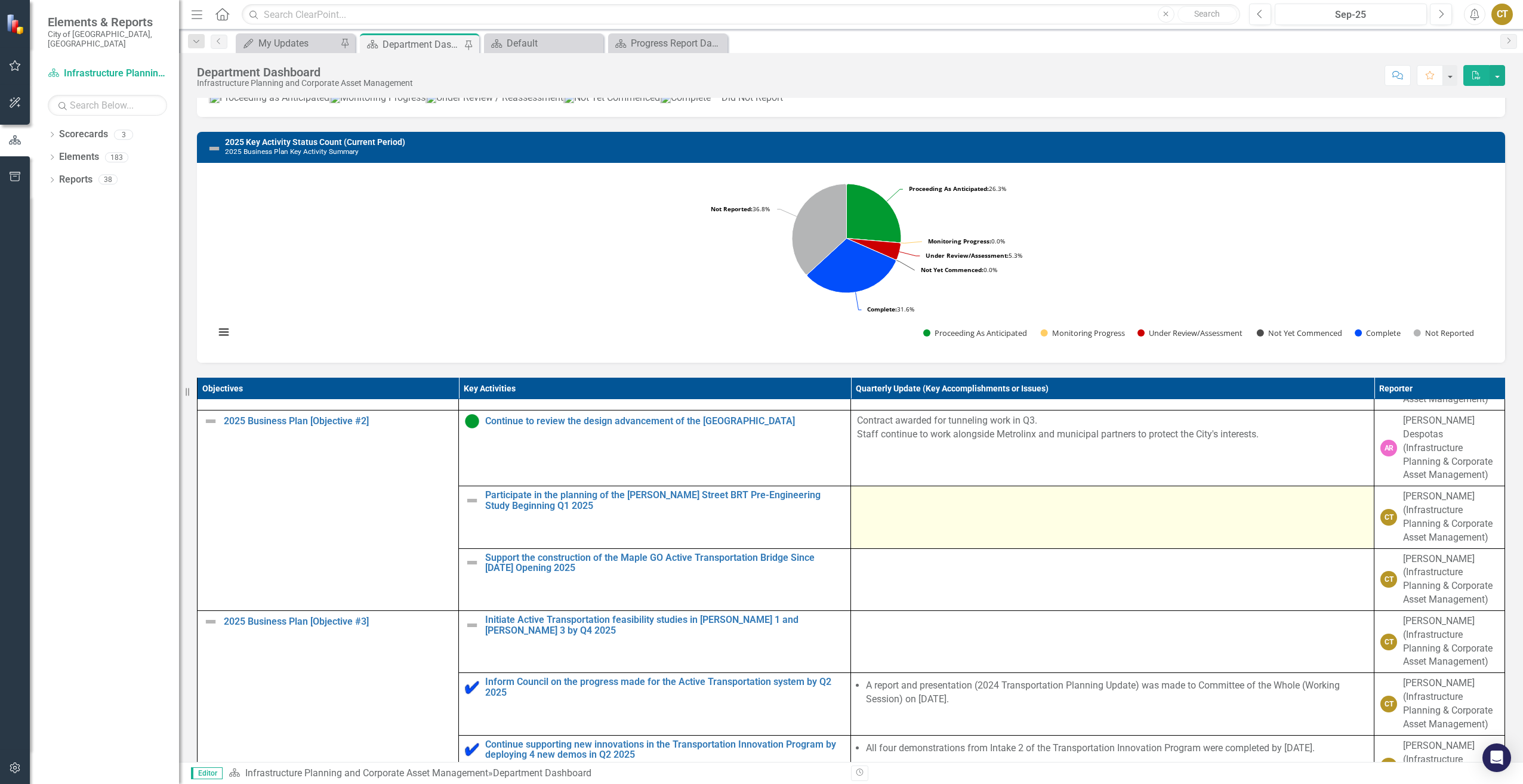
click at [954, 527] on td at bounding box center [1113, 517] width 524 height 62
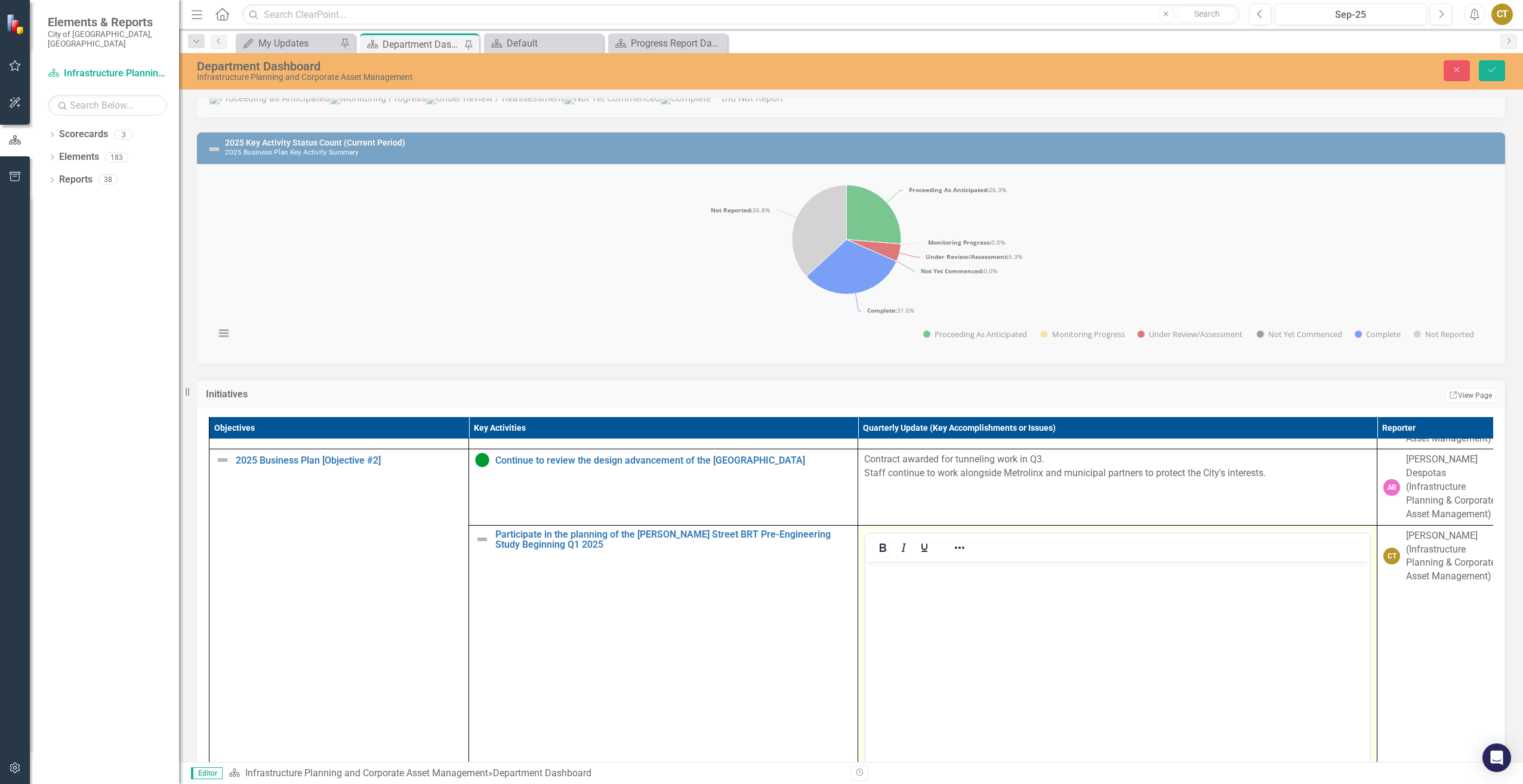
scroll to position [0, 0]
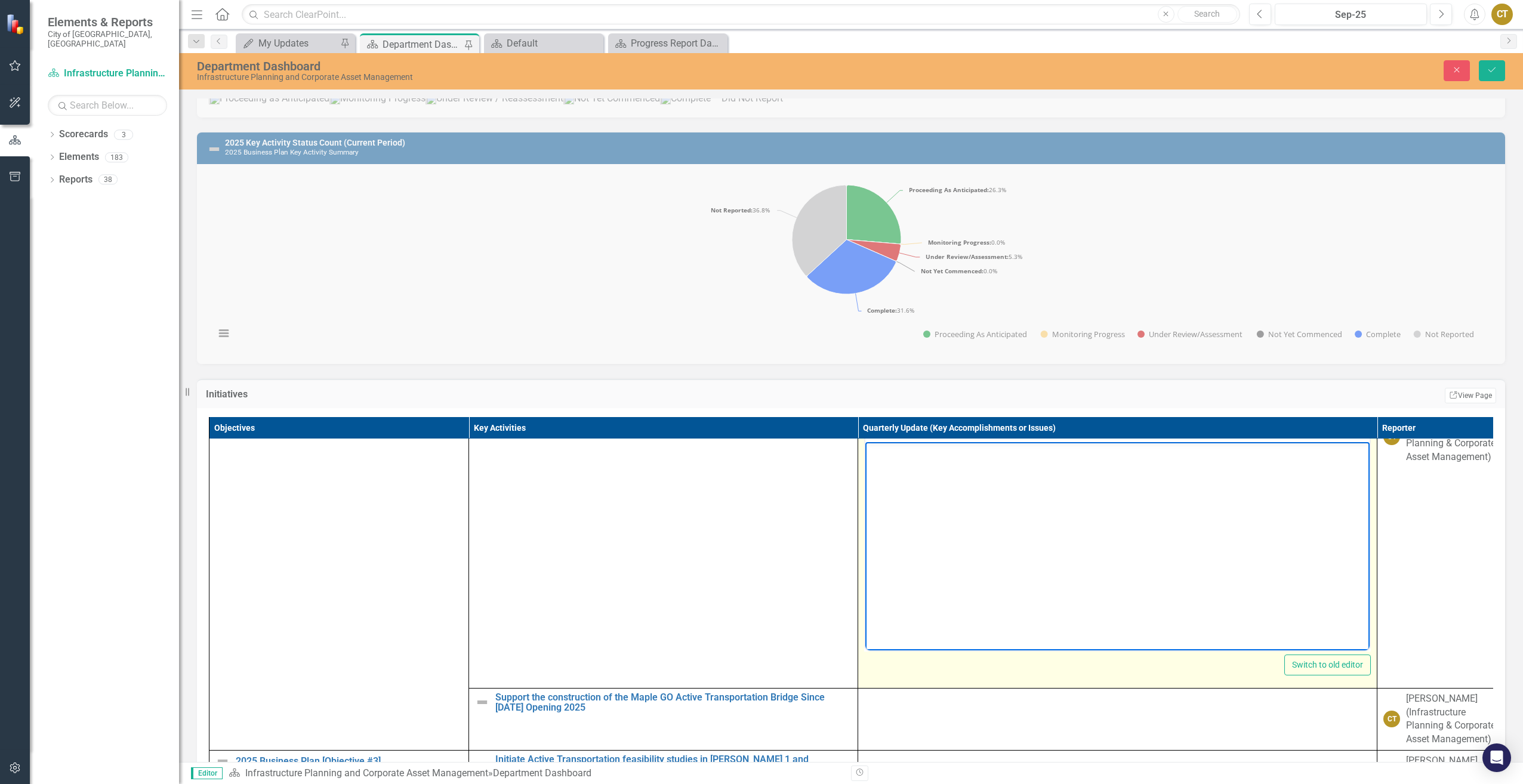
click at [922, 537] on body "Rich Text Area. Press ALT-0 for help." at bounding box center [1117, 530] width 504 height 179
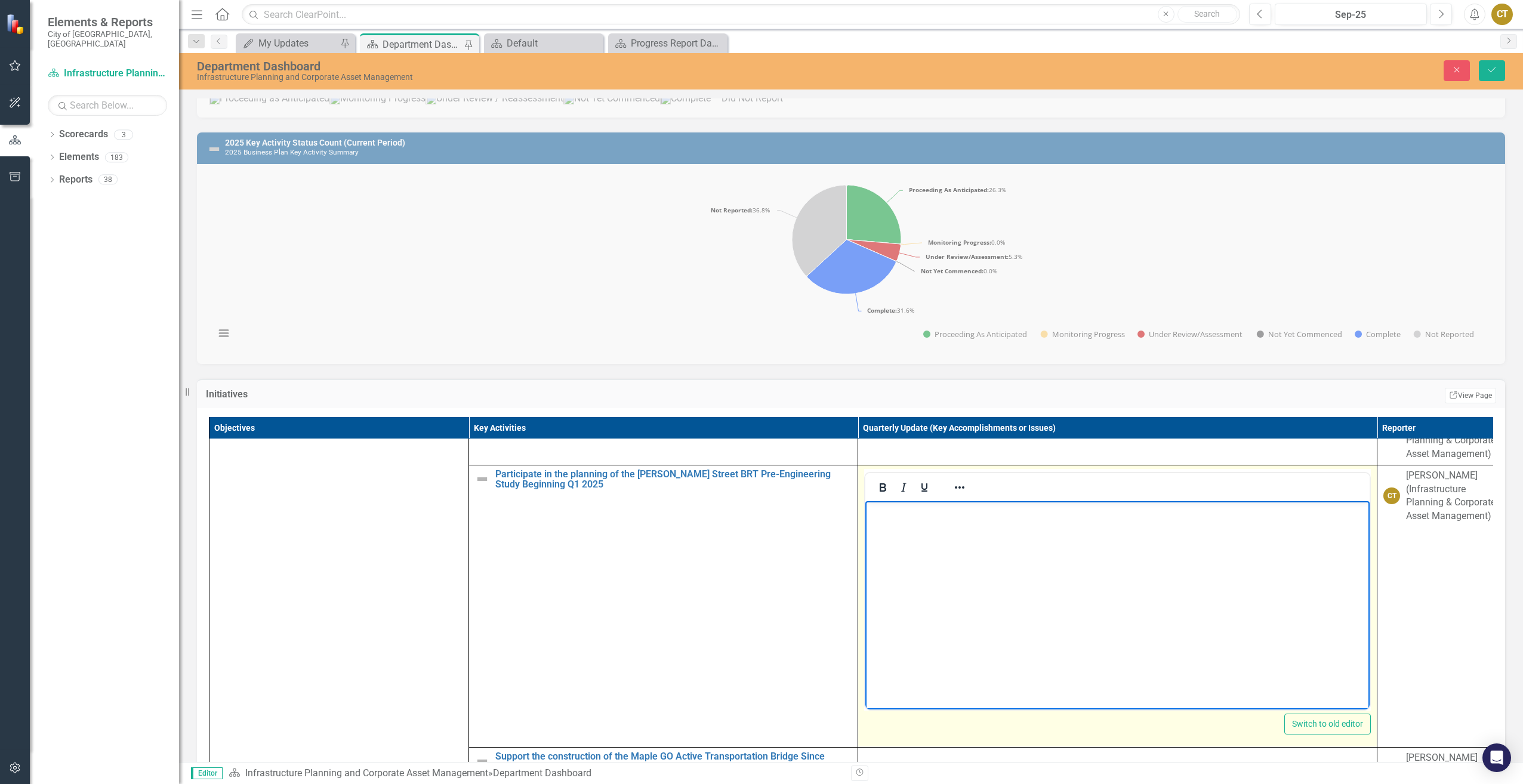
scroll to position [298, 0]
click at [957, 495] on icon "Reveal or hide additional toolbar items" at bounding box center [960, 488] width 14 height 14
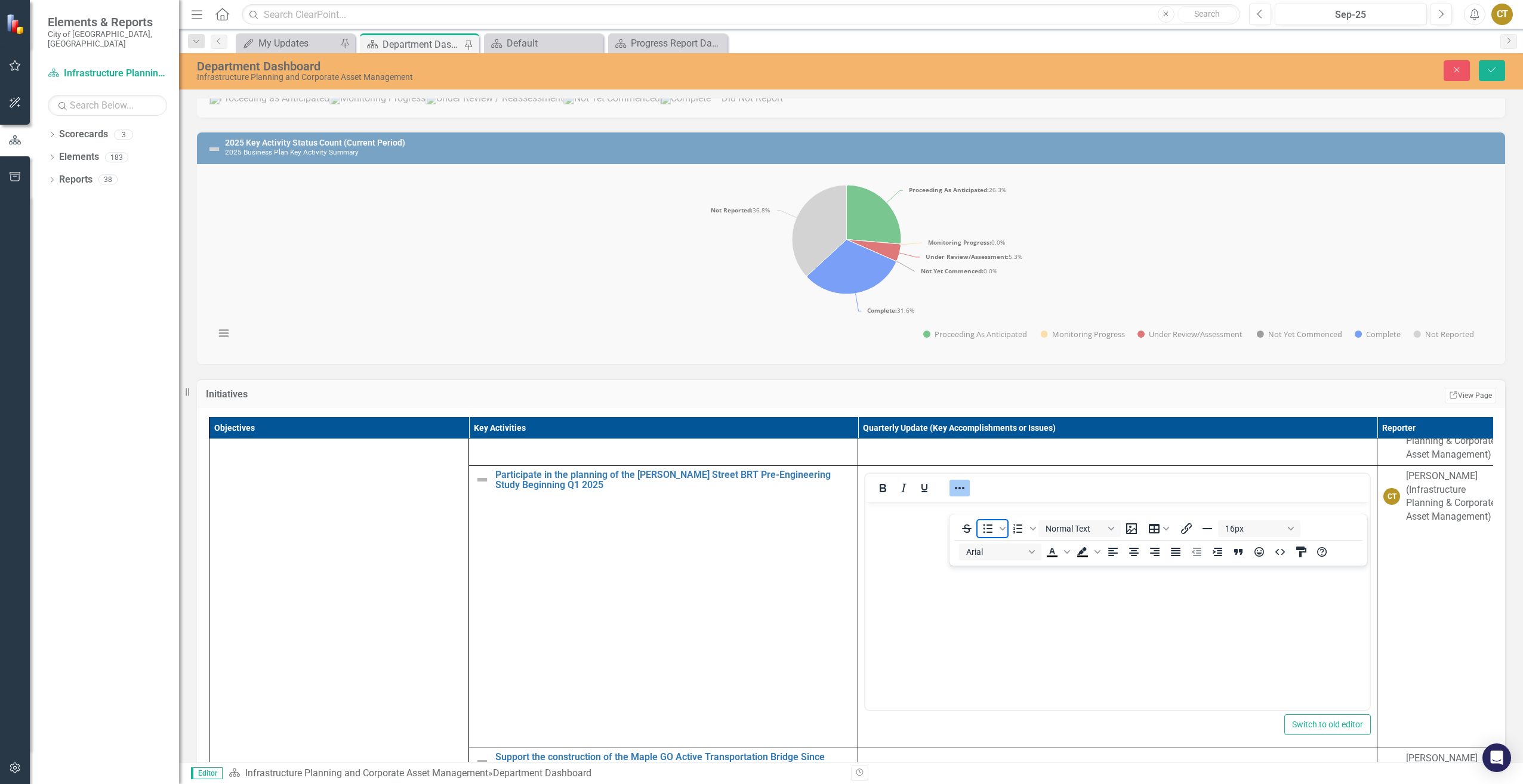
click at [988, 532] on icon "Bullet list" at bounding box center [988, 528] width 9 height 9
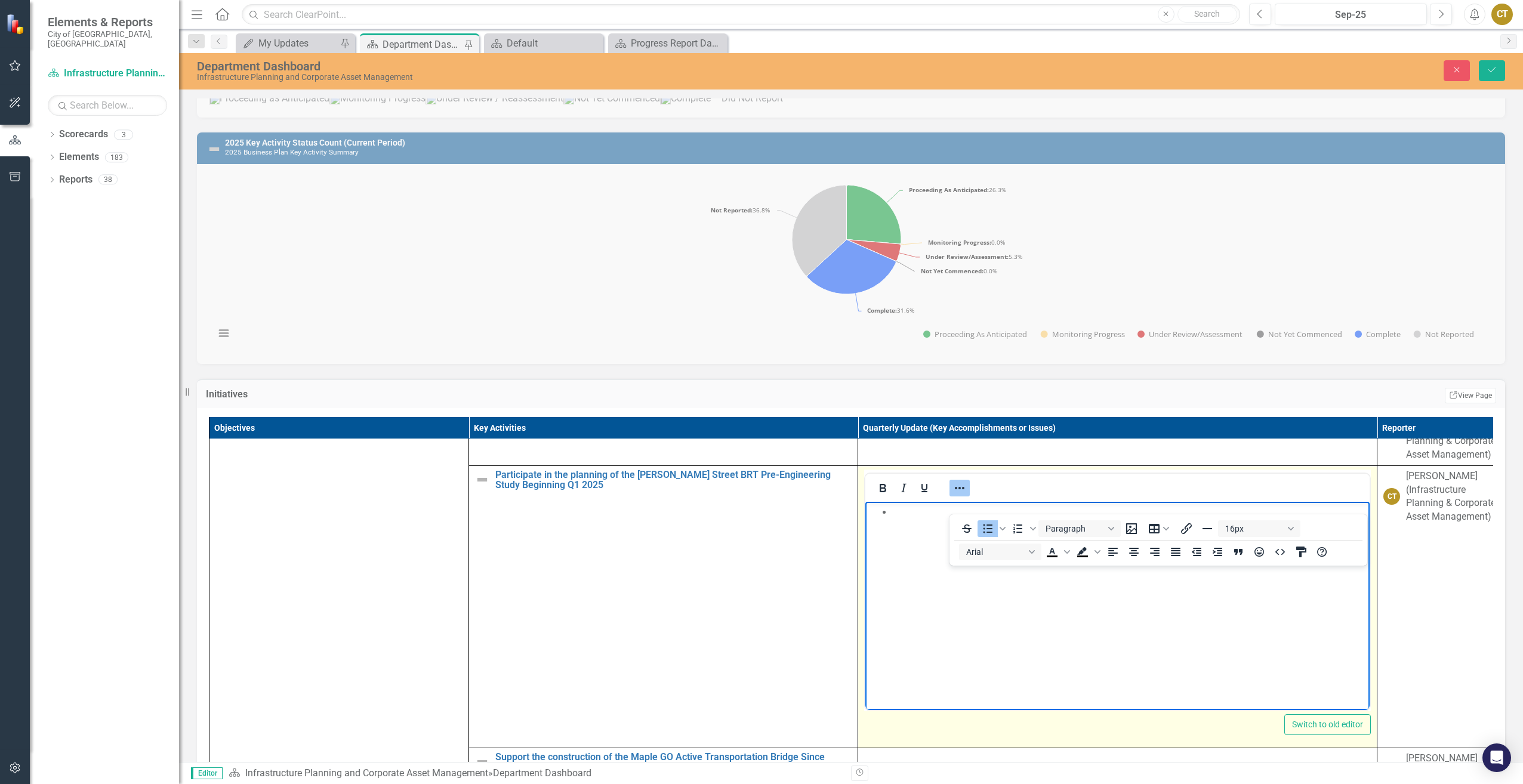
click at [911, 516] on li "Rich Text Area. Press ALT-0 for help." at bounding box center [1129, 511] width 475 height 14
click at [911, 514] on li "Rich Text Area. Press ALT-0 for help." at bounding box center [1129, 511] width 475 height 14
click at [954, 555] on body "Staff participated in a" at bounding box center [1117, 590] width 504 height 179
click at [962, 495] on icon "Reveal or hide additional toolbar items" at bounding box center [960, 488] width 14 height 14
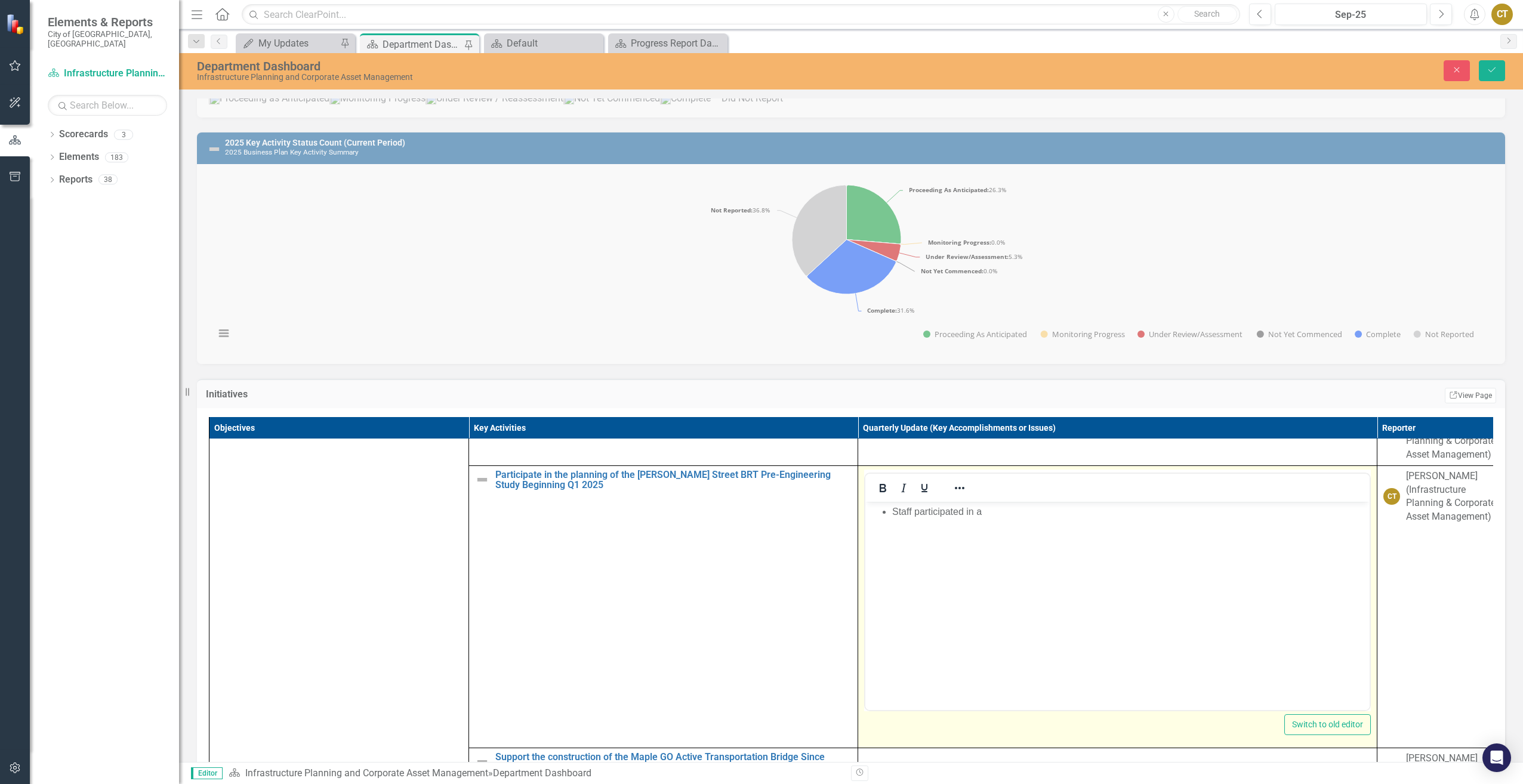
click at [1010, 521] on body "Staff participated in a" at bounding box center [1117, 590] width 504 height 179
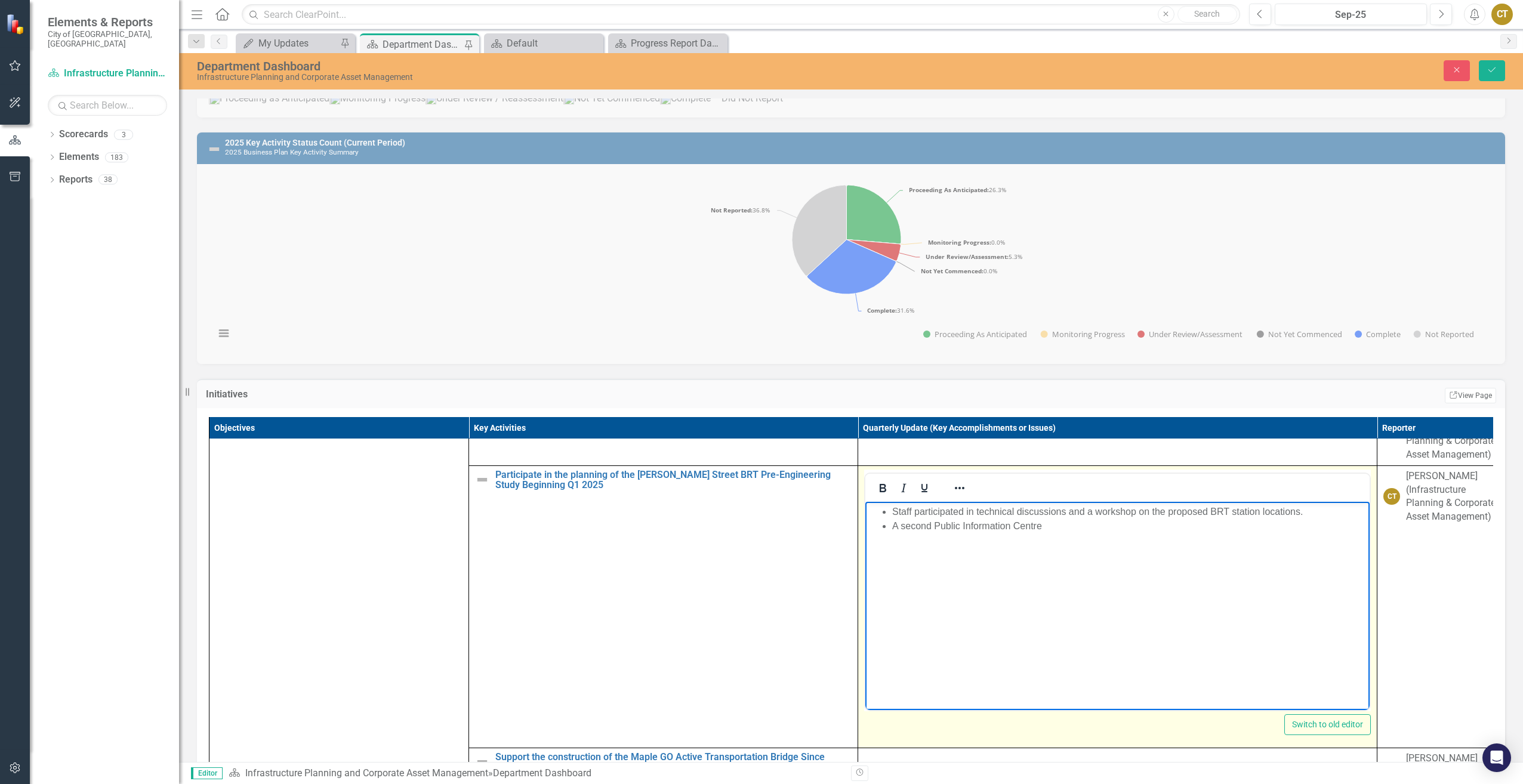
click at [890, 527] on ul "Staff participated in technical discussions and a workshop on the proposed BRT …" at bounding box center [1117, 519] width 499 height 29
click at [1162, 525] on li "Staff attended the first Public Information Centre" at bounding box center [1129, 526] width 475 height 14
click at [1270, 535] on li "Staff attended the first Public Information Centre in May 2025, to provide the …" at bounding box center [1129, 540] width 475 height 43
click at [963, 554] on li "Staff attended the first Public Information Centre in May 2025, to provide the …" at bounding box center [1129, 540] width 475 height 43
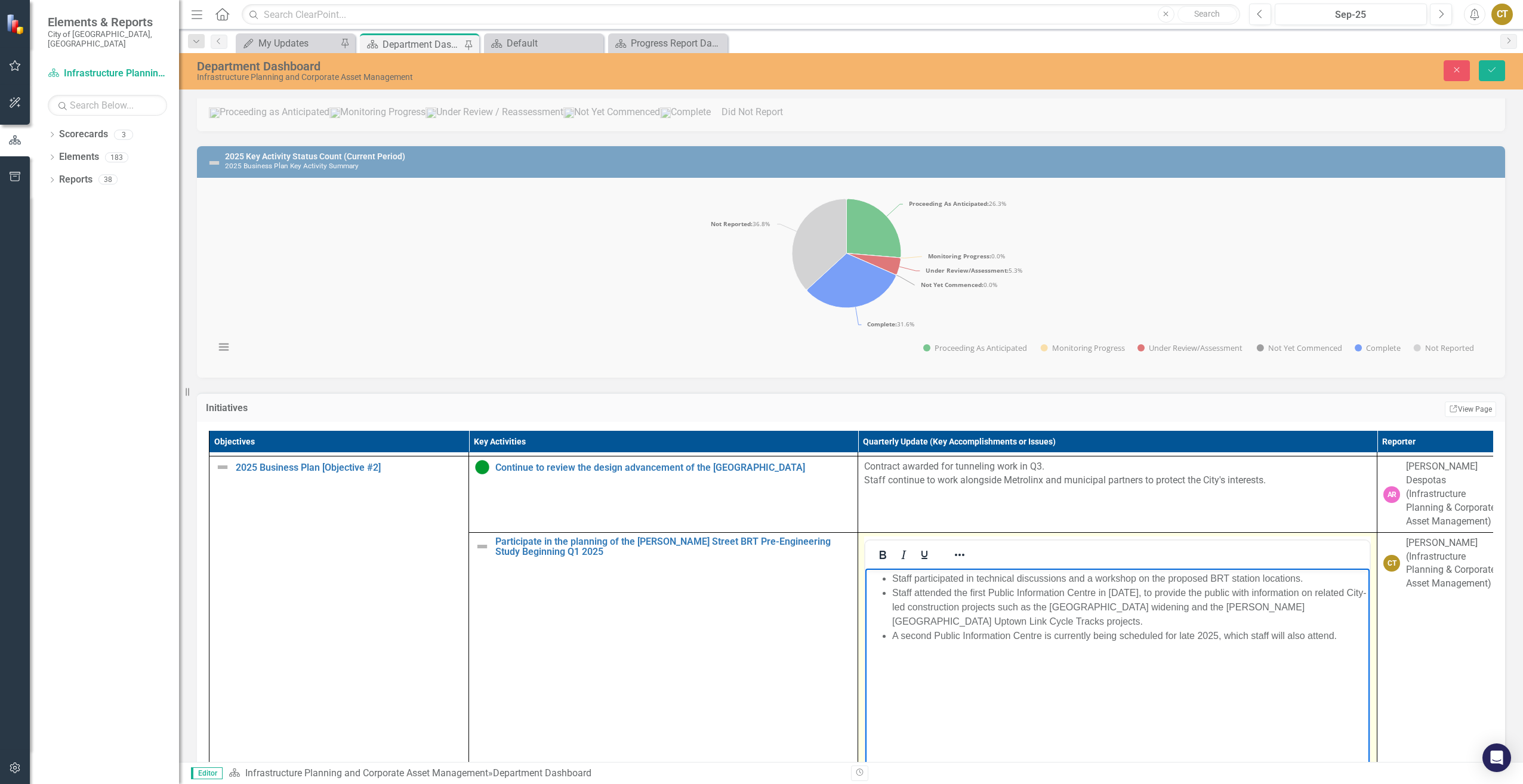
scroll to position [179, 0]
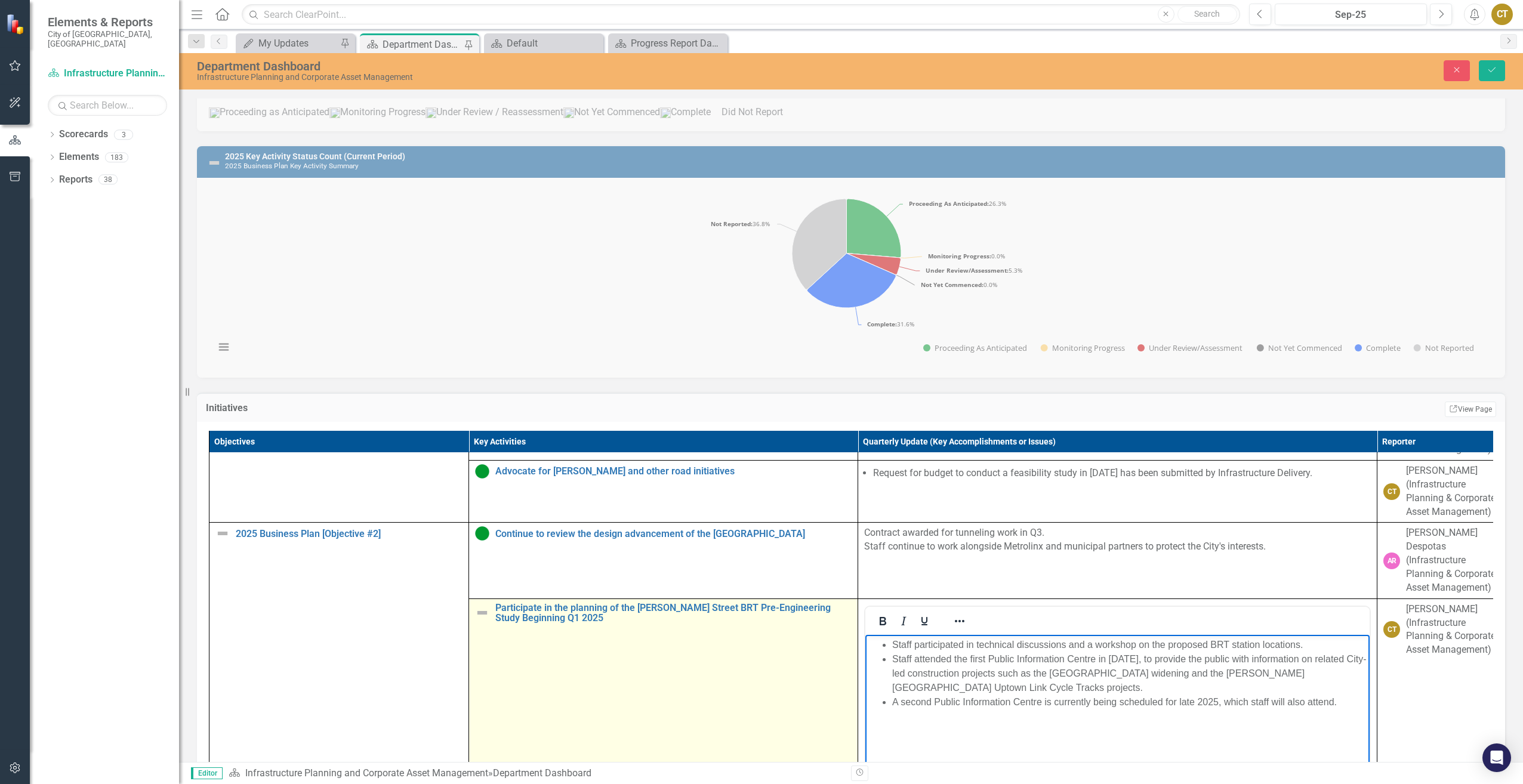
click at [485, 617] on img at bounding box center [483, 613] width 14 height 14
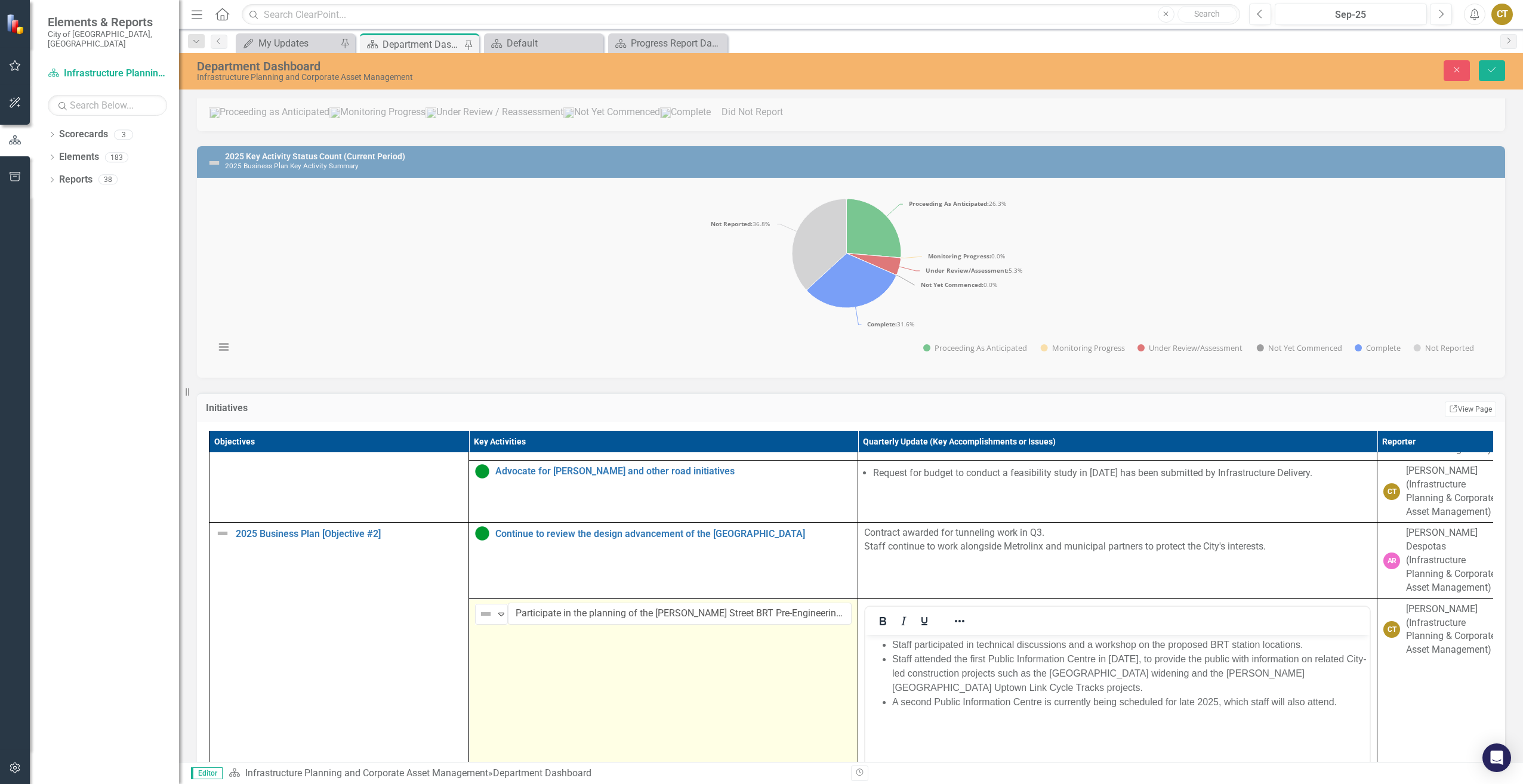
click at [485, 617] on img at bounding box center [486, 614] width 14 height 14
click at [529, 512] on div "Proceeding as Anticipated" at bounding box center [547, 516] width 80 height 14
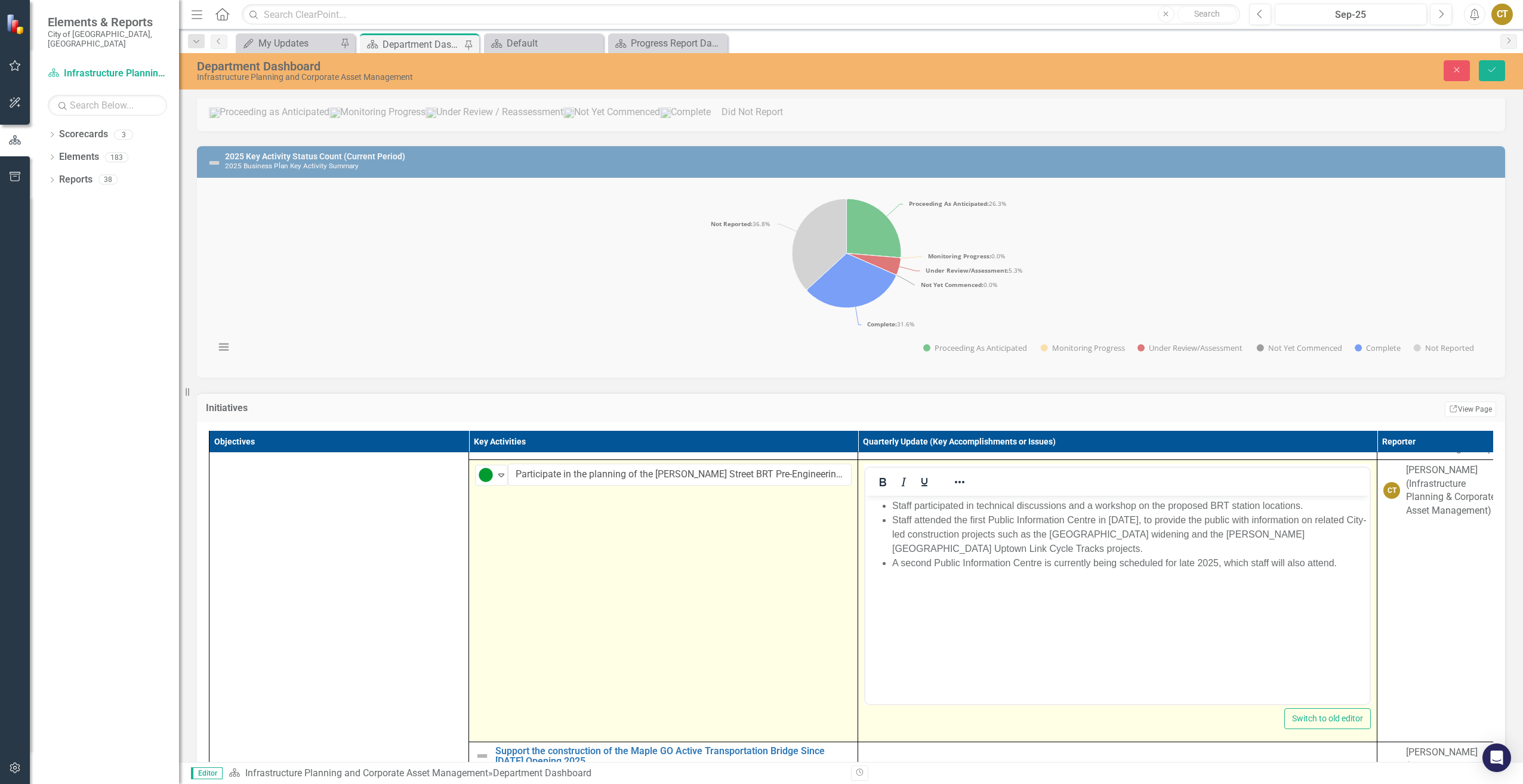
scroll to position [298, 0]
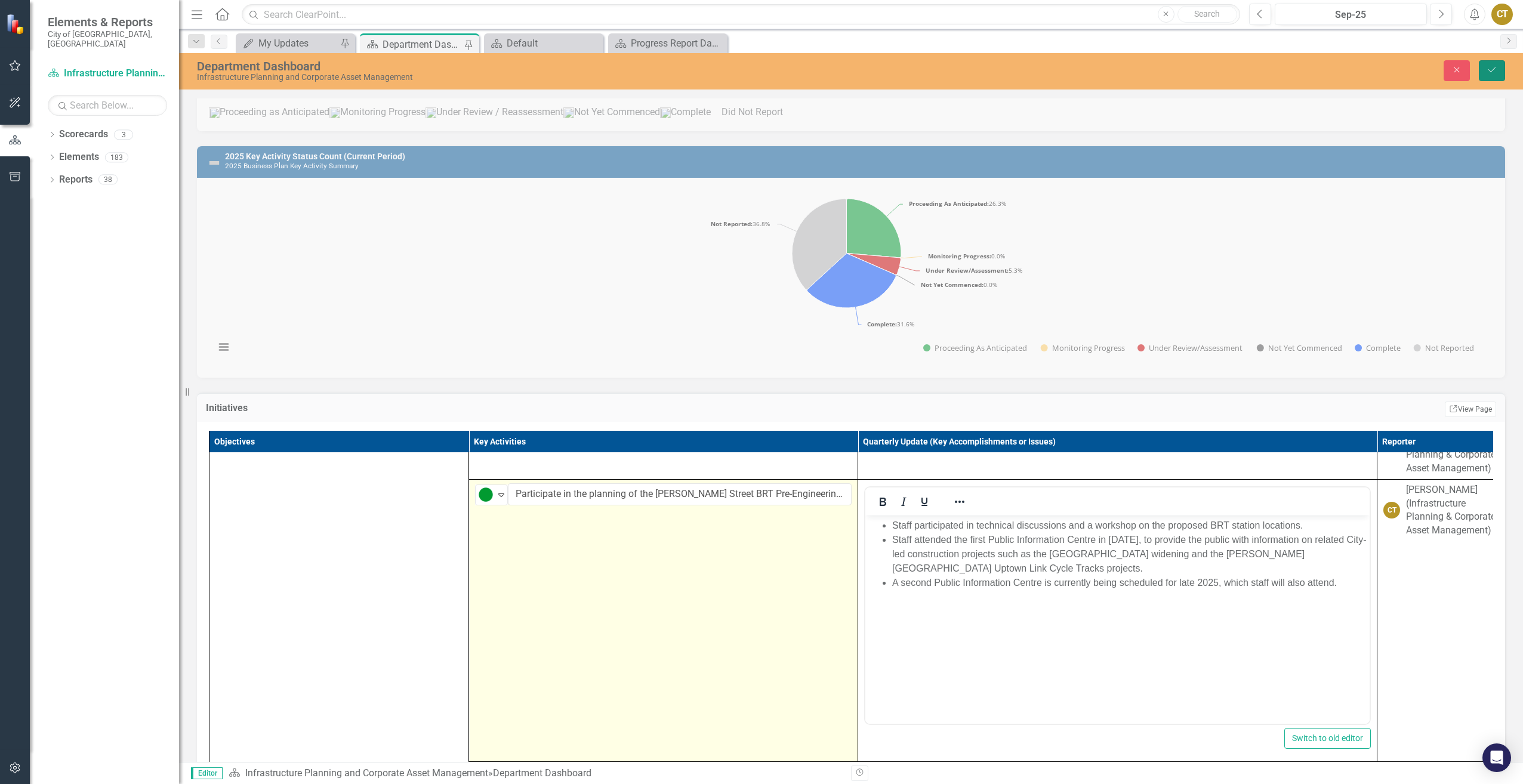
click at [1488, 71] on icon "Save" at bounding box center [1492, 70] width 11 height 9
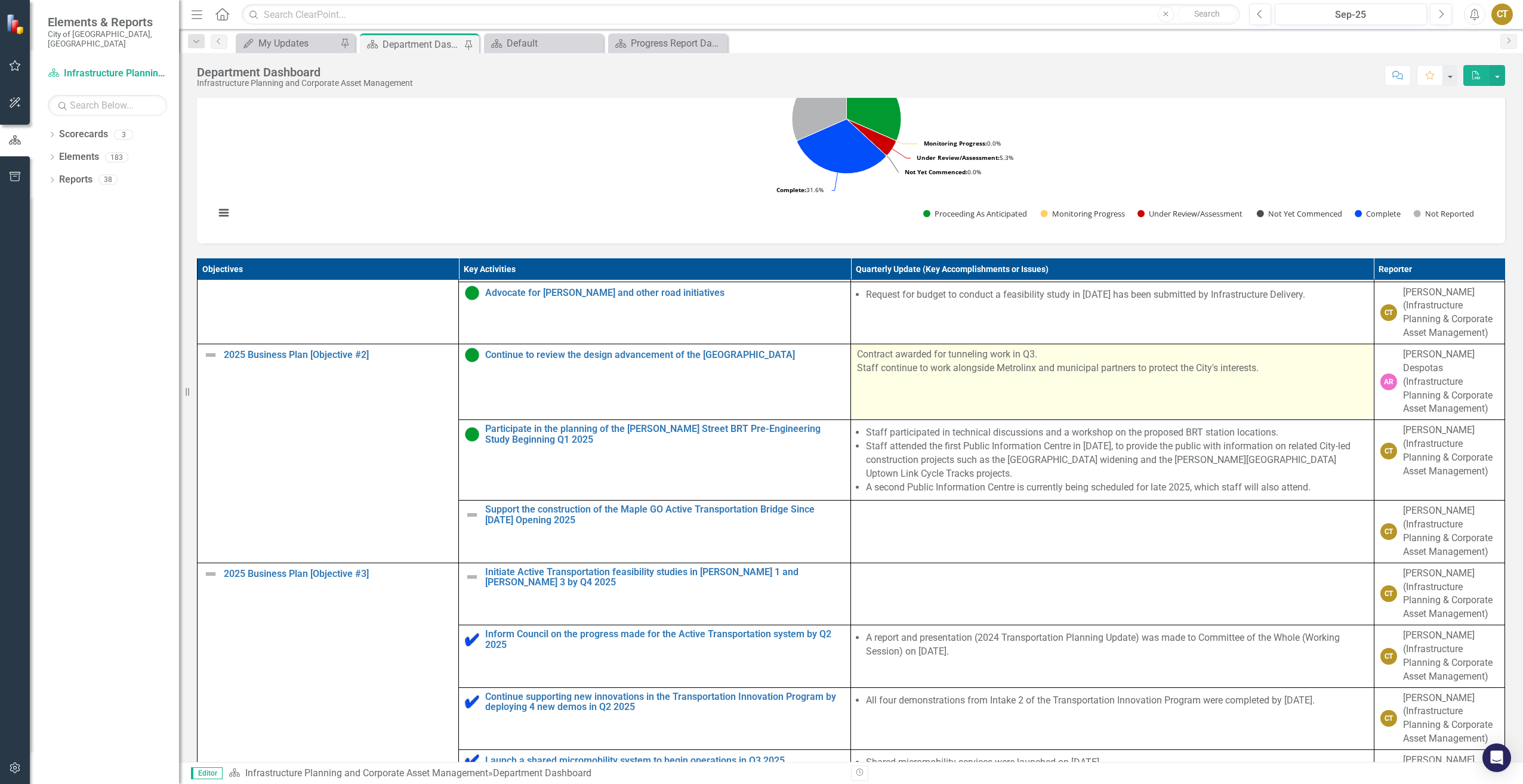
scroll to position [239, 0]
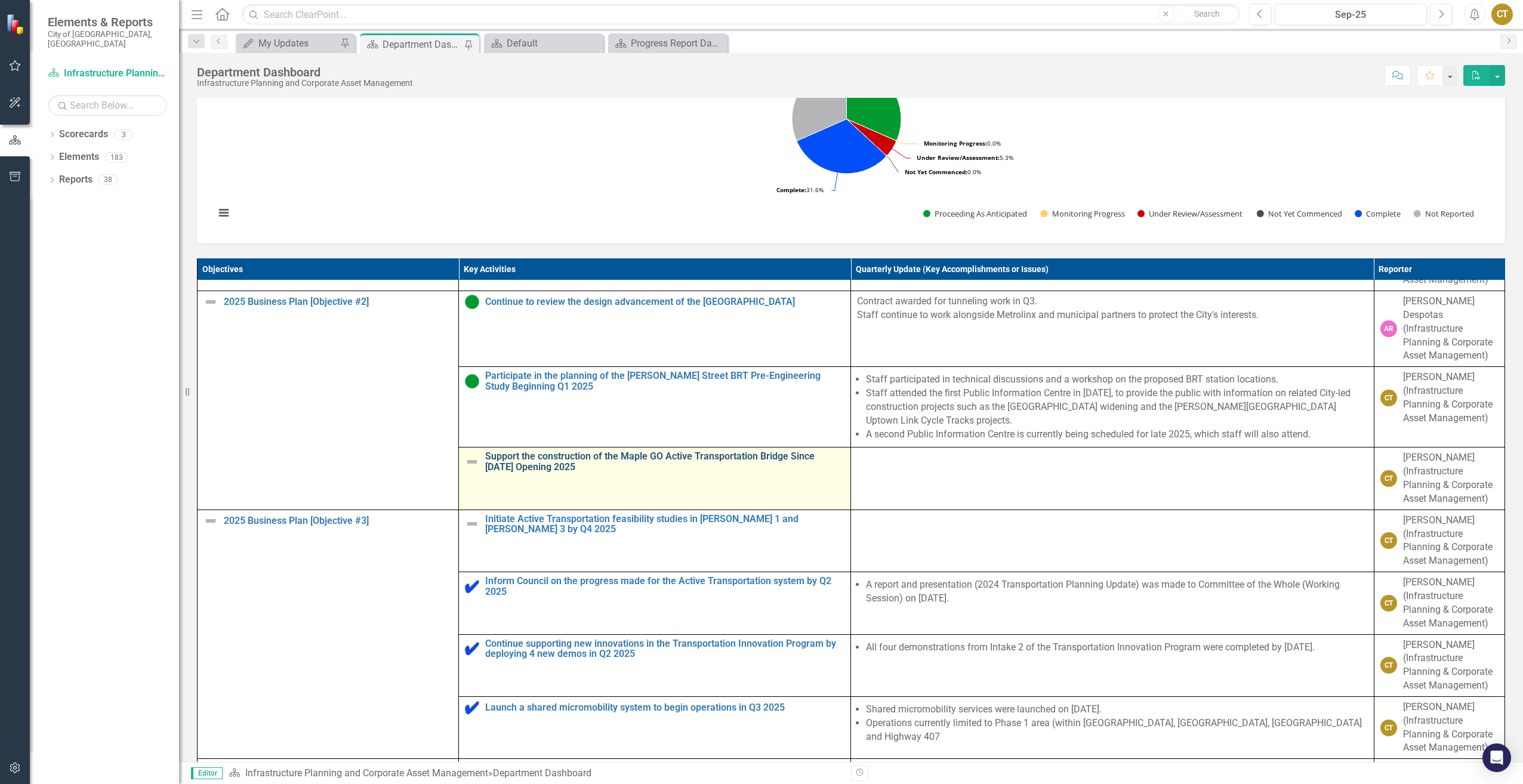
click at [771, 472] on link "Support the construction of the Maple GO Active Transportation Bridge Since [DA…" at bounding box center [665, 461] width 360 height 21
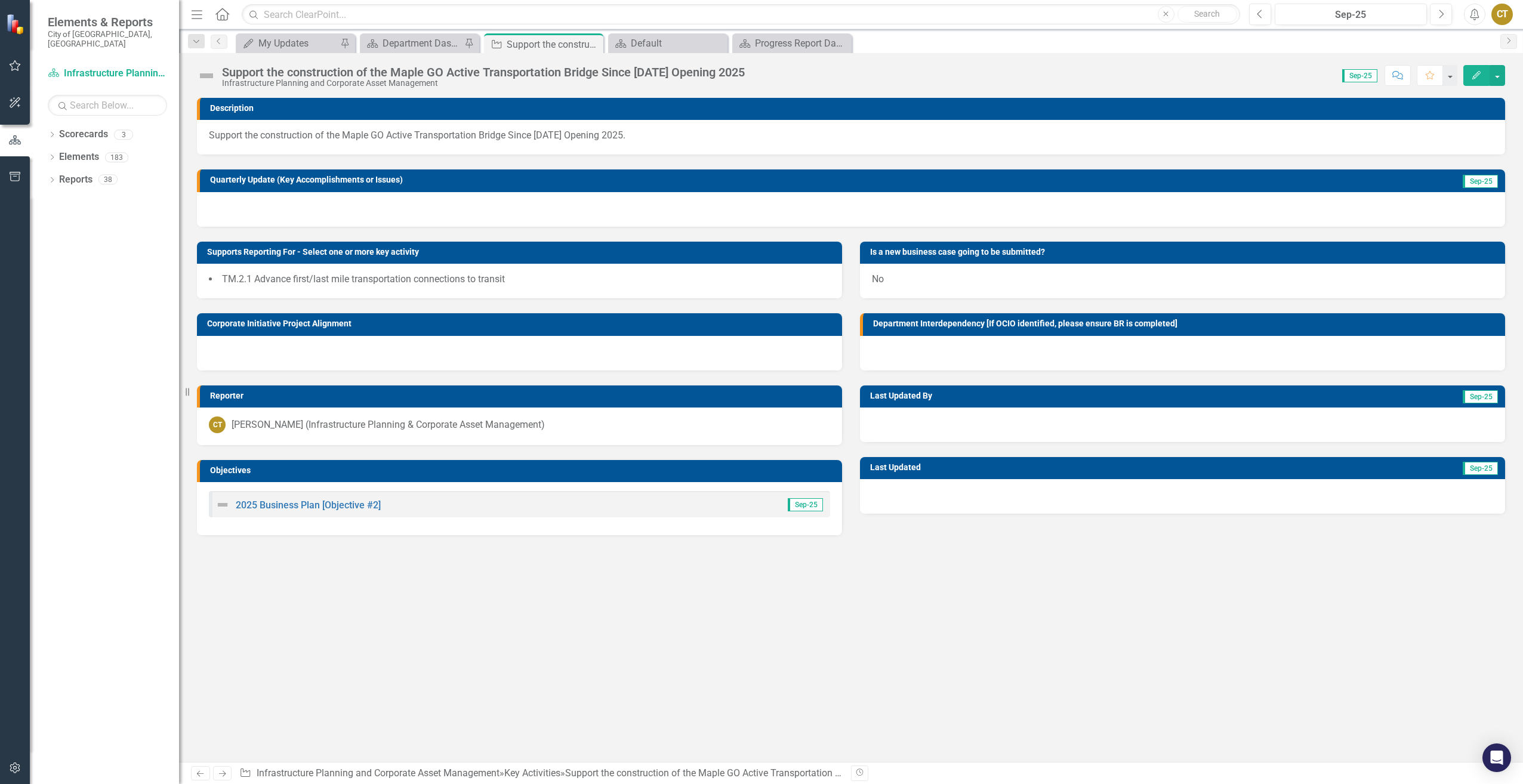
click at [365, 208] on div at bounding box center [851, 210] width 1308 height 35
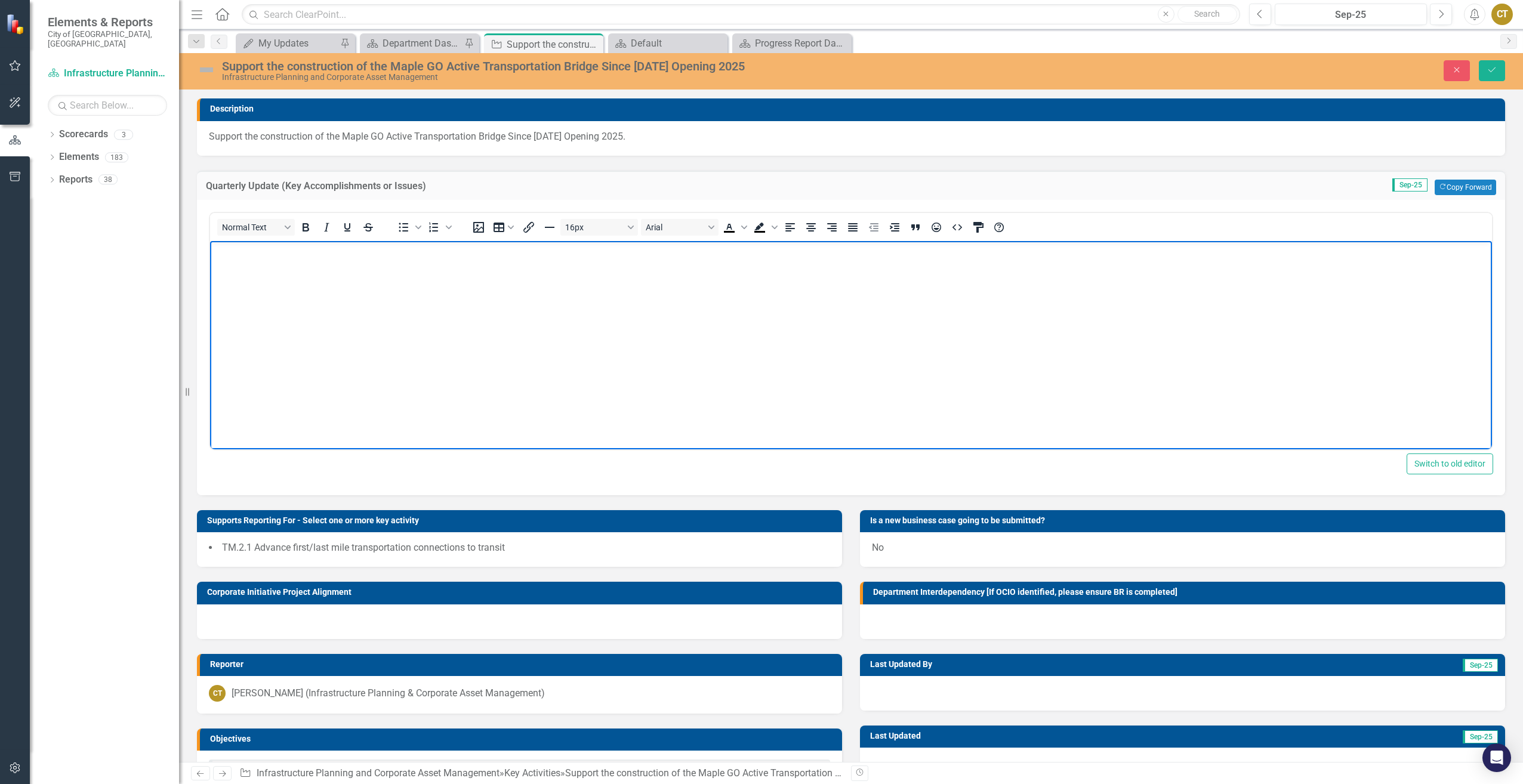
drag, startPoint x: 289, startPoint y: 264, endPoint x: 592, endPoint y: 462, distance: 362.0
click at [289, 264] on body "Rich Text Area. Press ALT-0 for help." at bounding box center [851, 329] width 1282 height 179
click at [395, 229] on span "Bullet list" at bounding box center [404, 227] width 20 height 17
click at [374, 253] on li "Due to Metrolinx approval delays, bridge opening will be delayed to 2026." at bounding box center [863, 251] width 1252 height 14
click at [666, 255] on li "Due to Metrolinx approval delay in procuring final project elements, bridge ope…" at bounding box center [863, 251] width 1252 height 14
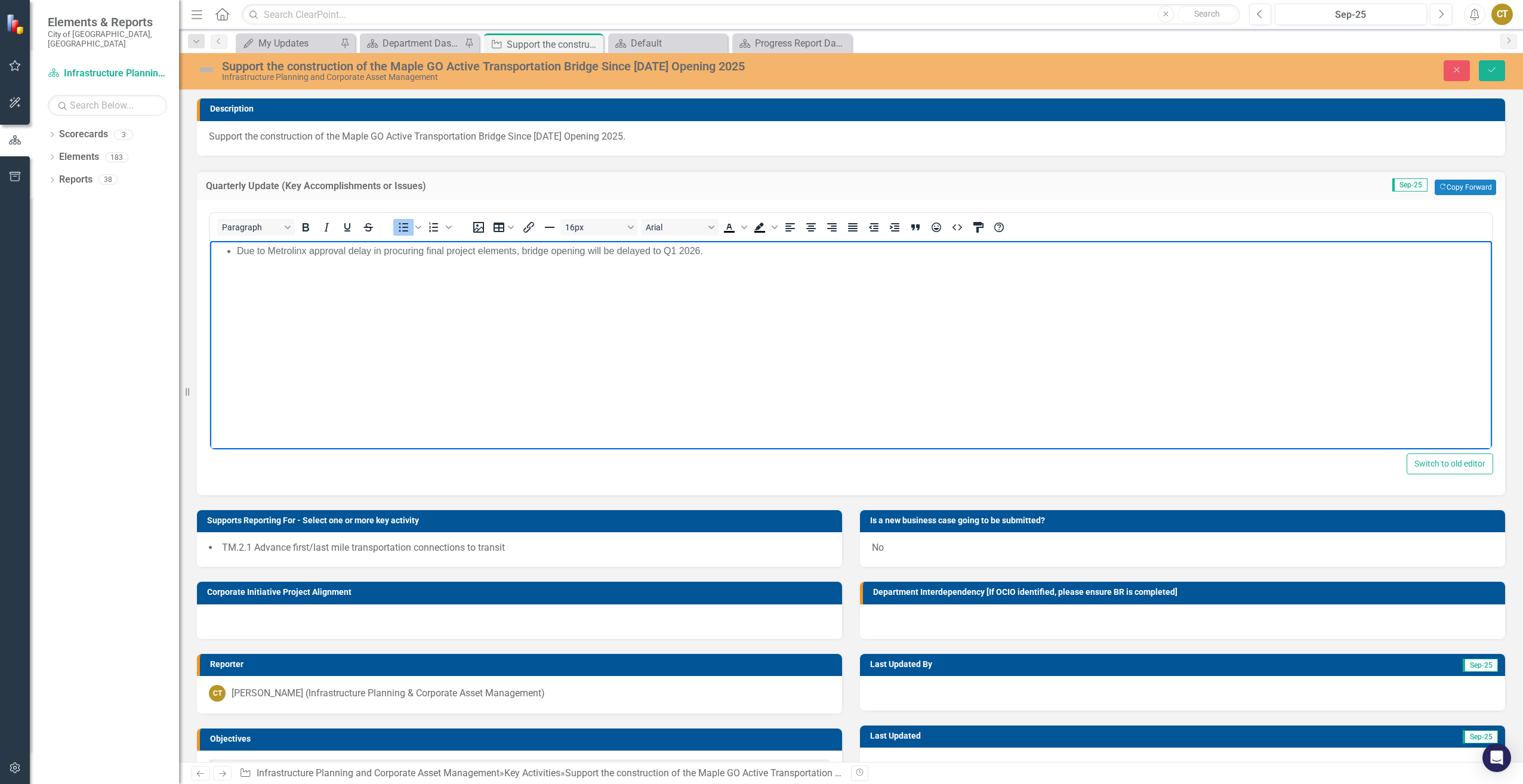
click at [203, 72] on img at bounding box center [206, 69] width 19 height 19
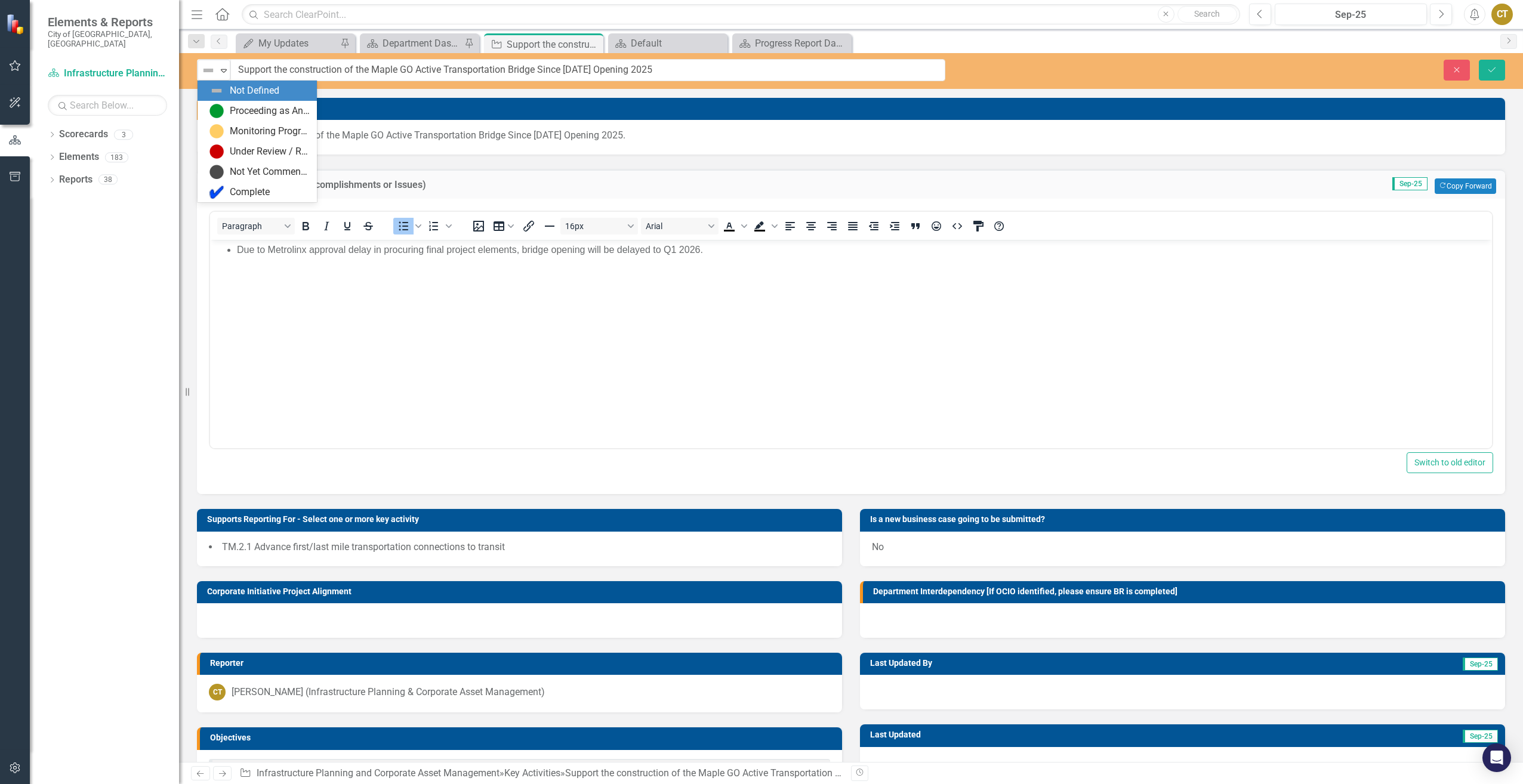
click at [203, 72] on img at bounding box center [208, 70] width 14 height 14
click at [246, 130] on div "Monitoring Progress" at bounding box center [270, 131] width 80 height 14
click at [1498, 67] on button "Save" at bounding box center [1492, 69] width 26 height 21
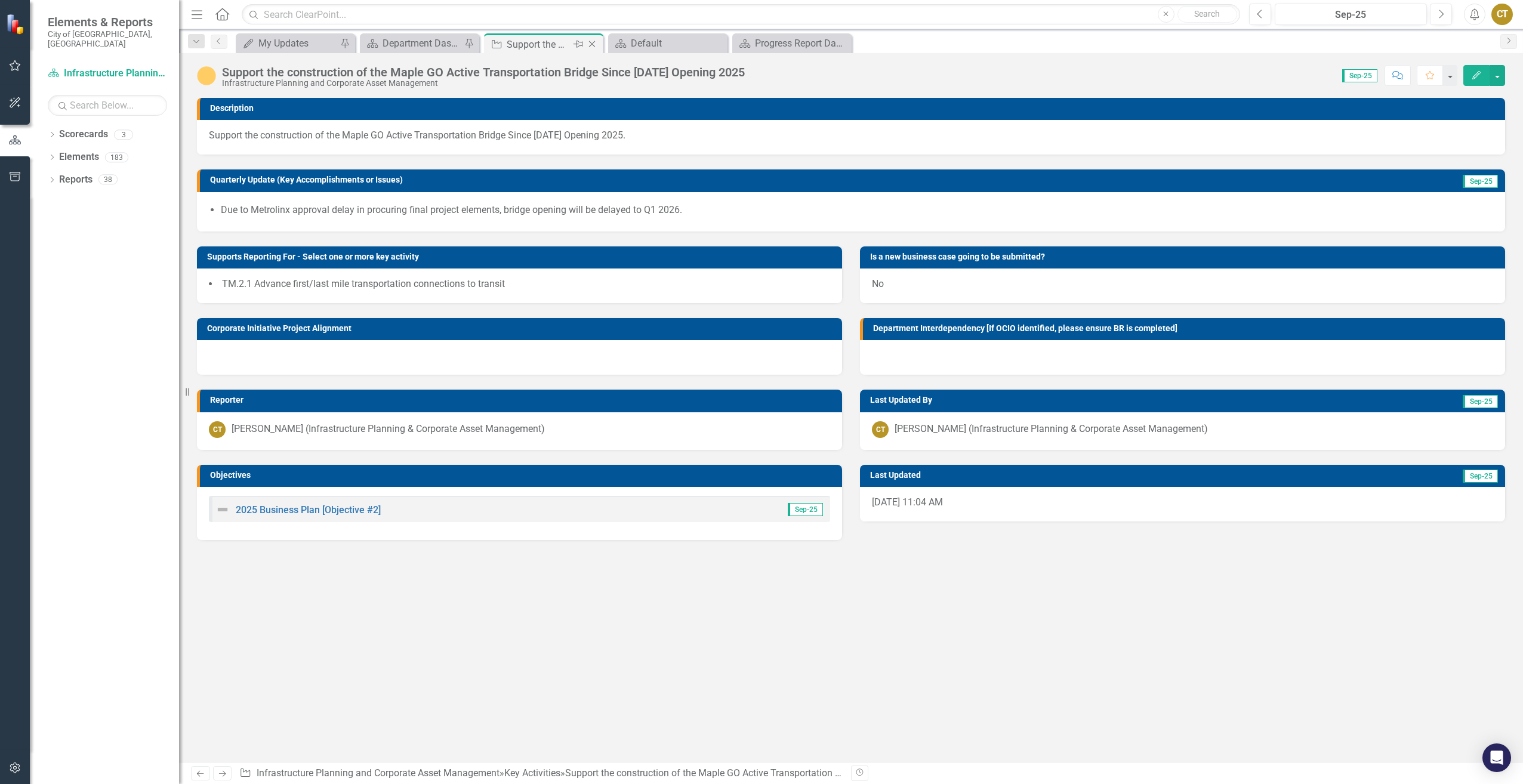
click at [593, 44] on icon "Close" at bounding box center [592, 43] width 12 height 9
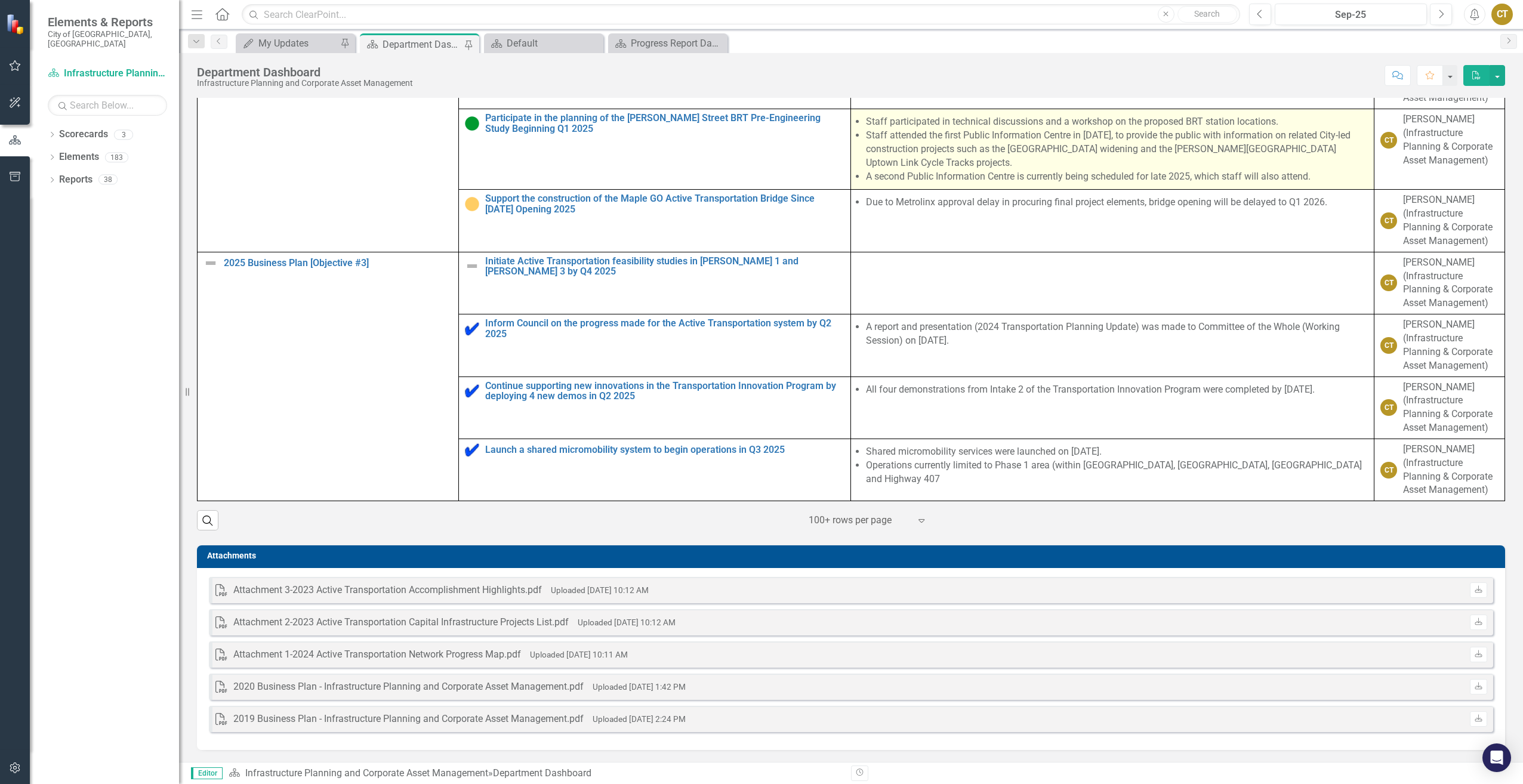
scroll to position [179, 0]
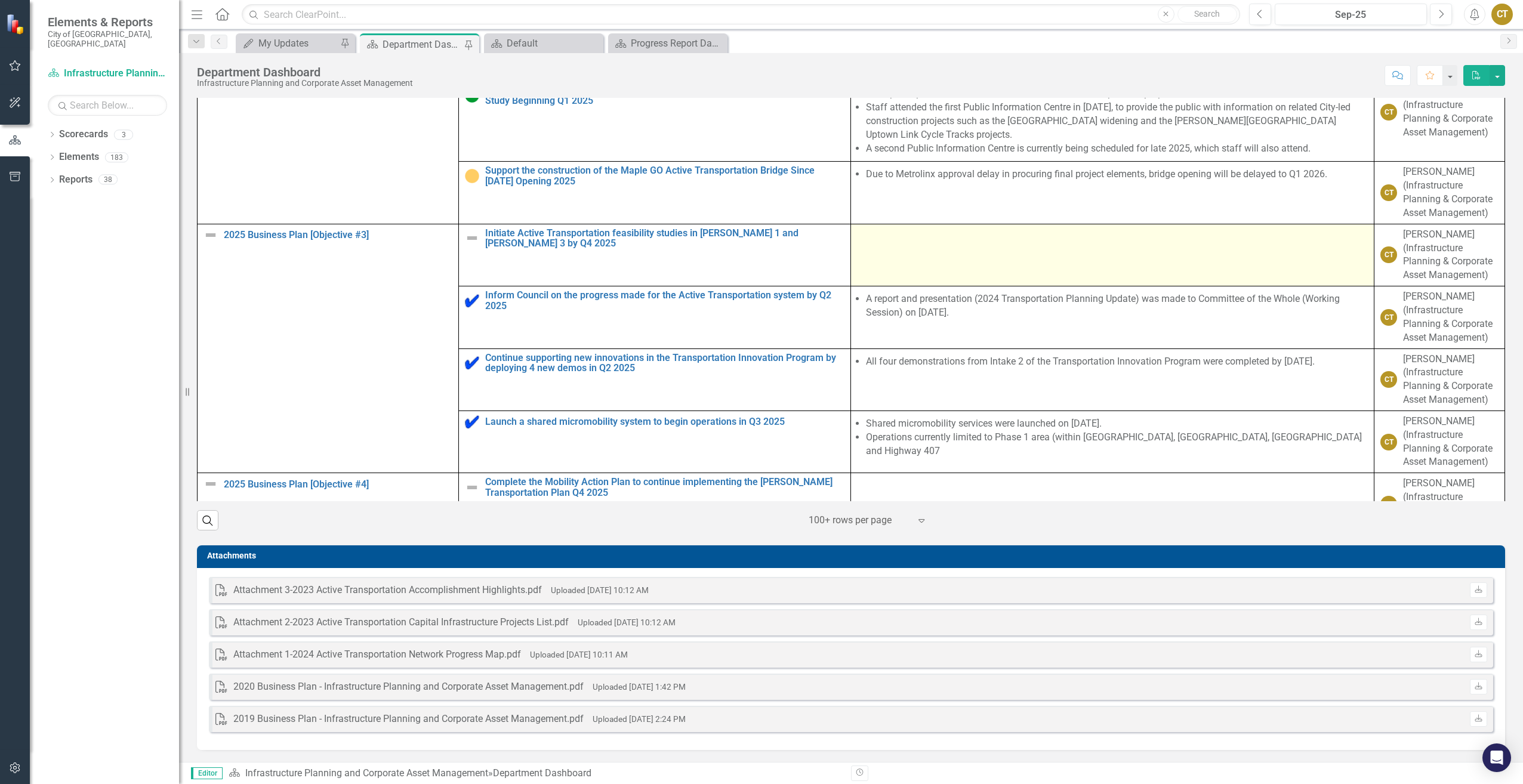
click at [928, 266] on td at bounding box center [1113, 255] width 524 height 62
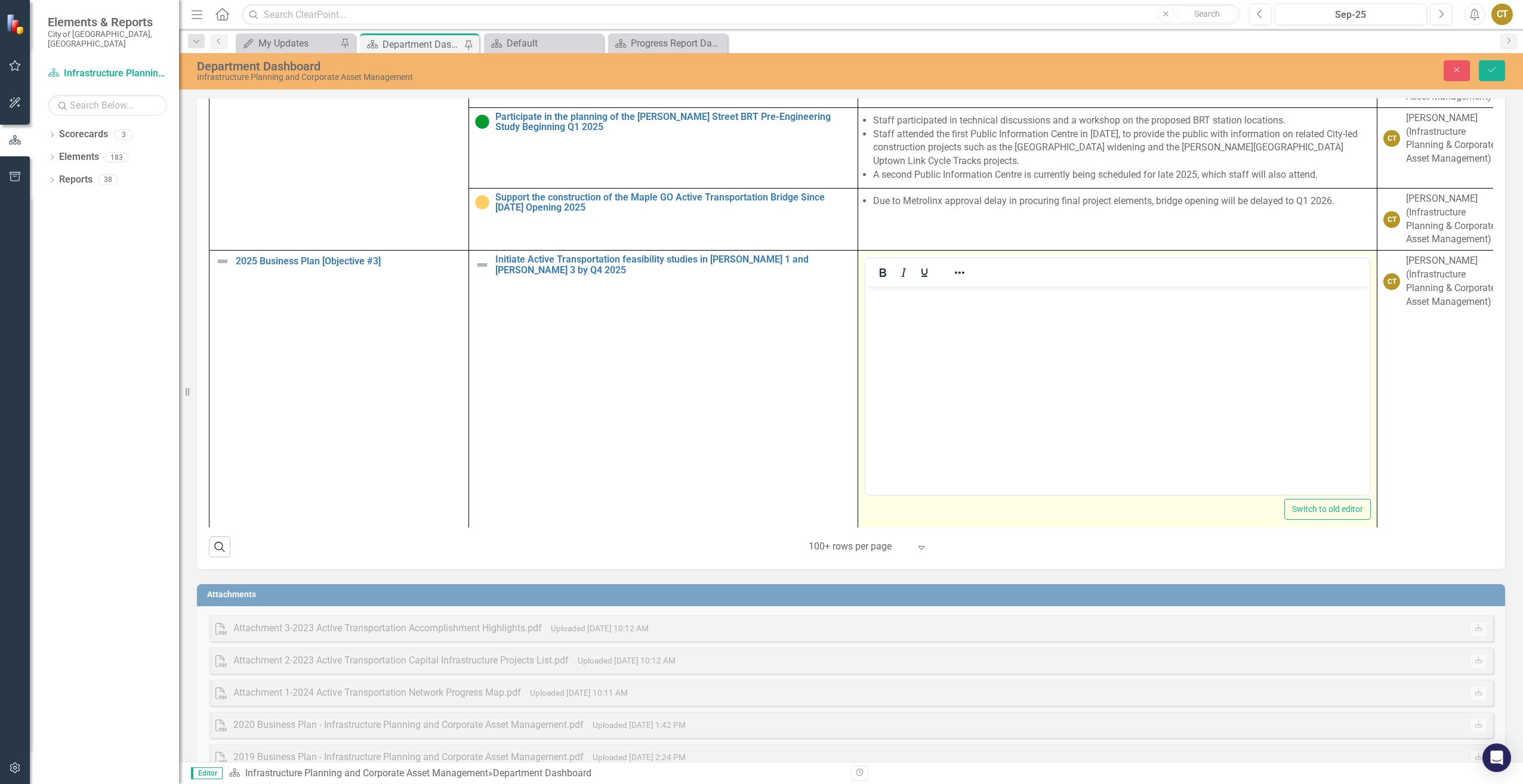
scroll to position [0, 0]
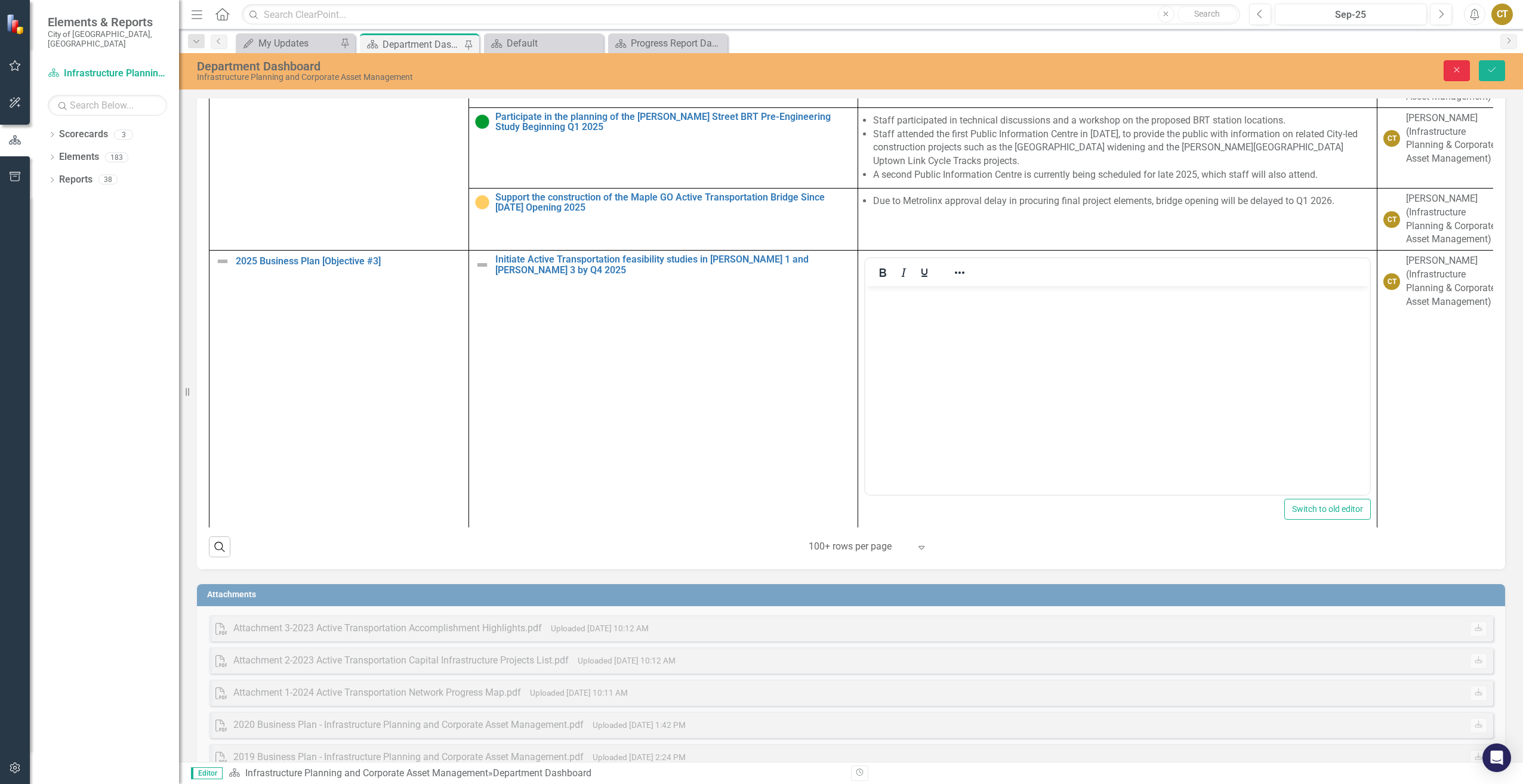
click at [1454, 77] on button "Close" at bounding box center [1457, 70] width 26 height 21
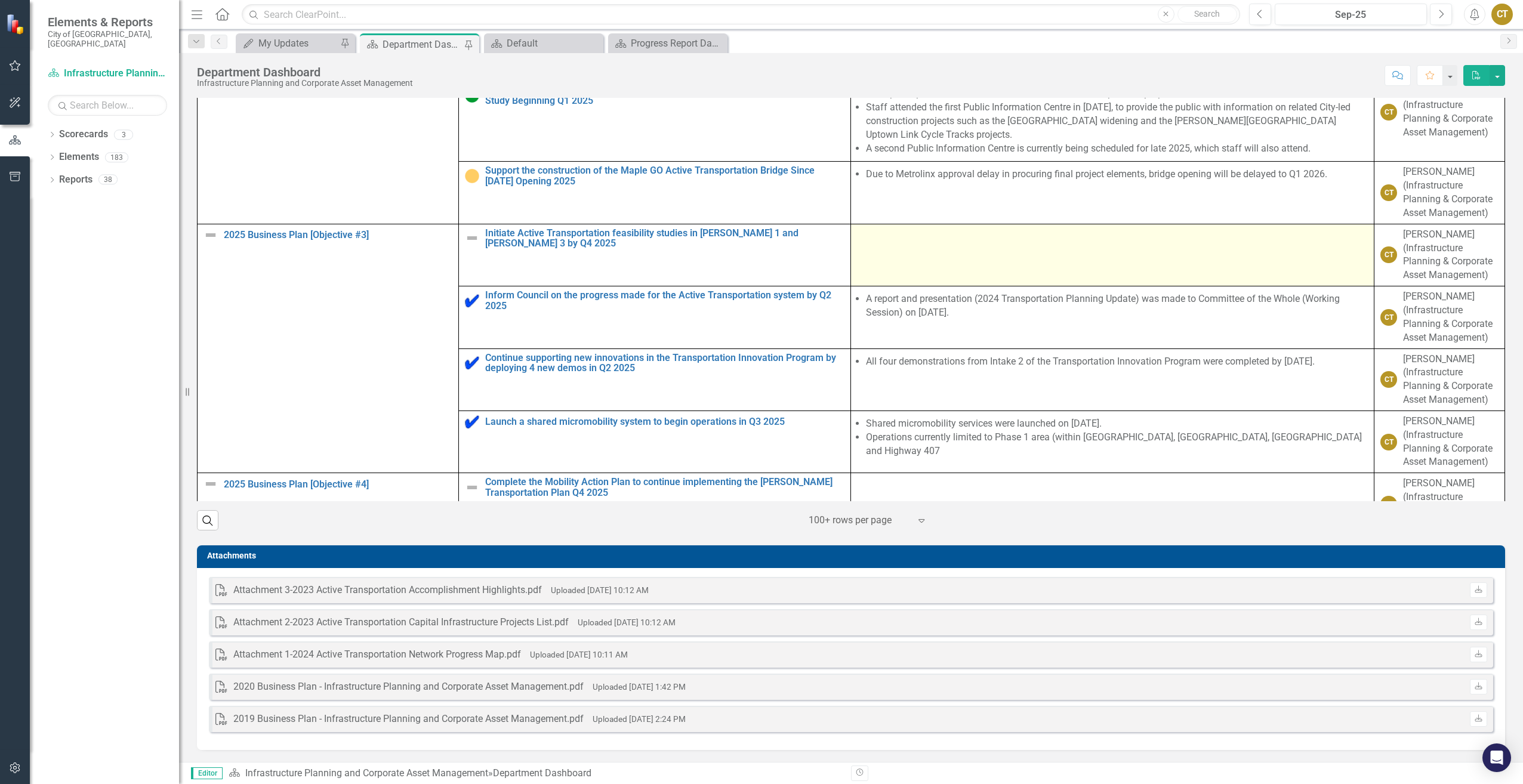
click at [943, 266] on td at bounding box center [1113, 255] width 524 height 62
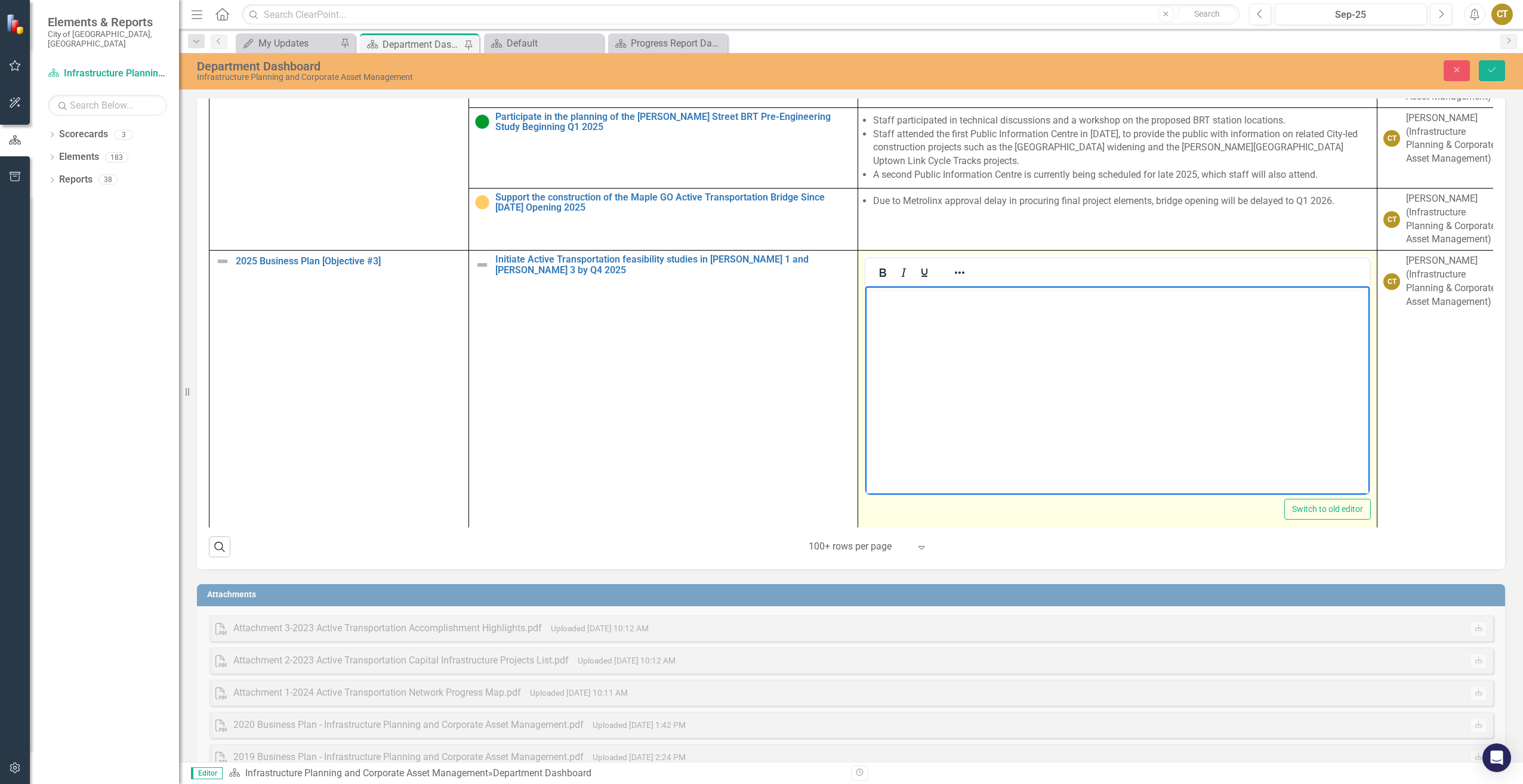
click at [916, 302] on p "Rich Text Area. Press ALT-0 for help." at bounding box center [1117, 297] width 499 height 14
click at [960, 280] on icon "Reveal or hide additional toolbar items" at bounding box center [960, 273] width 14 height 14
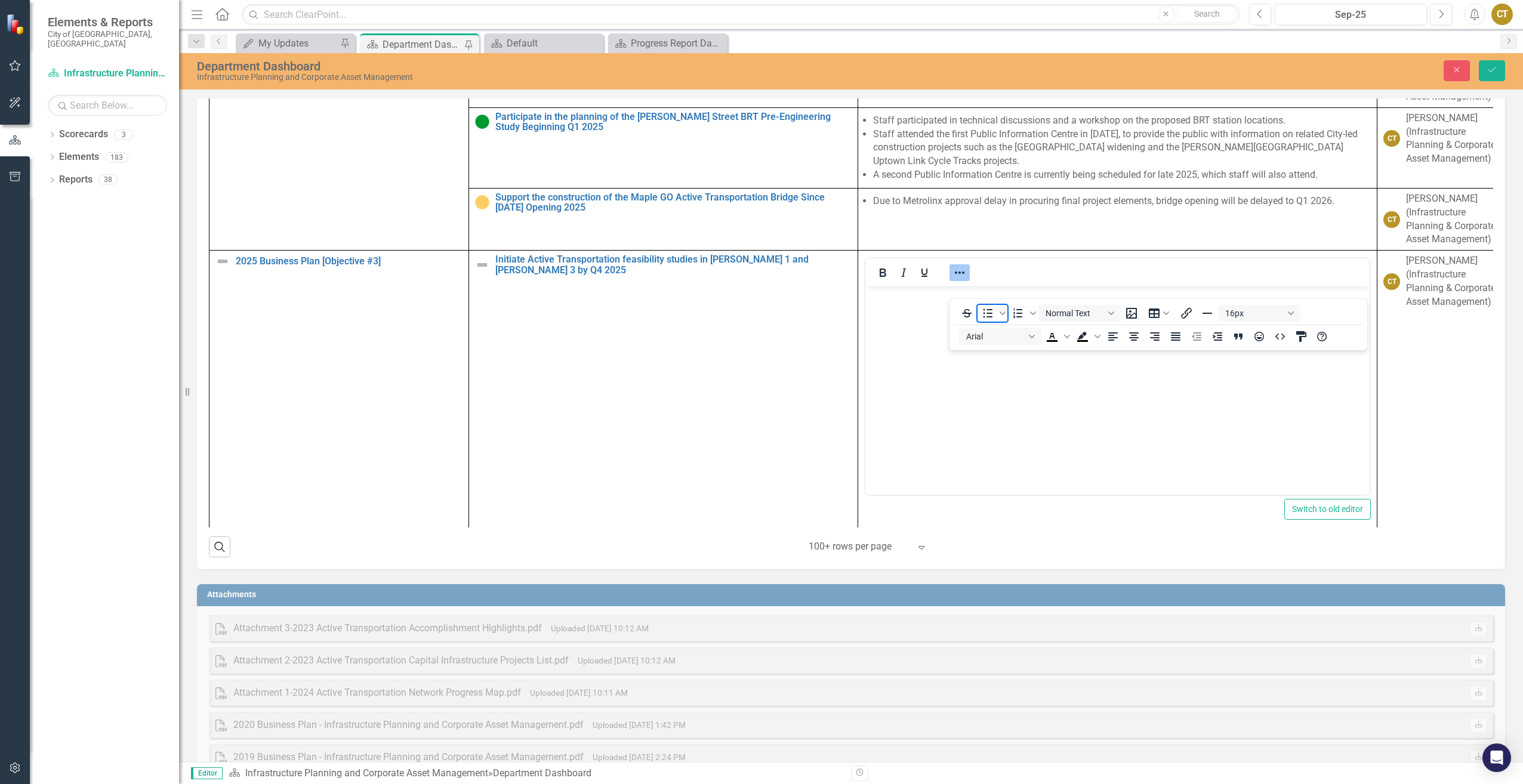
click at [987, 313] on icon "Bullet list" at bounding box center [988, 313] width 9 height 9
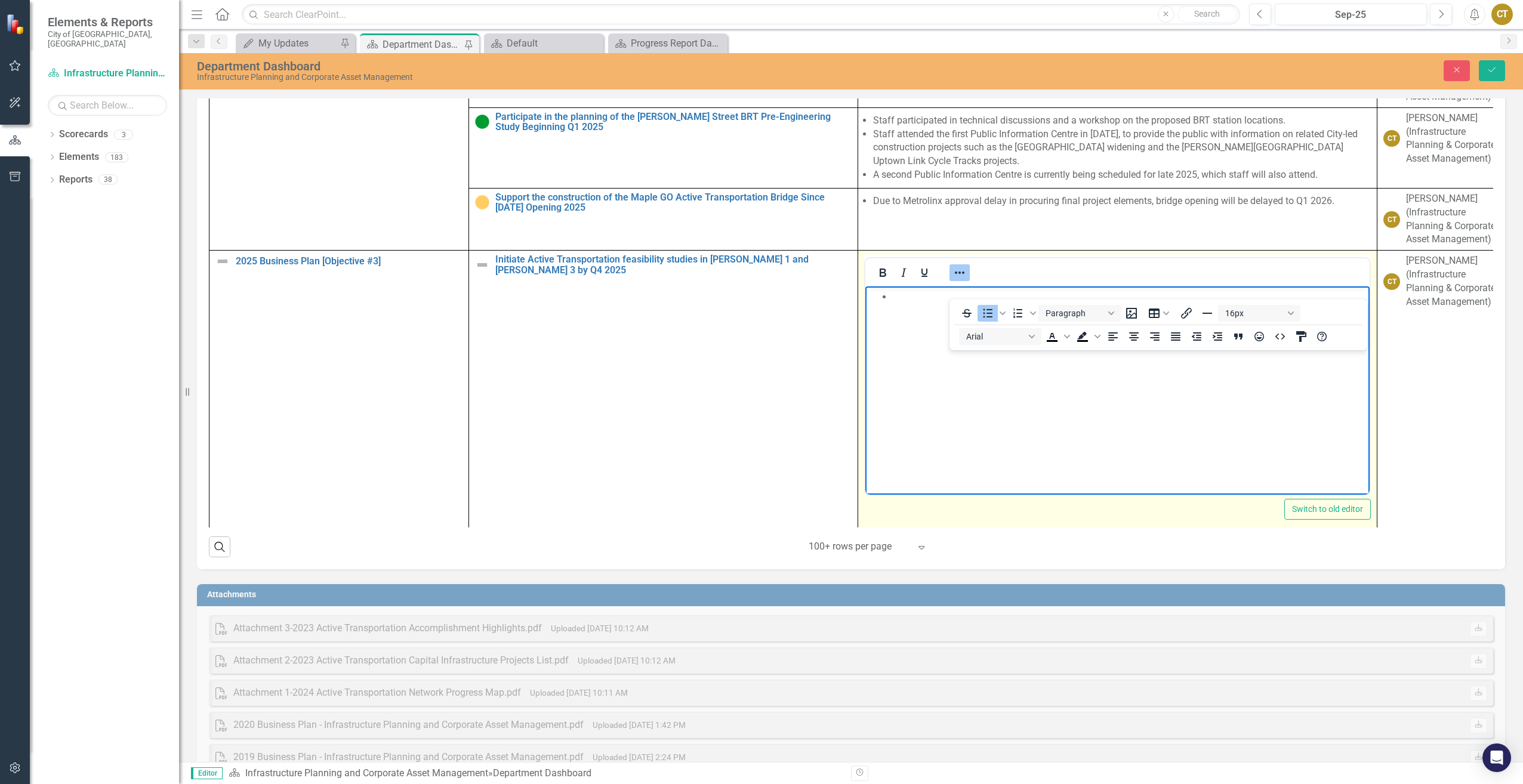
click at [913, 299] on li "Rich Text Area. Press ALT-0 for help." at bounding box center [1129, 297] width 475 height 14
click at [960, 280] on icon "Reveal or hide additional toolbar items" at bounding box center [960, 273] width 14 height 14
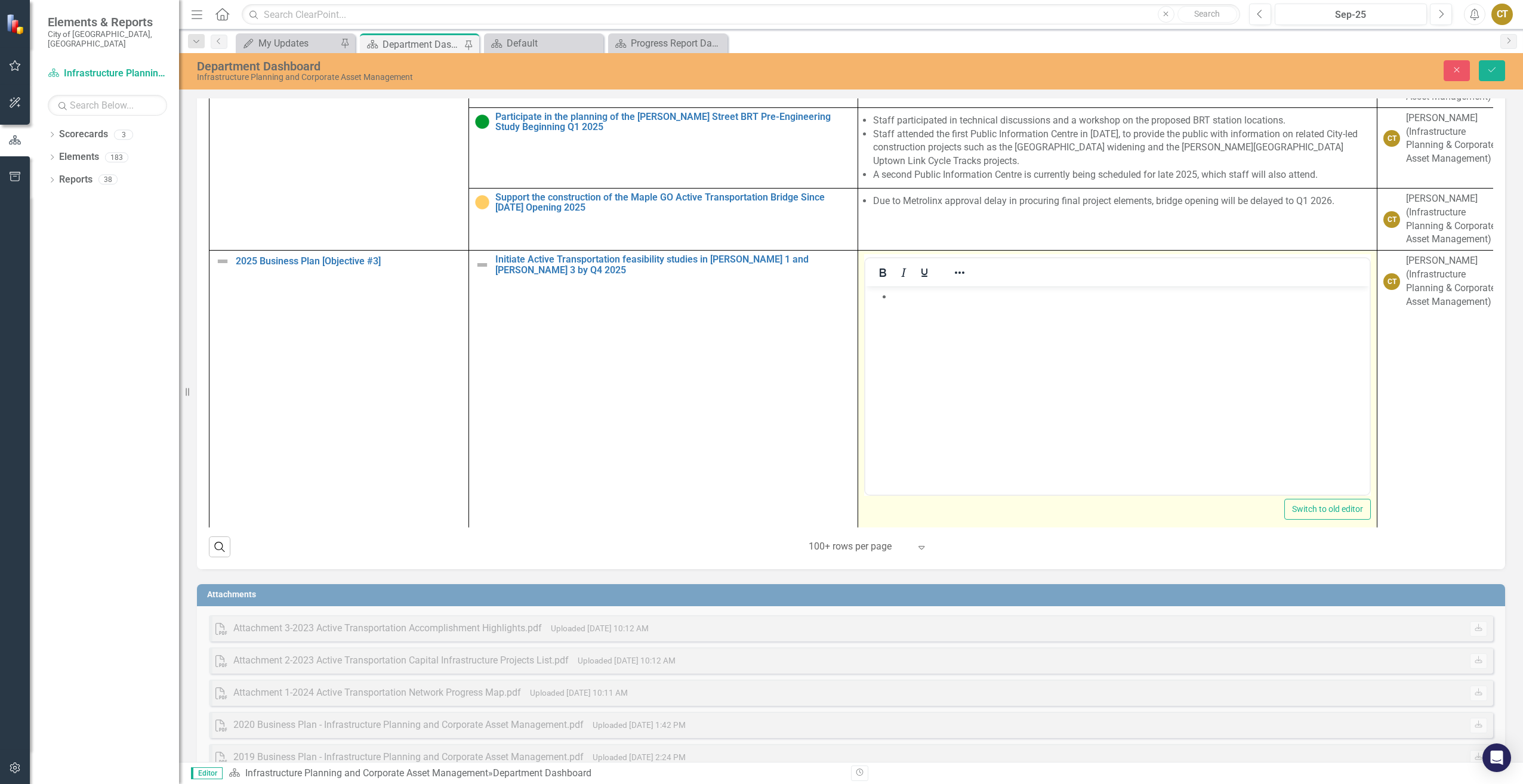
click at [927, 295] on li "Rich Text Area. Press ALT-0 for help." at bounding box center [1129, 297] width 475 height 14
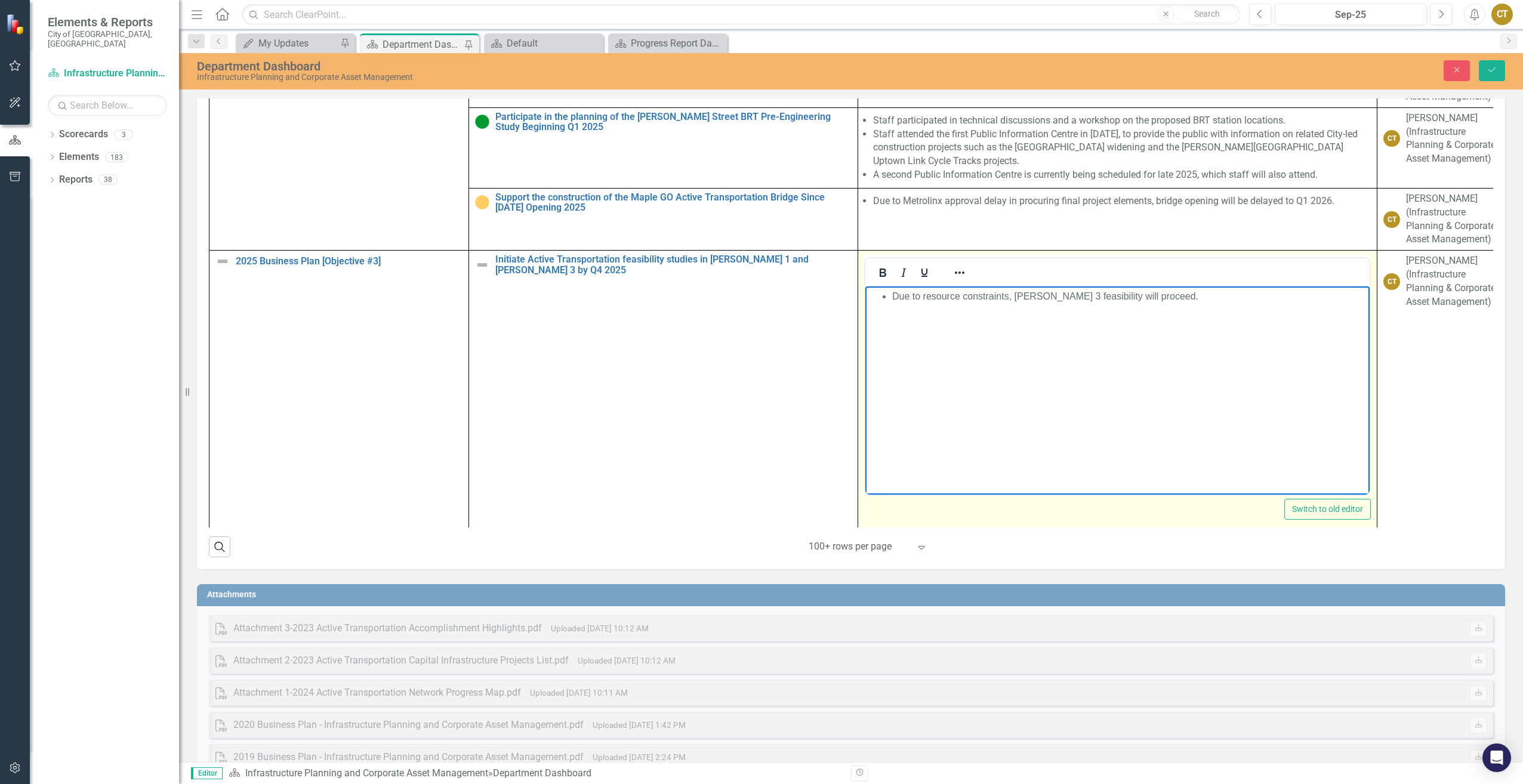
click at [1008, 297] on li "Due to resource constraints, Ward 3 feasibility will proceed." at bounding box center [1129, 297] width 475 height 14
click at [1344, 294] on li "Due to resource constraints and expected funding constraints in 2026, Ward 3 fe…" at bounding box center [1129, 304] width 475 height 29
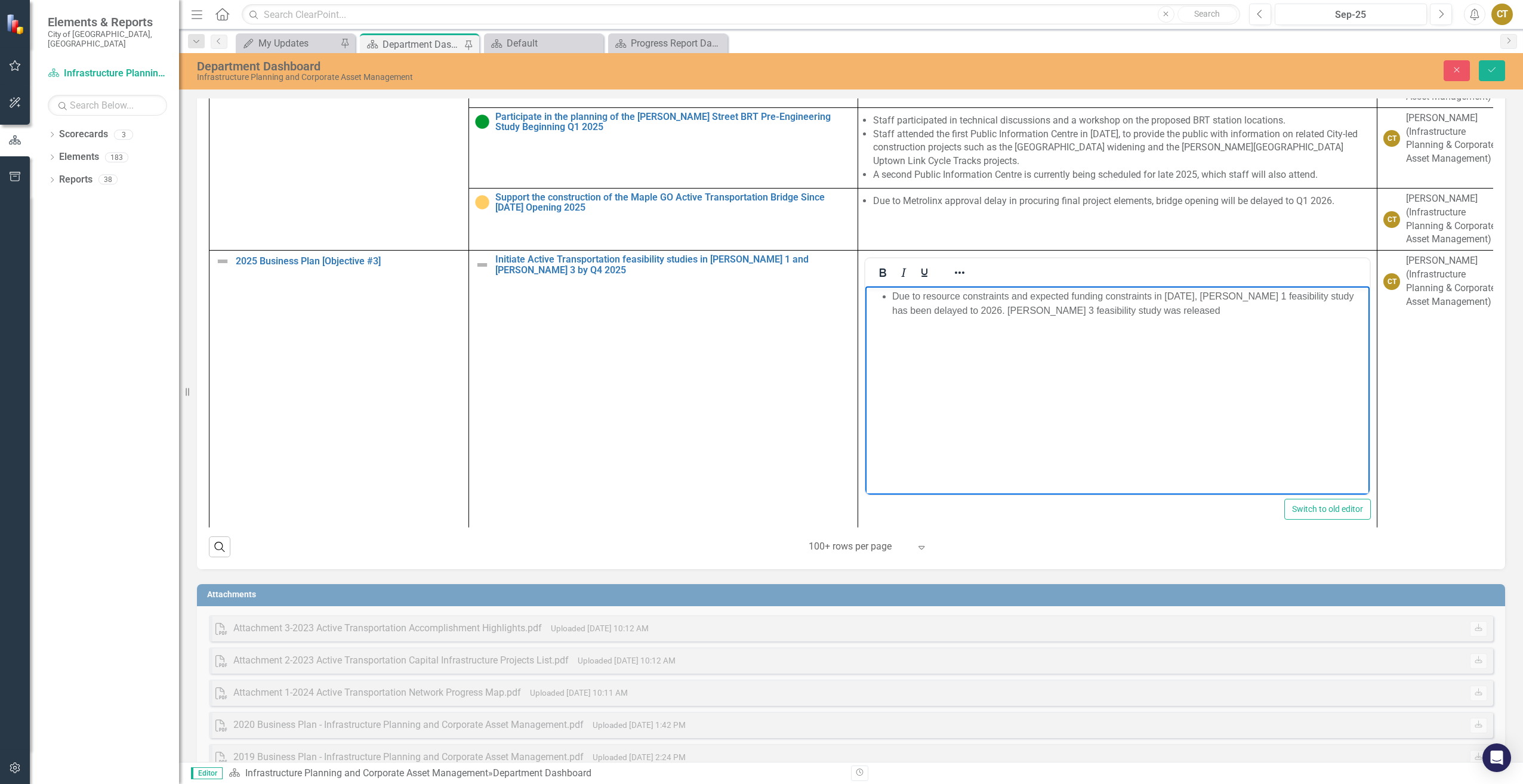
scroll to position [179, 0]
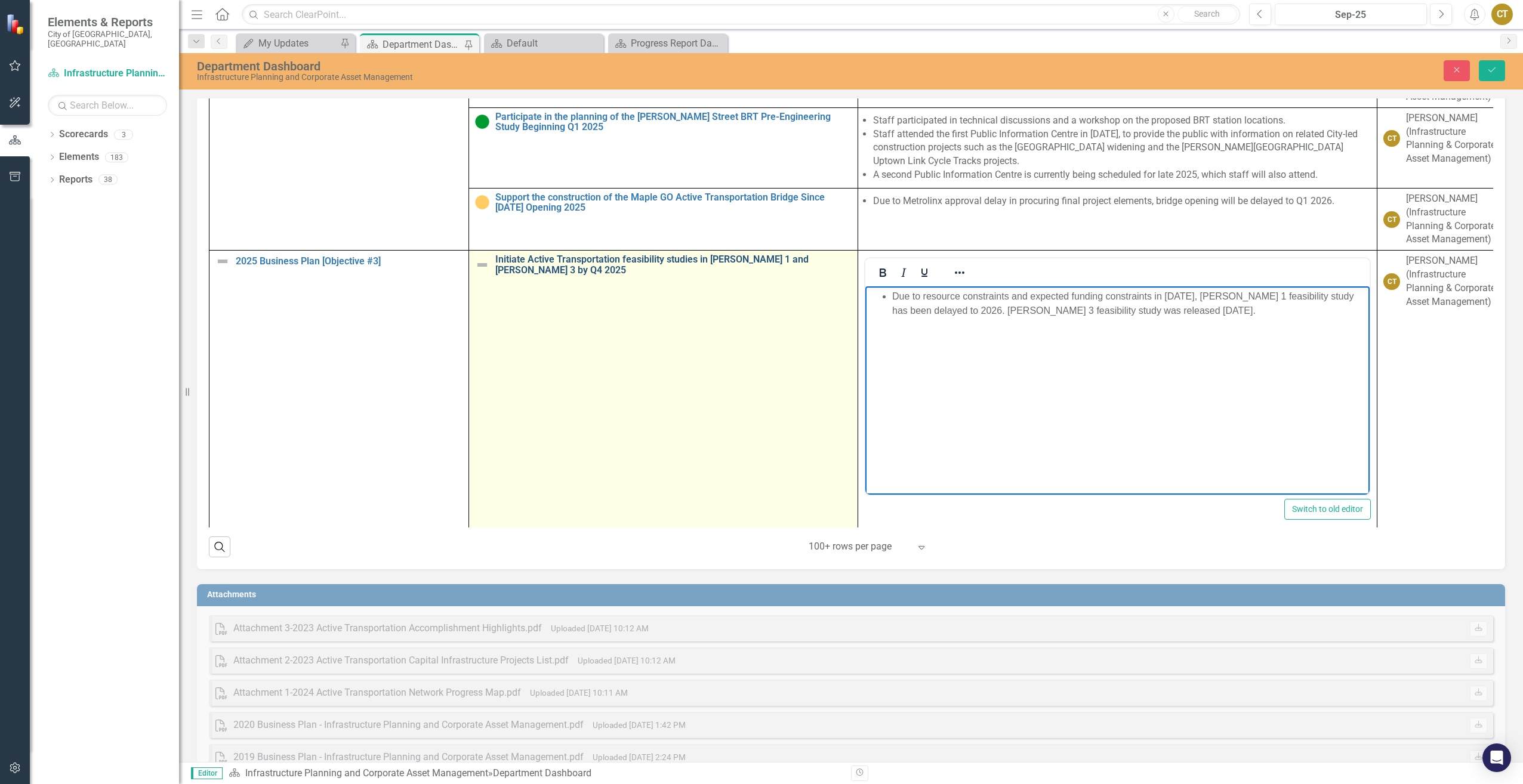
click at [506, 275] on link "Initiate Active Transportation feasibility studies in [PERSON_NAME] 1 and [PERS…" at bounding box center [674, 264] width 357 height 21
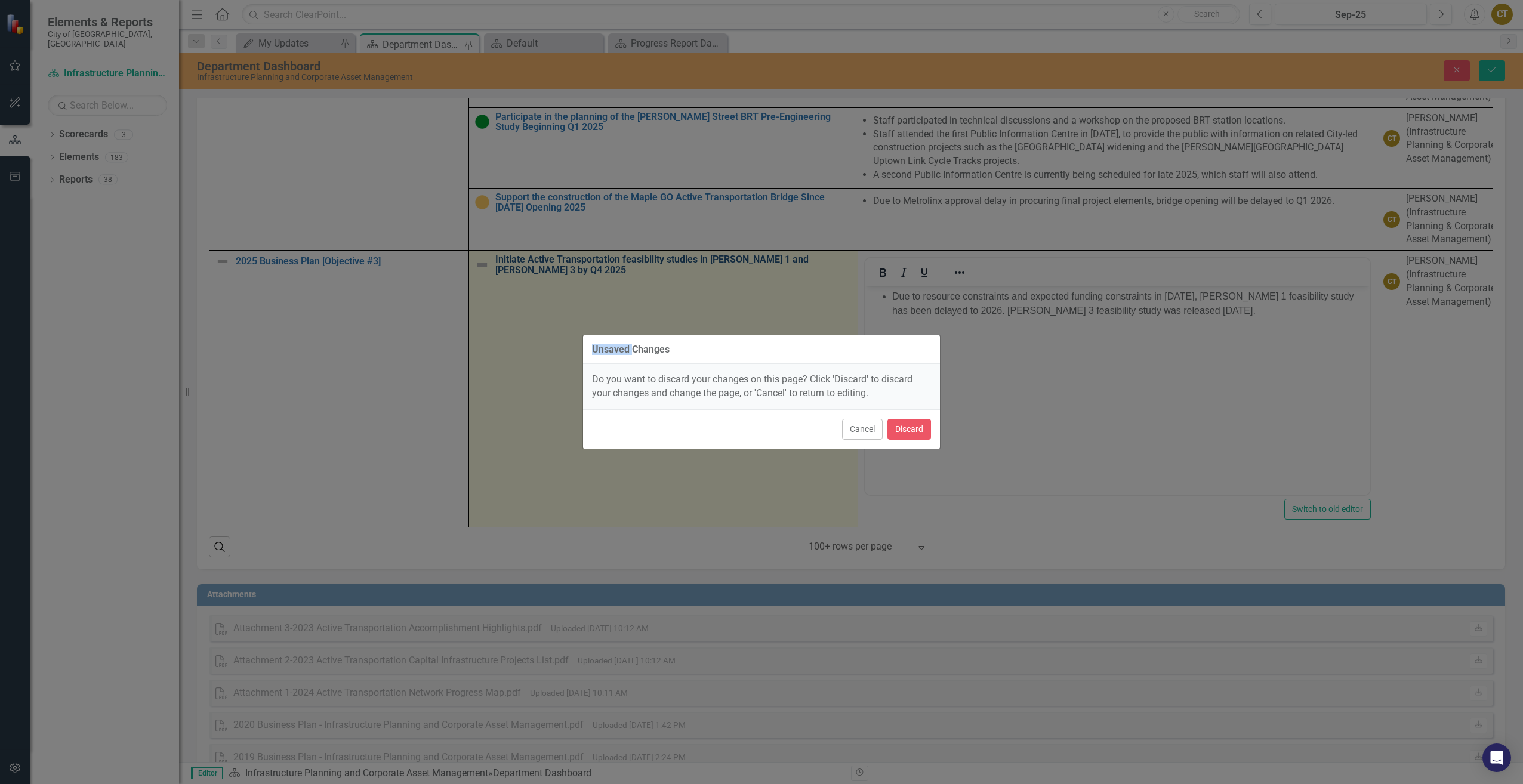
click at [506, 278] on div "Unsaved Changes Do you want to discard your changes on this page? Click 'Discar…" at bounding box center [761, 392] width 1523 height 784
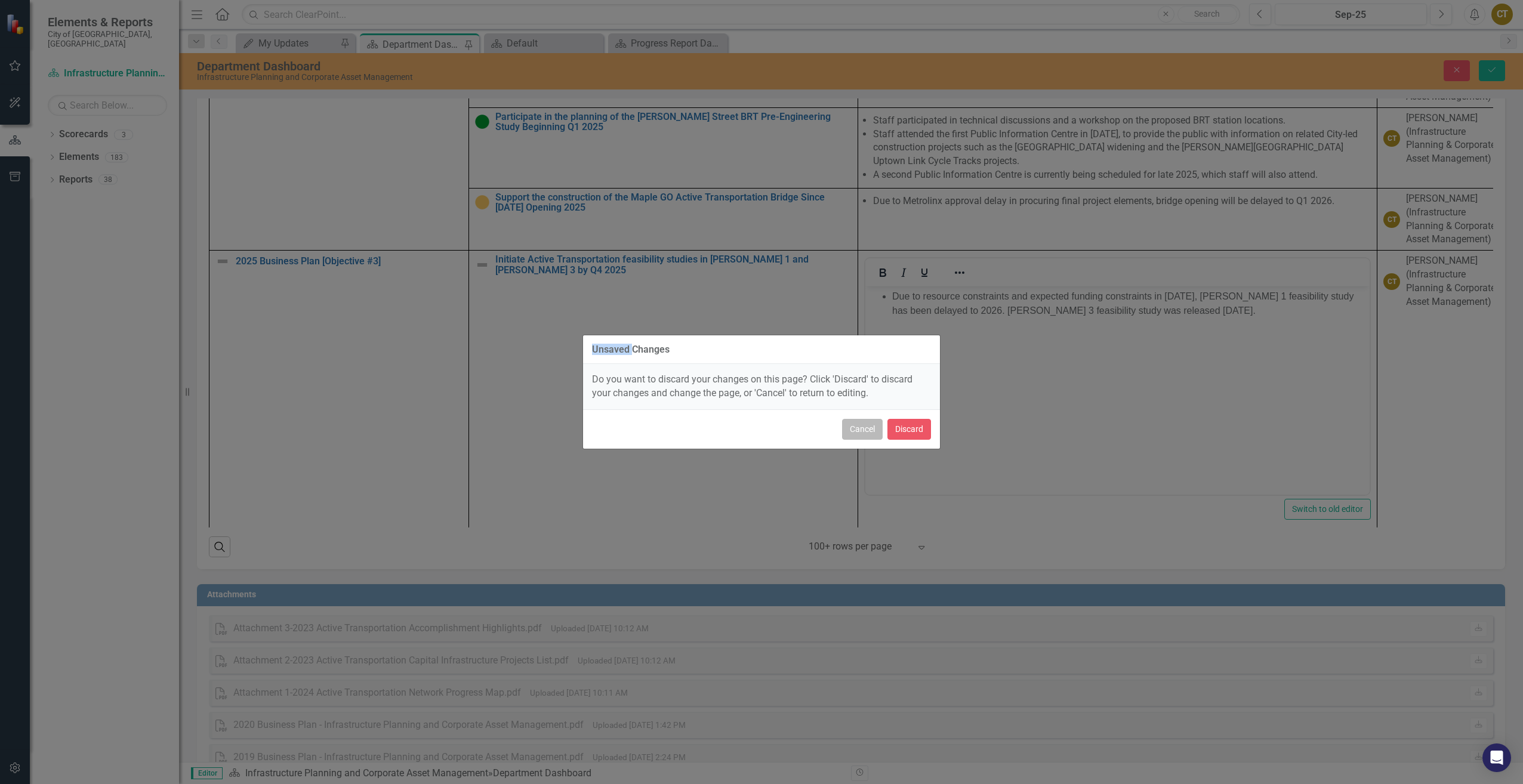
click at [860, 428] on button "Cancel" at bounding box center [862, 429] width 41 height 21
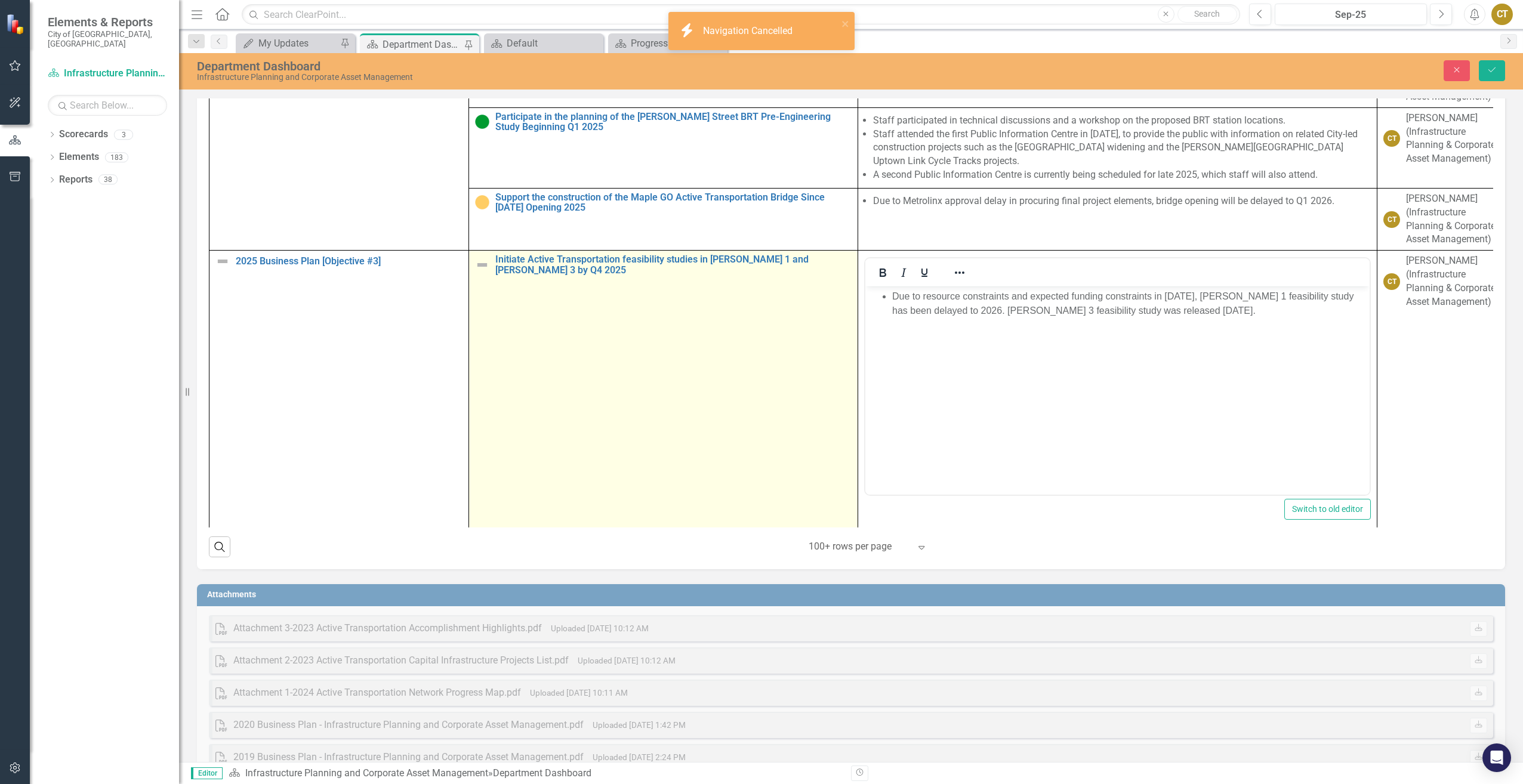
click at [483, 272] on img at bounding box center [483, 265] width 14 height 14
click at [483, 273] on img at bounding box center [486, 266] width 14 height 14
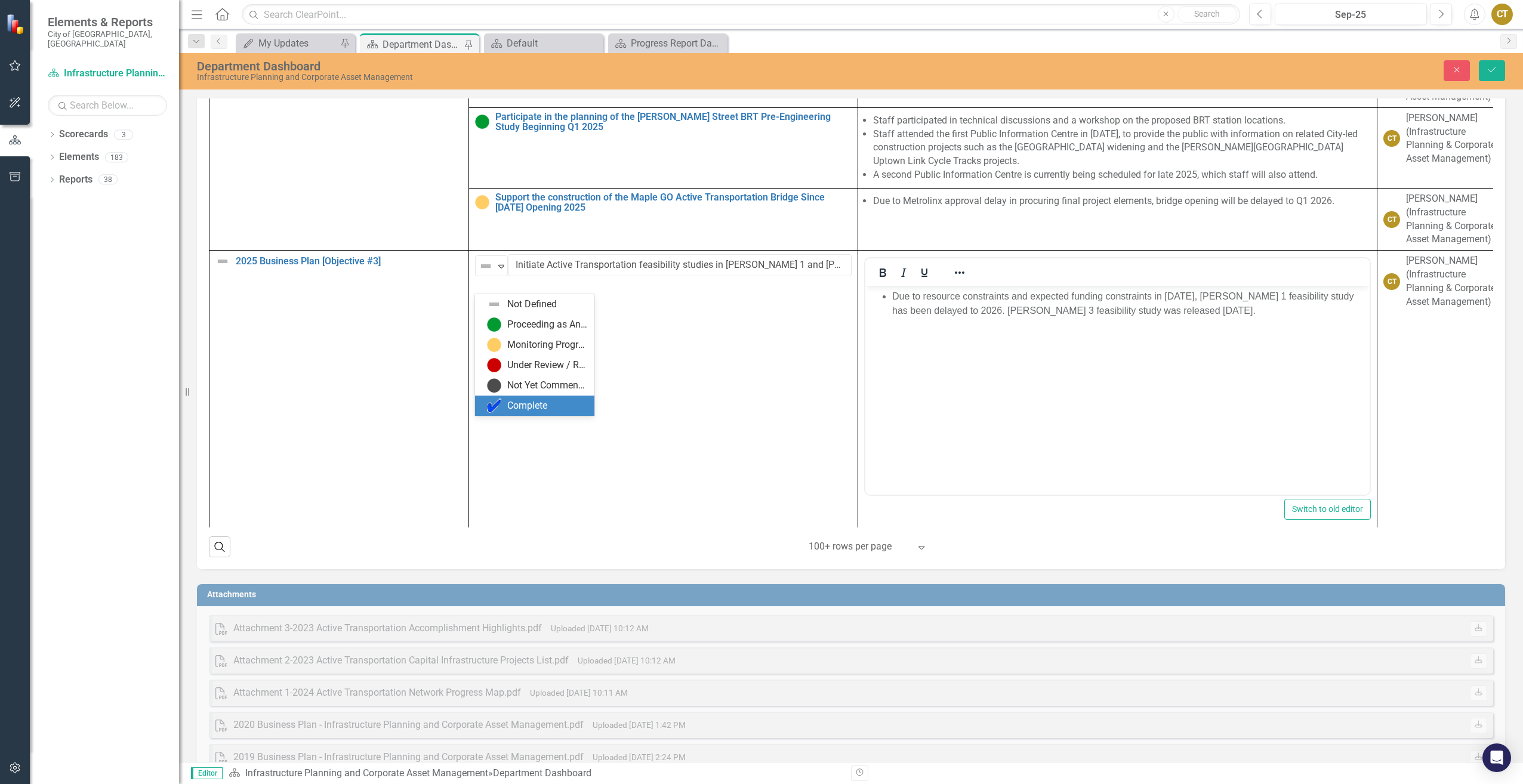
click at [537, 401] on div "Complete" at bounding box center [527, 406] width 40 height 14
click at [1506, 72] on div "Close Save" at bounding box center [1243, 70] width 542 height 21
click at [1499, 72] on button "Save" at bounding box center [1492, 70] width 26 height 21
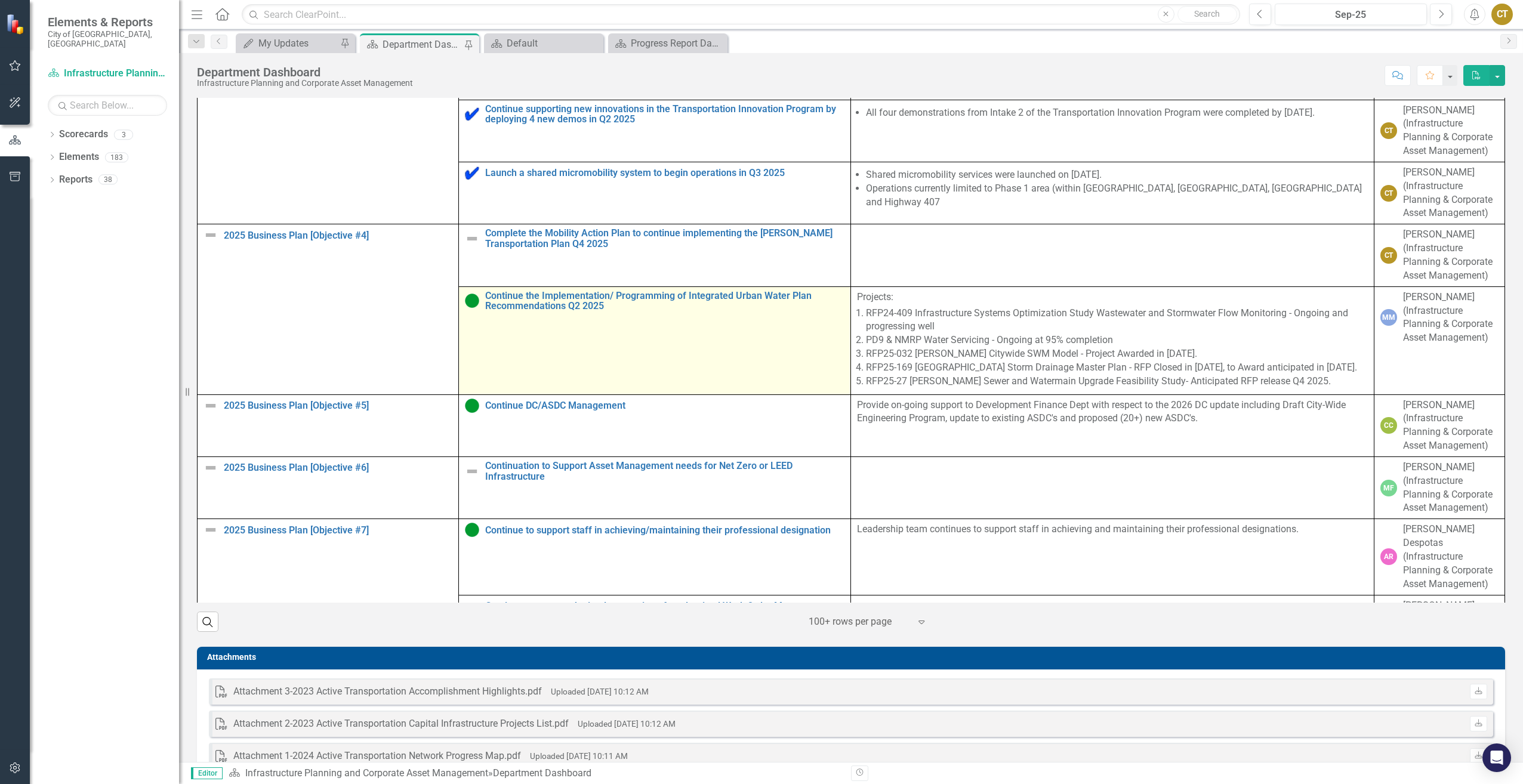
scroll to position [469, 0]
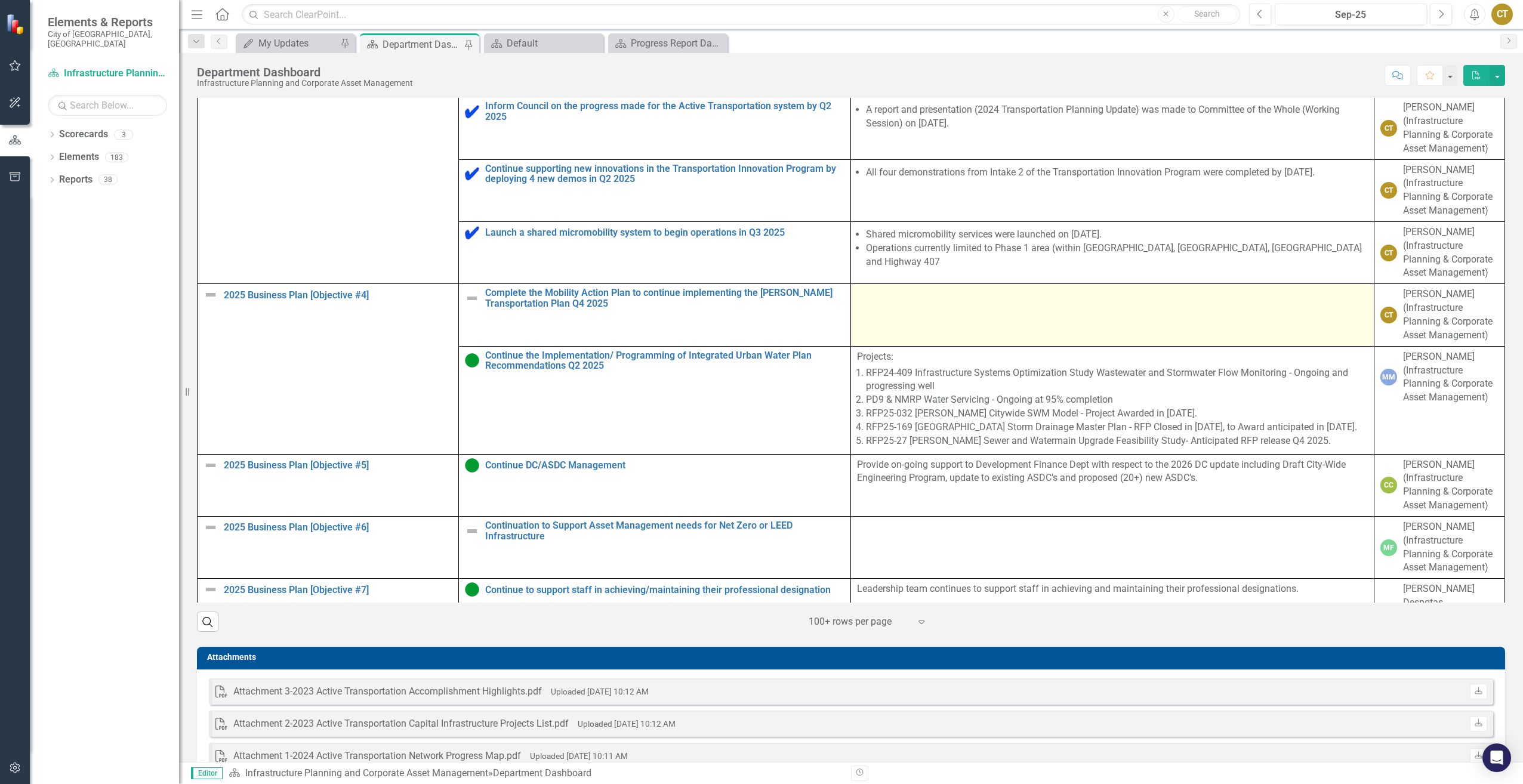
click at [1040, 328] on td at bounding box center [1112, 315] width 523 height 62
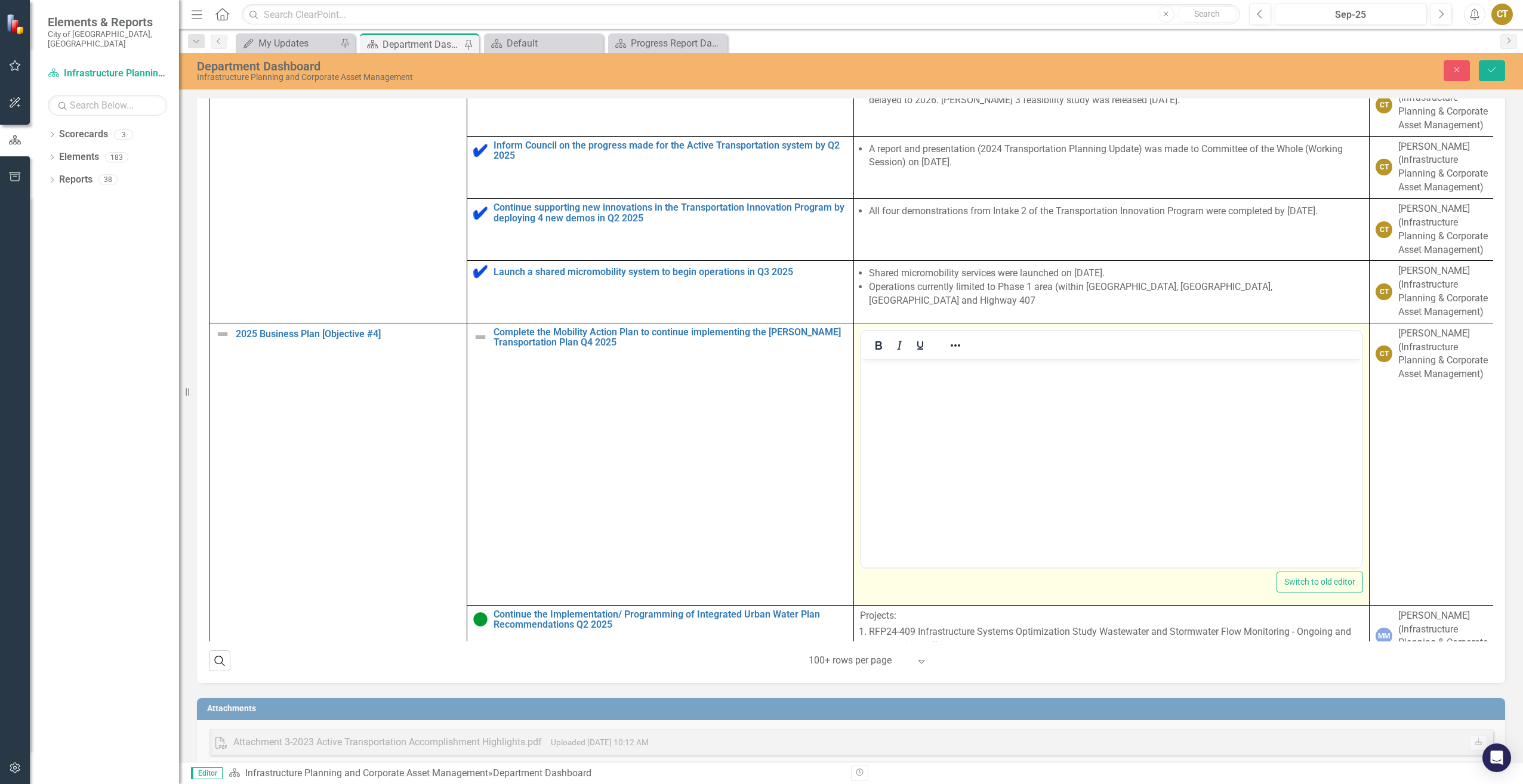
scroll to position [0, 0]
click at [970, 398] on body "Rich Text Area. Press ALT-0 for help." at bounding box center [1111, 448] width 501 height 179
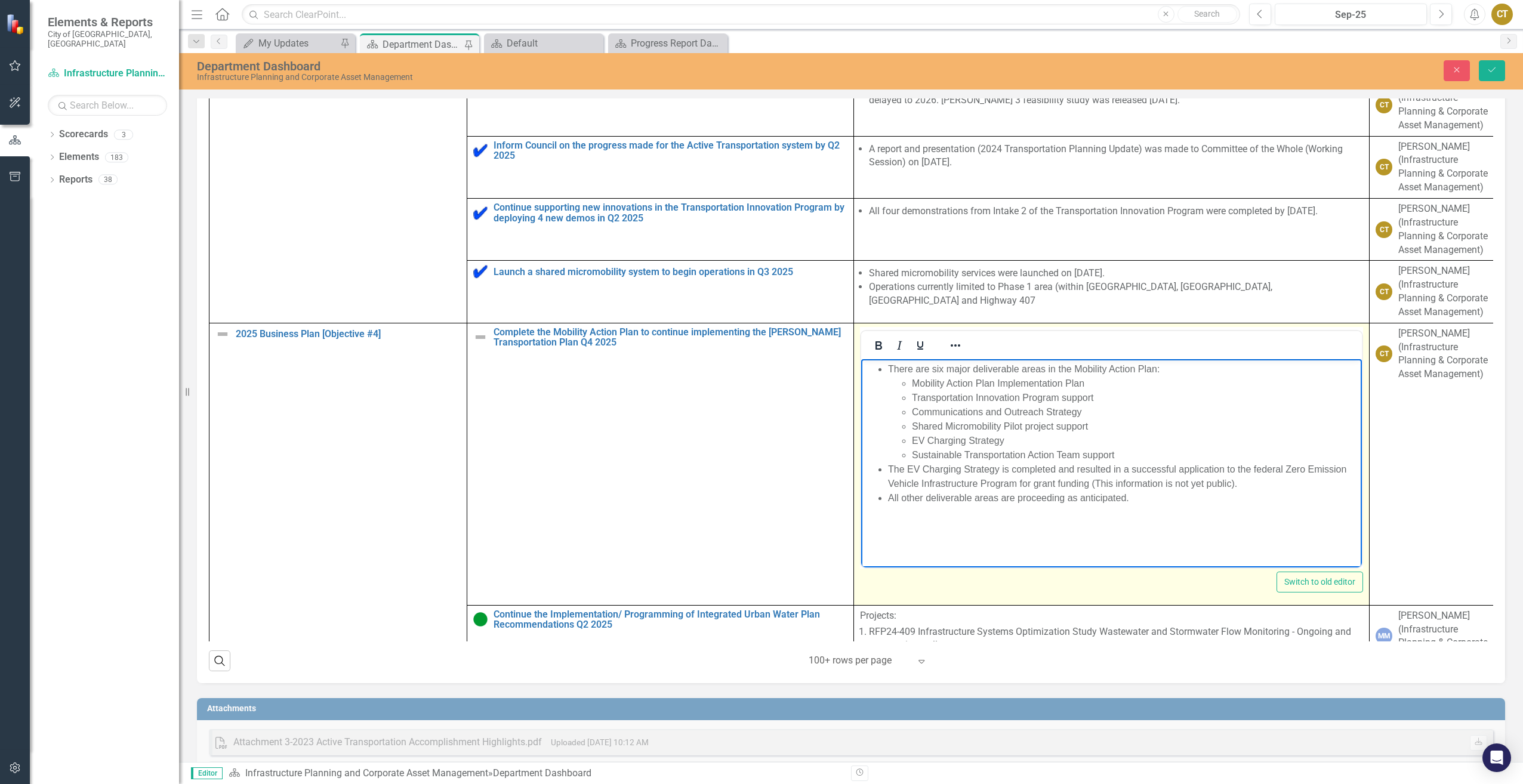
click at [1247, 477] on li "The EV Charging Strategy is completed and resulted in a successful application …" at bounding box center [1124, 477] width 471 height 29
click at [888, 470] on li "The EV Charging Strategy is completed and resulted in a successful application …" at bounding box center [1124, 477] width 471 height 29
click at [1171, 518] on li "All other deliverable areas are proceeding as anticipated." at bounding box center [1124, 512] width 471 height 14
click at [1001, 527] on li "All other deliverable areas are proceeding as anticipated, with completion expe…" at bounding box center [1124, 519] width 471 height 29
click at [1189, 534] on body "There are six major deliverable areas in the Mobility Action Plan: Mobility Act…" at bounding box center [1111, 452] width 501 height 187
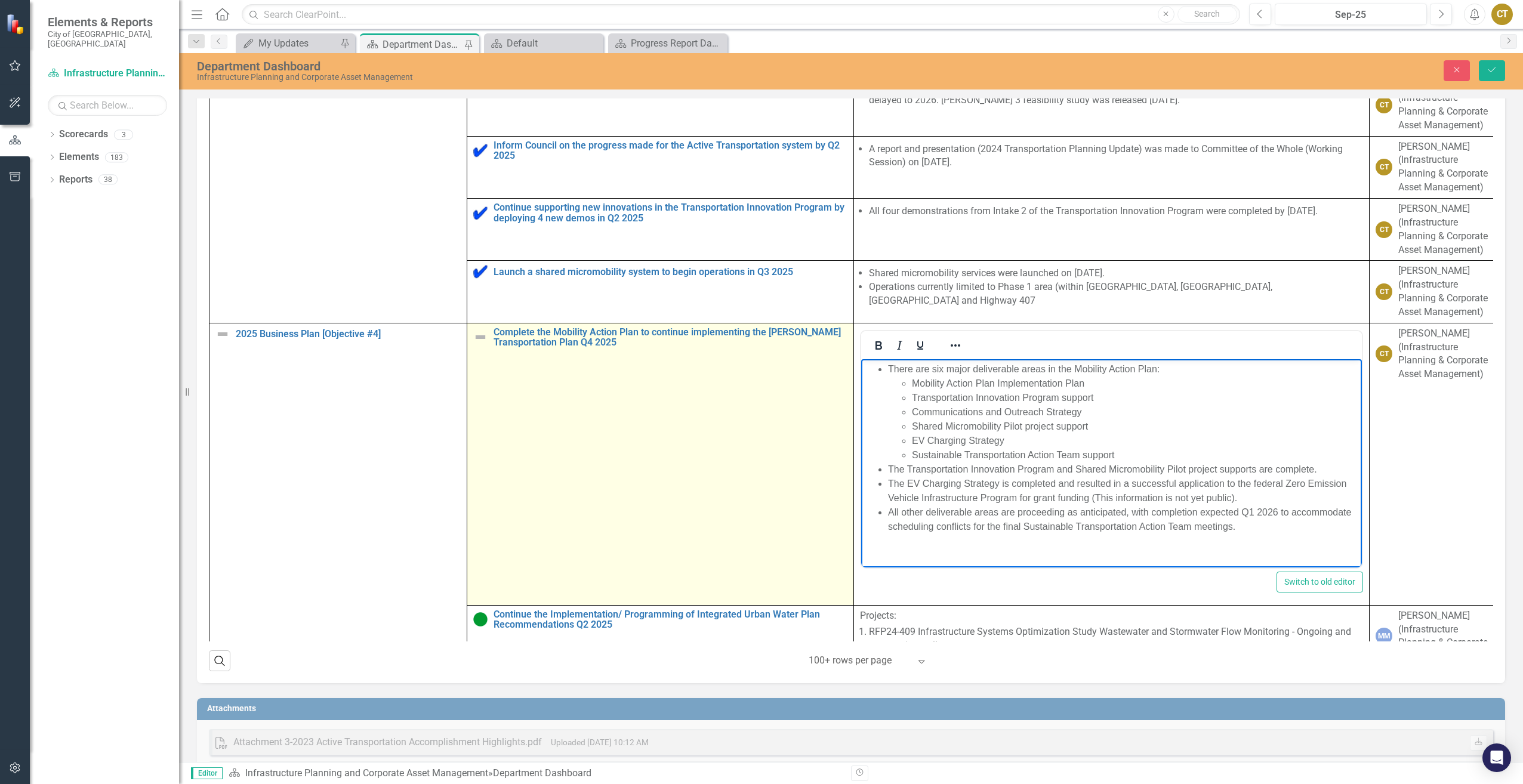
click at [476, 344] on img at bounding box center [480, 337] width 14 height 14
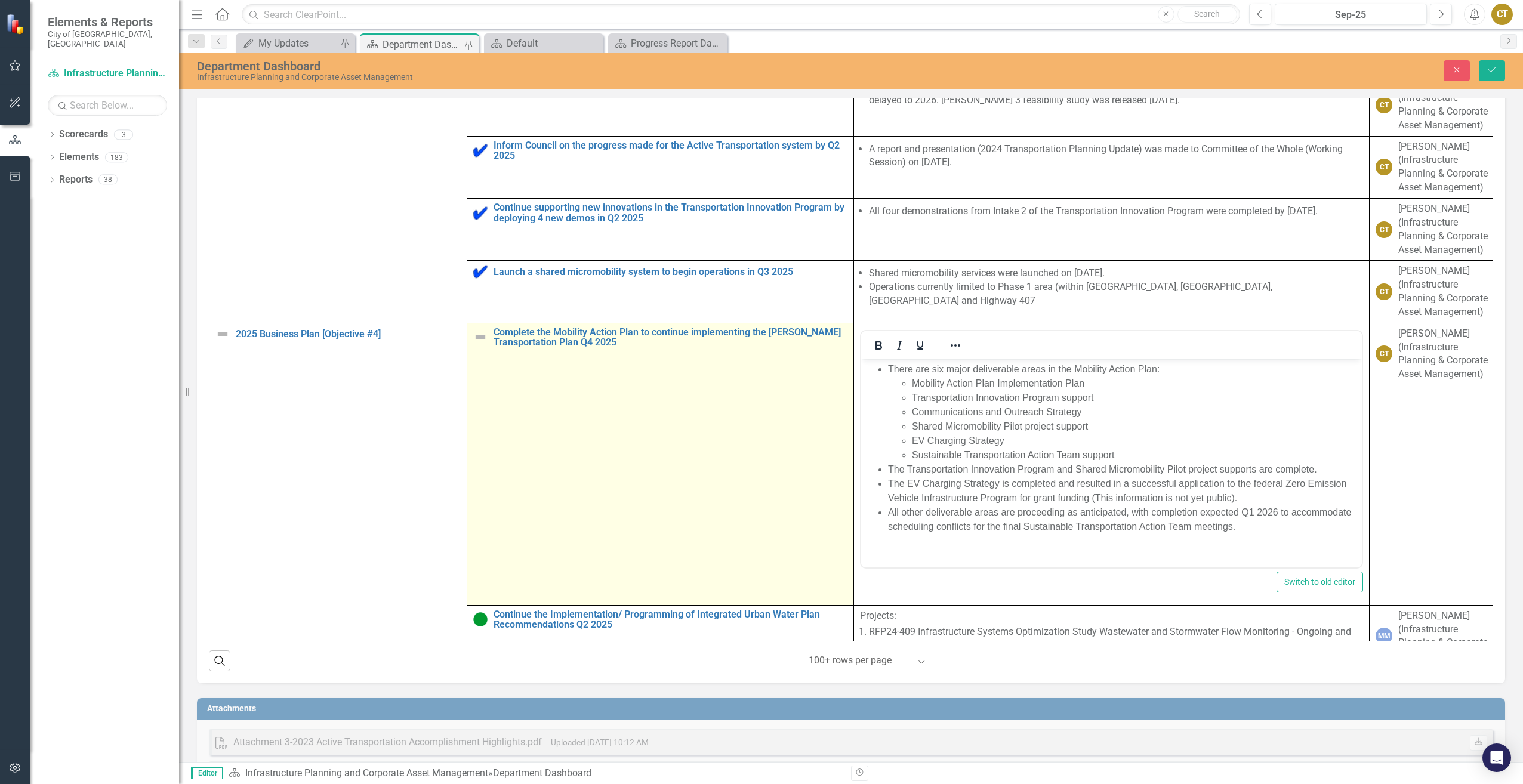
click at [476, 344] on img at bounding box center [480, 337] width 14 height 14
click at [478, 346] on img at bounding box center [484, 338] width 14 height 14
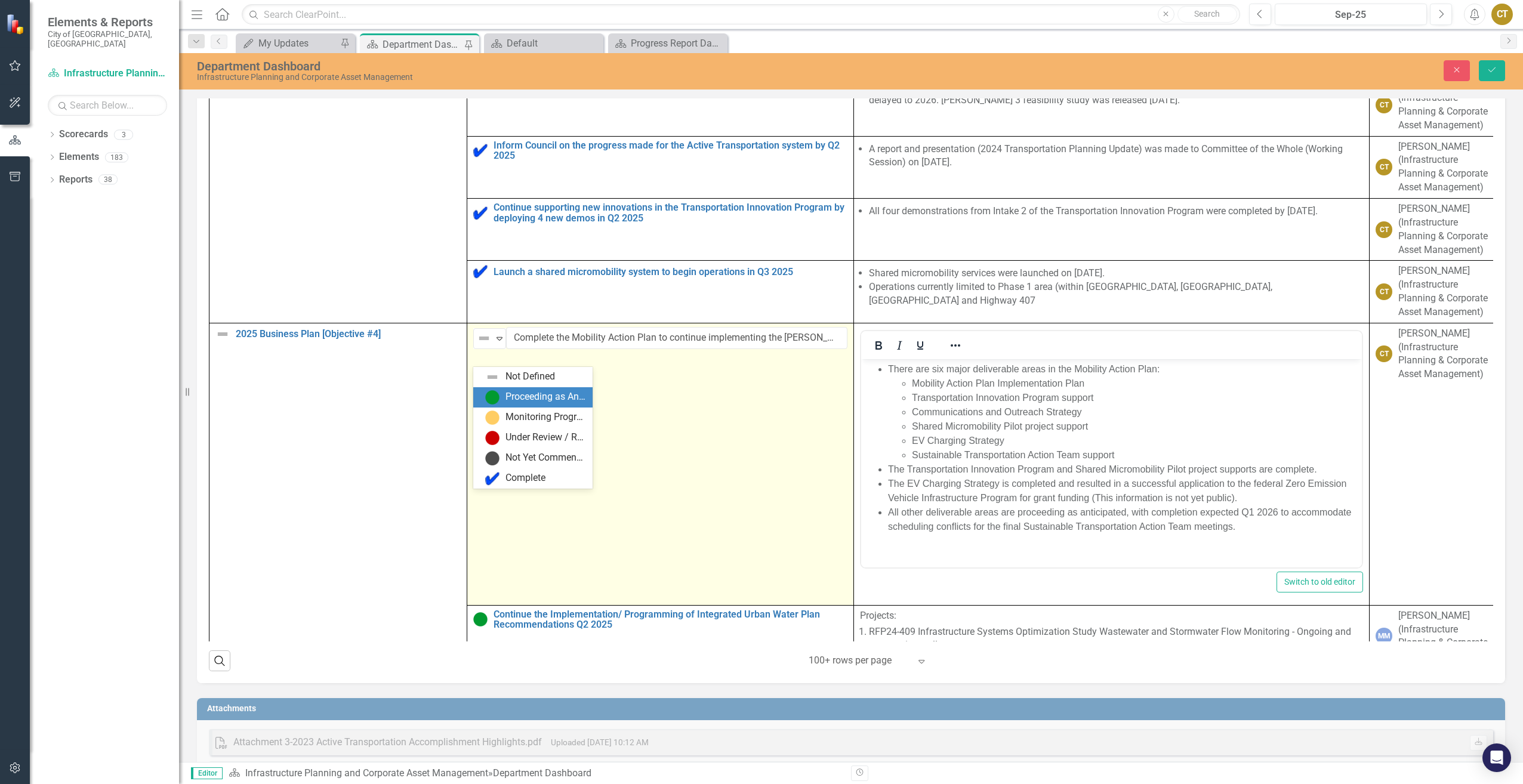
click at [513, 399] on div "Proceeding as Anticipated" at bounding box center [546, 397] width 80 height 14
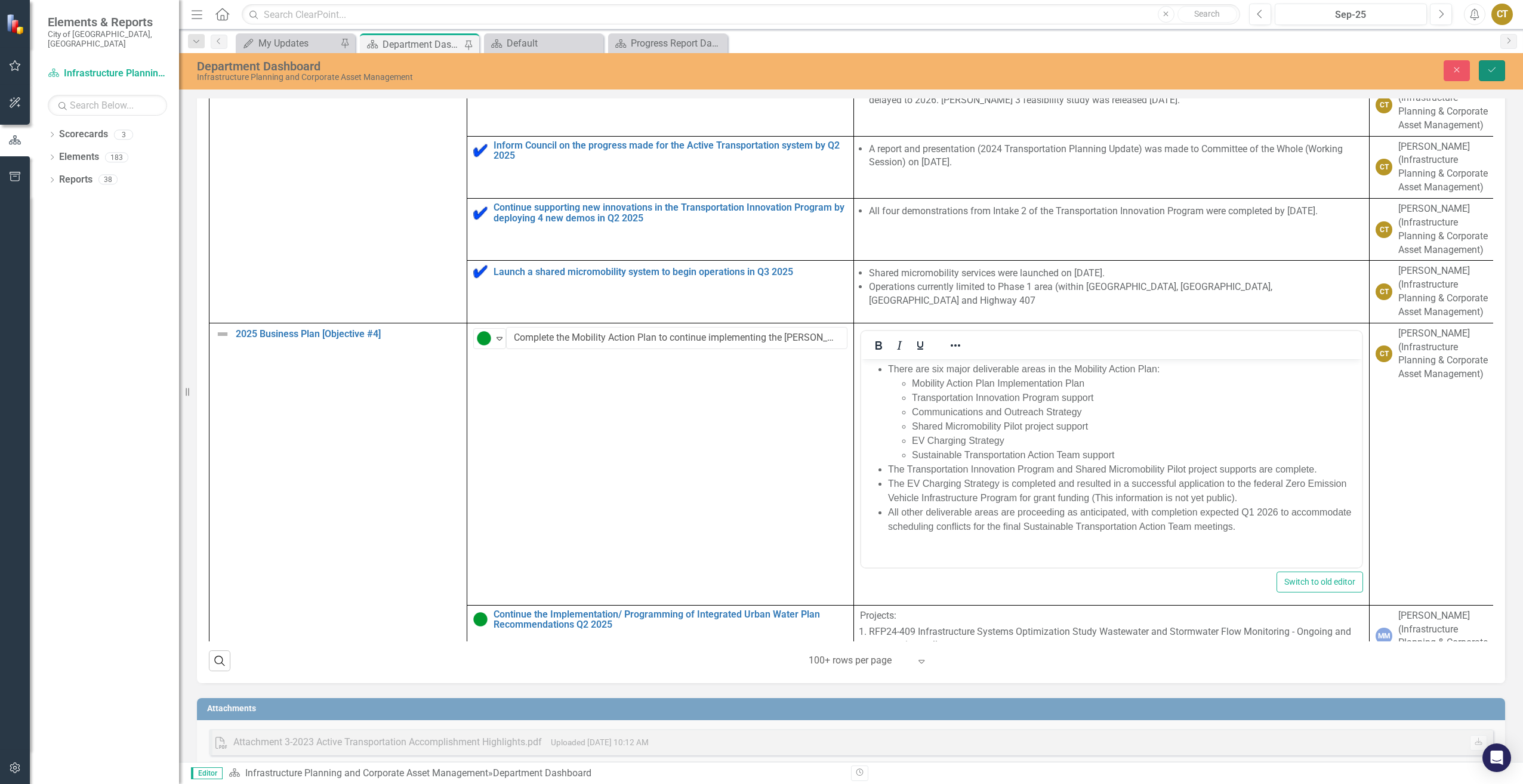
click at [1490, 72] on icon "Save" at bounding box center [1492, 70] width 11 height 9
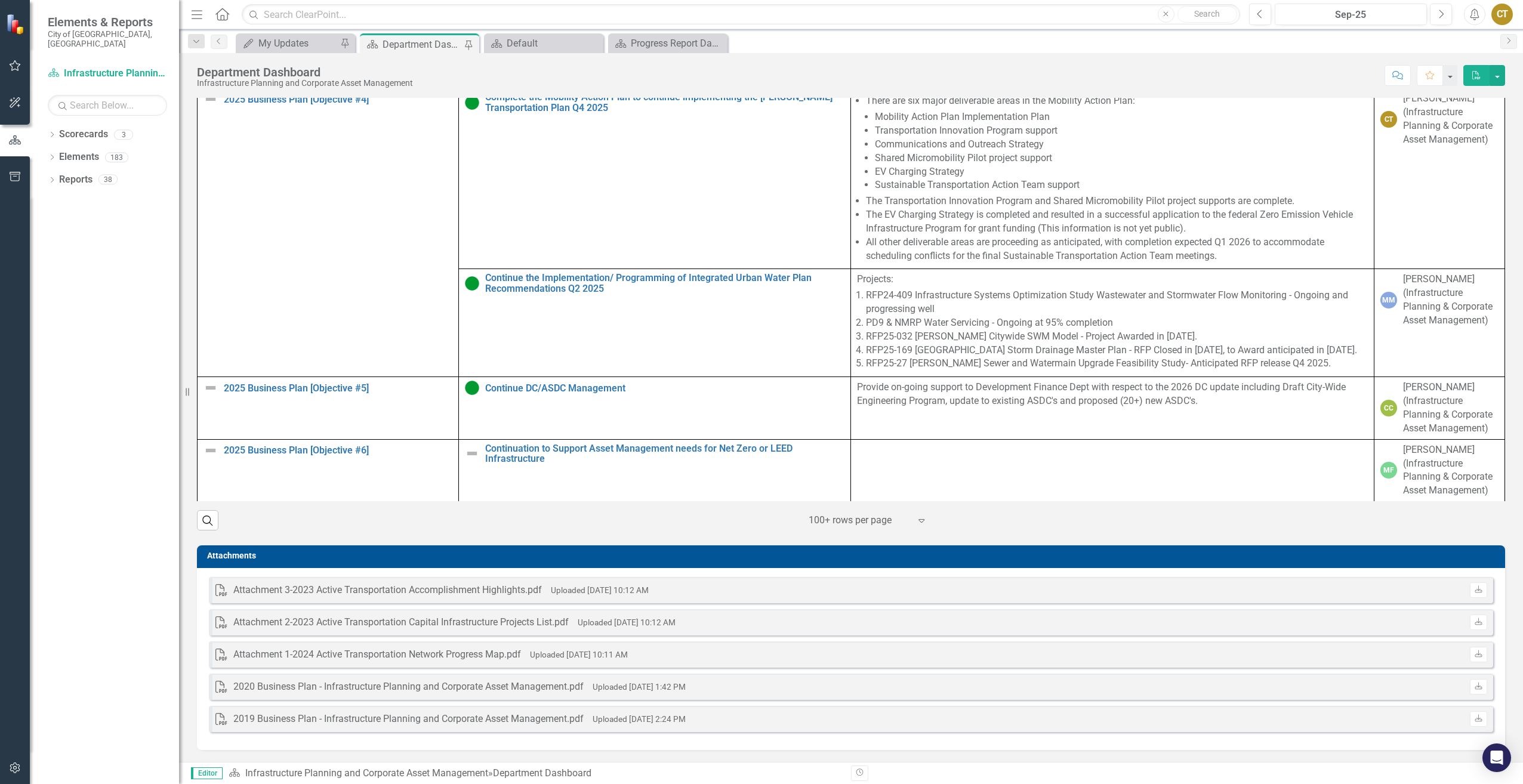
scroll to position [528, 0]
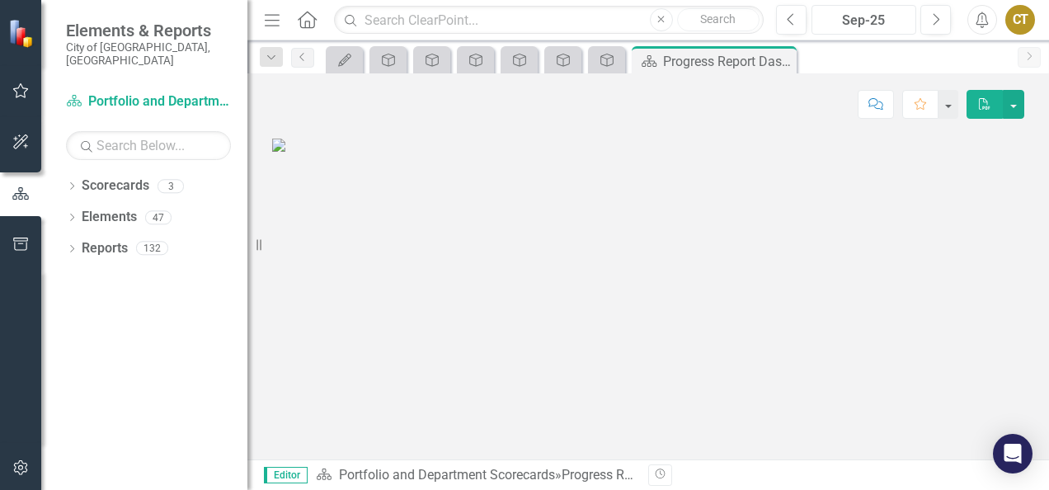
click at [849, 13] on div "Sep-25" at bounding box center [864, 21] width 93 height 20
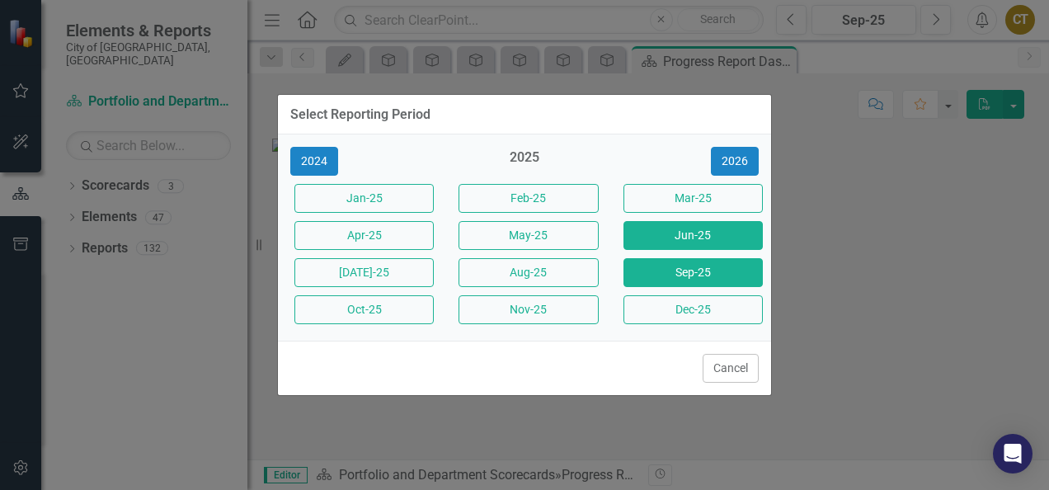
click at [734, 238] on button "Jun-25" at bounding box center [693, 235] width 139 height 29
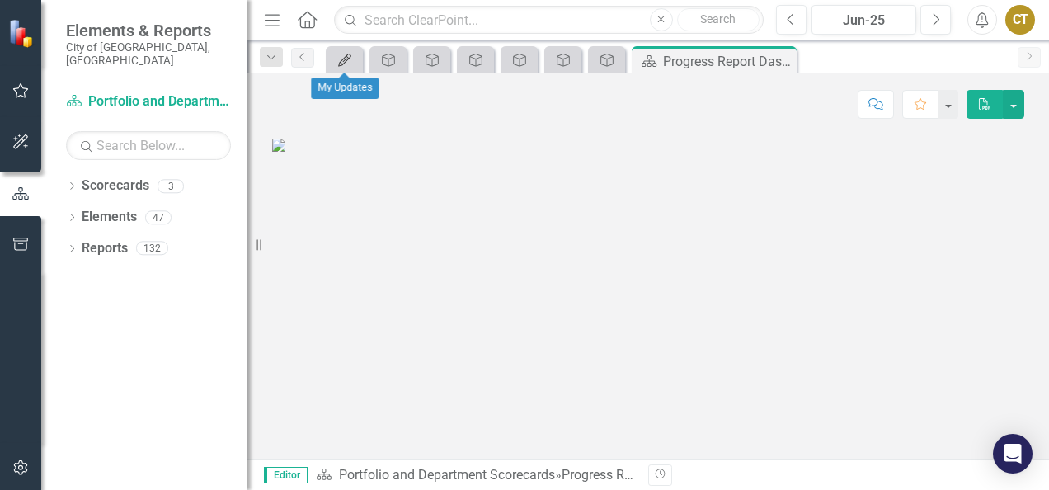
click at [350, 64] on icon "My Updates" at bounding box center [345, 60] width 16 height 13
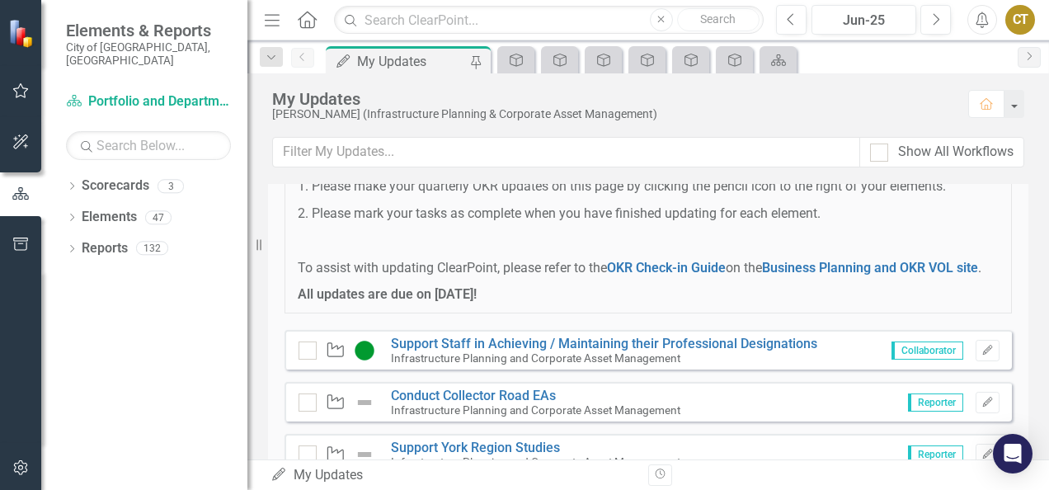
scroll to position [165, 0]
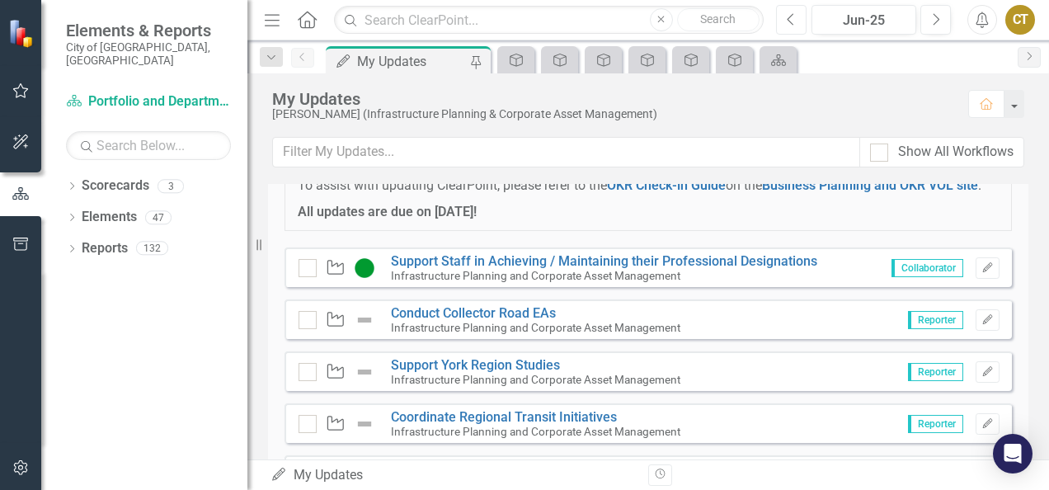
click at [800, 26] on button "Previous" at bounding box center [791, 20] width 31 height 30
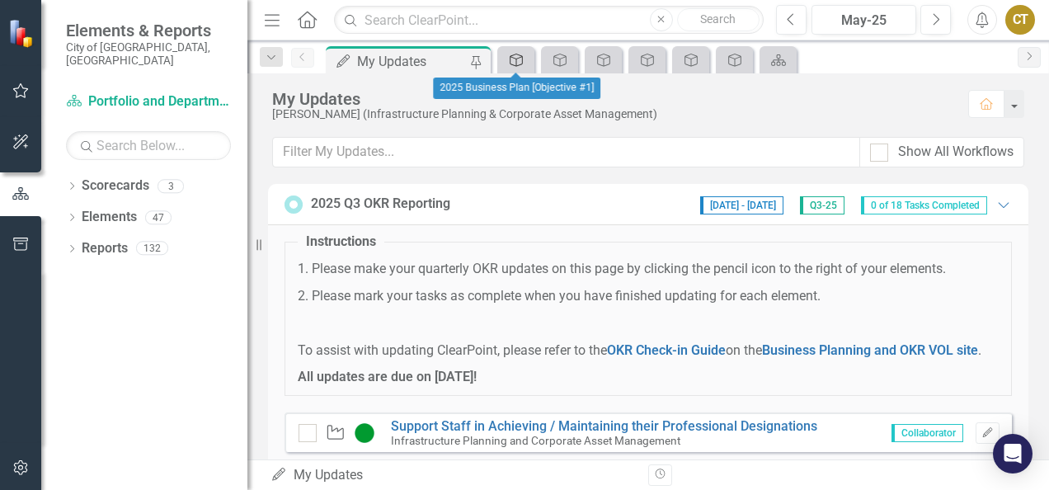
click at [513, 64] on icon at bounding box center [516, 60] width 13 height 13
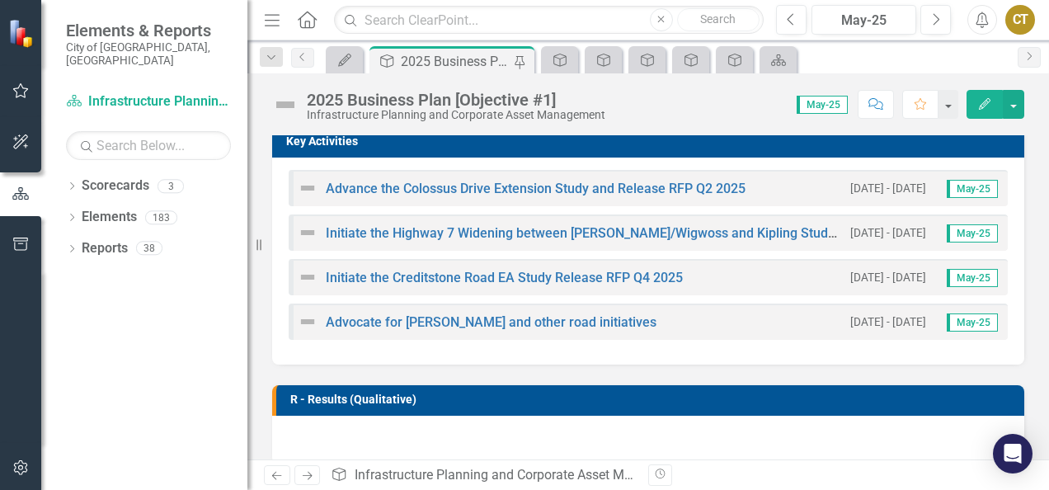
scroll to position [412, 0]
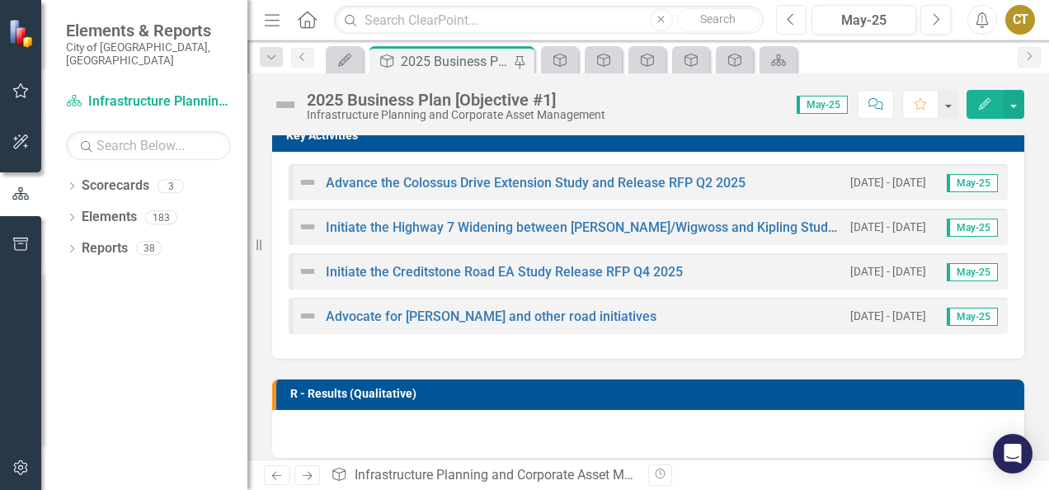
click at [805, 21] on button "Previous" at bounding box center [791, 20] width 31 height 30
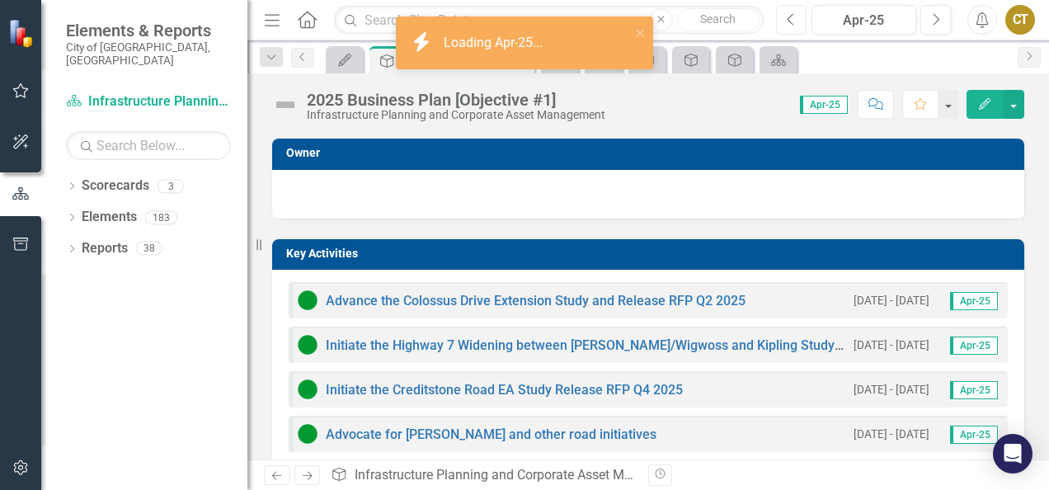
scroll to position [330, 0]
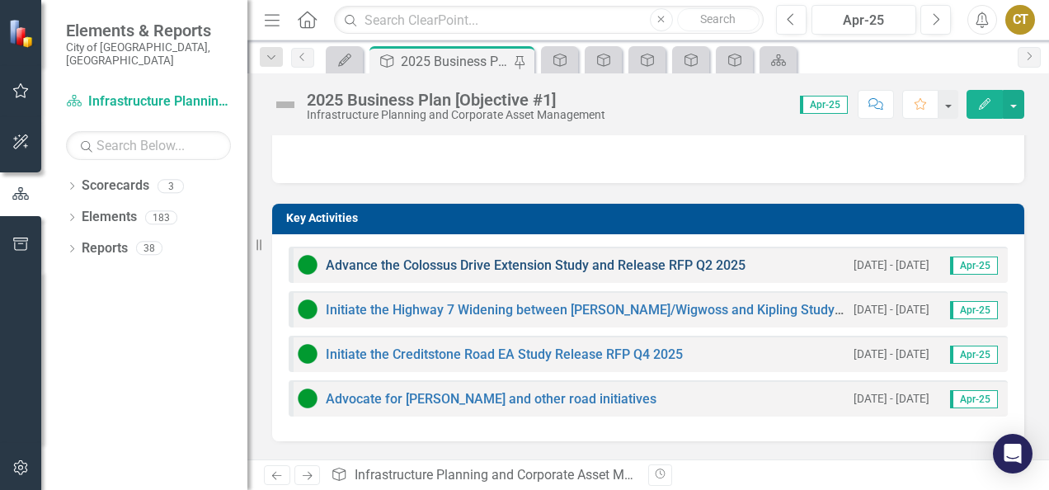
click at [624, 269] on link "Advance the Colossus Drive Extension Study and Release RFP Q2 2025" at bounding box center [536, 265] width 420 height 16
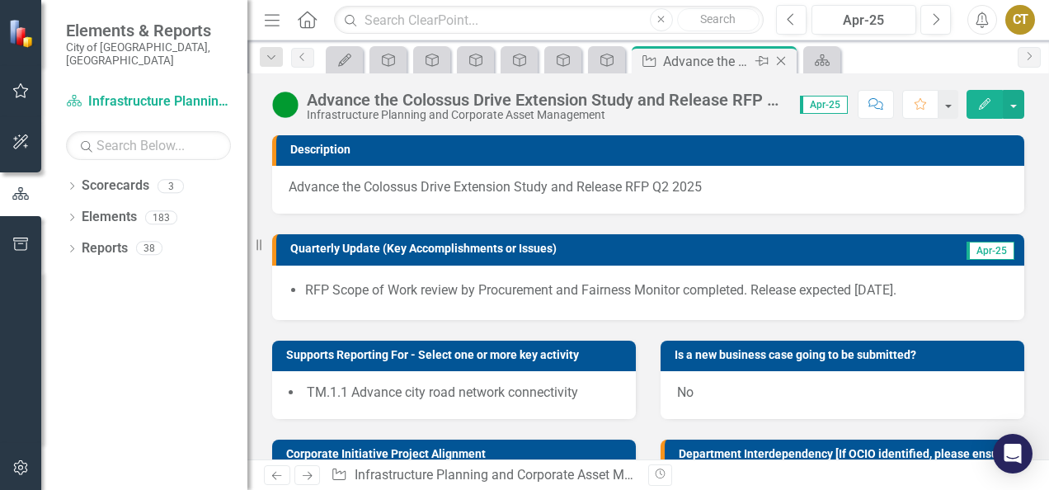
click at [784, 64] on icon at bounding box center [781, 61] width 9 height 9
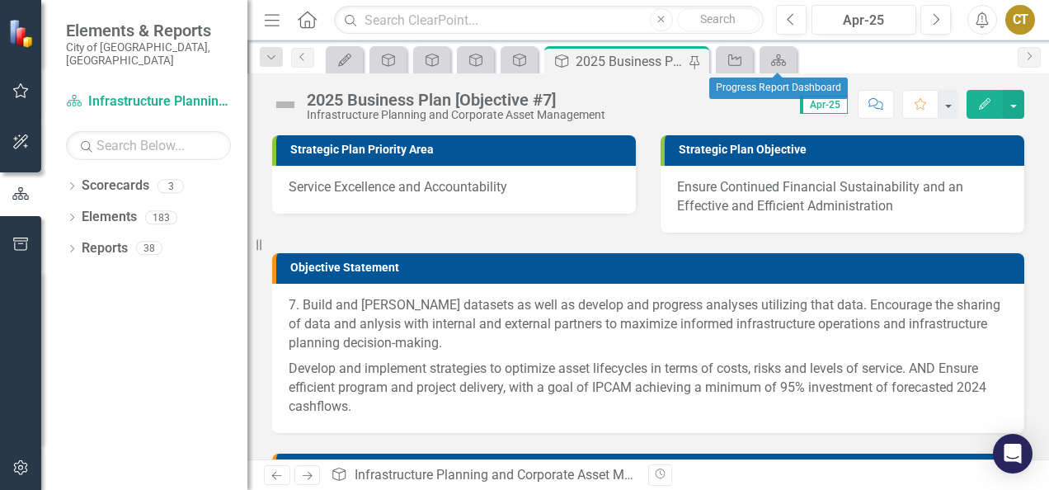
click at [792, 69] on div "Scorecard" at bounding box center [778, 59] width 37 height 27
click at [782, 61] on icon at bounding box center [778, 60] width 15 height 12
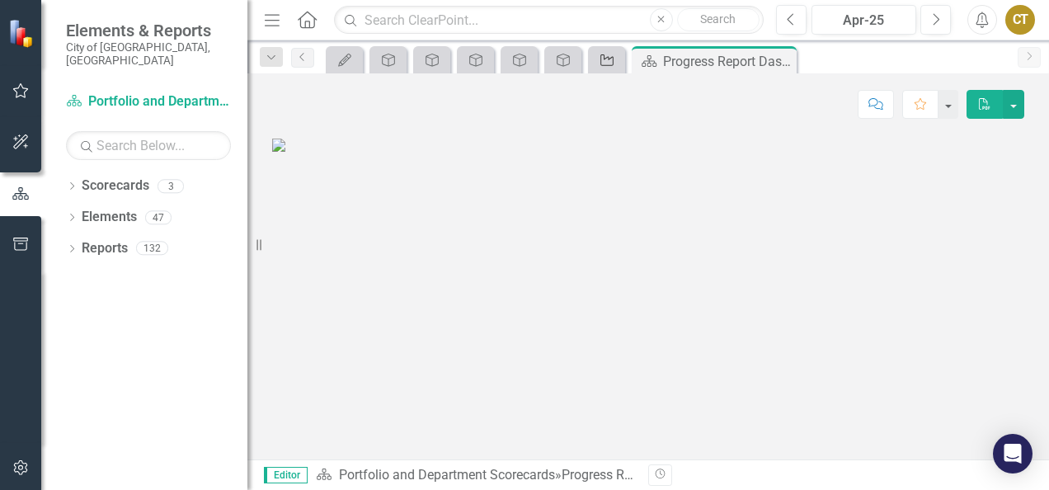
click at [599, 59] on icon "Key Activity" at bounding box center [607, 60] width 16 height 13
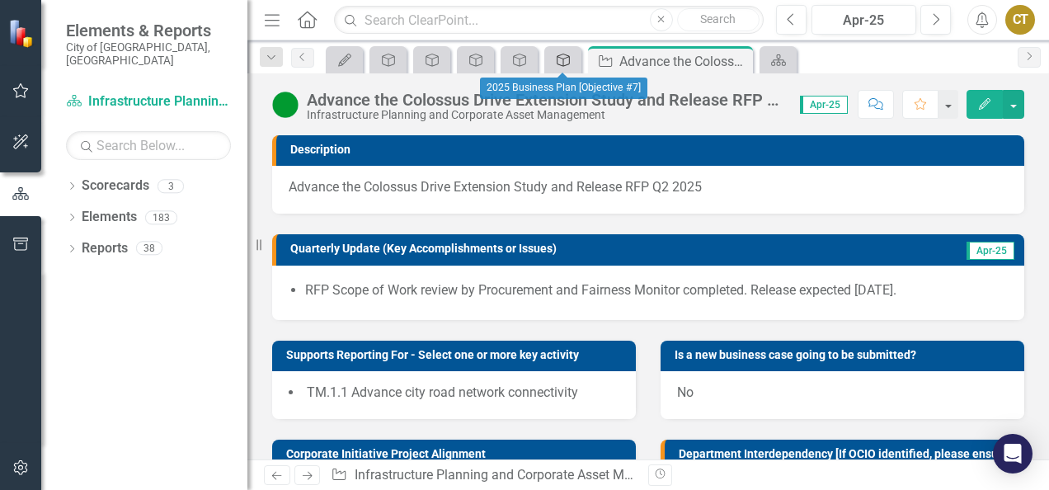
click at [559, 63] on icon "Objective" at bounding box center [563, 60] width 16 height 13
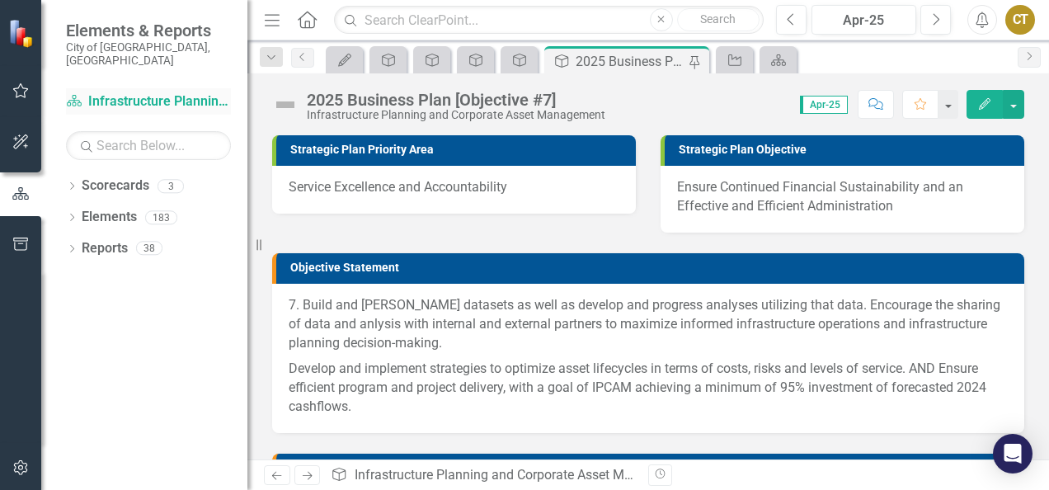
click at [146, 92] on link "Scorecard Infrastructure Planning and Corporate Asset Management" at bounding box center [148, 101] width 165 height 19
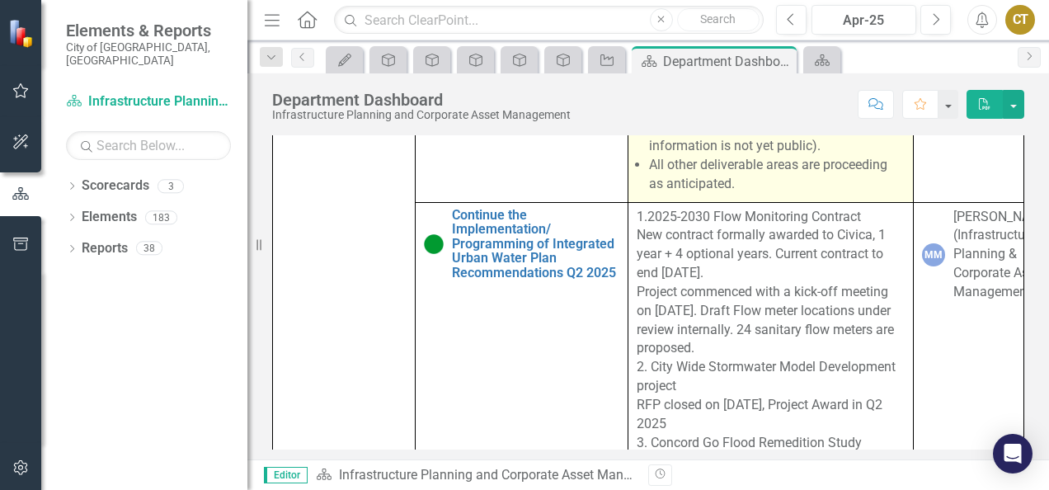
scroll to position [1650, 0]
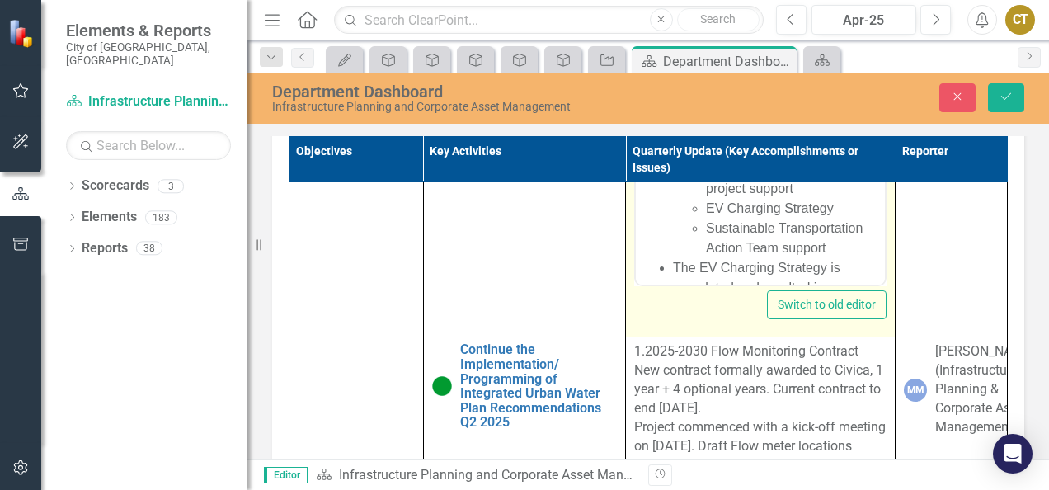
scroll to position [0, 0]
click at [721, 50] on li "There are six major deliverable areas in the Mobility Action Plan: Mobility Act…" at bounding box center [777, 130] width 208 height 257
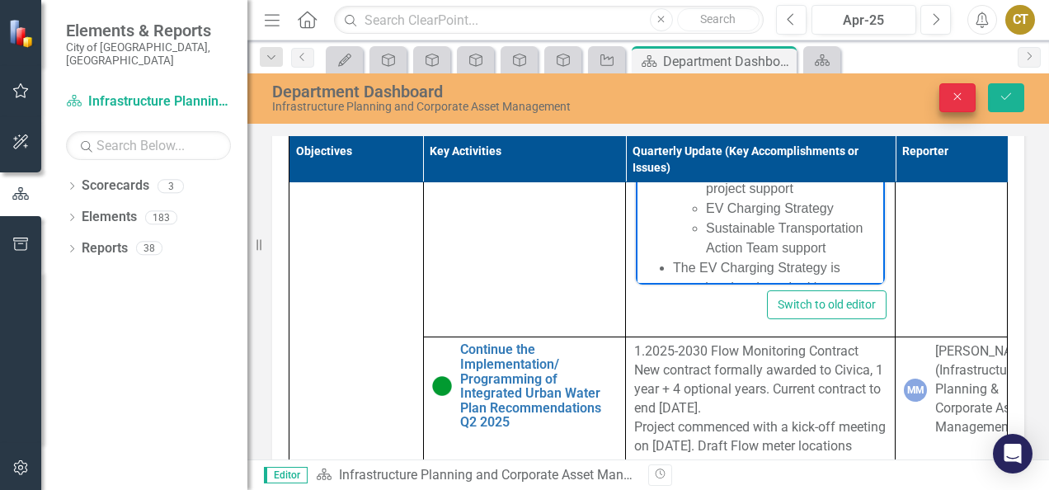
click at [953, 99] on icon "Close" at bounding box center [957, 97] width 15 height 12
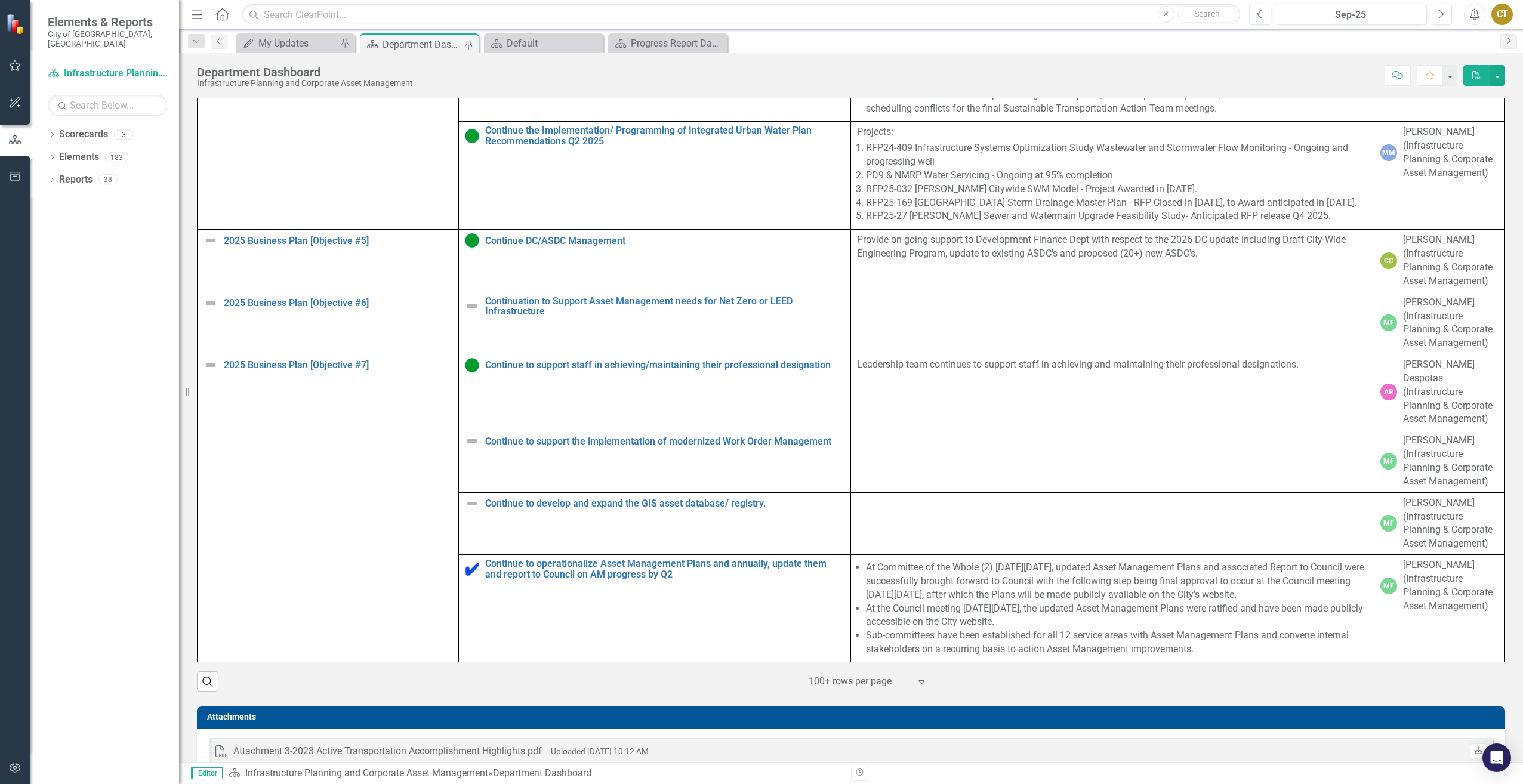
scroll to position [886, 0]
